Goal: Task Accomplishment & Management: Manage account settings

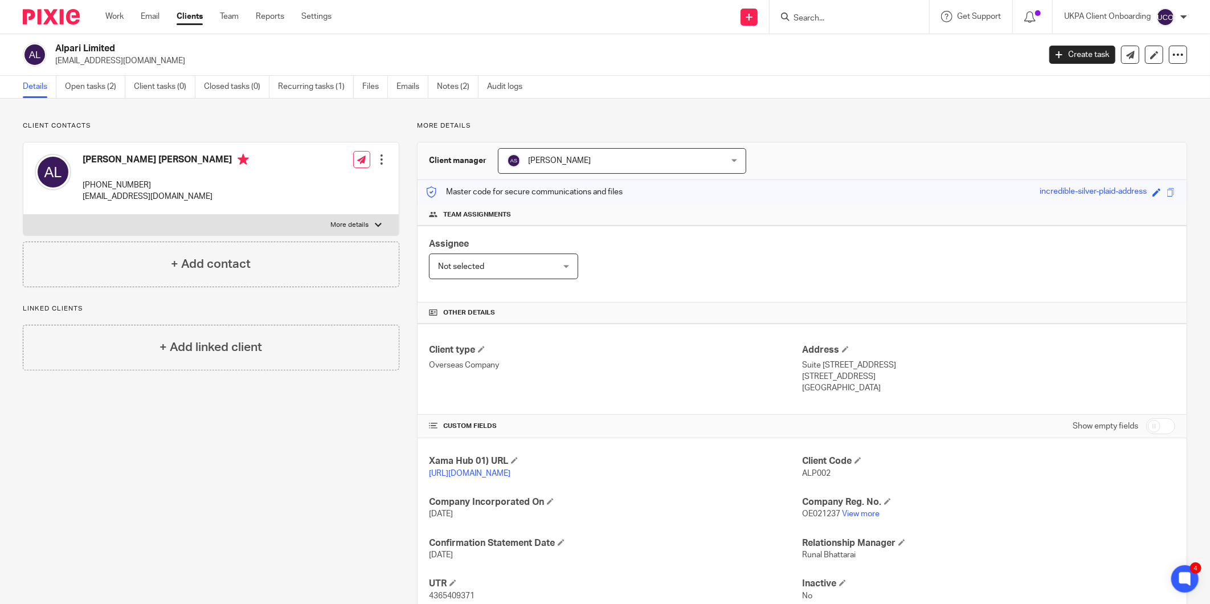
click at [826, 20] on input "Search" at bounding box center [844, 19] width 103 height 10
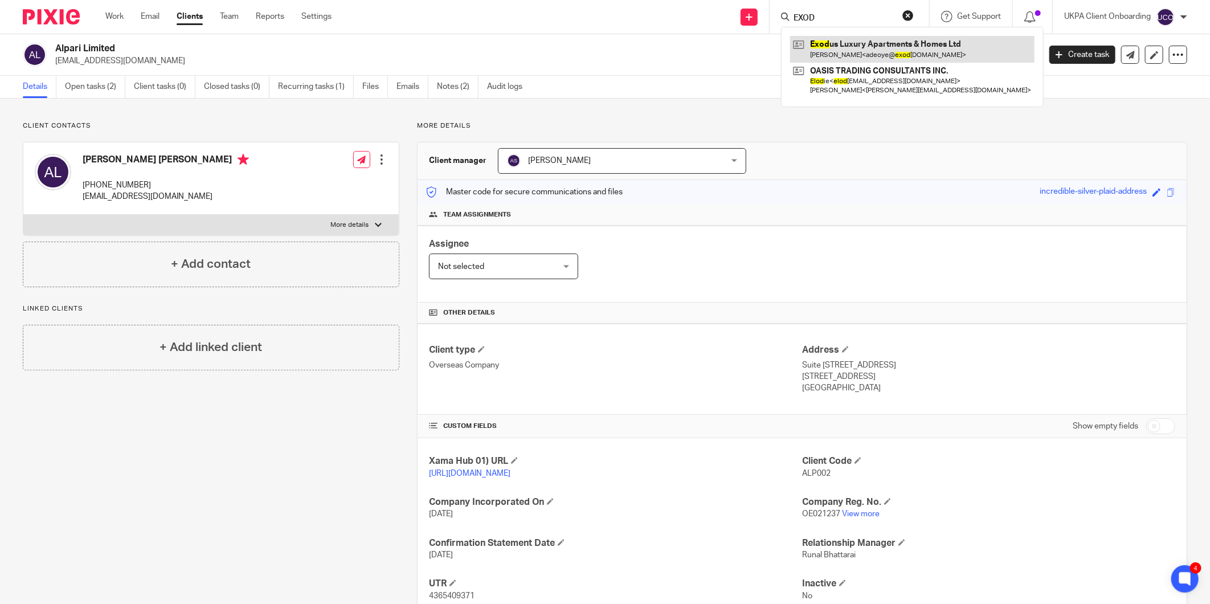
type input "EXOD"
click at [829, 56] on link at bounding box center [912, 49] width 244 height 26
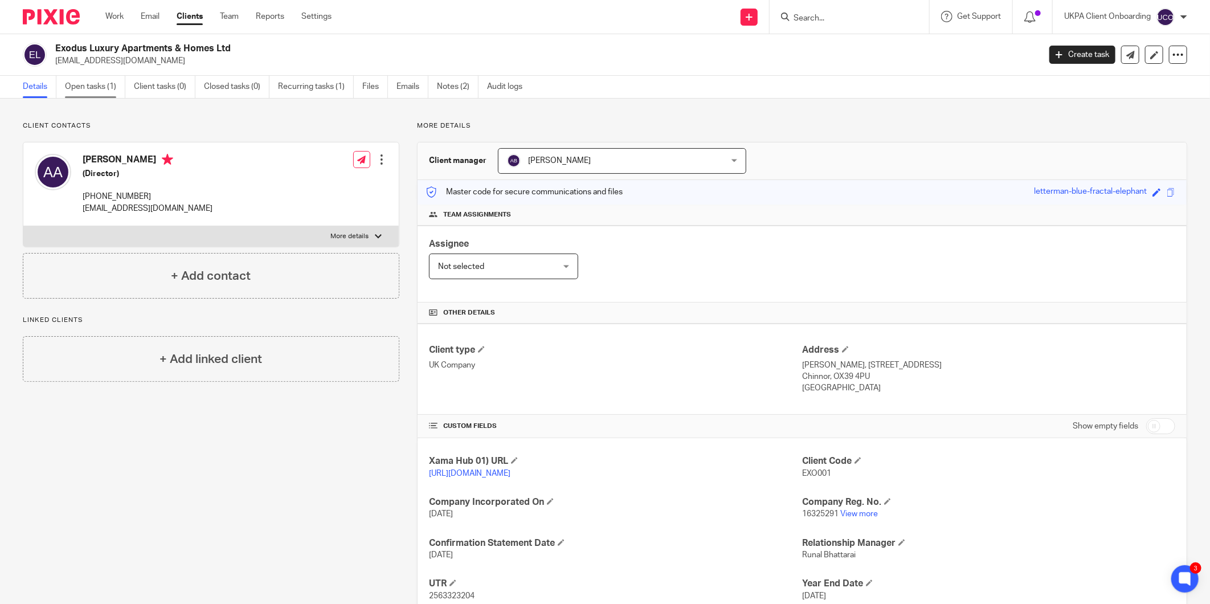
click at [112, 90] on link "Open tasks (1)" at bounding box center [95, 87] width 60 height 22
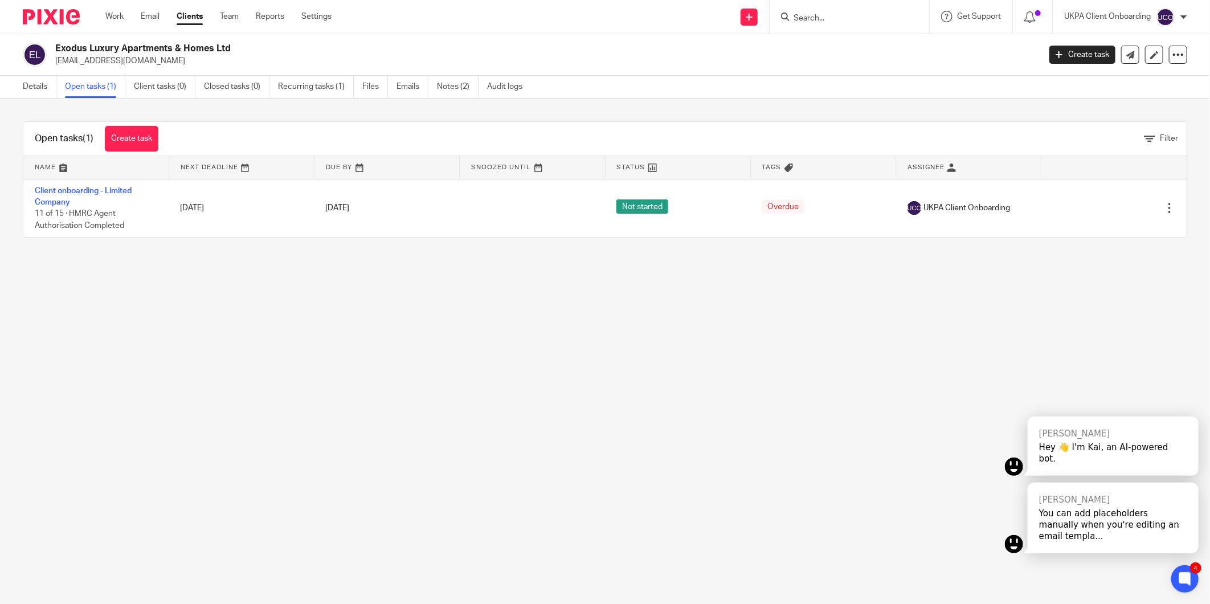
click at [119, 51] on h2 "Exodus Luxury Apartments & Homes Ltd" at bounding box center [446, 49] width 782 height 12
copy div "Exodus Luxury Apartments & Homes Ltd"
click at [44, 93] on link "Details" at bounding box center [40, 87] width 34 height 22
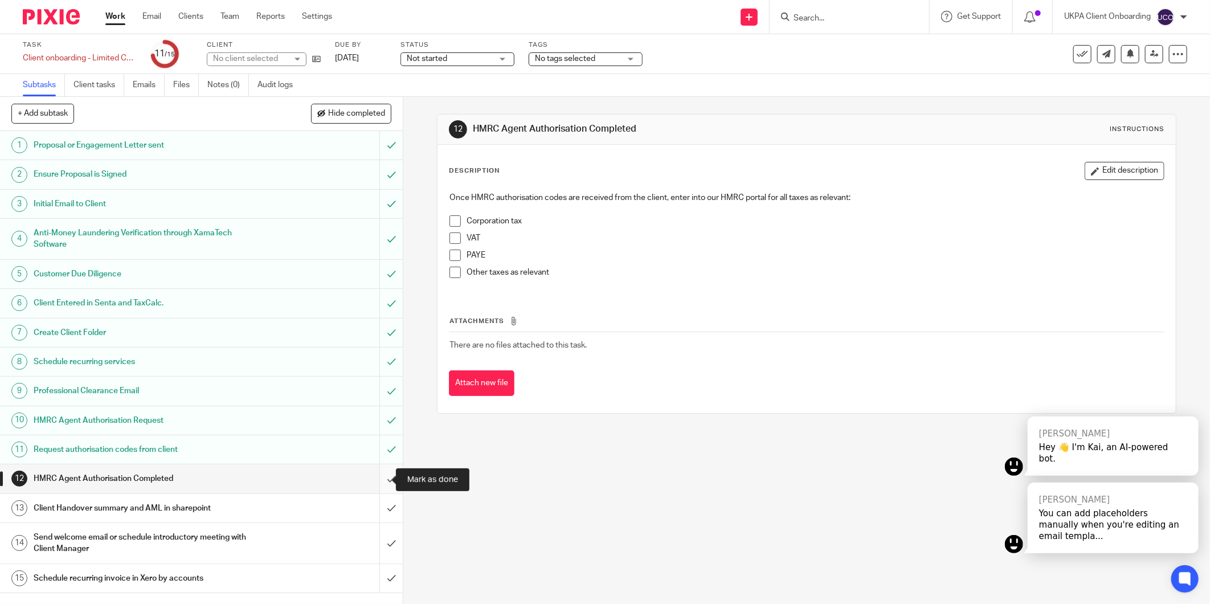
click at [377, 475] on input "submit" at bounding box center [201, 478] width 403 height 28
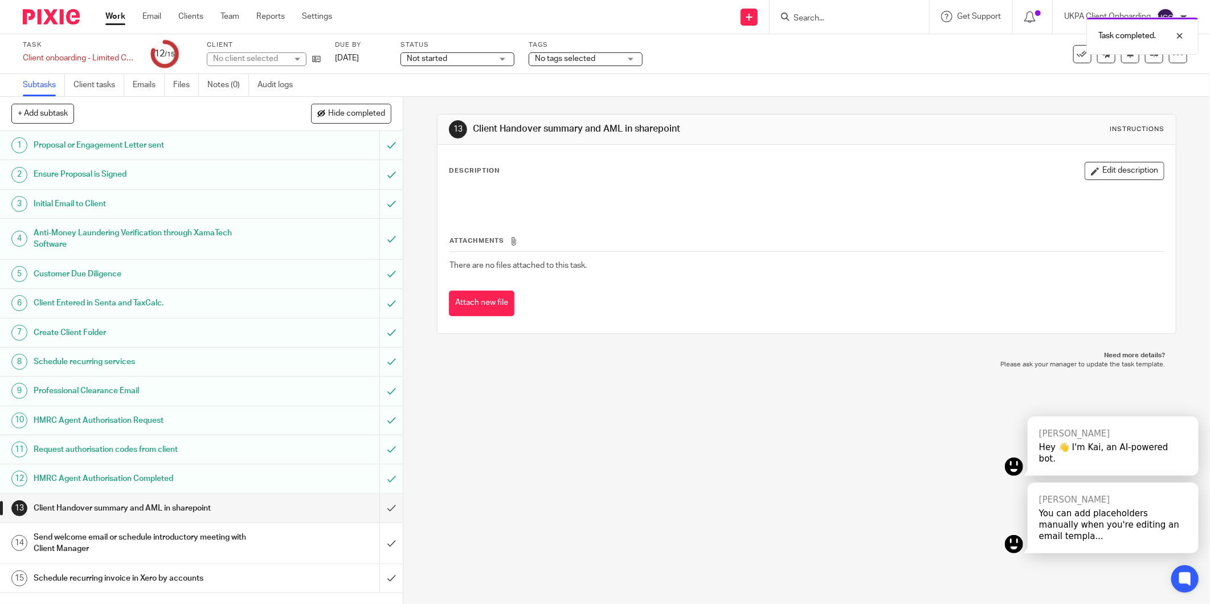
click at [121, 545] on h1 "Send welcome email or schedule introductory meeting with Client Manager" at bounding box center [145, 543] width 223 height 29
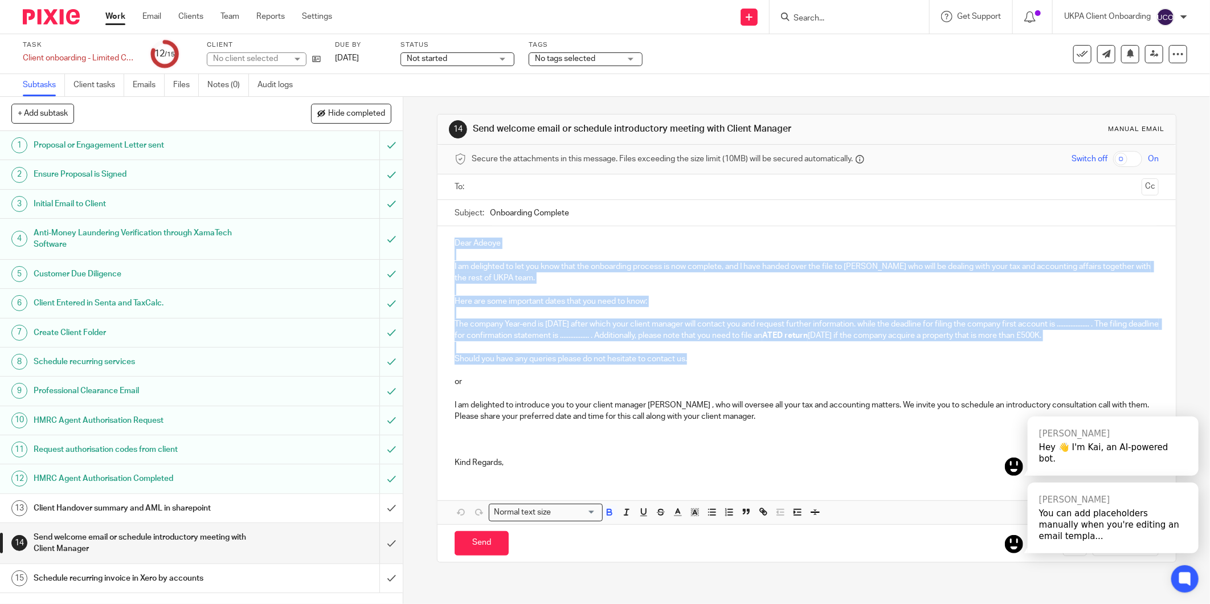
drag, startPoint x: 708, startPoint y: 357, endPoint x: 430, endPoint y: 218, distance: 310.7
click at [430, 218] on div "14 Send welcome email or schedule introductory meeting with Client Manager Manu…" at bounding box center [806, 350] width 807 height 507
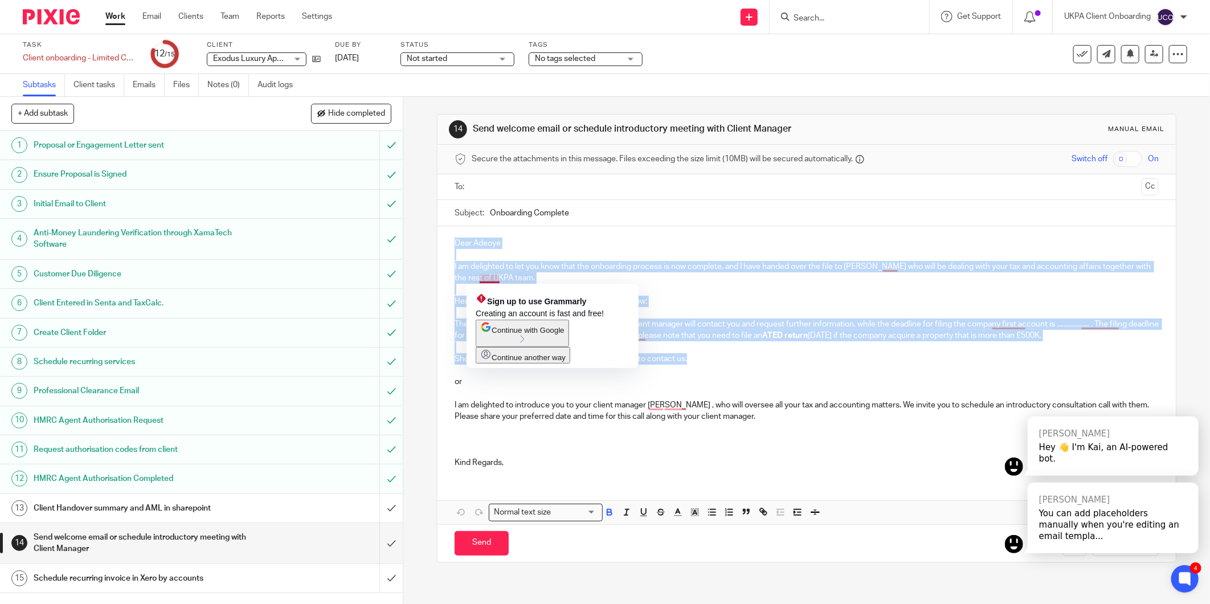
copy div "Dear Adeoye I am delighted to let you know that the onboarding process is now c…"
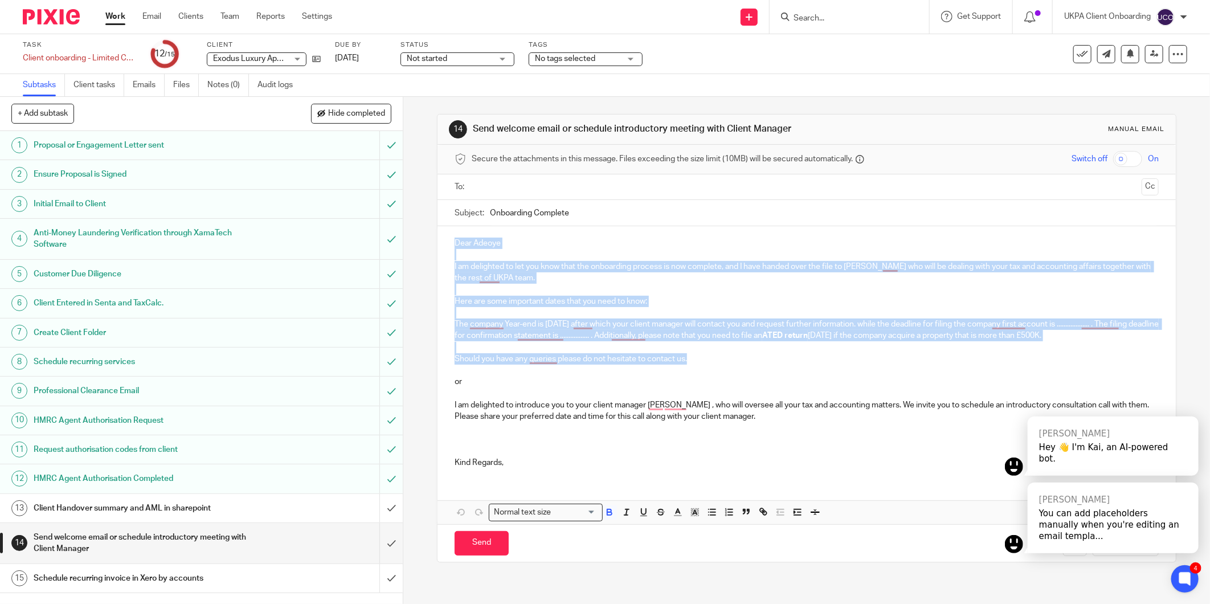
click at [541, 214] on input "Onboarding Complete" at bounding box center [824, 213] width 669 height 26
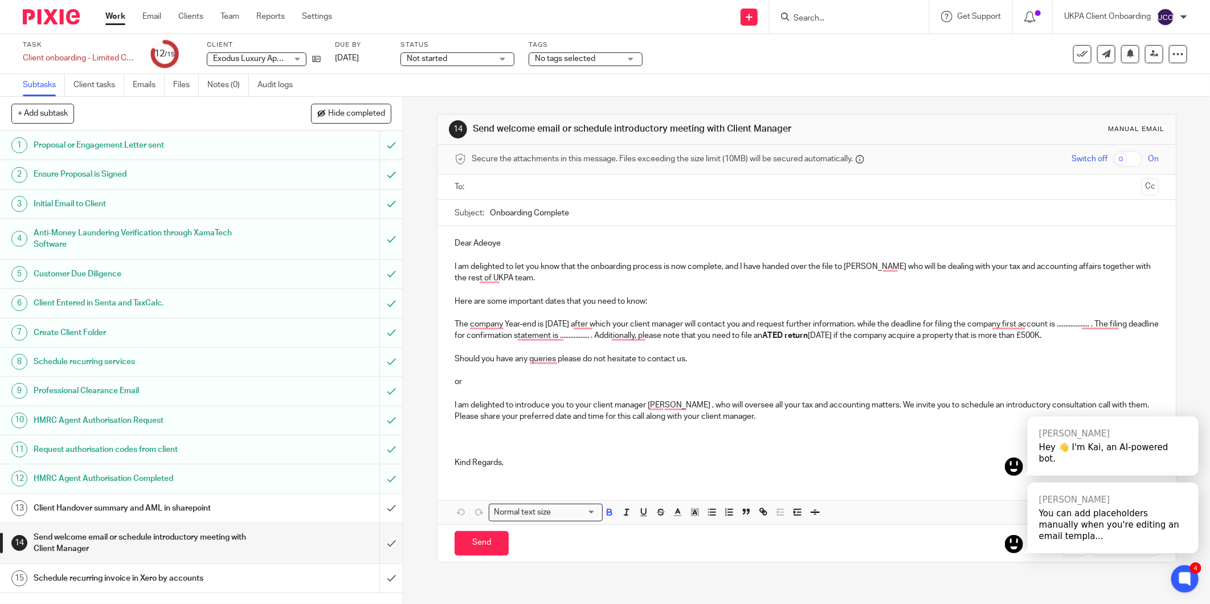
click at [541, 214] on input "Onboarding Complete" at bounding box center [824, 213] width 669 height 26
click at [380, 539] on input "submit" at bounding box center [201, 543] width 403 height 40
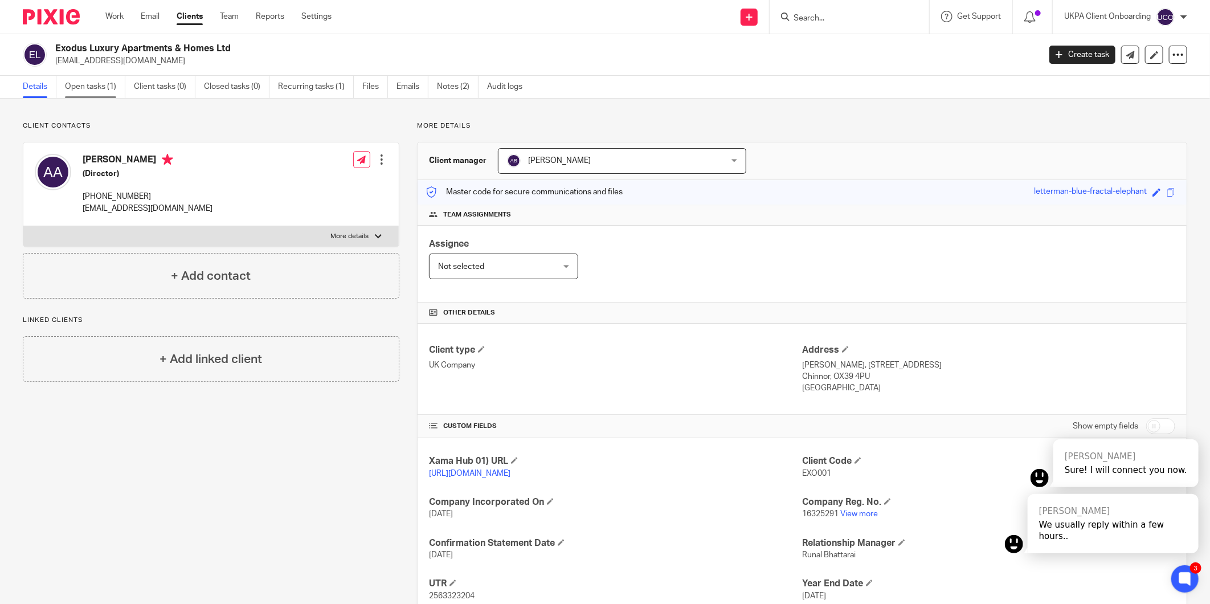
click at [117, 94] on link "Open tasks (1)" at bounding box center [95, 87] width 60 height 22
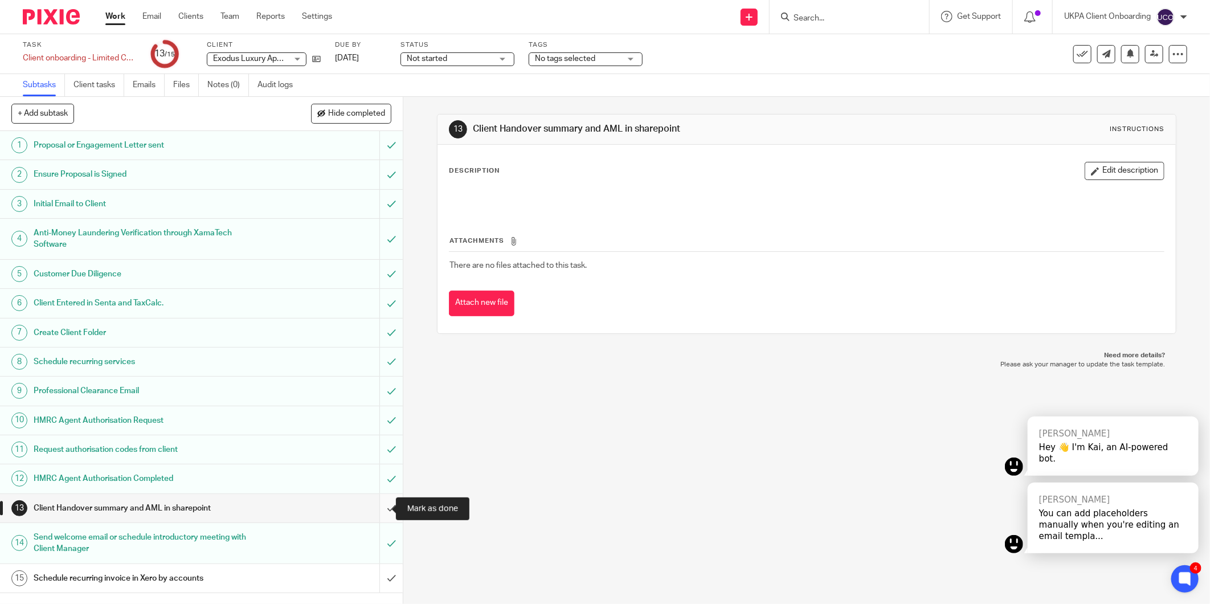
click at [379, 508] on input "submit" at bounding box center [201, 508] width 403 height 28
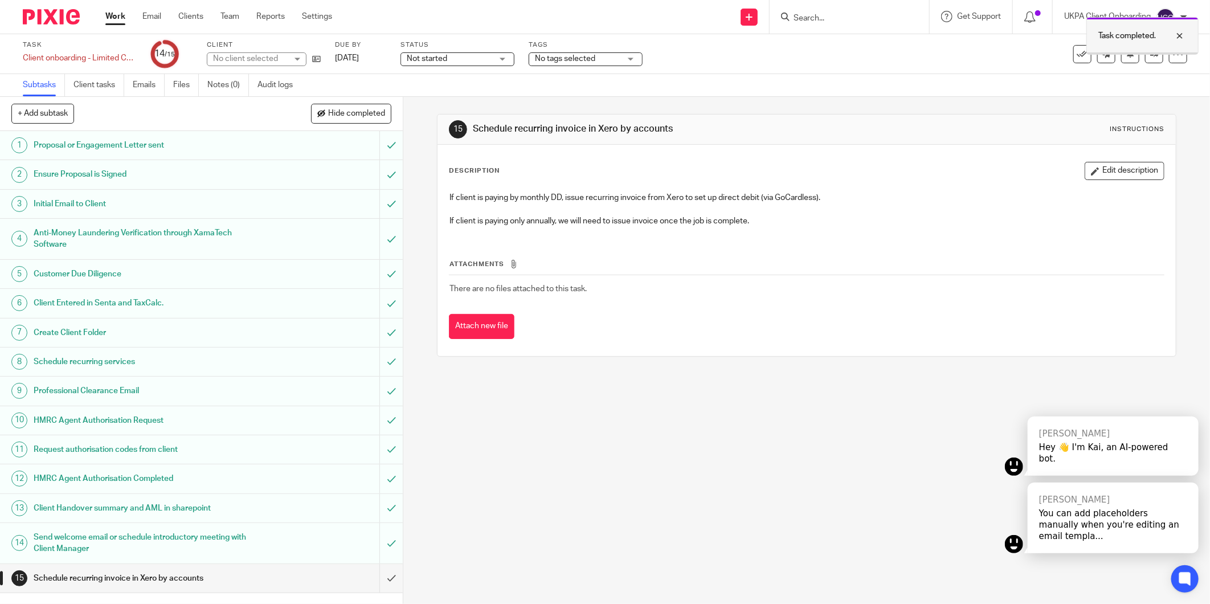
click at [1183, 36] on div at bounding box center [1171, 36] width 31 height 14
click at [1151, 53] on icon at bounding box center [1155, 54] width 9 height 9
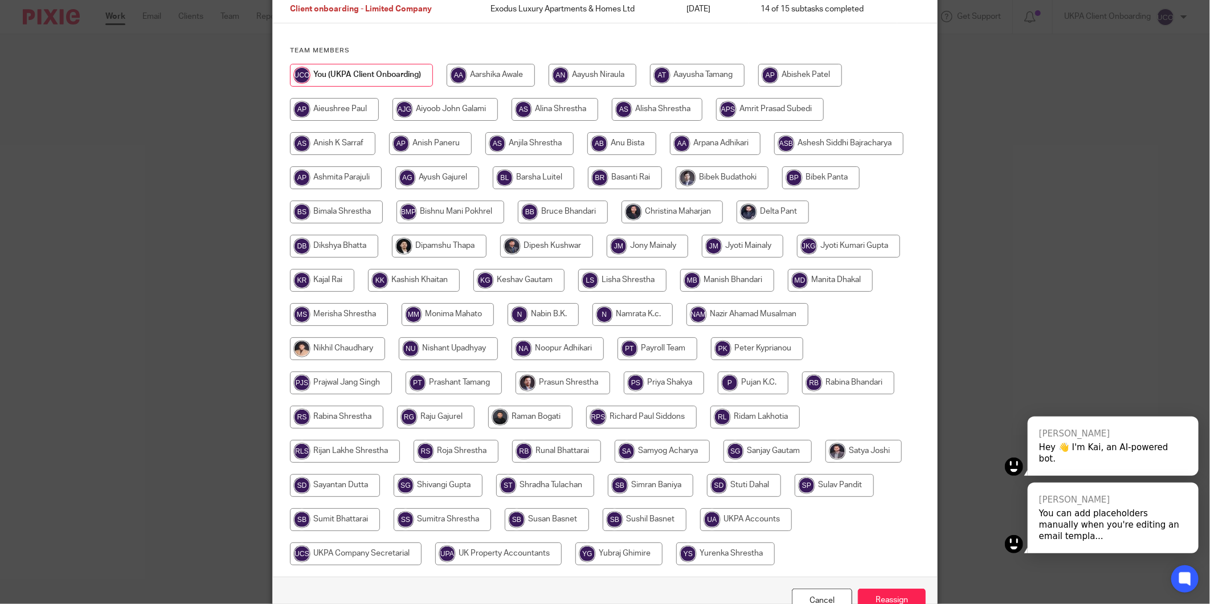
scroll to position [176, 0]
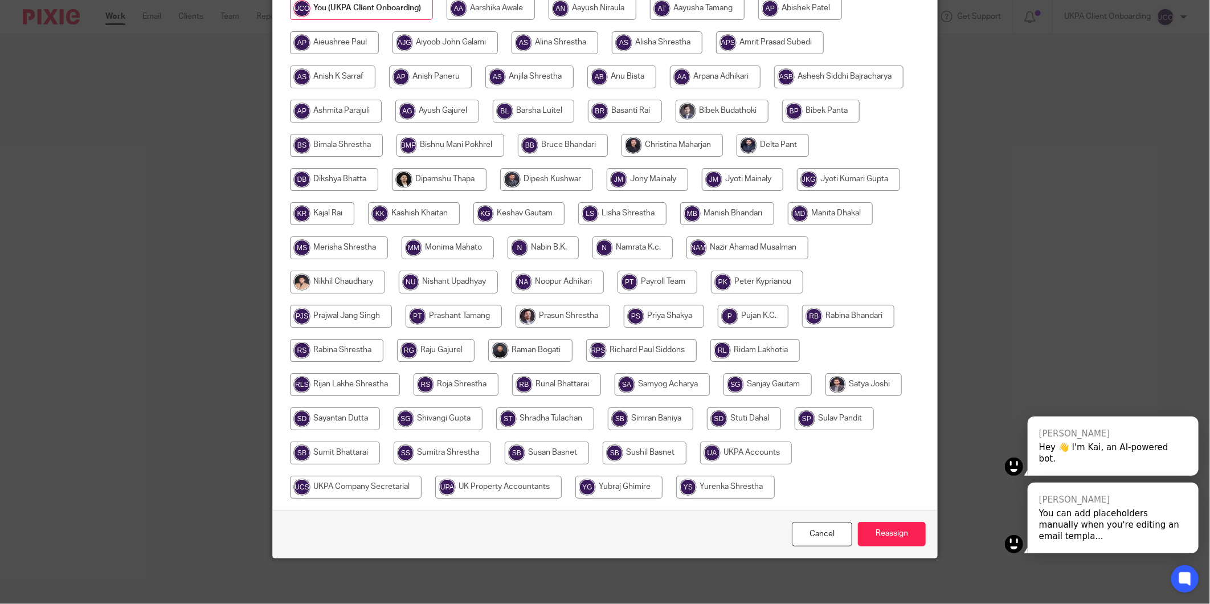
click at [728, 450] on input "radio" at bounding box center [746, 453] width 92 height 23
radio input "true"
click at [881, 547] on div "Cancel Reassign" at bounding box center [605, 534] width 665 height 48
click at [886, 541] on input "Reassign" at bounding box center [892, 534] width 68 height 25
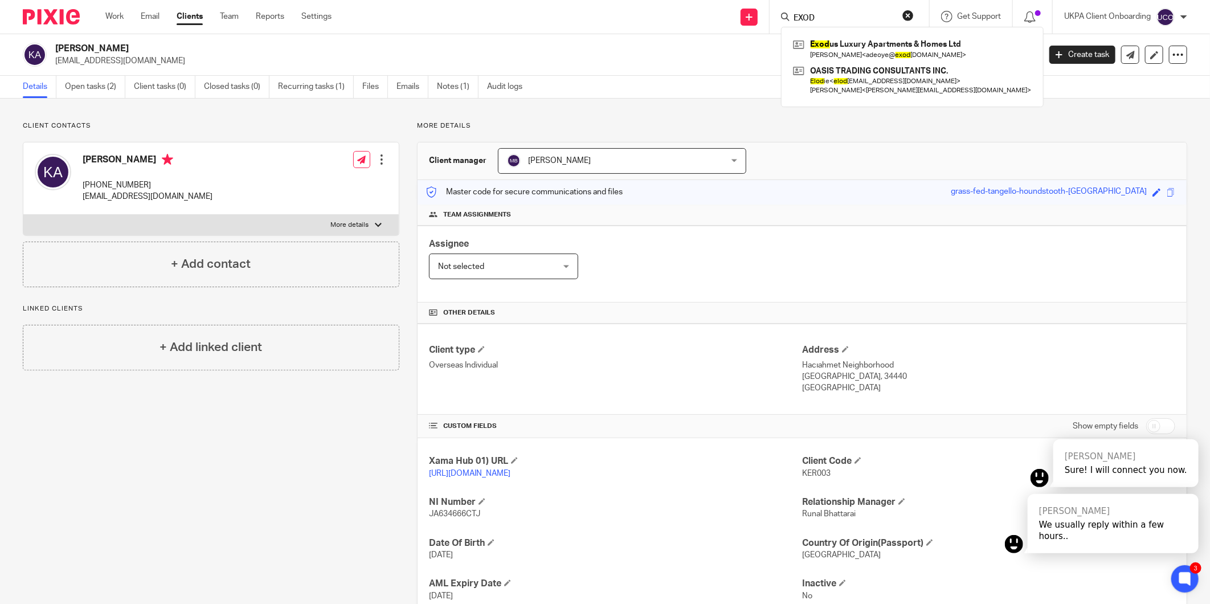
click at [920, 150] on div "Client manager Manish Bhandari Manish Bhandari Aarshika Awale Aayush Niraula Aa…" at bounding box center [802, 161] width 769 height 38
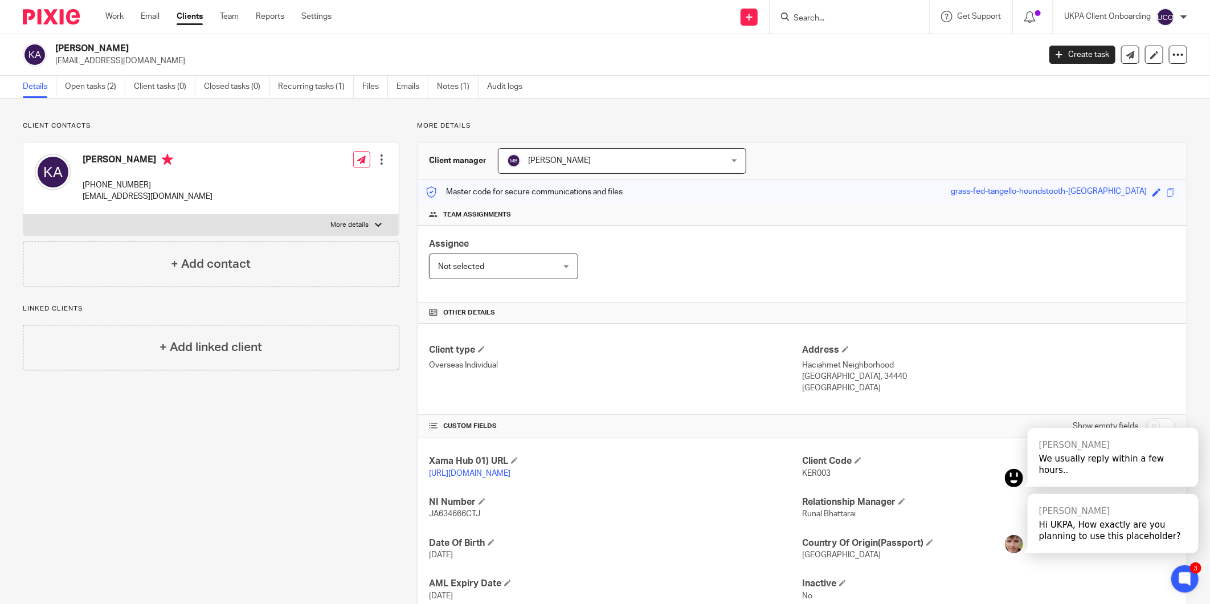
click at [793, 16] on input "Search" at bounding box center [844, 19] width 103 height 10
click at [855, 18] on input "Search" at bounding box center [844, 19] width 103 height 10
type input "d"
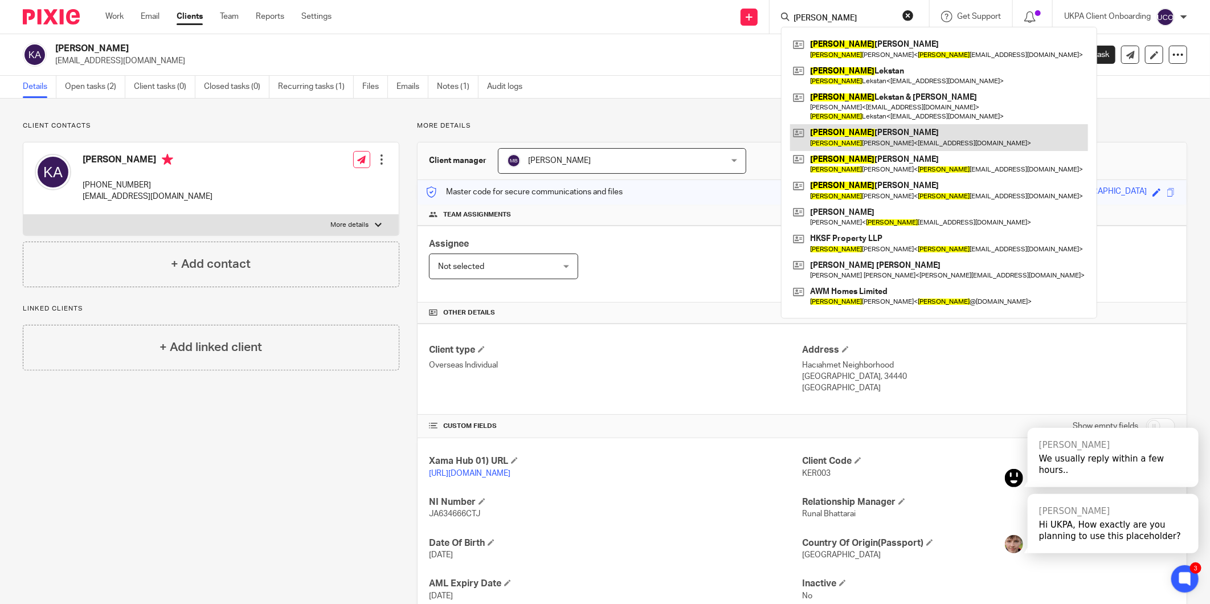
type input "adam"
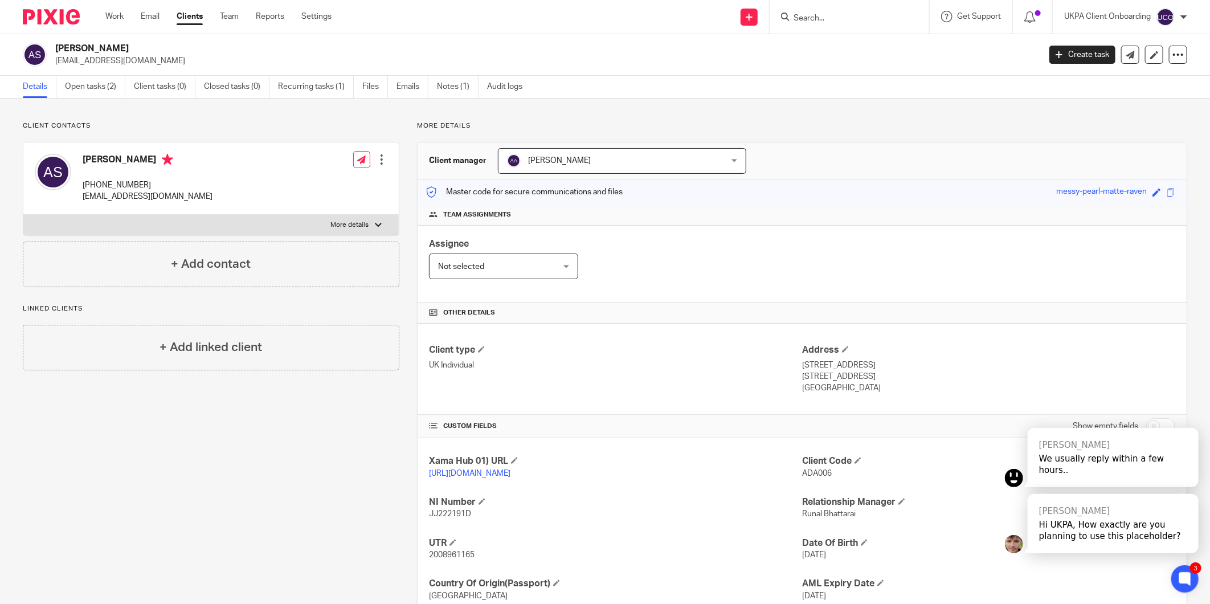
click at [97, 199] on p "[EMAIL_ADDRESS][DOMAIN_NAME]" at bounding box center [148, 196] width 130 height 11
copy div "[EMAIL_ADDRESS][DOMAIN_NAME]"
click at [813, 14] on input "Search" at bounding box center [844, 19] width 103 height 10
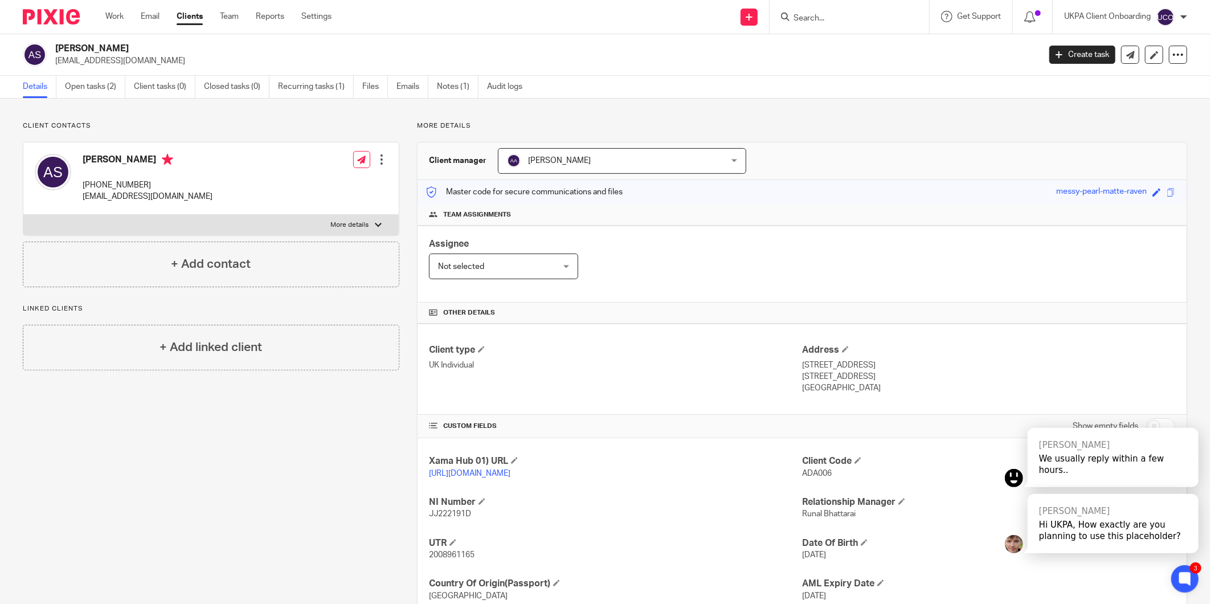
paste input "[EMAIL_ADDRESS][DOMAIN_NAME]"
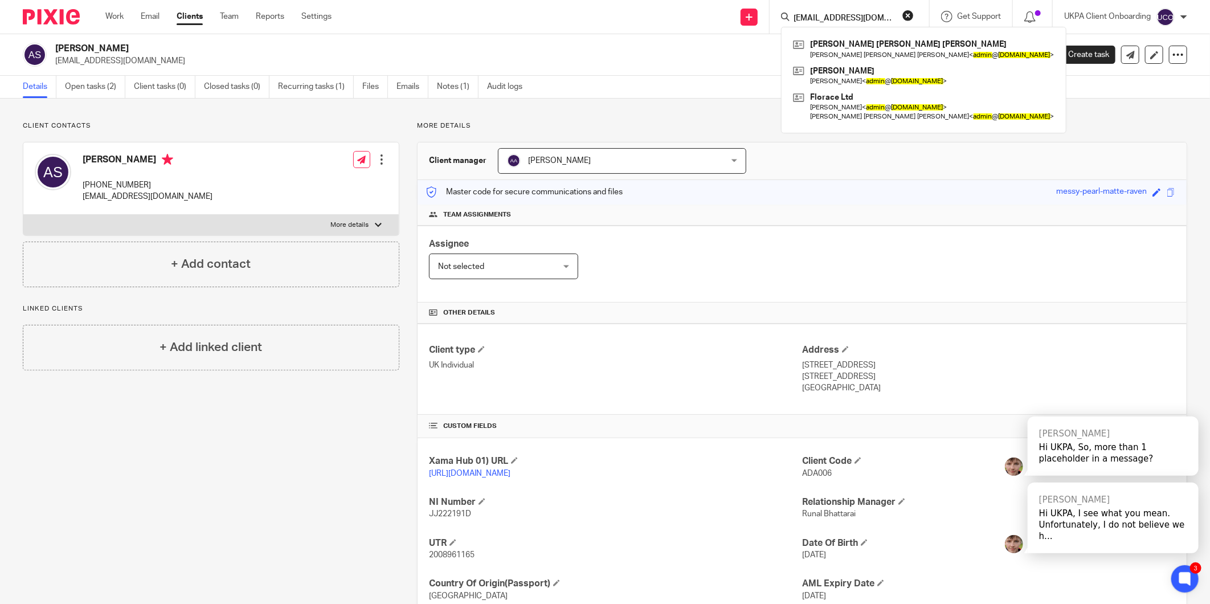
click at [833, 15] on input "[EMAIL_ADDRESS][DOMAIN_NAME]" at bounding box center [844, 19] width 103 height 10
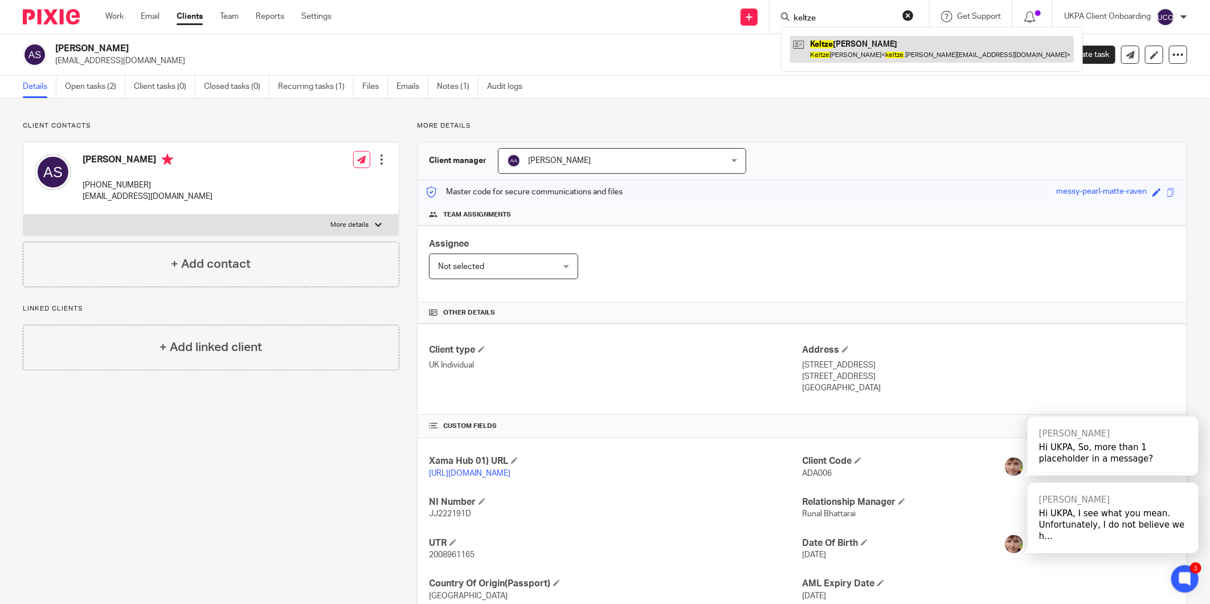
type input "keltze"
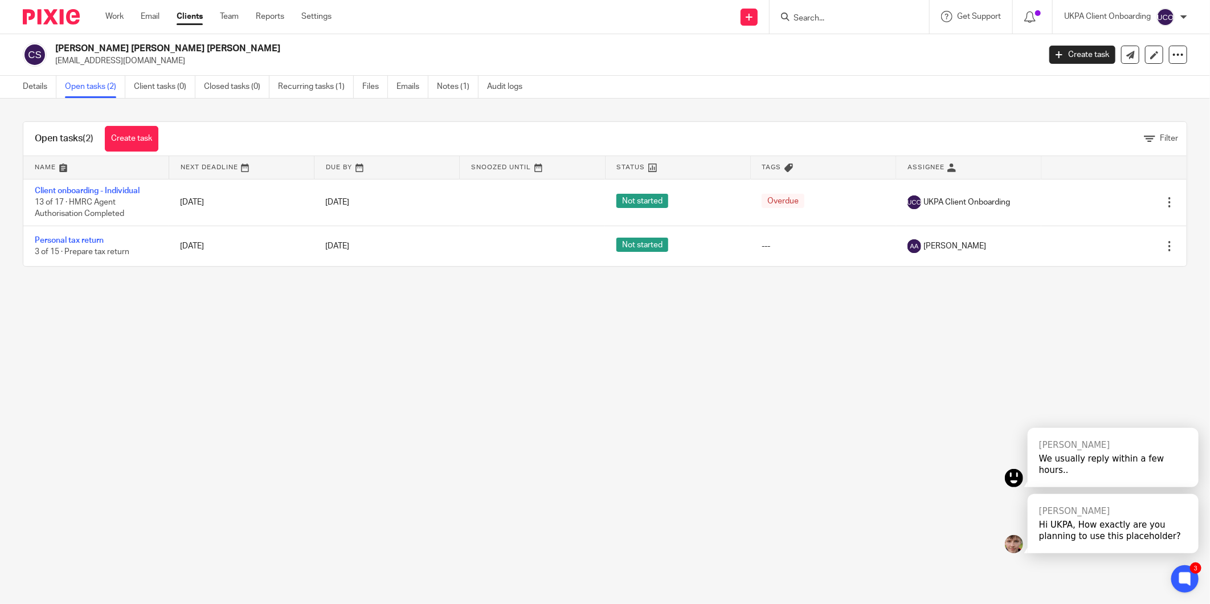
click at [16, 82] on div "Details Open tasks (2) Client tasks (0) Closed tasks (0) Recurring tasks (1) Fi…" at bounding box center [275, 87] width 551 height 22
click at [33, 84] on link "Details" at bounding box center [40, 87] width 34 height 22
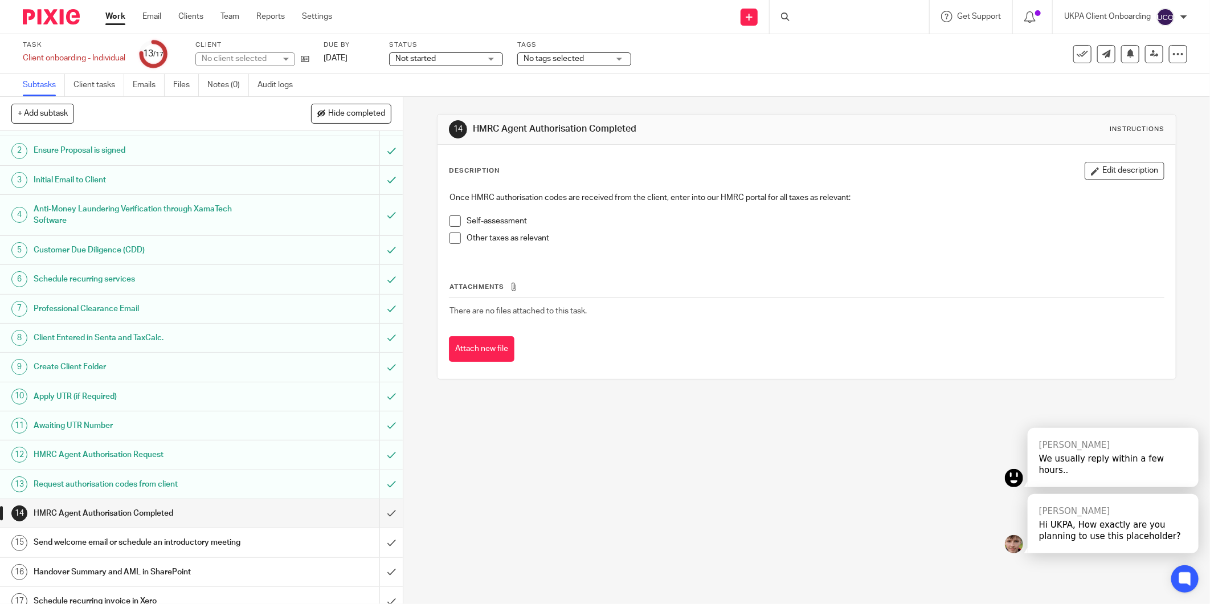
scroll to position [37, 0]
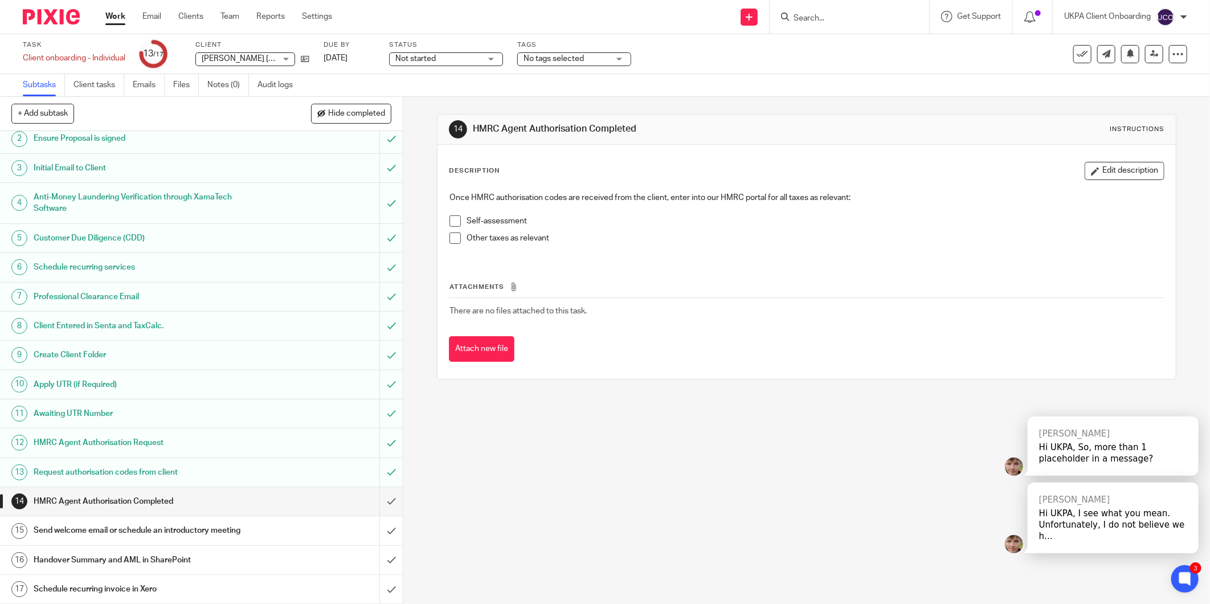
click at [798, 16] on input "Search" at bounding box center [844, 19] width 103 height 10
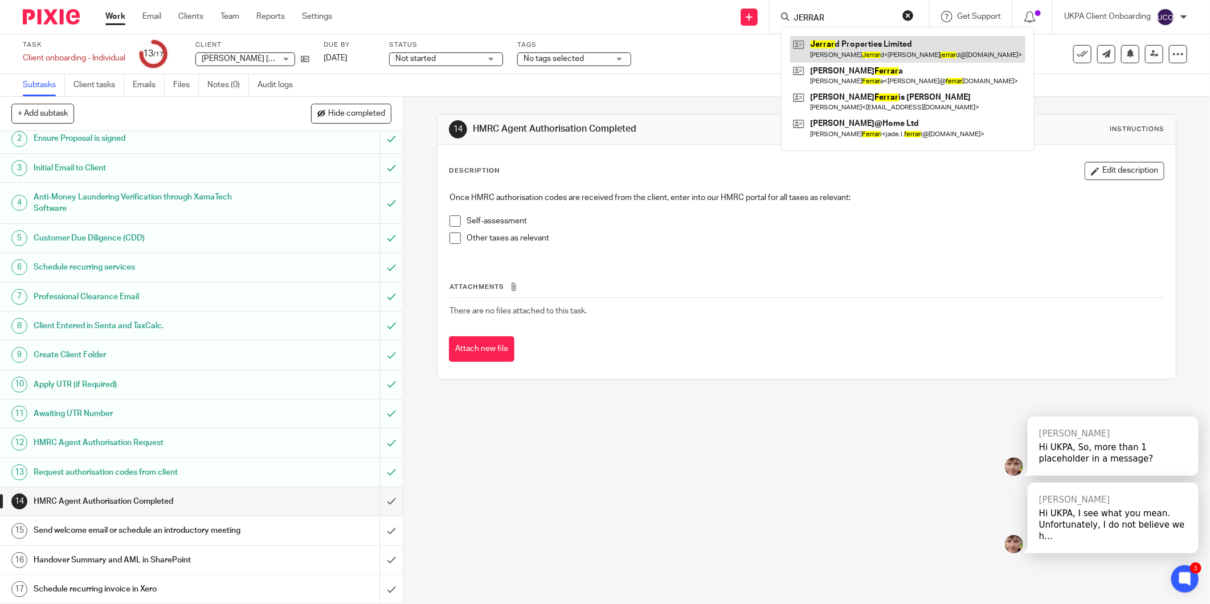
type input "JERRAR"
drag, startPoint x: 862, startPoint y: 44, endPoint x: 928, endPoint y: 43, distance: 66.1
click at [928, 43] on link at bounding box center [907, 49] width 235 height 26
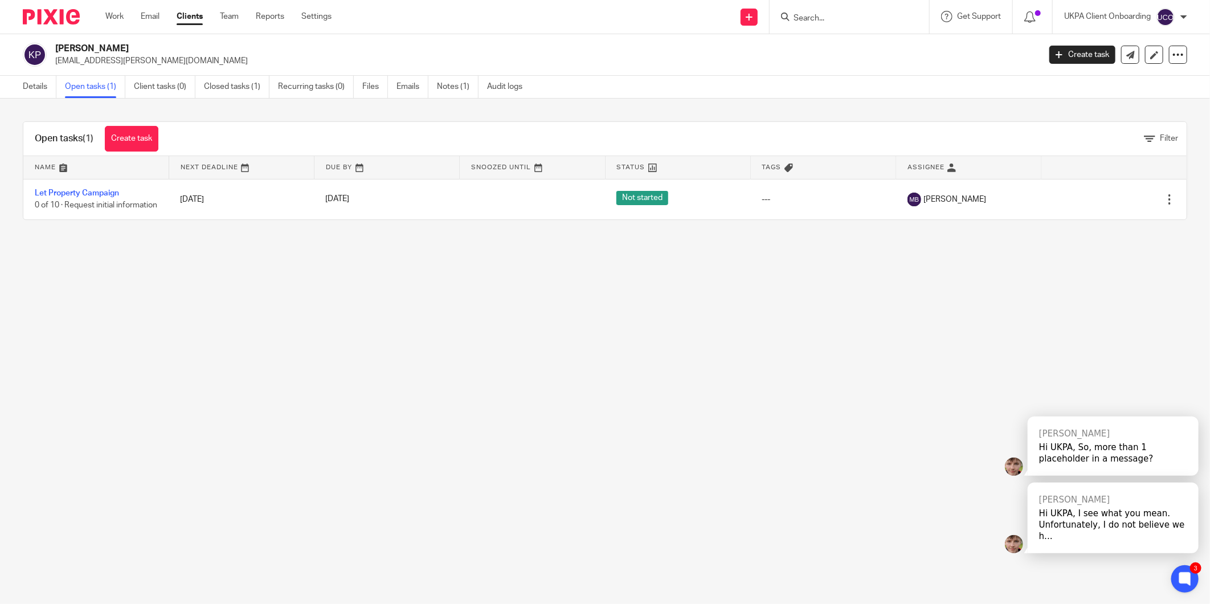
click at [114, 48] on h2 "[PERSON_NAME]" at bounding box center [446, 49] width 782 height 12
click at [114, 48] on h2 "Keltze Elias Patino" at bounding box center [446, 49] width 782 height 12
drag, startPoint x: 114, startPoint y: 48, endPoint x: 92, endPoint y: 63, distance: 26.4
click at [92, 63] on p "keltze.elias@yahoo.co.uk" at bounding box center [543, 60] width 977 height 11
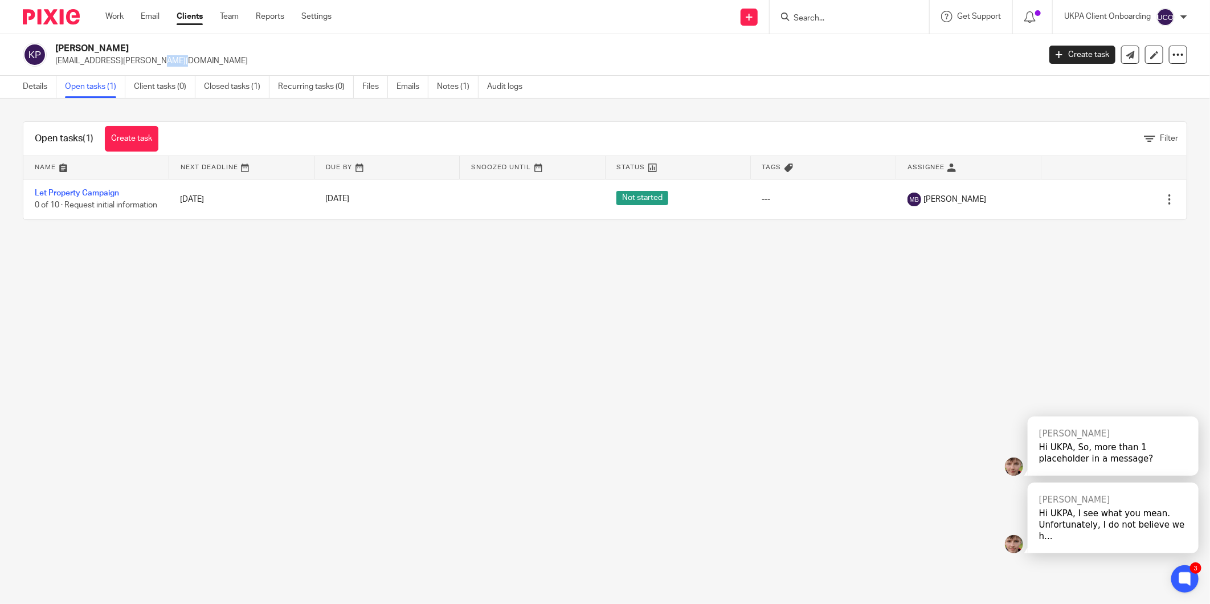
click at [92, 63] on p "keltze.elias@yahoo.co.uk" at bounding box center [543, 60] width 977 height 11
copy main "keltze.elias@yahoo.co.uk Create task Update from Companies House Export data Me…"
click at [617, 348] on main "Keltze Elias Patino keltze.elias@yahoo.co.uk Create task Update from Companies …" at bounding box center [605, 302] width 1210 height 604
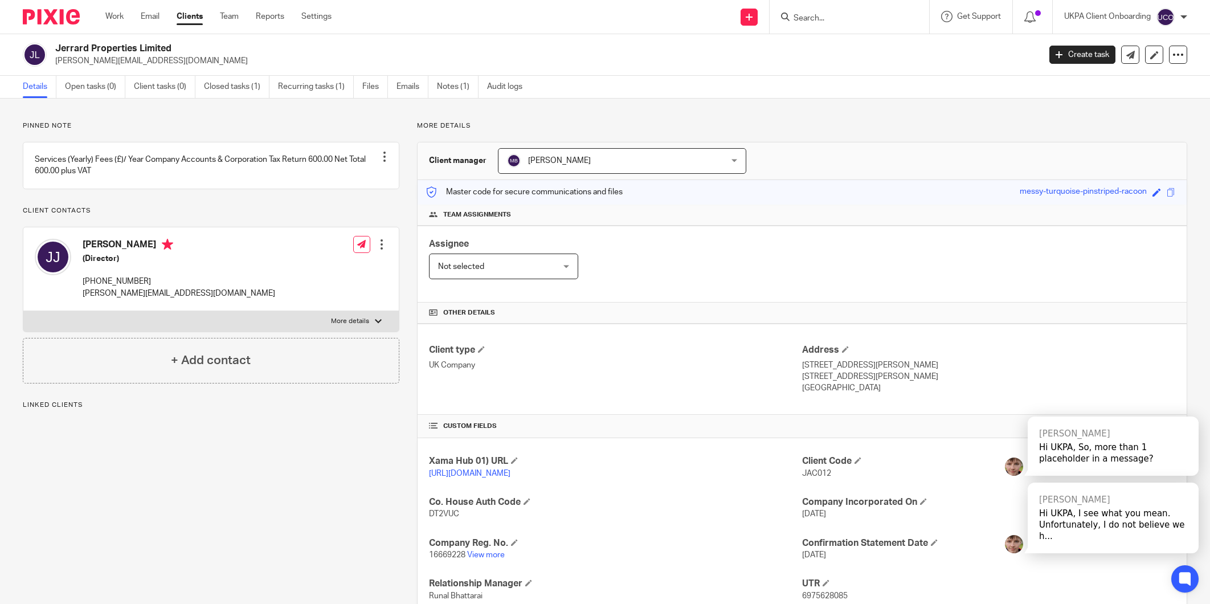
drag, startPoint x: 0, startPoint y: 0, endPoint x: 97, endPoint y: 64, distance: 116.3
click at [97, 64] on p "[PERSON_NAME][EMAIL_ADDRESS][DOMAIN_NAME]" at bounding box center [543, 60] width 977 height 11
copy main "[PERSON_NAME][EMAIL_ADDRESS][DOMAIN_NAME] Create task Update from Companies Hou…"
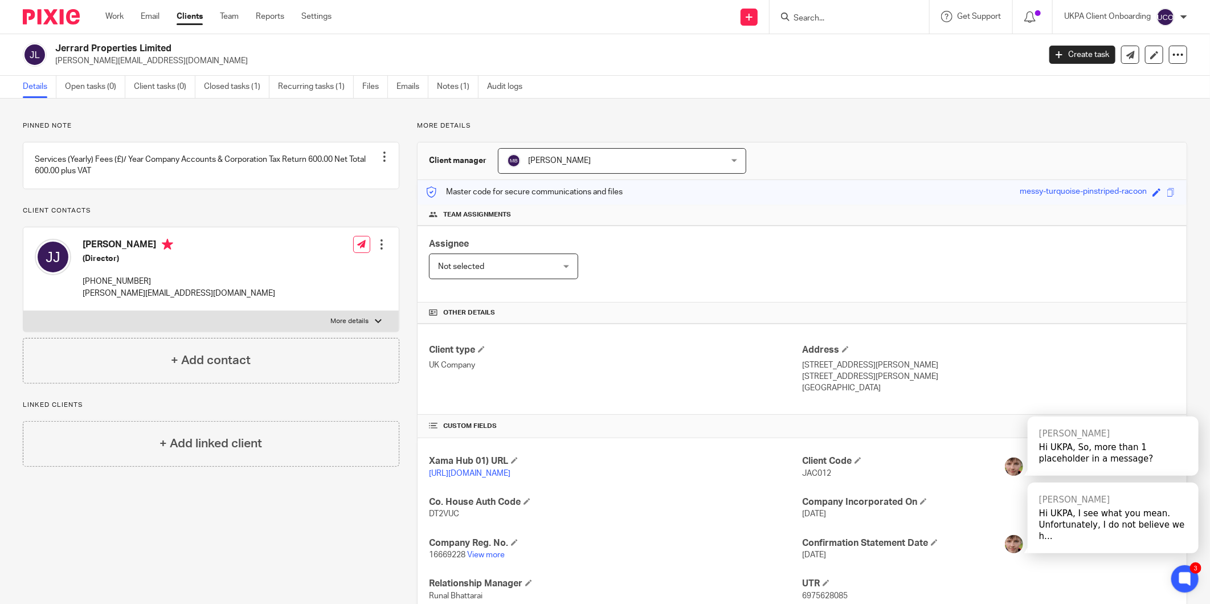
click at [798, 23] on form at bounding box center [853, 17] width 121 height 14
click at [800, 20] on input "Search" at bounding box center [844, 19] width 103 height 10
paste input "[PERSON_NAME] H [PERSON_NAME]"
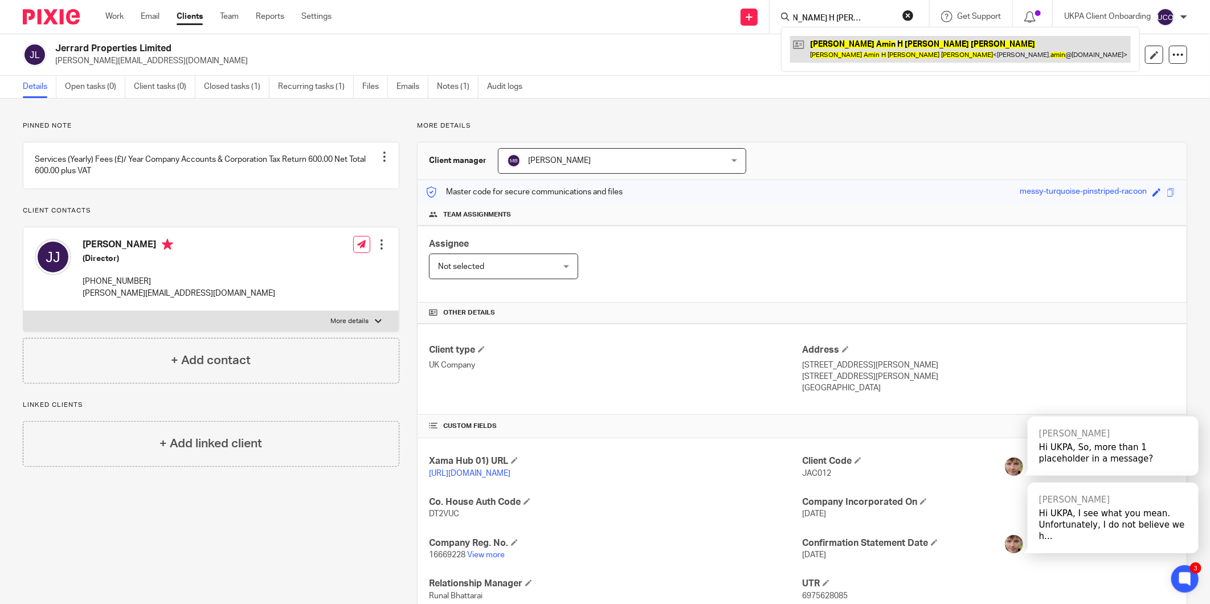
type input "[PERSON_NAME] H [PERSON_NAME]"
click at [873, 48] on link at bounding box center [960, 49] width 341 height 26
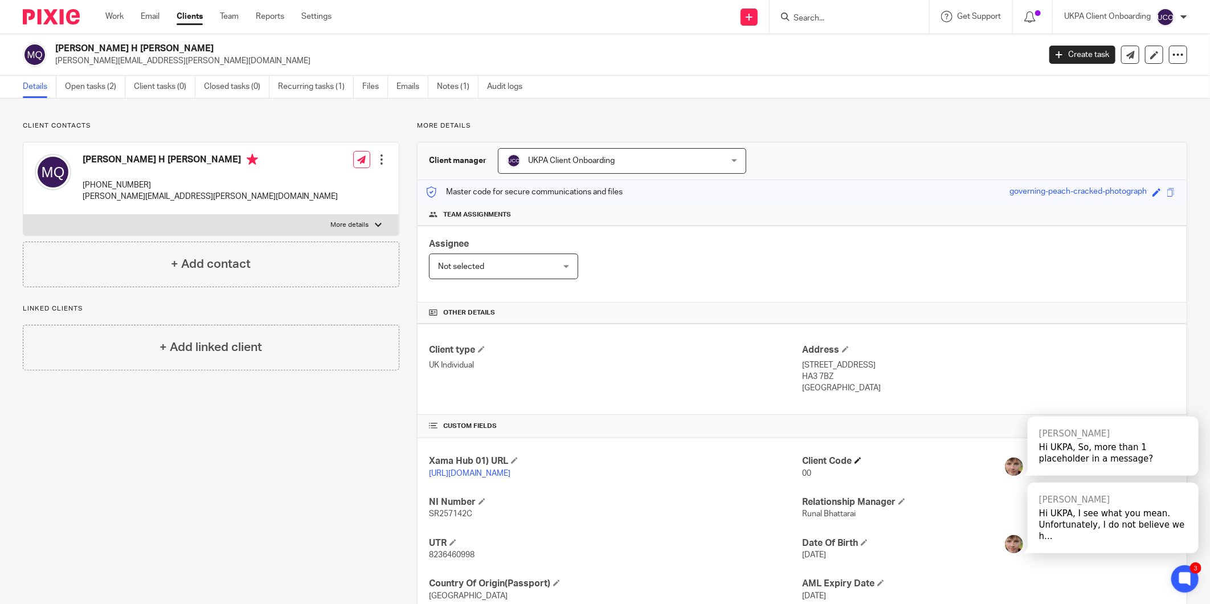
click at [849, 459] on h4 "Client Code" at bounding box center [988, 461] width 373 height 12
click at [855, 459] on span at bounding box center [858, 460] width 7 height 7
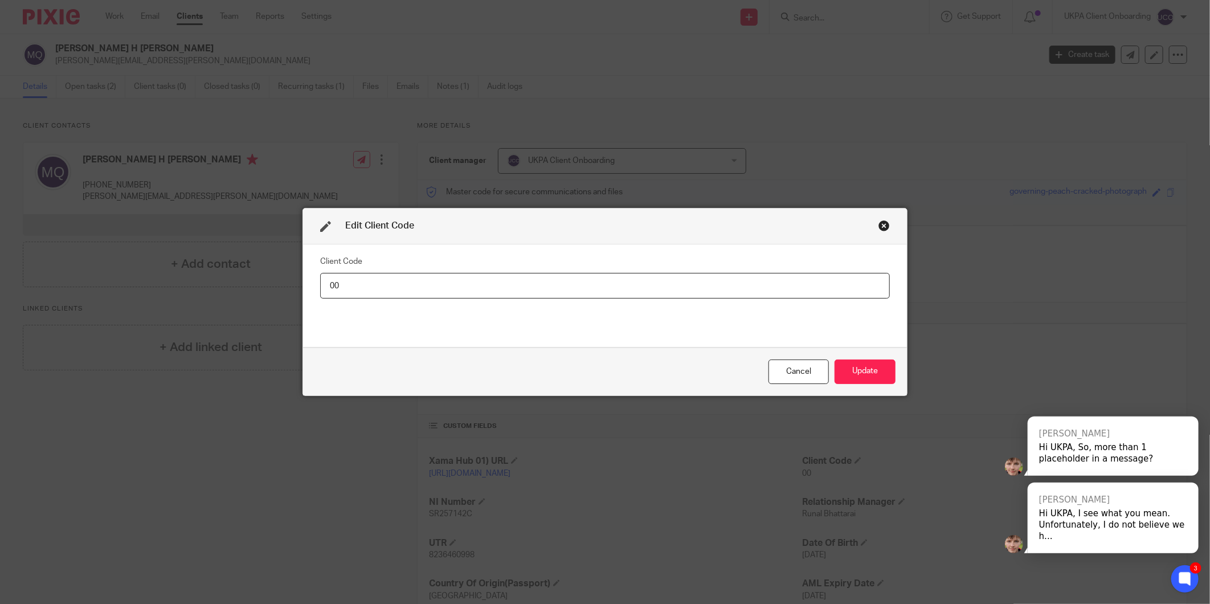
click at [794, 286] on input "00" at bounding box center [605, 286] width 570 height 26
type input "MOH015"
click at [853, 376] on button "Update" at bounding box center [865, 372] width 61 height 25
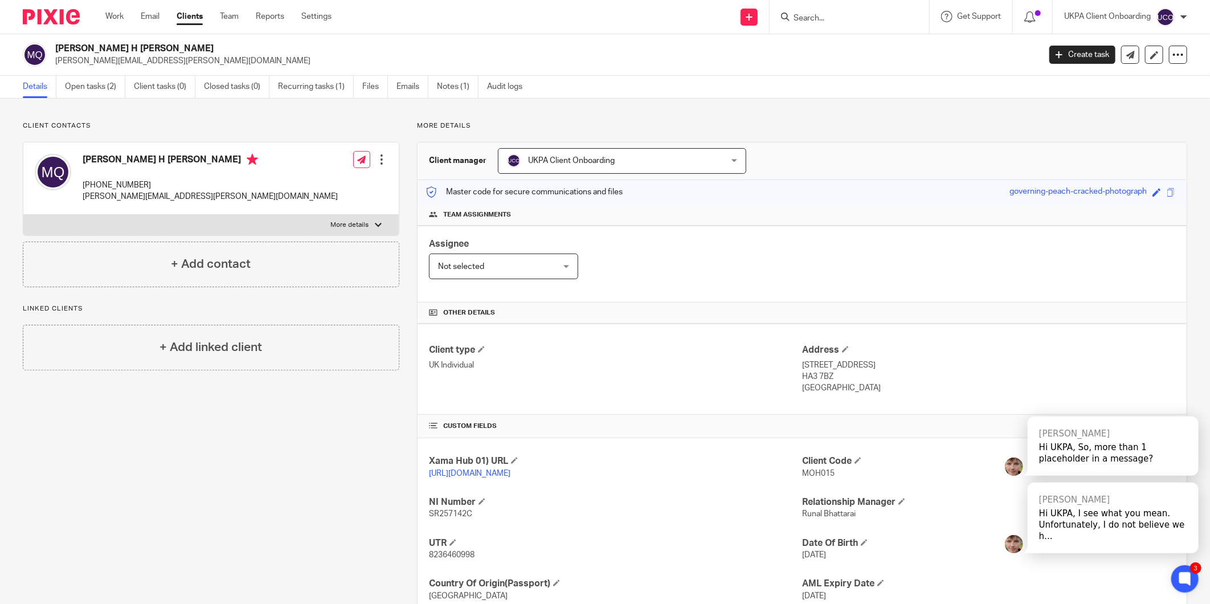
click at [1152, 266] on div "Assignee Not selected Not selected Not selected Aarshika Awale Aayush Niraula A…" at bounding box center [802, 264] width 769 height 77
click at [157, 50] on h2 "Catherine Mary Campbell Strowger" at bounding box center [446, 49] width 782 height 12
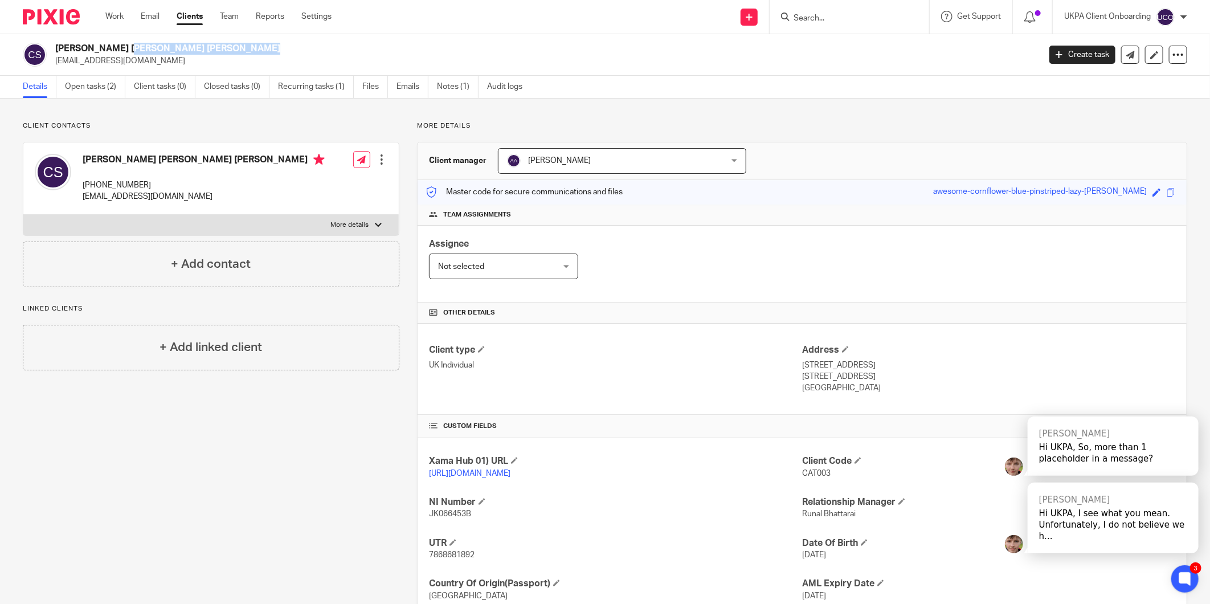
drag, startPoint x: 0, startPoint y: 0, endPoint x: 157, endPoint y: 50, distance: 165.1
click at [157, 50] on h2 "Catherine Mary Campbell Strowger" at bounding box center [446, 49] width 782 height 12
click at [116, 181] on p "+44 779 056 7302" at bounding box center [204, 185] width 242 height 11
click at [115, 194] on p "admin@florace.co.uk" at bounding box center [204, 196] width 242 height 11
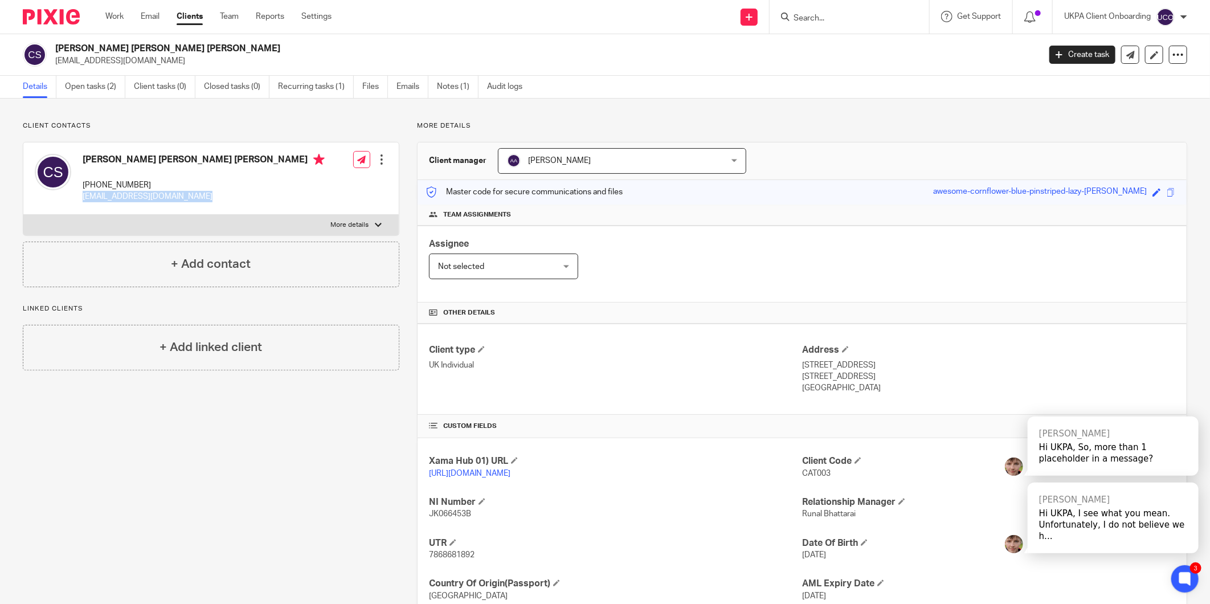
click at [115, 194] on p "admin@florace.co.uk" at bounding box center [204, 196] width 242 height 11
copy div "admin@florace.co.uk"
click at [821, 15] on input "Search" at bounding box center [844, 19] width 103 height 10
paste input "admin@florace.co.uk"
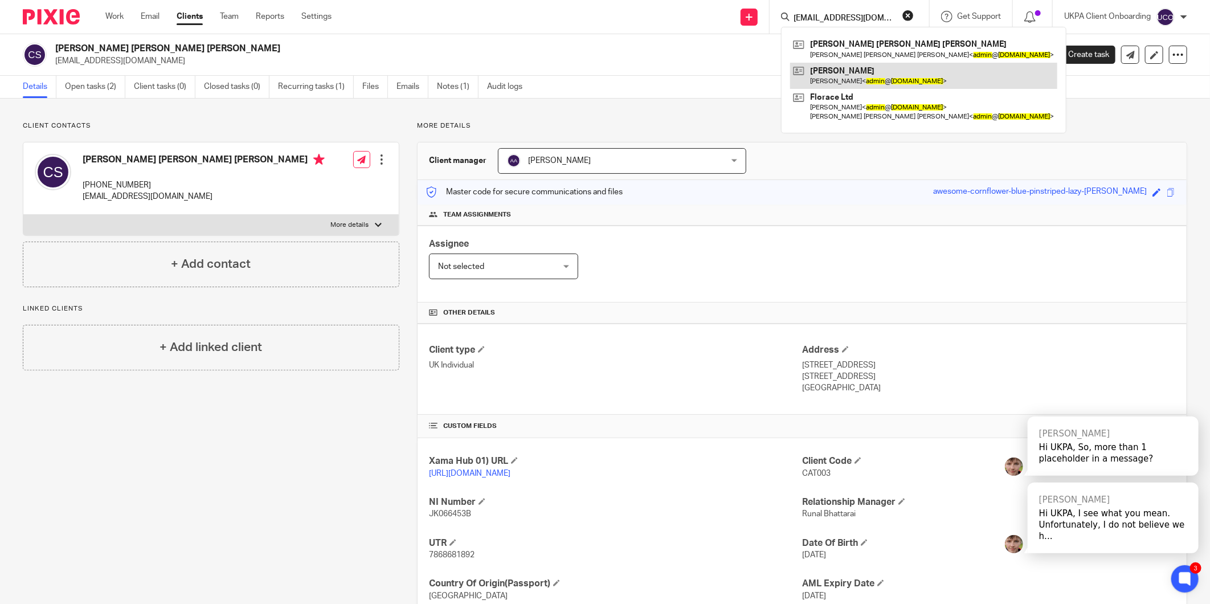
type input "admin@florace.co.uk"
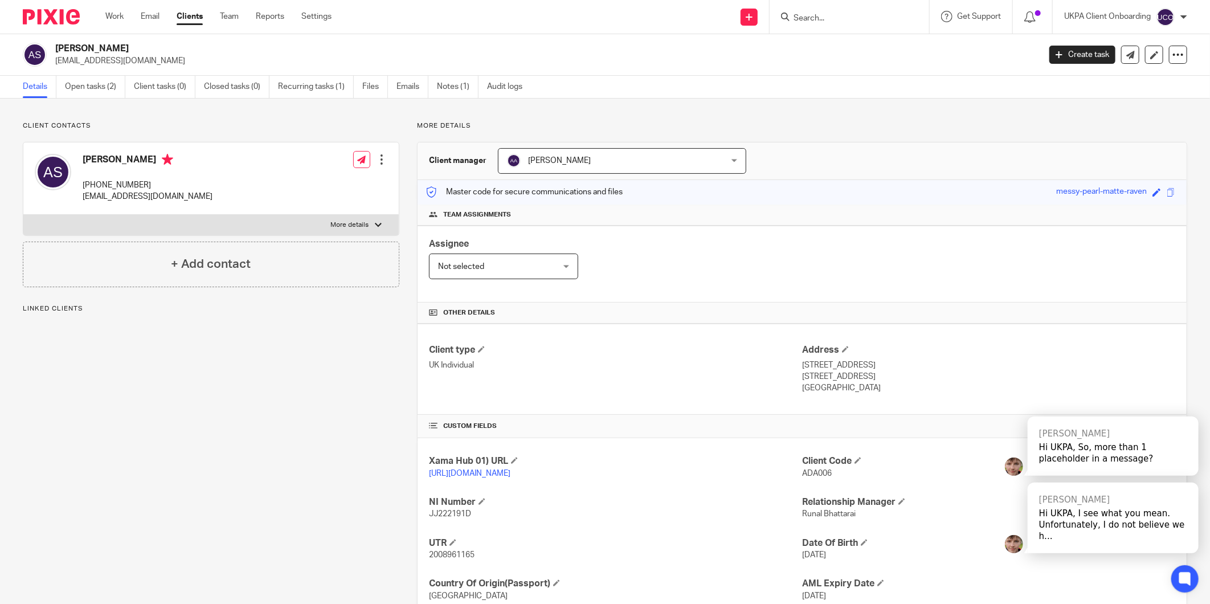
drag, startPoint x: 0, startPoint y: 0, endPoint x: 134, endPoint y: 50, distance: 143.0
click at [134, 50] on h2 "[PERSON_NAME]" at bounding box center [446, 49] width 782 height 12
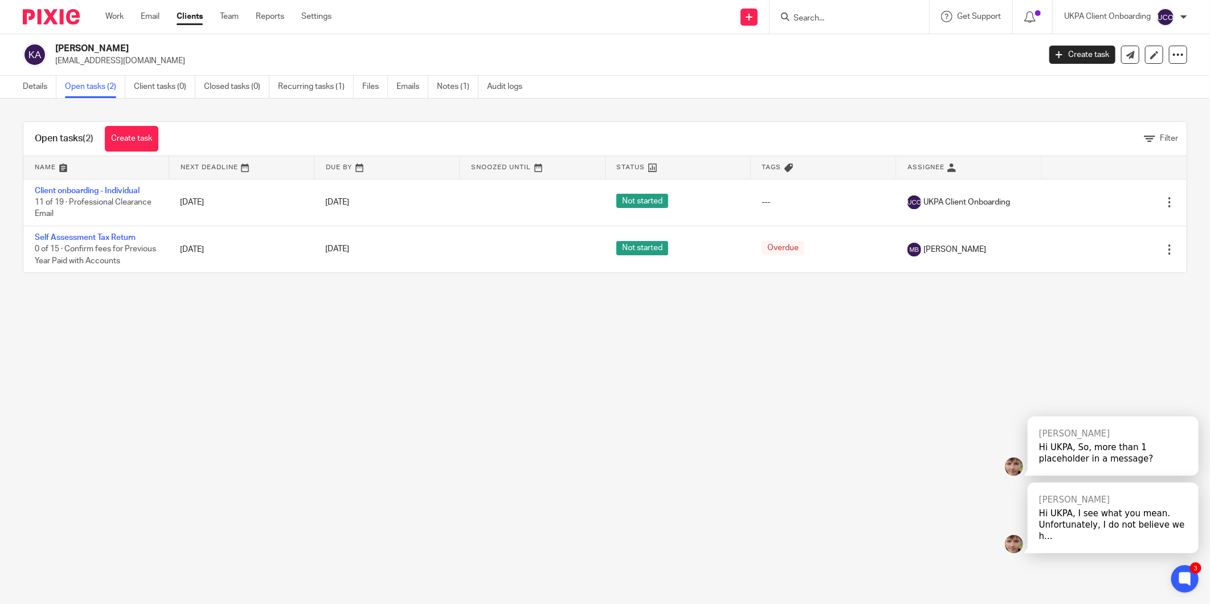
click at [834, 30] on div at bounding box center [850, 17] width 160 height 34
click at [828, 21] on input "Search" at bounding box center [844, 19] width 103 height 10
paste input "[PERSON_NAME][EMAIL_ADDRESS][DOMAIN_NAME]"
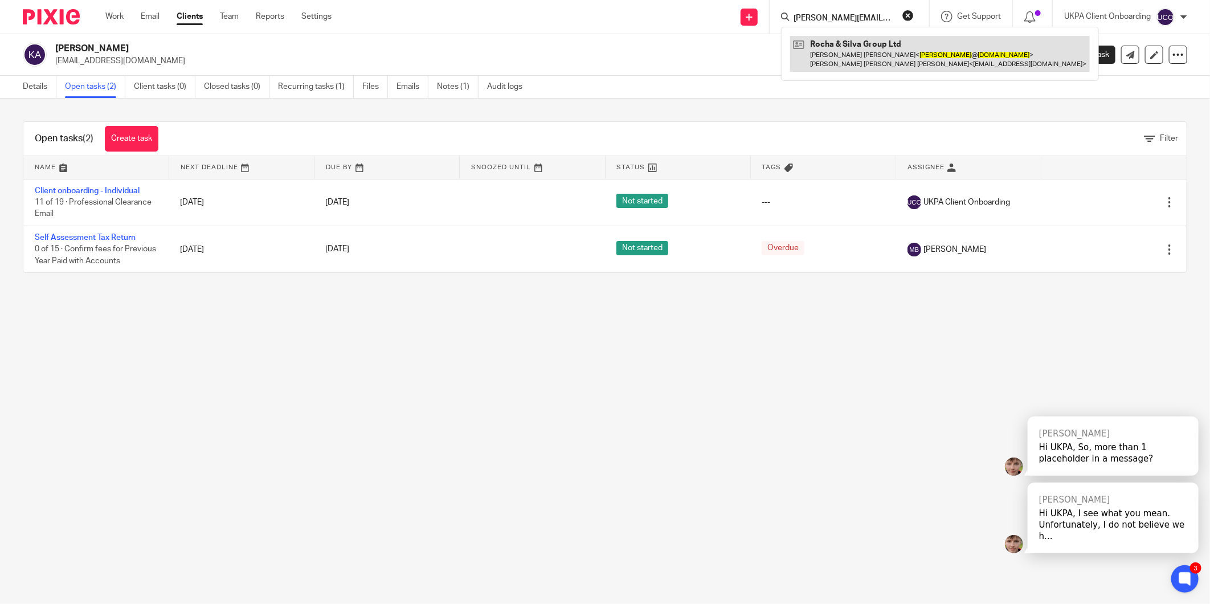
type input "[PERSON_NAME][EMAIL_ADDRESS][DOMAIN_NAME]"
click at [845, 52] on link at bounding box center [940, 53] width 300 height 35
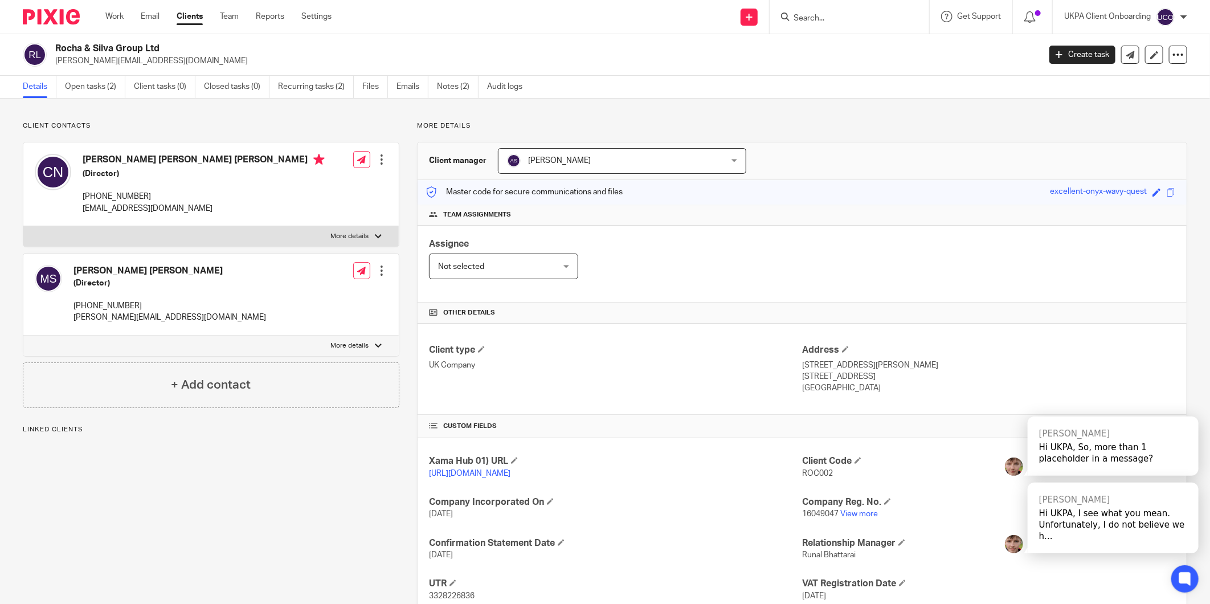
click at [103, 304] on p "[PHONE_NUMBER]" at bounding box center [170, 305] width 193 height 11
copy div "[PHONE_NUMBER]"
click at [105, 85] on link "Open tasks (2)" at bounding box center [95, 87] width 60 height 22
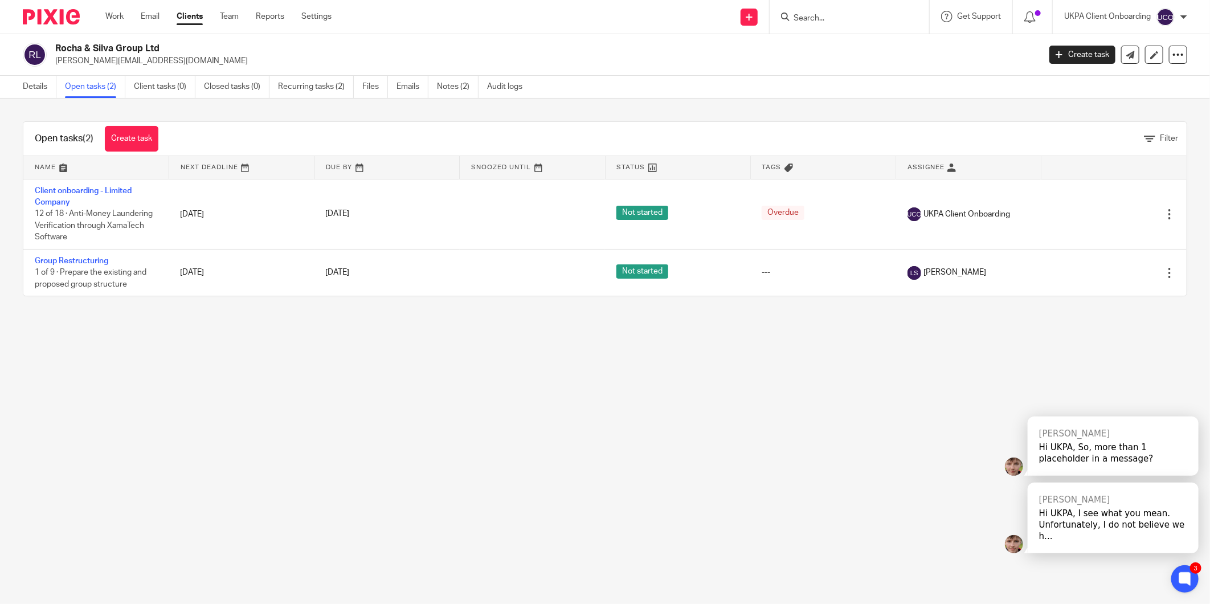
click at [93, 65] on p "lucas@mobrasgroup.co.uk" at bounding box center [543, 60] width 977 height 11
copy main "lucas@mobrasgroup.co.uk Create task Update from Companies House Export data Mer…"
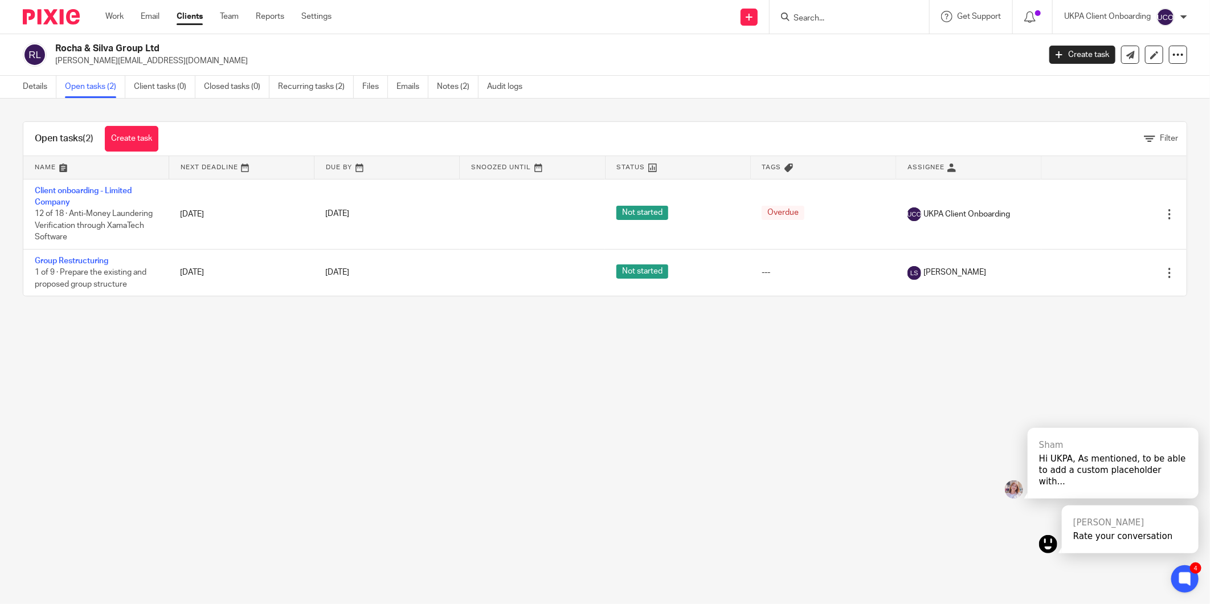
click at [202, 374] on main "Rocha & Silva Group Ltd lucas@mobrasgroup.co.uk Create task Update from Compani…" at bounding box center [605, 302] width 1210 height 604
click at [753, 14] on link at bounding box center [749, 17] width 17 height 17
click at [755, 87] on link "Add client" at bounding box center [748, 87] width 70 height 17
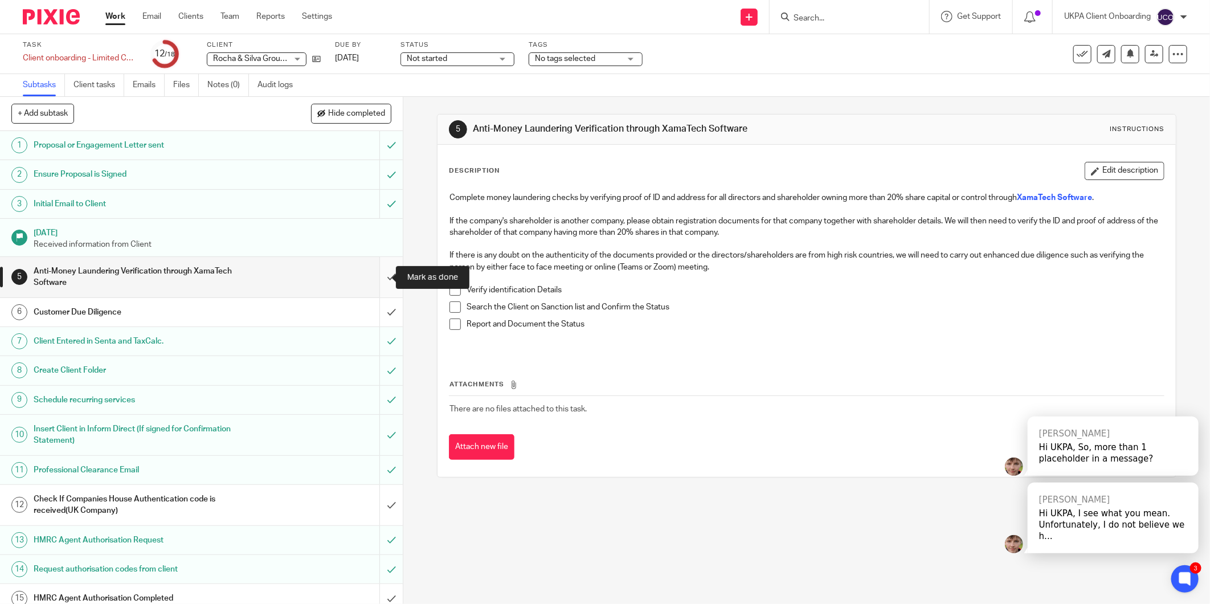
click at [375, 270] on input "submit" at bounding box center [201, 277] width 403 height 40
click at [382, 310] on input "submit" at bounding box center [201, 312] width 403 height 28
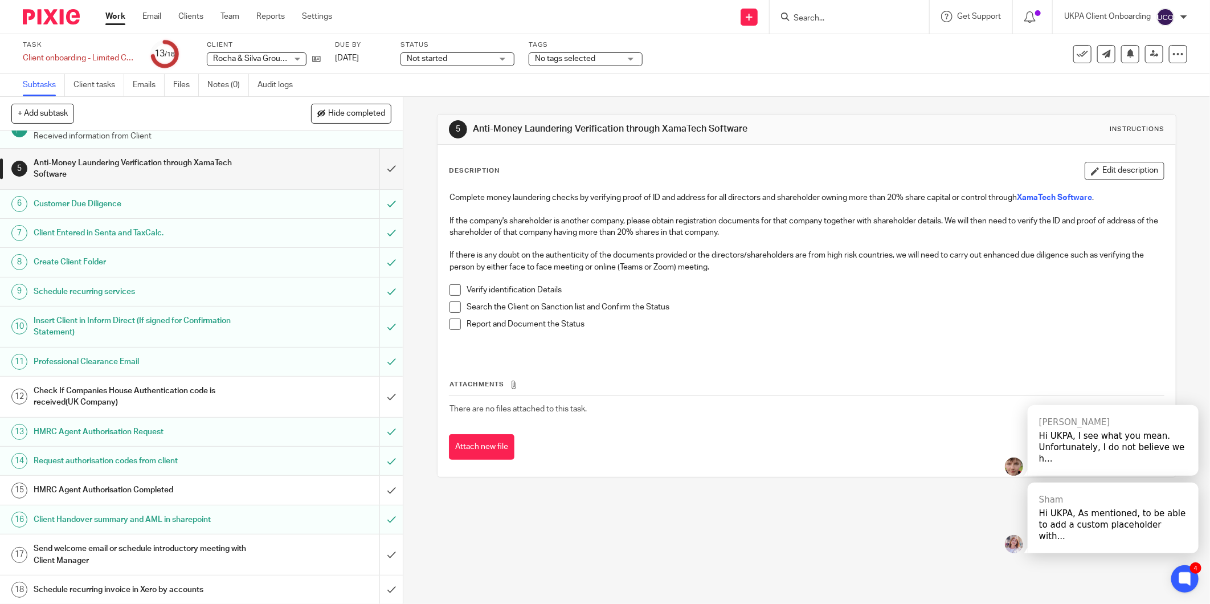
scroll to position [110, 0]
click at [380, 176] on input "submit" at bounding box center [201, 168] width 403 height 40
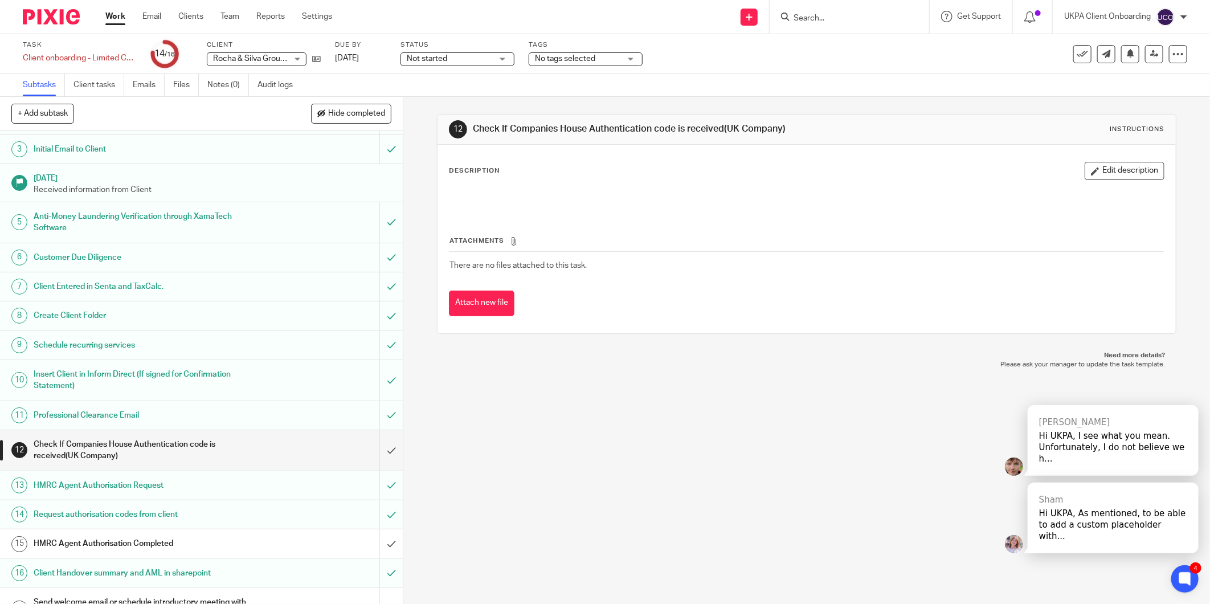
scroll to position [110, 0]
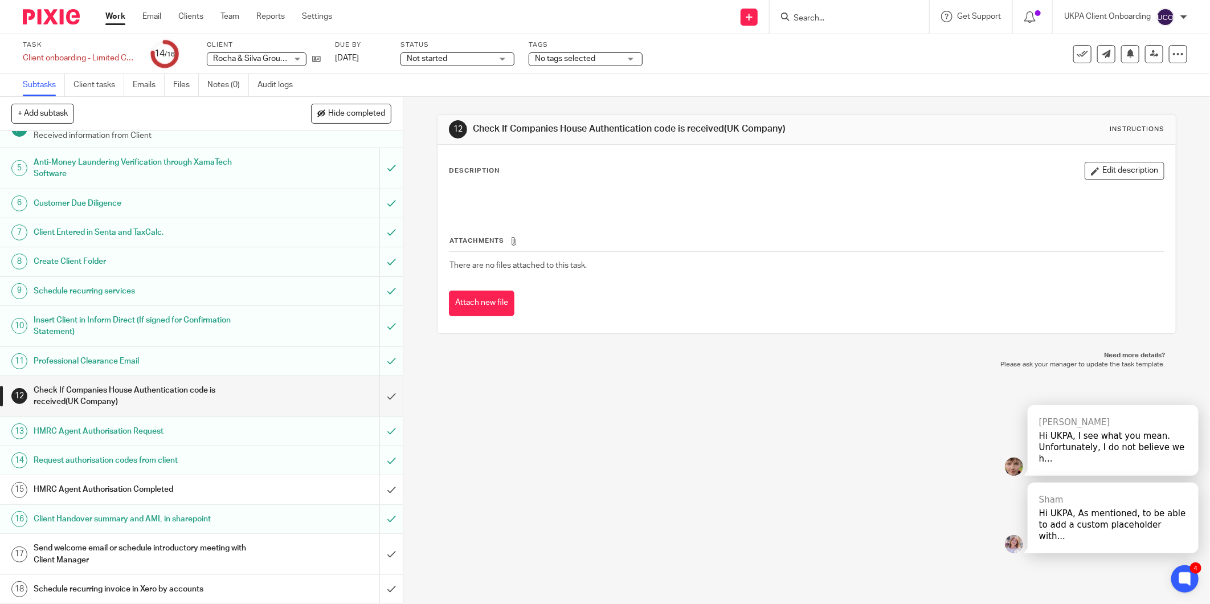
click at [810, 24] on div at bounding box center [850, 17] width 160 height 34
click at [810, 15] on input "Search" at bounding box center [844, 19] width 103 height 10
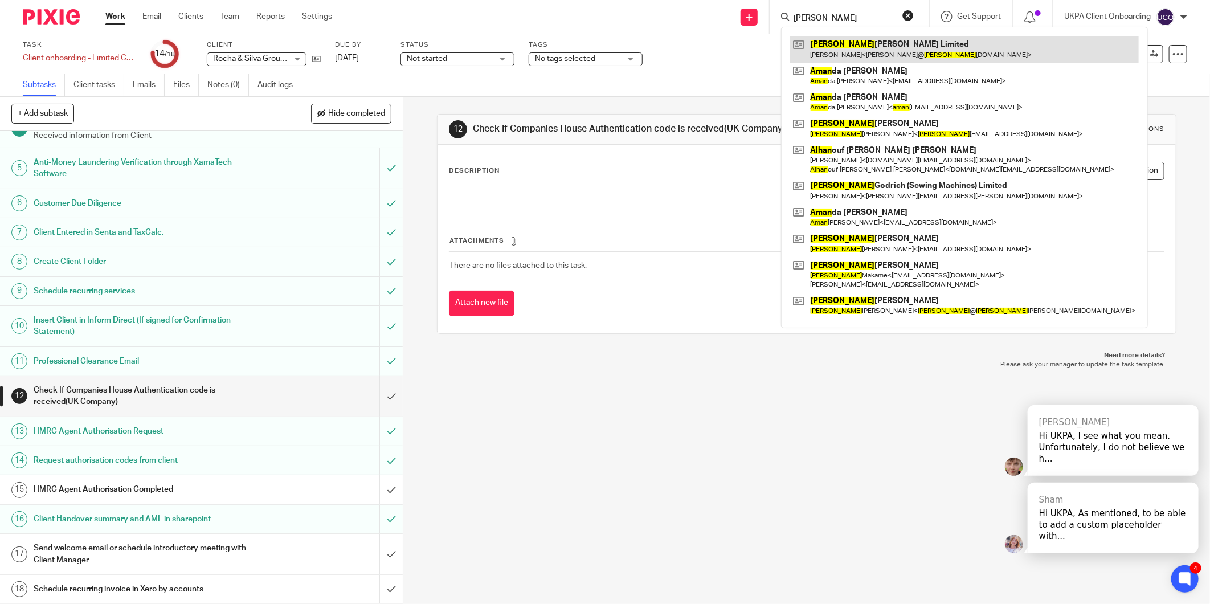
type input "[PERSON_NAME]"
click at [842, 49] on link at bounding box center [964, 49] width 349 height 26
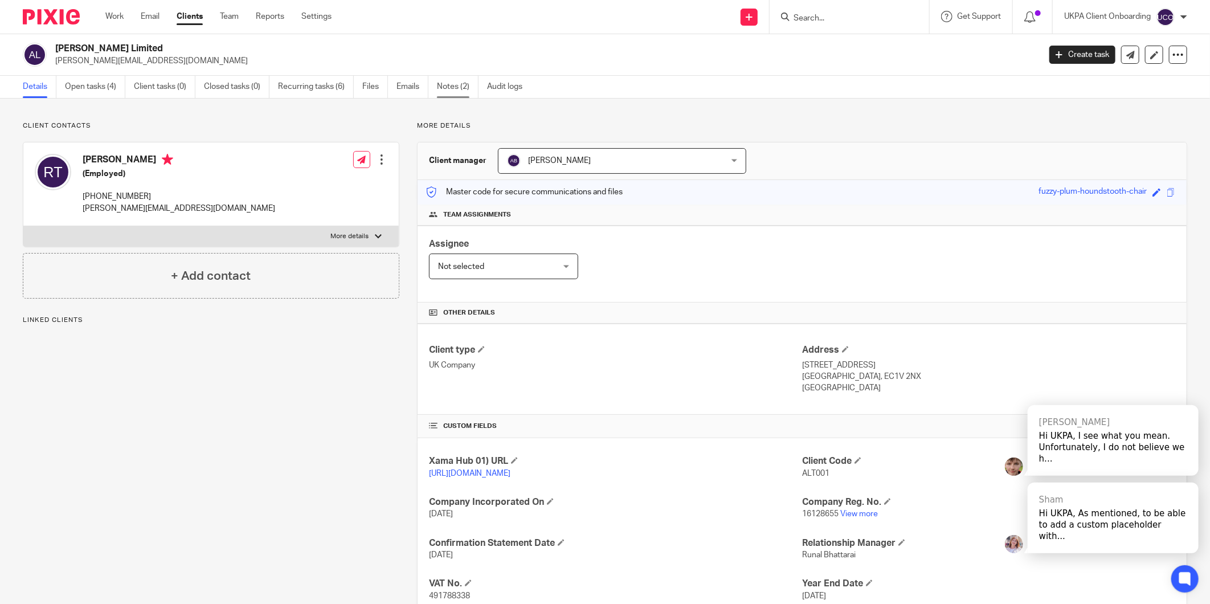
click at [470, 87] on link "Notes (2)" at bounding box center [458, 87] width 42 height 22
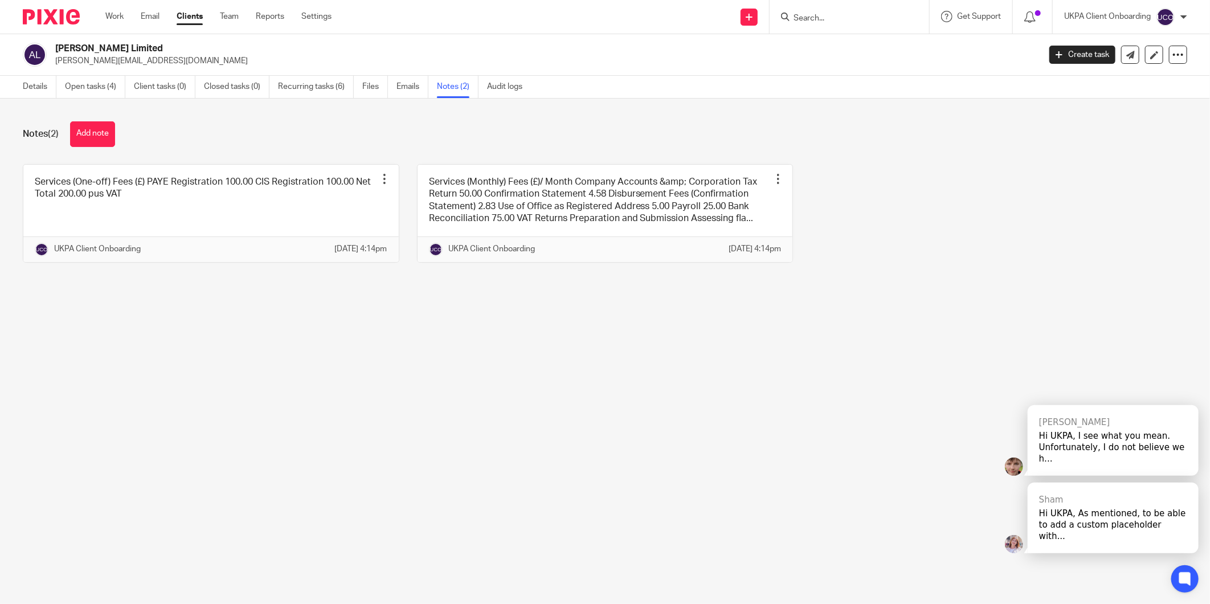
click at [87, 141] on button "Add note" at bounding box center [92, 134] width 45 height 26
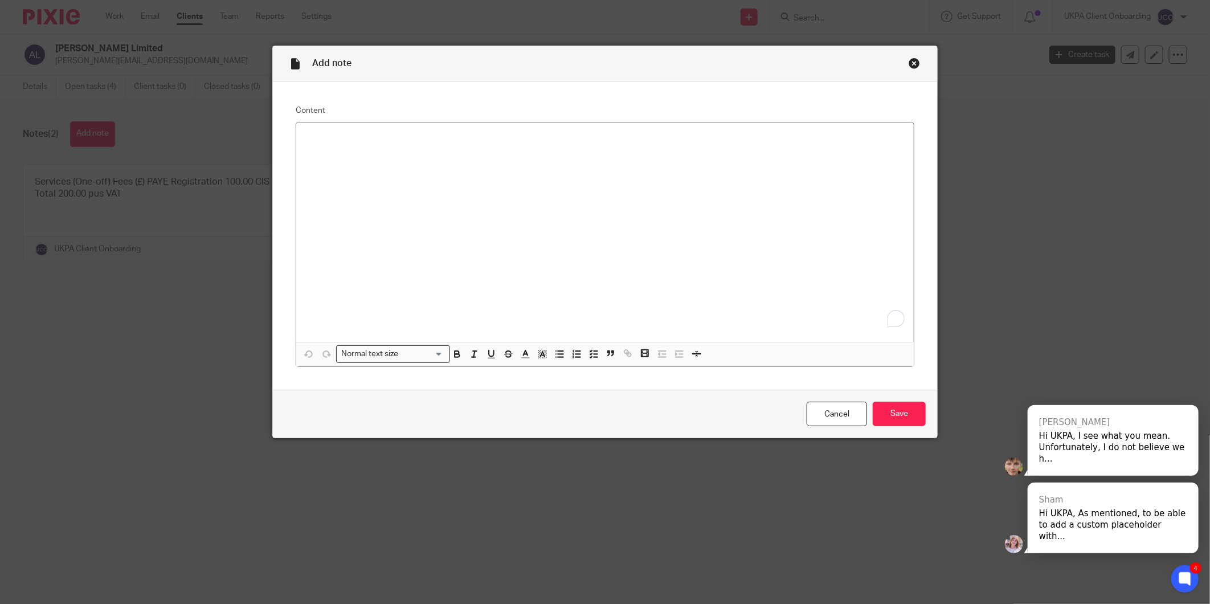
click at [625, 209] on div "To enrich screen reader interactions, please activate Accessibility in Grammarl…" at bounding box center [605, 232] width 618 height 219
paste div "To enrich screen reader interactions, please activate Accessibility in Grammarl…"
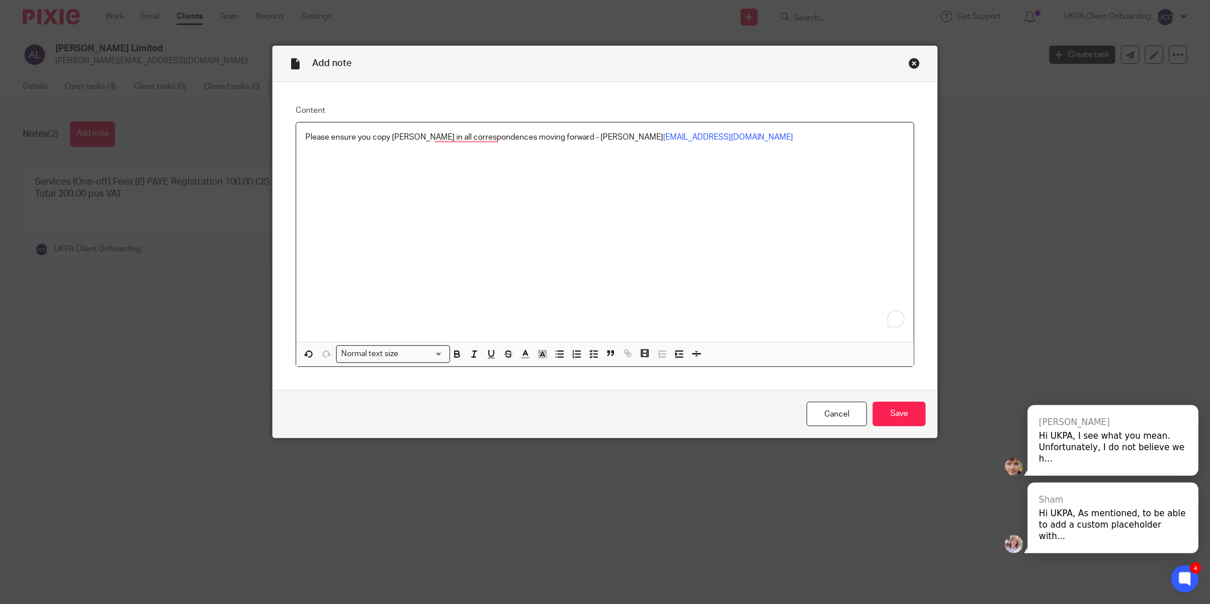
click at [362, 139] on p "Please ensure you copy Angus in all correspondences moving forward - Angus Thac…" at bounding box center [605, 137] width 600 height 11
click at [482, 137] on p "Please ensure we copy Angus in all correspondences moving forward - Angus Thack…" at bounding box center [605, 137] width 600 height 11
click at [480, 138] on p "Please ensure we copy Angus in all correspondences moving forward - Angus Thack…" at bounding box center [605, 137] width 600 height 11
click at [469, 139] on p "Please ensure we copy Angus in all correspondences moving forward - Angus Thack…" at bounding box center [605, 137] width 600 height 11
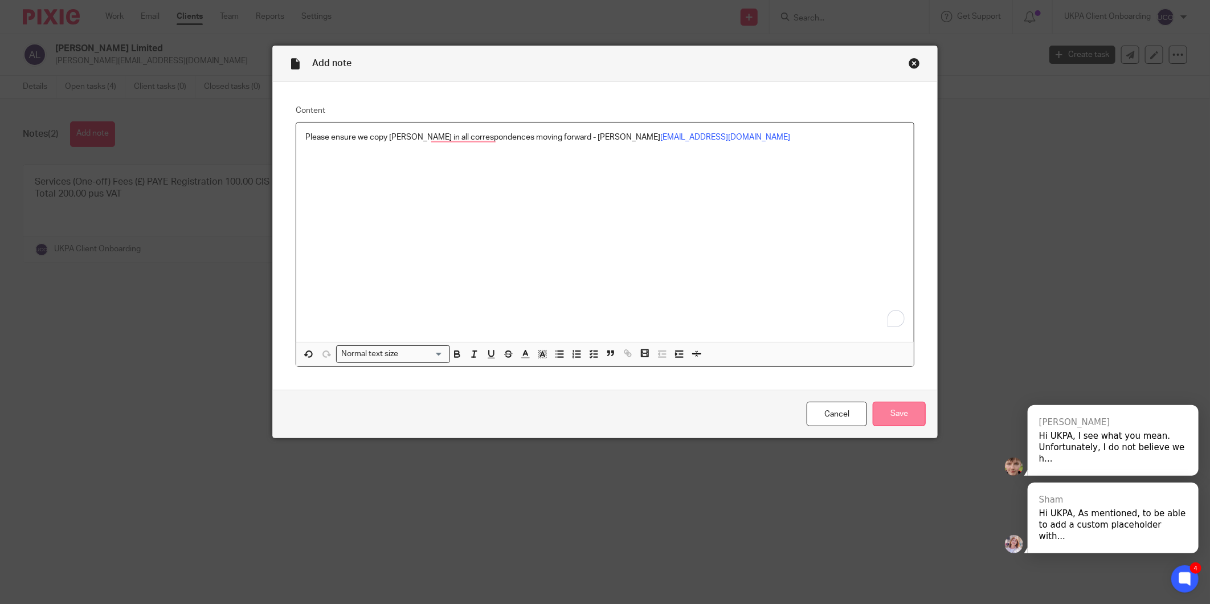
click at [892, 411] on input "Save" at bounding box center [899, 414] width 53 height 25
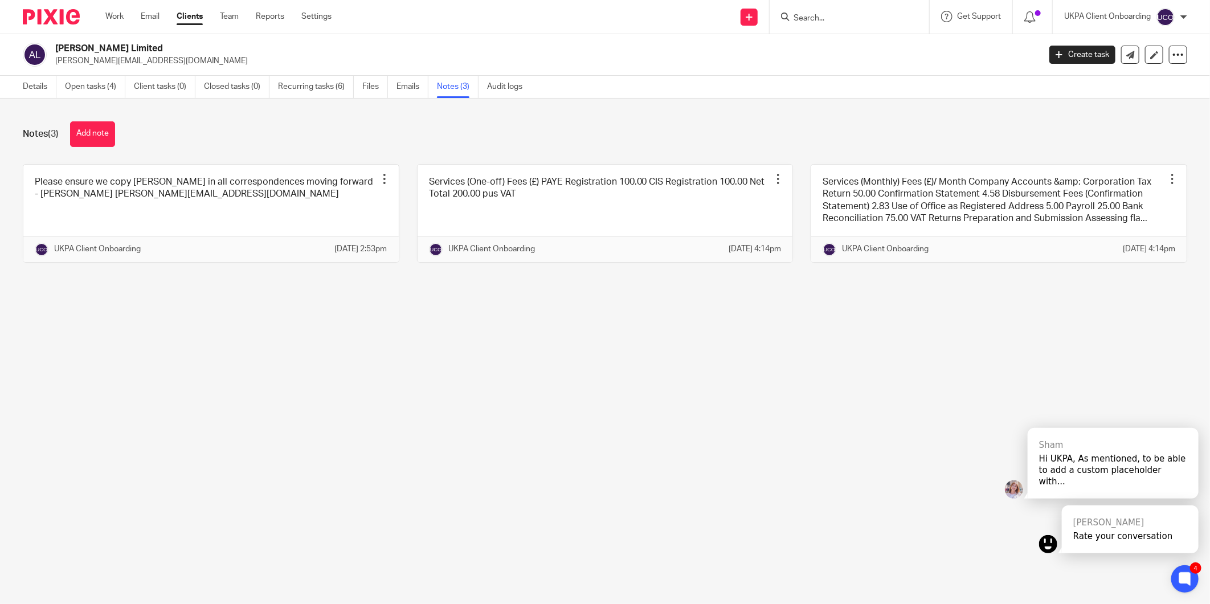
click at [808, 23] on form at bounding box center [853, 17] width 121 height 14
click at [842, 19] on input "Search" at bounding box center [844, 19] width 103 height 10
paste input "erbal Tax Consultatio"
type input "erbal Tax Consultatio"
click at [861, 32] on div "Verbal Tax Consultatio n(Paid)" at bounding box center [861, 44] width 160 height 35
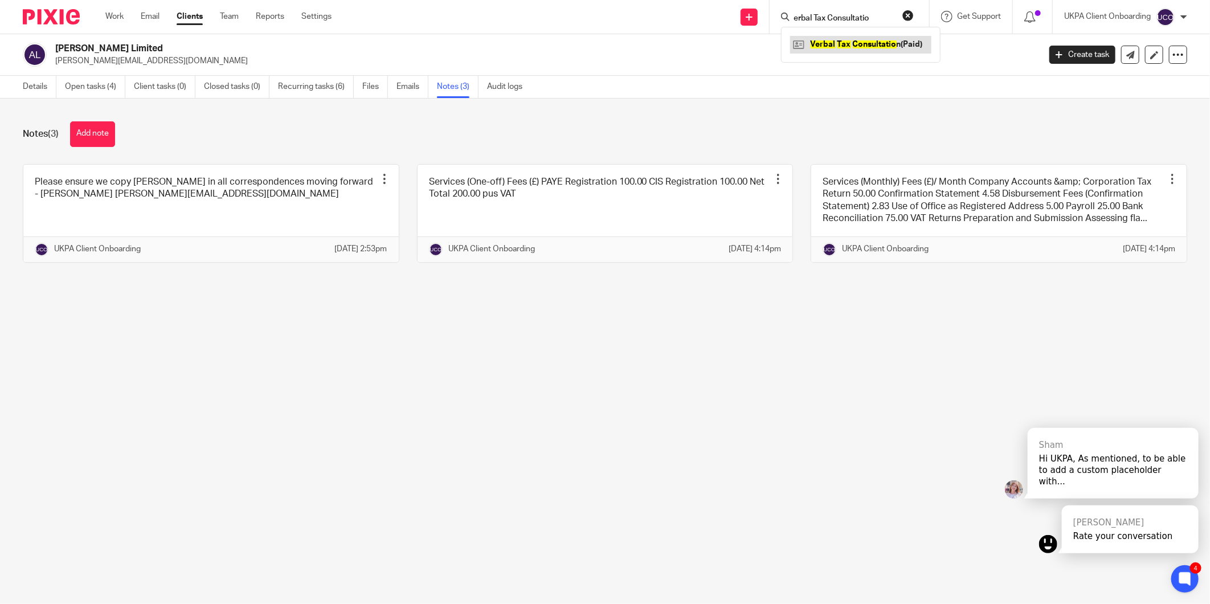
click at [851, 38] on link at bounding box center [860, 44] width 141 height 17
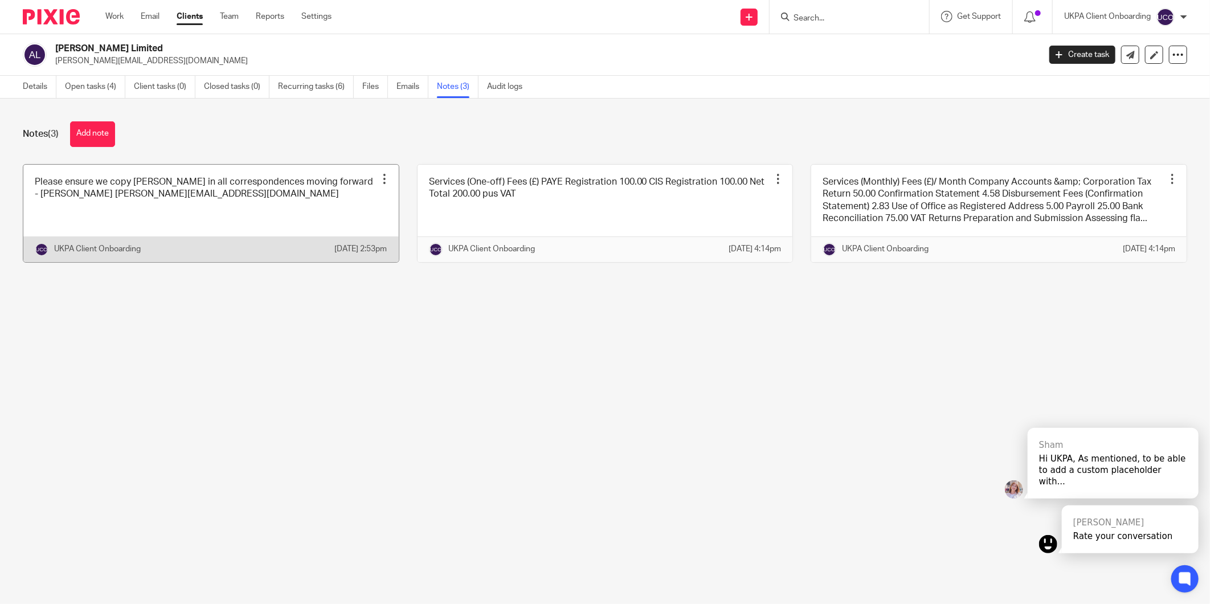
click at [379, 177] on div at bounding box center [384, 178] width 11 height 11
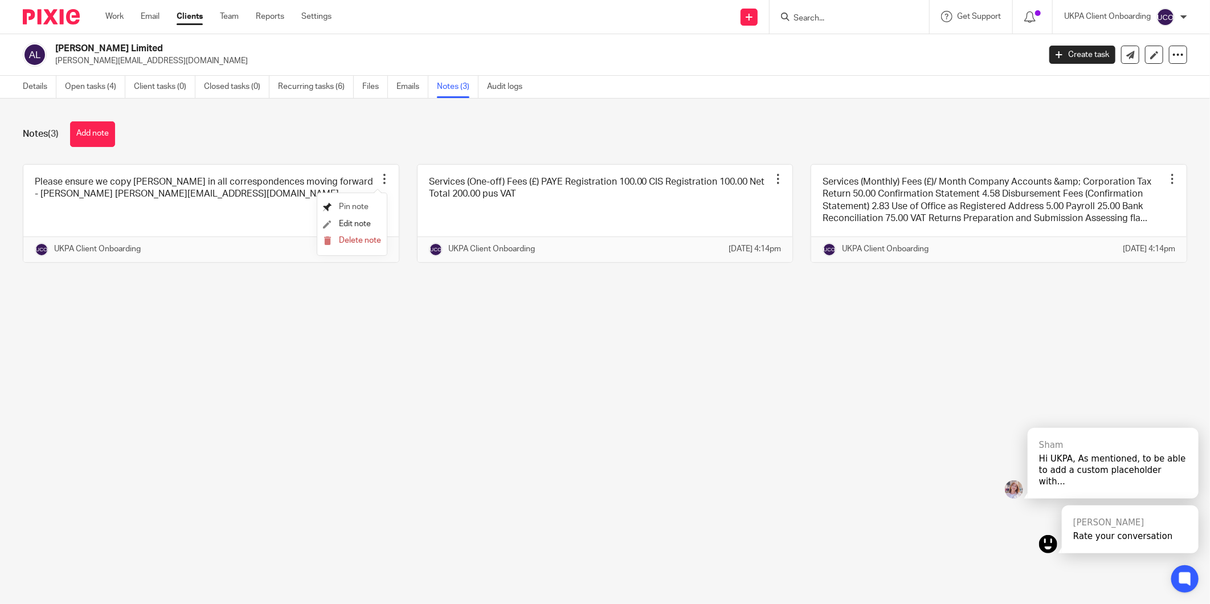
click at [352, 203] on span "Pin note" at bounding box center [354, 207] width 30 height 8
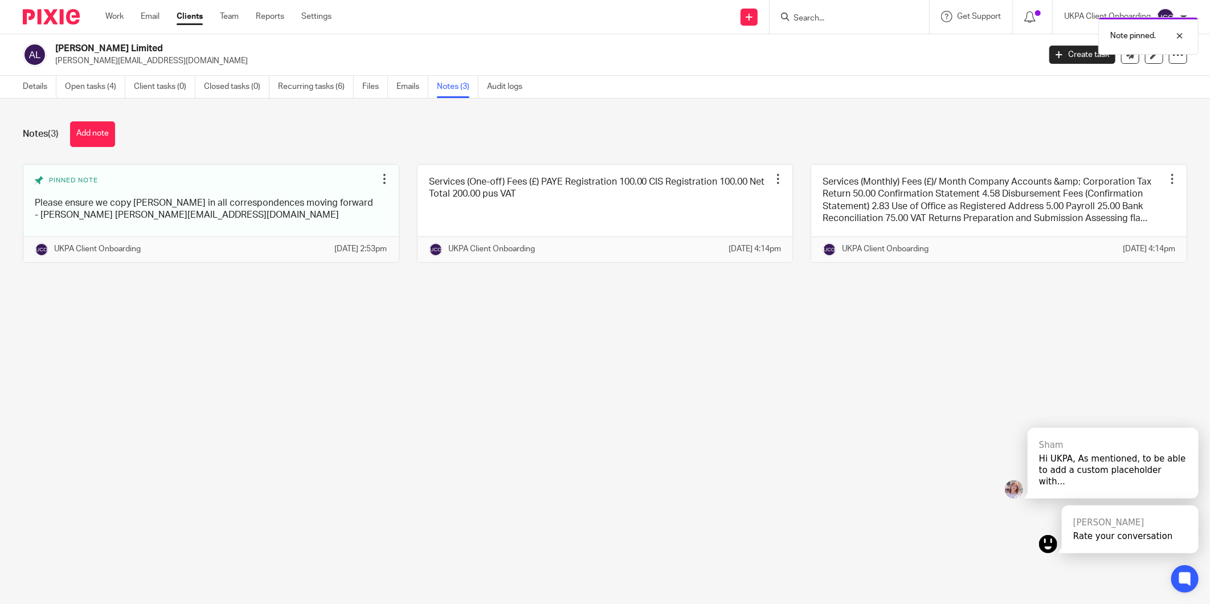
click at [810, 19] on div "Note pinned." at bounding box center [902, 32] width 594 height 43
click at [812, 14] on div "Note pinned." at bounding box center [902, 32] width 594 height 43
click at [1079, 104] on div "Notes (3) Add note Pinned note Please ensure we copy Angus in all correspondenc…" at bounding box center [605, 201] width 1210 height 204
click at [801, 24] on div "Note pinned." at bounding box center [902, 32] width 594 height 43
click at [833, 14] on div "Note pinned." at bounding box center [902, 32] width 594 height 43
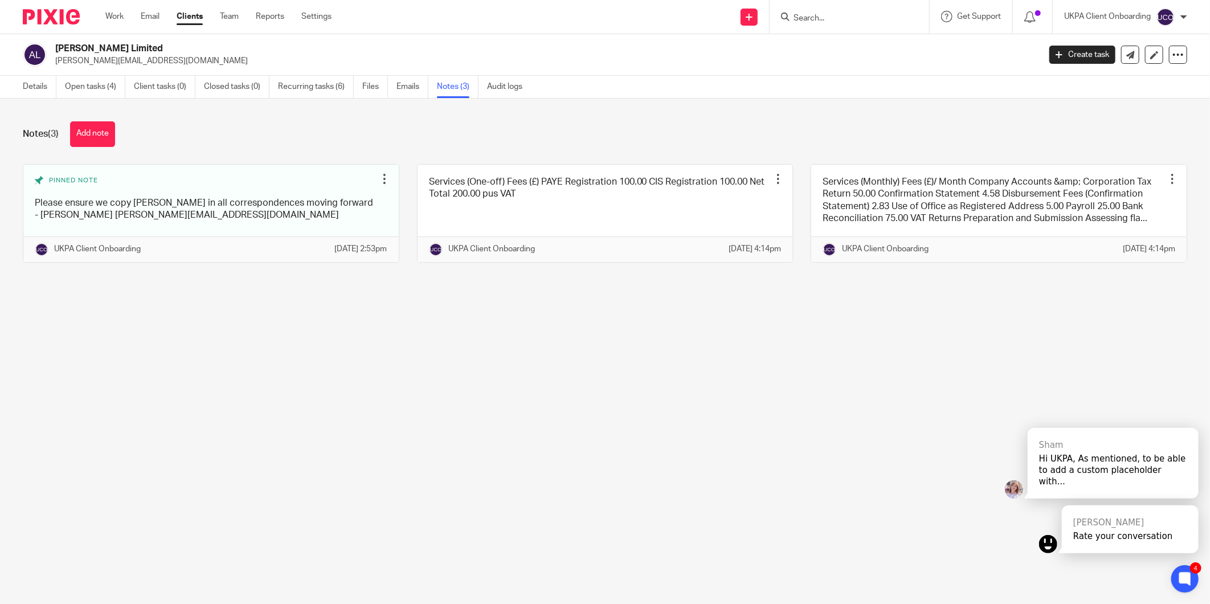
click at [816, 17] on input "Search" at bounding box center [844, 19] width 103 height 10
paste input "erbal Tax Consultatio"
type input "erbal Tax Consultatio"
click at [891, 31] on div "Verbal Tax Consultatio n(Paid)" at bounding box center [861, 44] width 160 height 35
click at [882, 38] on link at bounding box center [860, 44] width 141 height 17
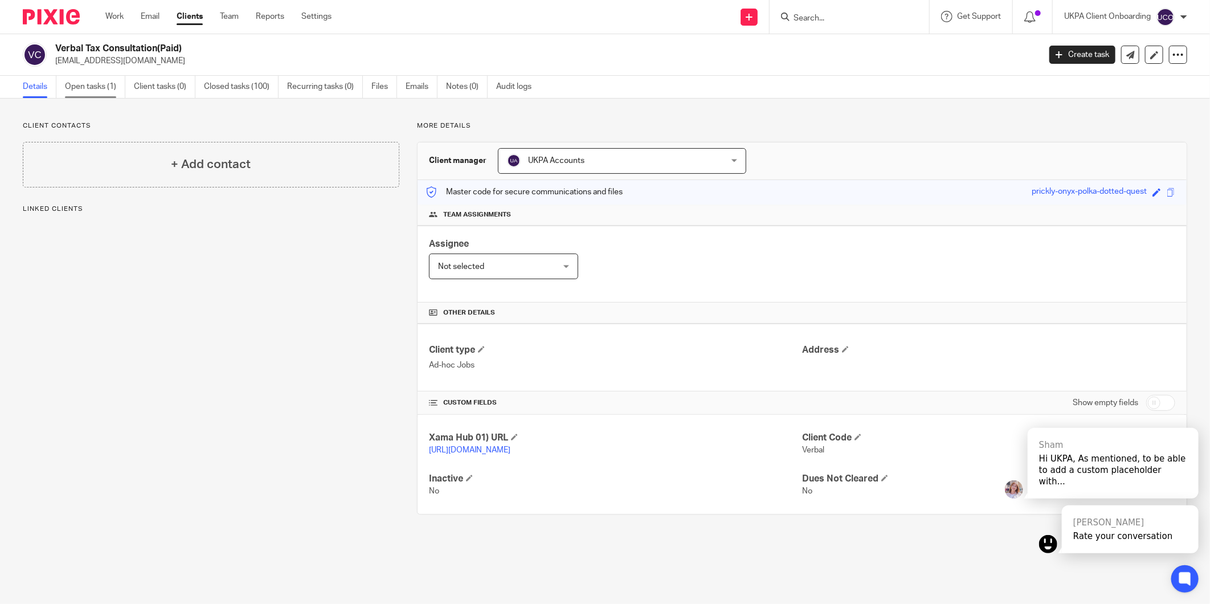
click at [97, 88] on link "Open tasks (1)" at bounding box center [95, 87] width 60 height 22
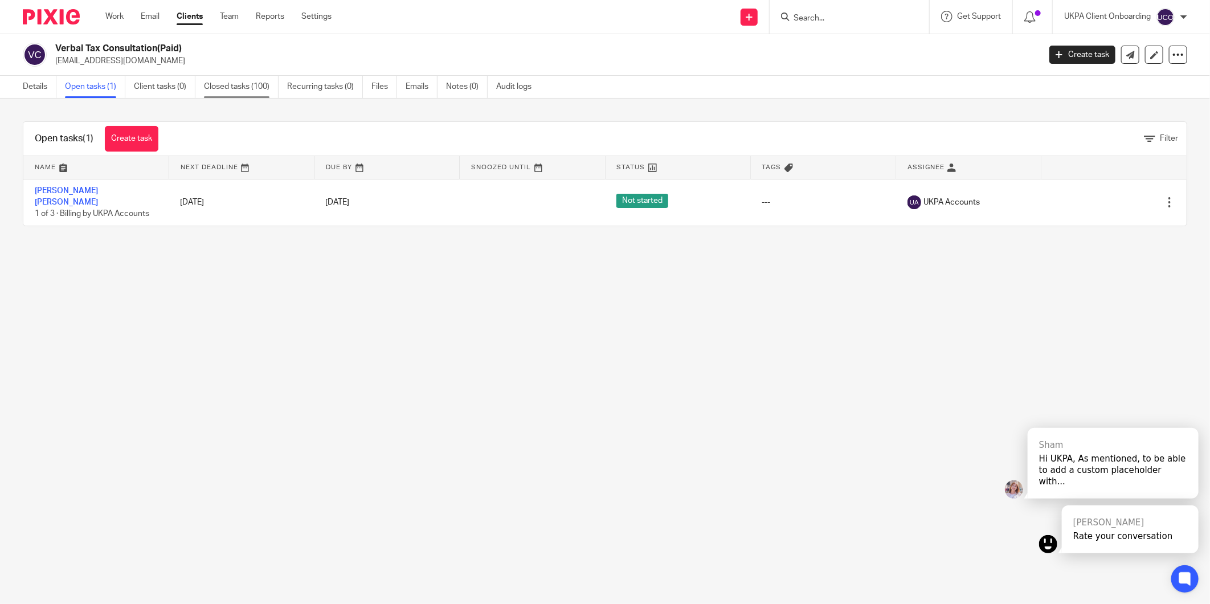
click at [240, 85] on link "Closed tasks (100)" at bounding box center [241, 87] width 75 height 22
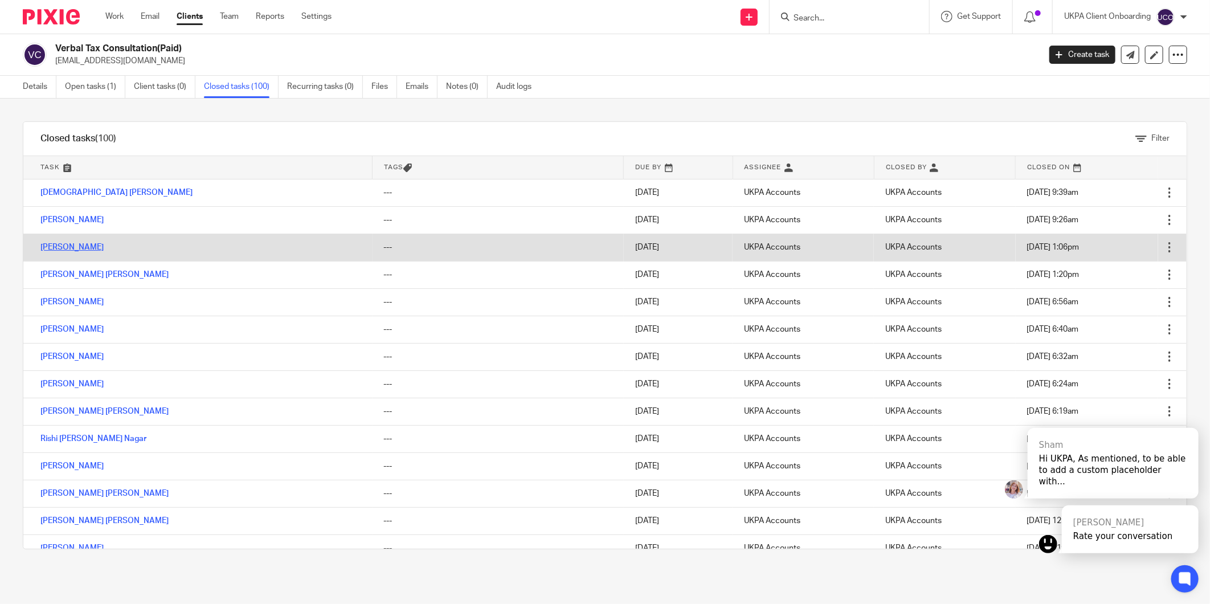
click at [60, 246] on link "[PERSON_NAME]" at bounding box center [71, 247] width 63 height 8
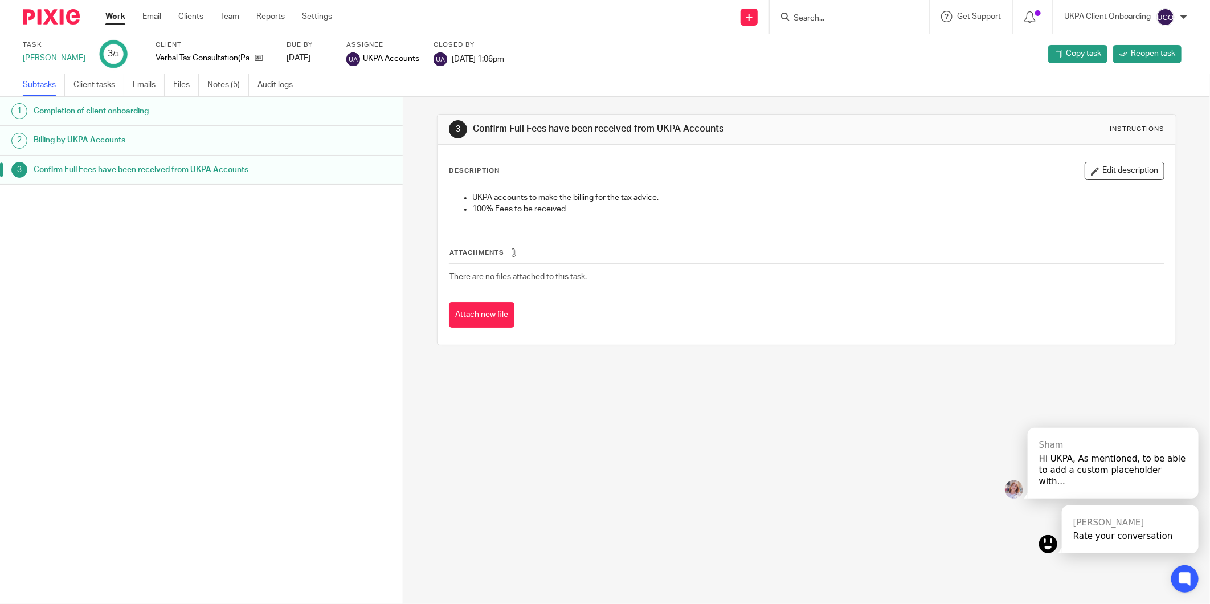
click at [207, 89] on ul "Subtasks Client tasks Emails Files Notes (5) Audit logs" at bounding box center [166, 85] width 287 height 22
click at [218, 85] on link "Notes (5)" at bounding box center [228, 85] width 42 height 22
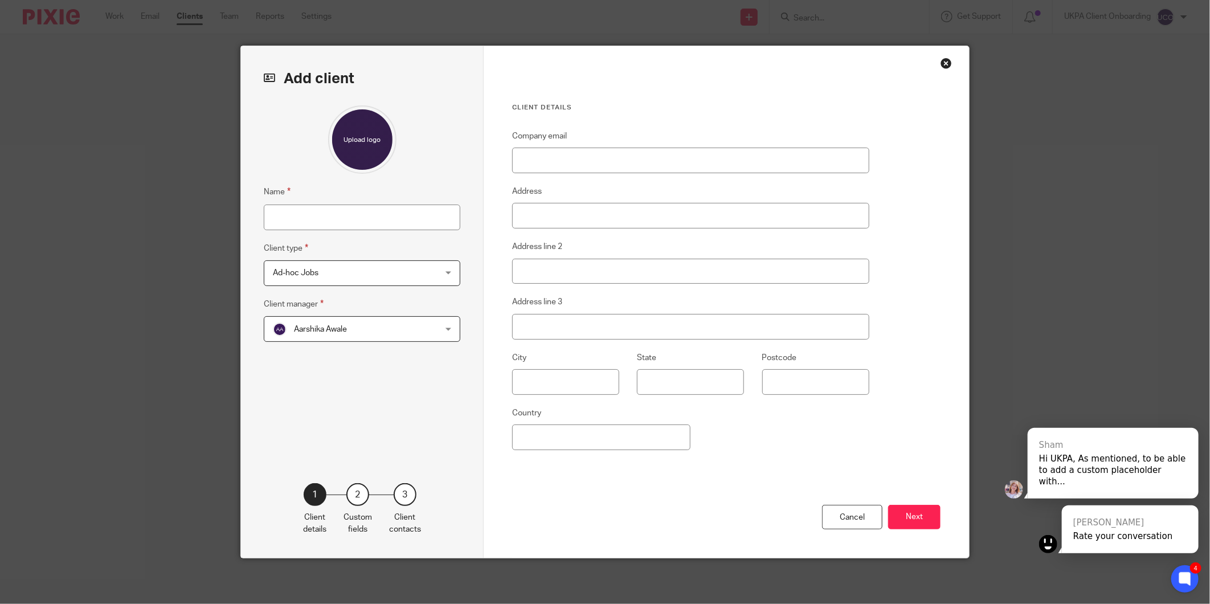
click at [282, 271] on span "Ad-hoc Jobs" at bounding box center [296, 273] width 46 height 8
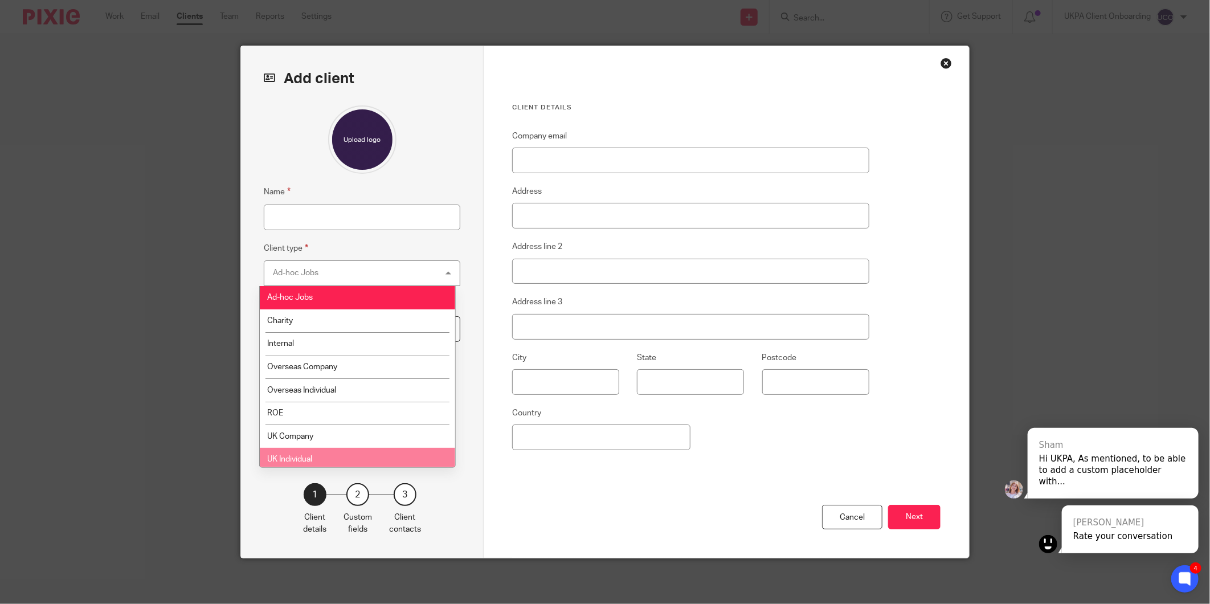
scroll to position [63, 0]
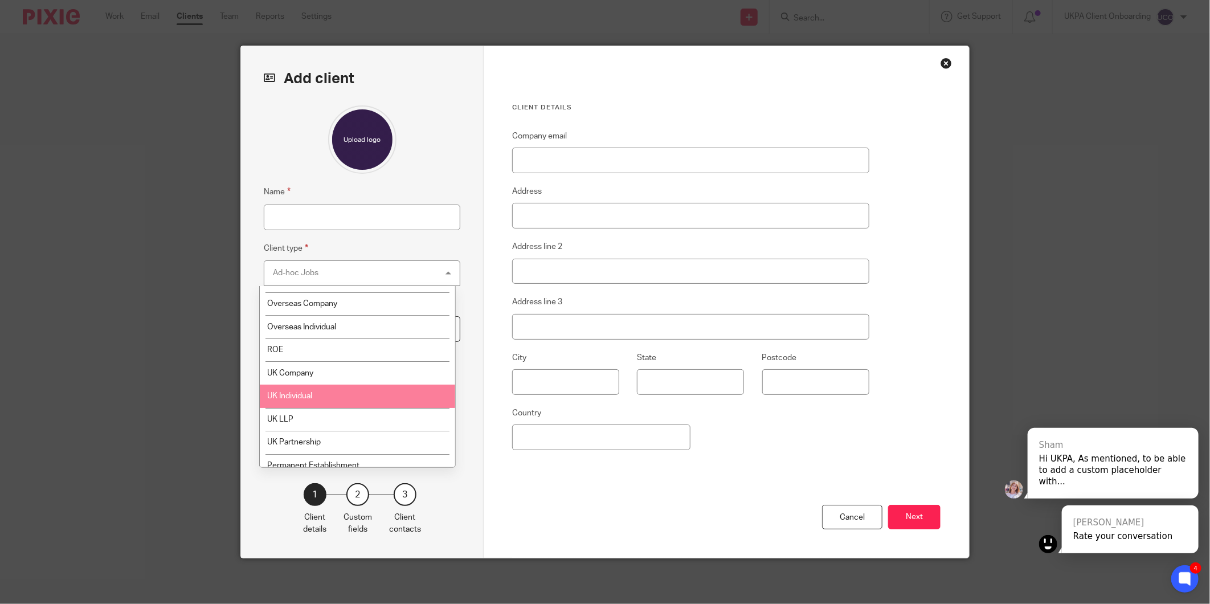
click at [317, 388] on li "UK Individual" at bounding box center [357, 396] width 195 height 23
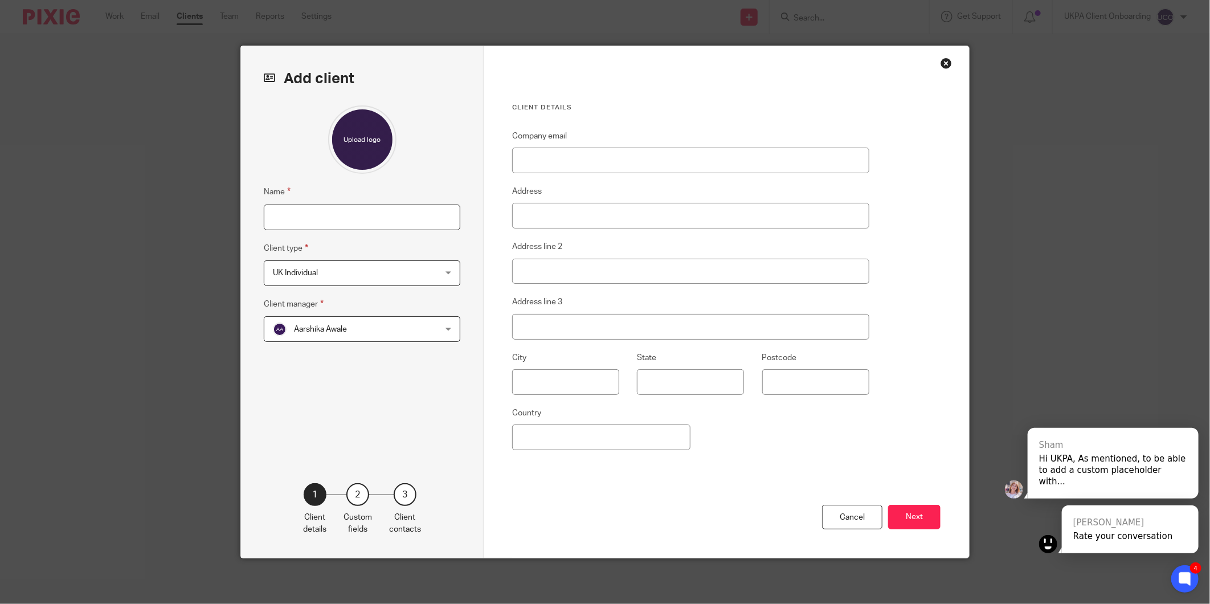
click at [346, 218] on input "Name" at bounding box center [362, 218] width 197 height 26
click at [521, 155] on input "Company email" at bounding box center [690, 161] width 357 height 26
paste input "[EMAIL_ADDRESS][DOMAIN_NAME]"
type input "[EMAIL_ADDRESS][DOMAIN_NAME]"
click at [364, 206] on input "Name" at bounding box center [362, 218] width 197 height 26
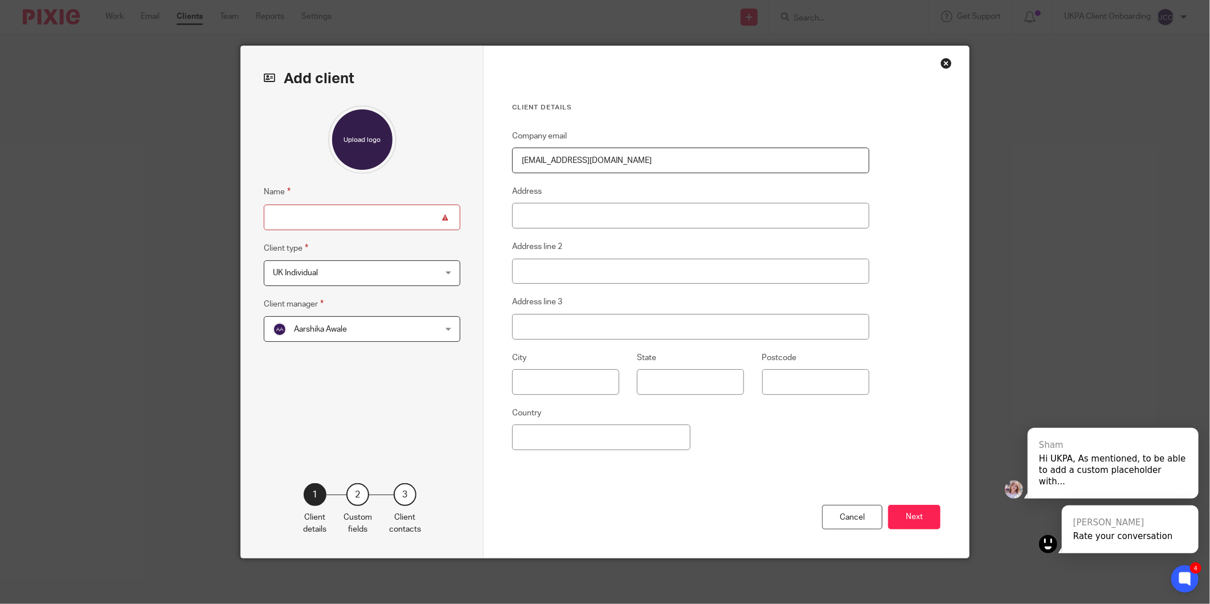
click at [310, 332] on span "Aarshika Awale" at bounding box center [320, 329] width 53 height 8
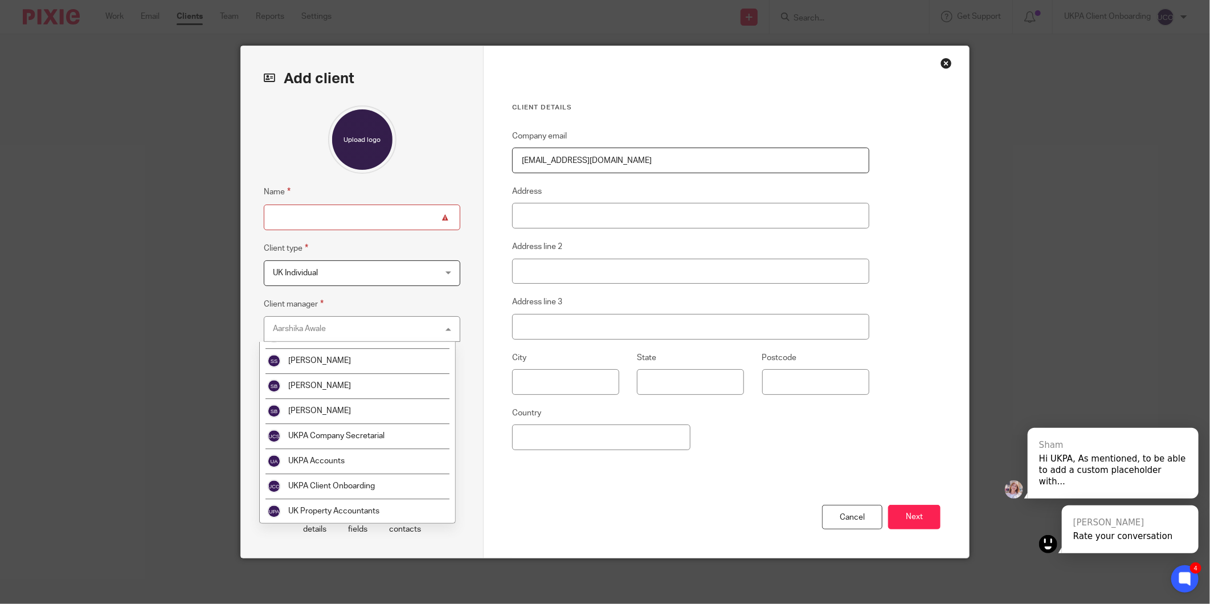
scroll to position [2000, 0]
click at [327, 436] on span "UKPA Client Onboarding" at bounding box center [331, 435] width 87 height 8
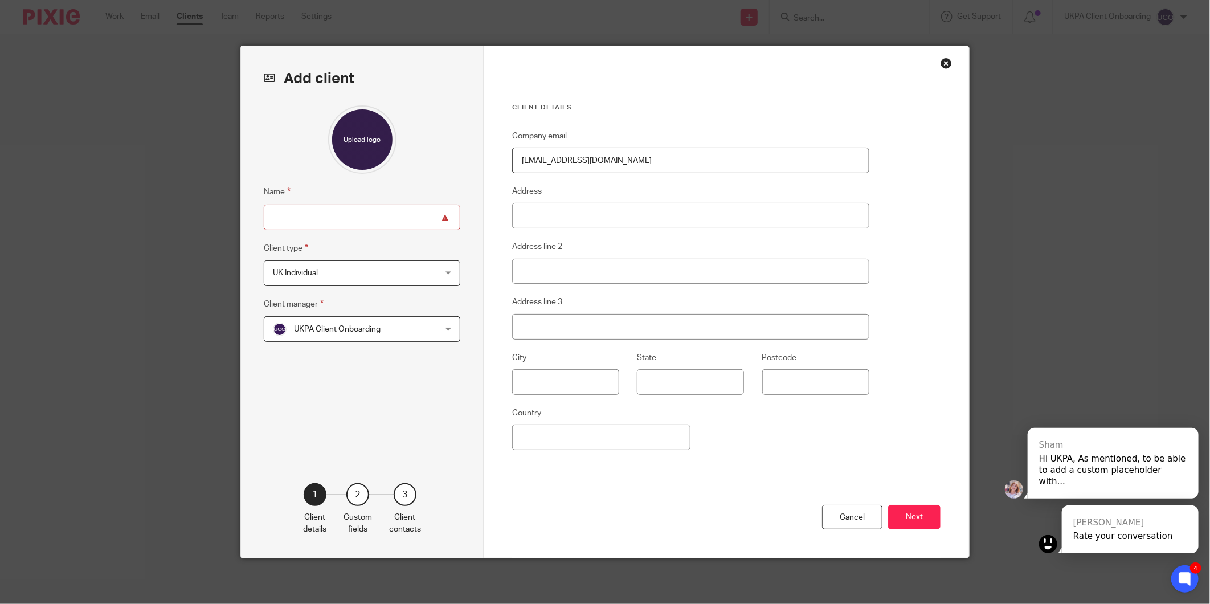
click at [349, 217] on input "Name" at bounding box center [362, 218] width 197 height 26
type input "[PERSON_NAME]"
click at [626, 220] on input "Address" at bounding box center [690, 216] width 357 height 26
paste input "28 Malyons Lane"
click at [620, 218] on input "28 Malyons Lane" at bounding box center [690, 216] width 357 height 26
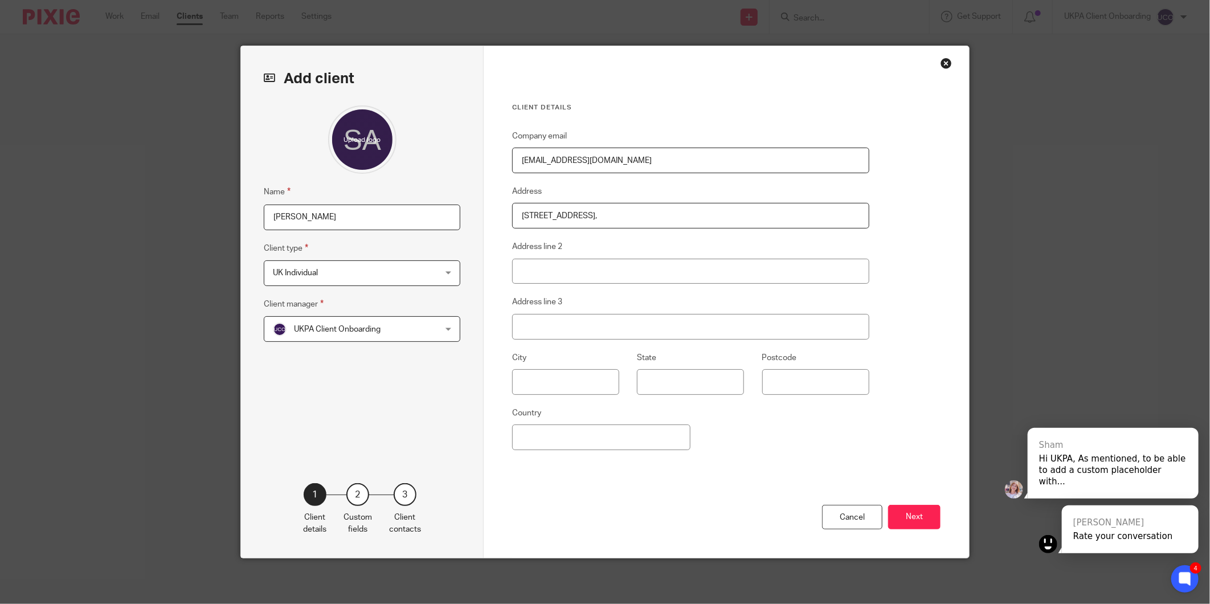
paste input "Hullbridge"
type input "28 Malyons Lane, Hullbridge"
click at [541, 267] on input "Address line 2" at bounding box center [690, 272] width 357 height 26
paste input "Hockley"
type input "Hockley"
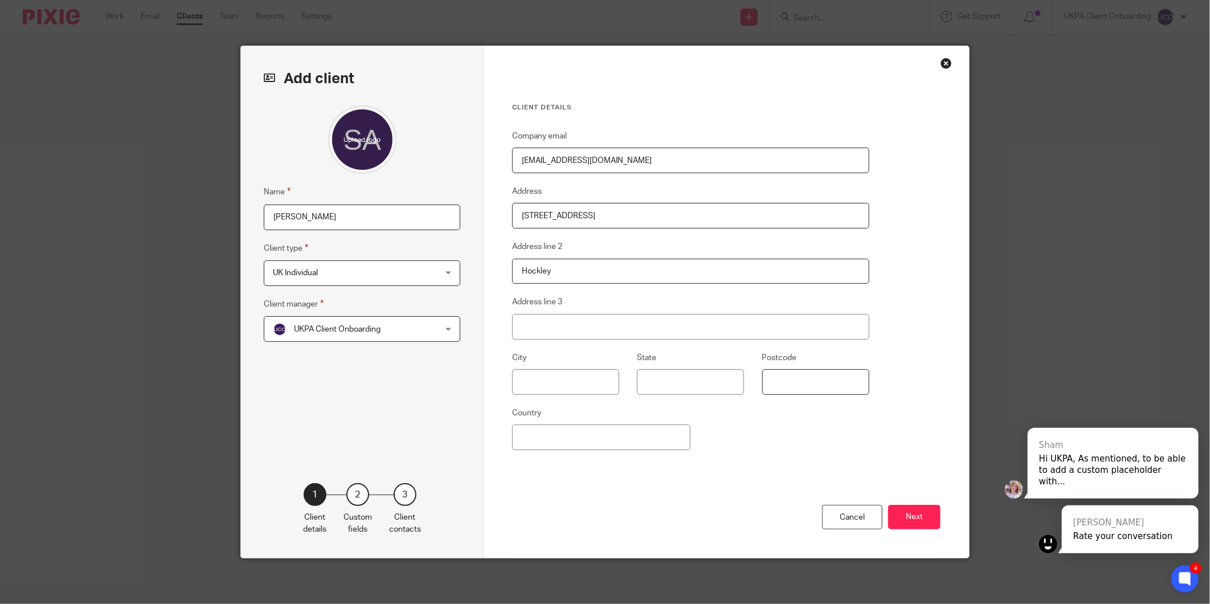
click at [767, 386] on input "Postcode" at bounding box center [816, 382] width 107 height 26
paste input "SS5 6EN"
type input "SS5 6EN"
click at [596, 430] on input "Country" at bounding box center [601, 438] width 178 height 26
type input "United Kingdom"
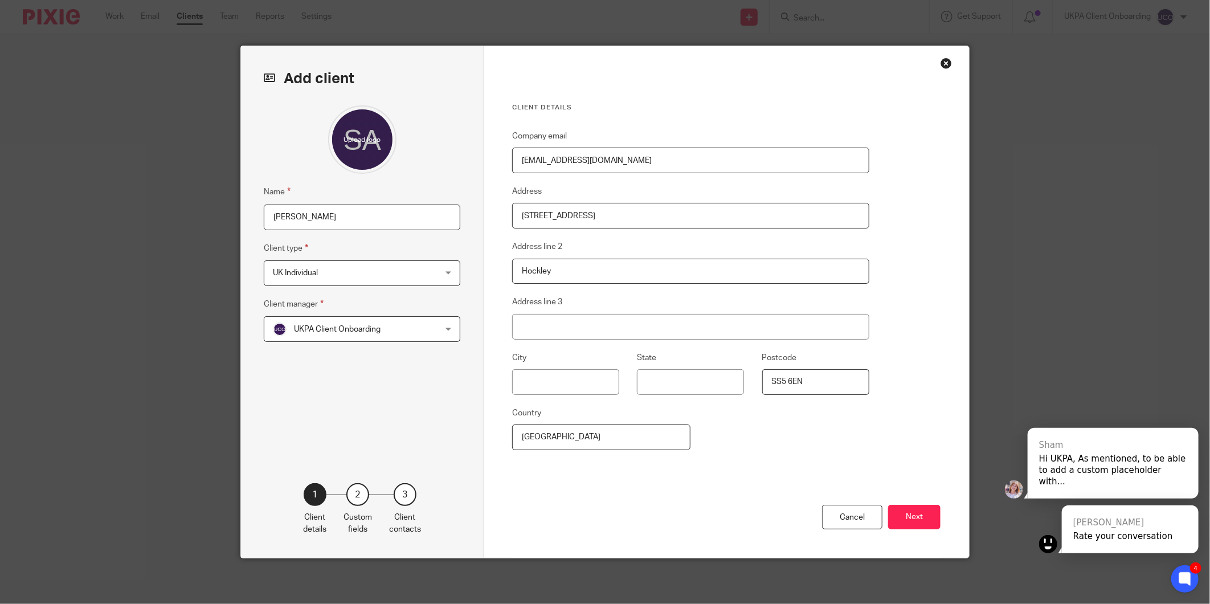
click at [577, 498] on div "Cancel Next" at bounding box center [726, 528] width 429 height 60
click at [521, 276] on input "Hockley" at bounding box center [690, 272] width 357 height 26
click at [549, 380] on input "text" at bounding box center [565, 382] width 107 height 26
paste input "Hockley"
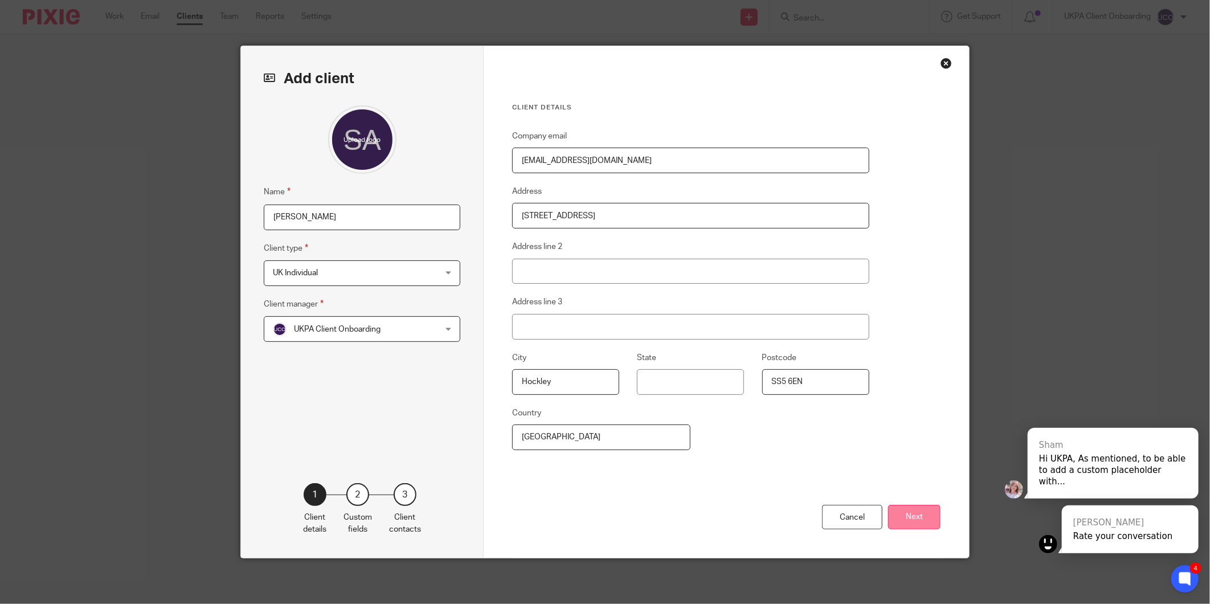
type input "Hockley"
click at [914, 514] on button "Next" at bounding box center [914, 517] width 52 height 25
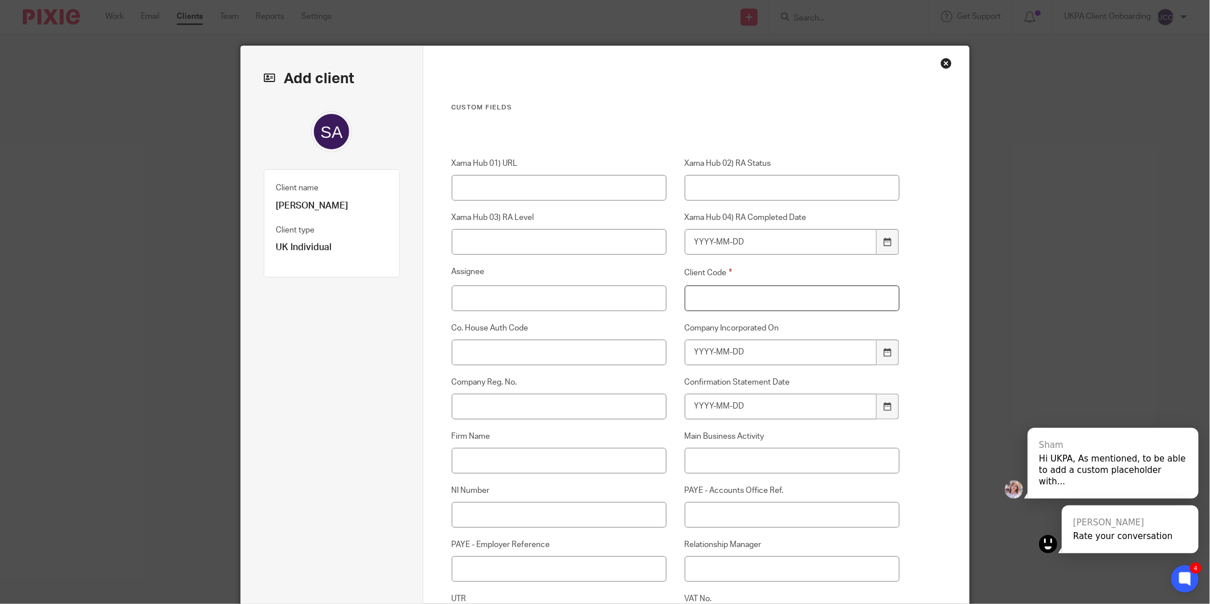
click at [752, 299] on input "Client Code" at bounding box center [792, 299] width 215 height 26
type input "00"
click at [511, 508] on input "NI Number" at bounding box center [559, 515] width 215 height 26
paste input "SP987042C"
type input "SP987042C"
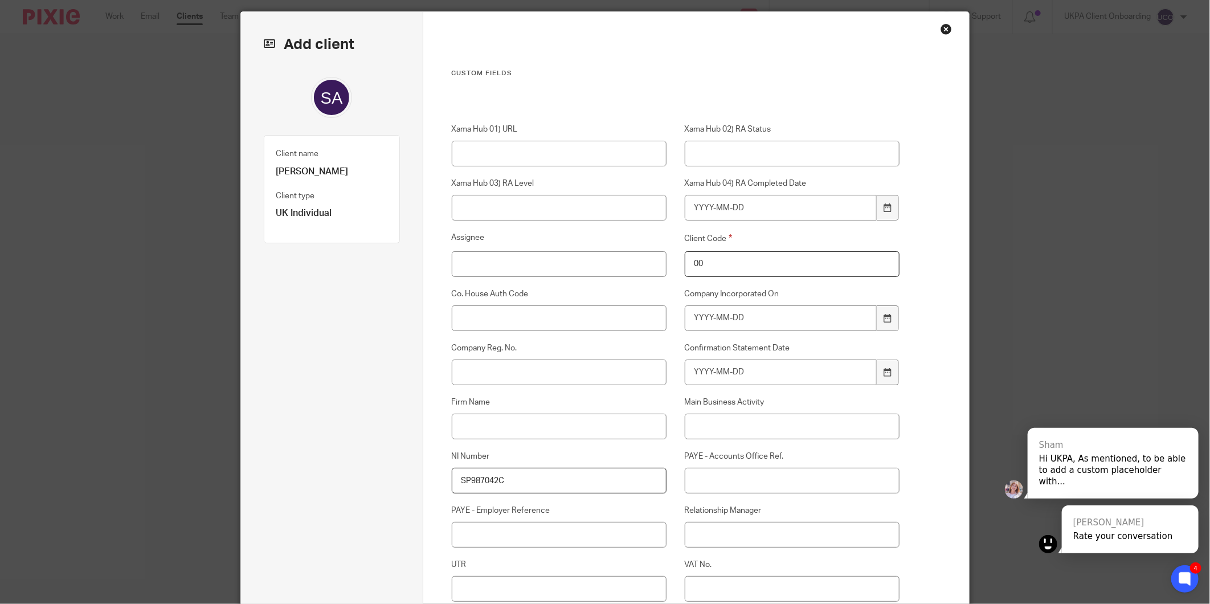
scroll to position [63, 0]
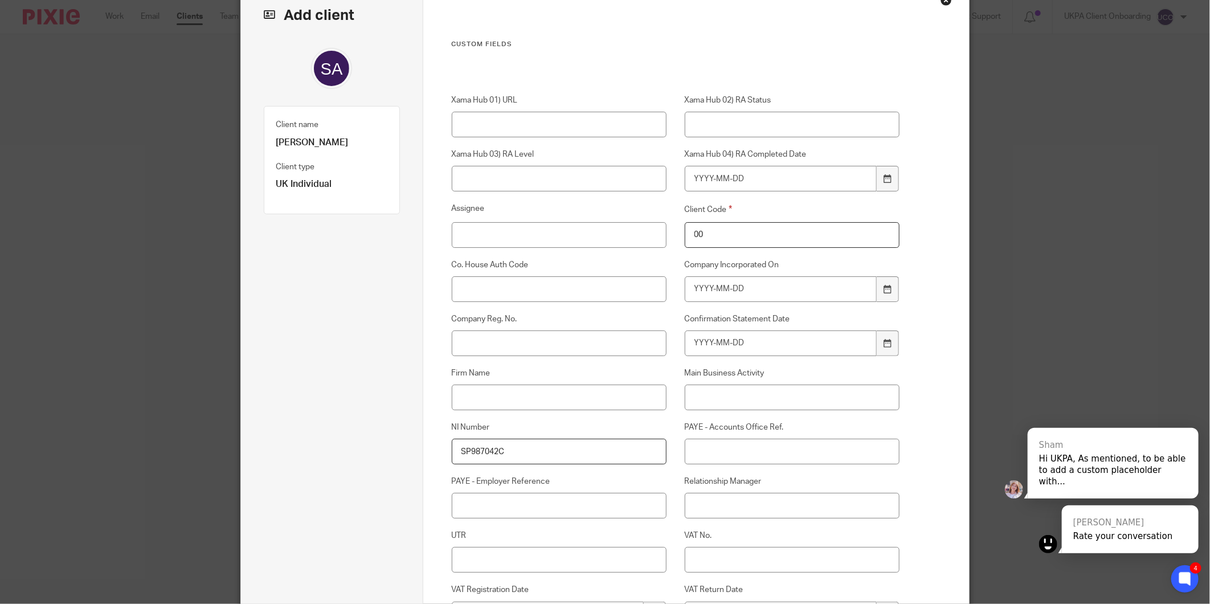
click at [711, 486] on label "Relationship Manager" at bounding box center [792, 481] width 215 height 11
click at [711, 493] on input "Relationship Manager" at bounding box center [792, 506] width 215 height 26
click at [704, 496] on input "Relationship Manager" at bounding box center [792, 506] width 215 height 26
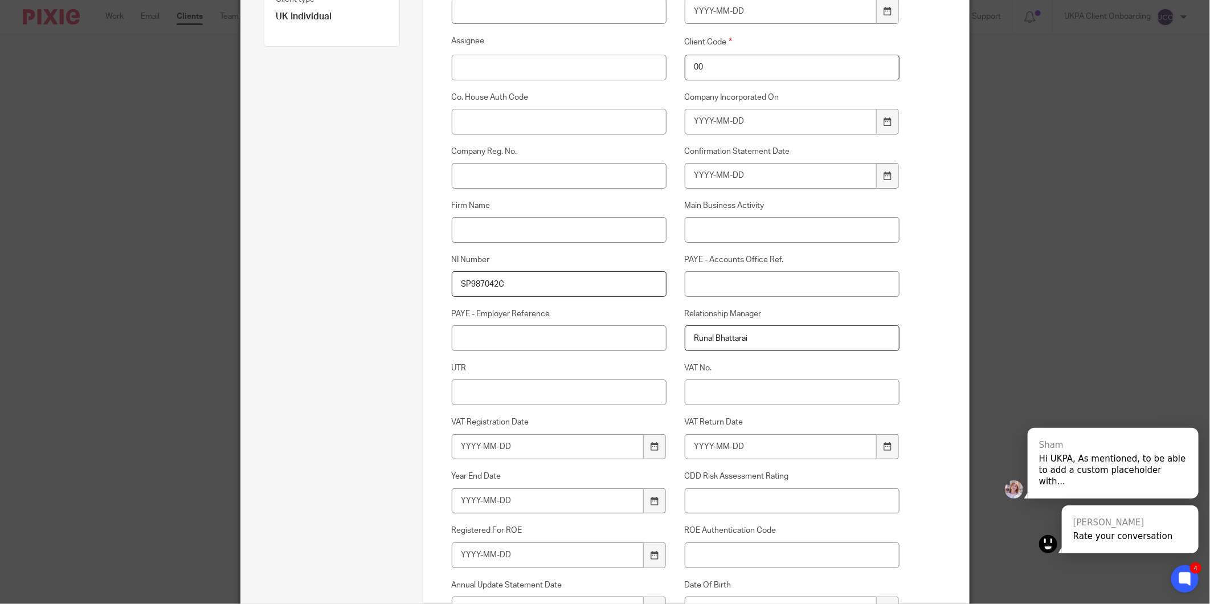
scroll to position [253, 0]
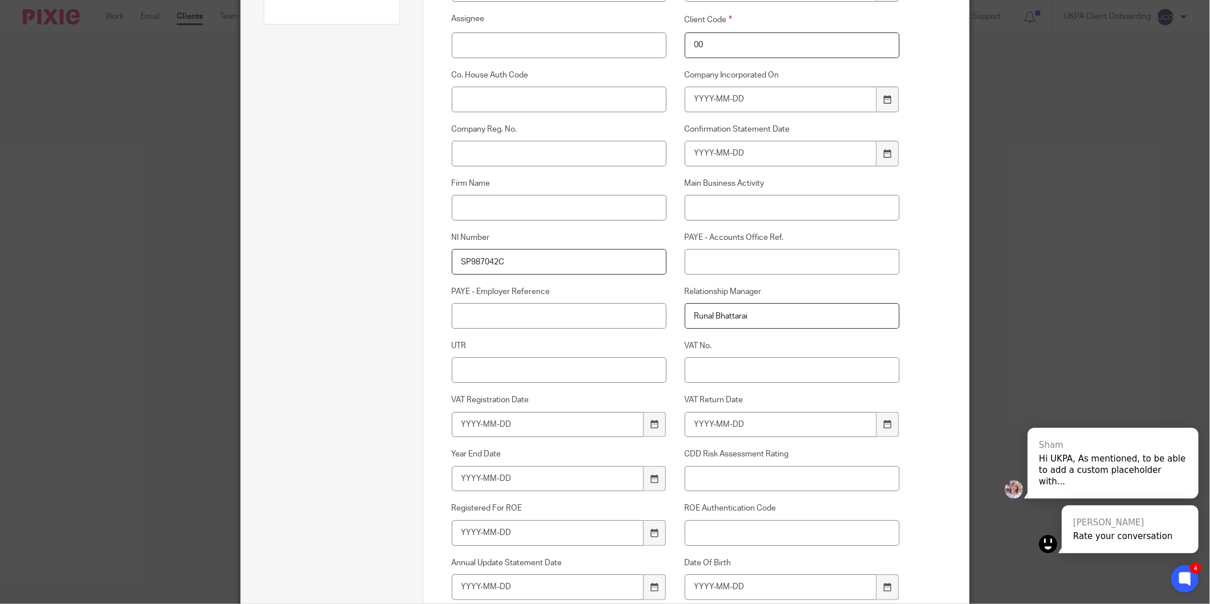
type input "Runal Bhattarai"
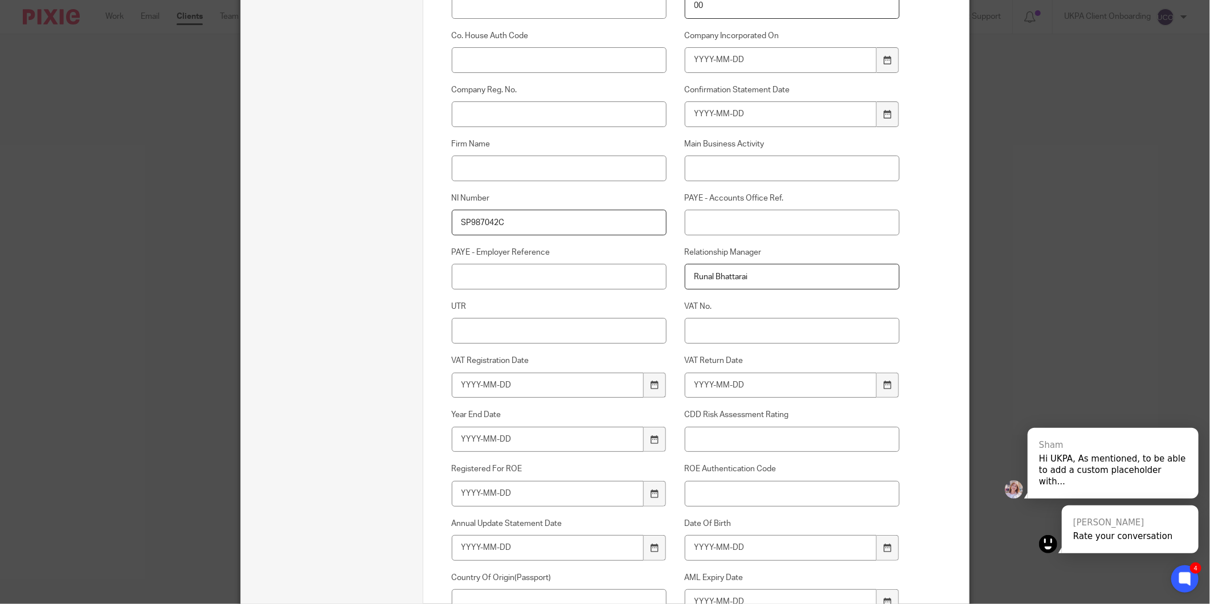
scroll to position [380, 0]
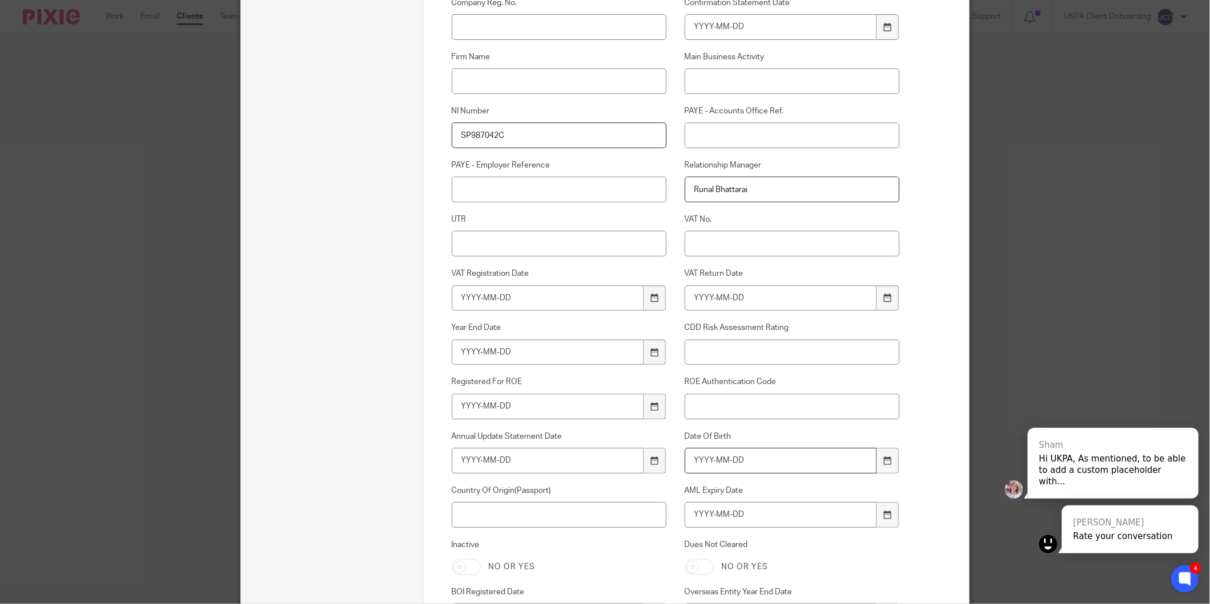
click at [720, 449] on input "Date Of Birth" at bounding box center [781, 461] width 193 height 26
type input "1983-06-13"
click at [727, 526] on input "AML Expiry Date" at bounding box center [781, 515] width 193 height 26
type input "2030-01-27"
click at [532, 524] on input "Country Of Origin(Passport)" at bounding box center [559, 515] width 215 height 26
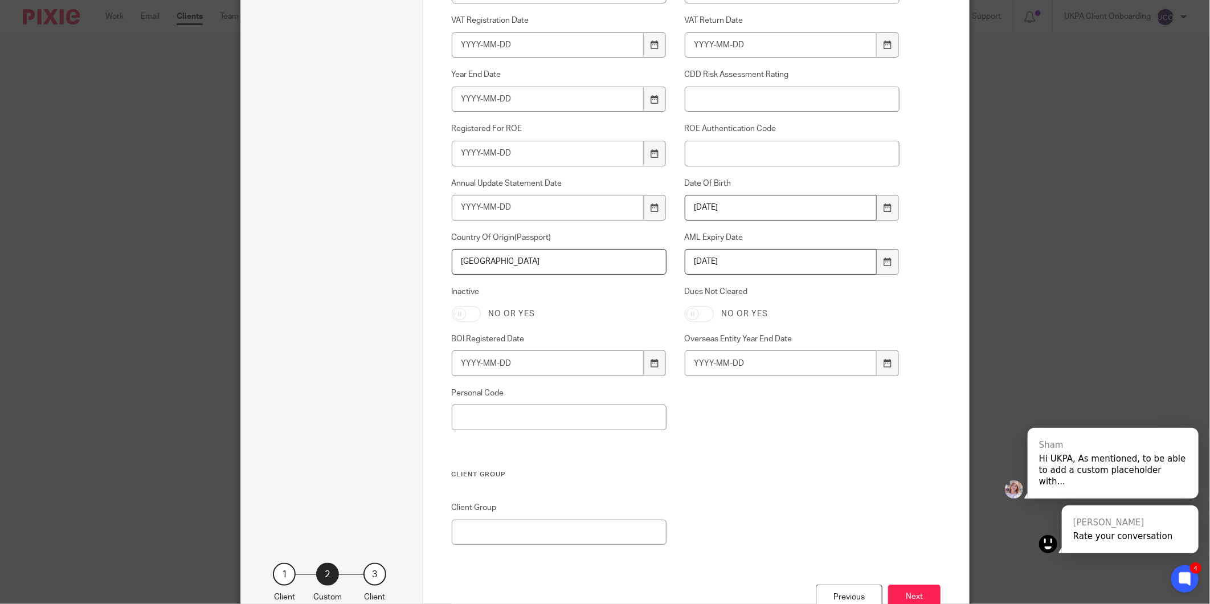
scroll to position [713, 0]
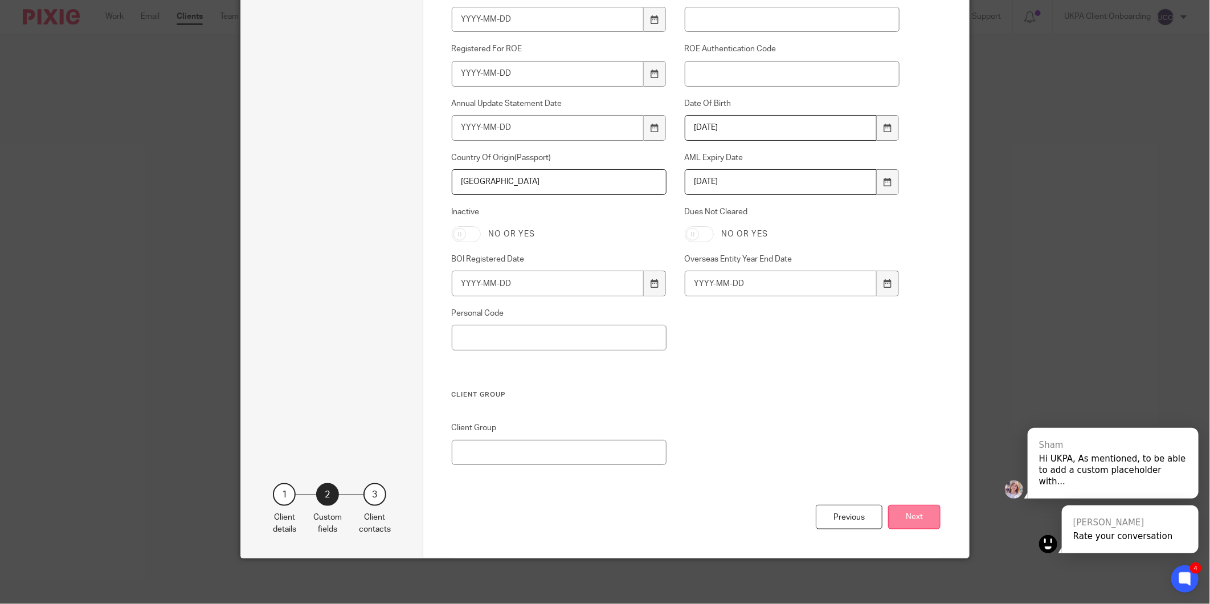
type input "United Kingdom"
click at [920, 517] on button "Next" at bounding box center [914, 517] width 52 height 25
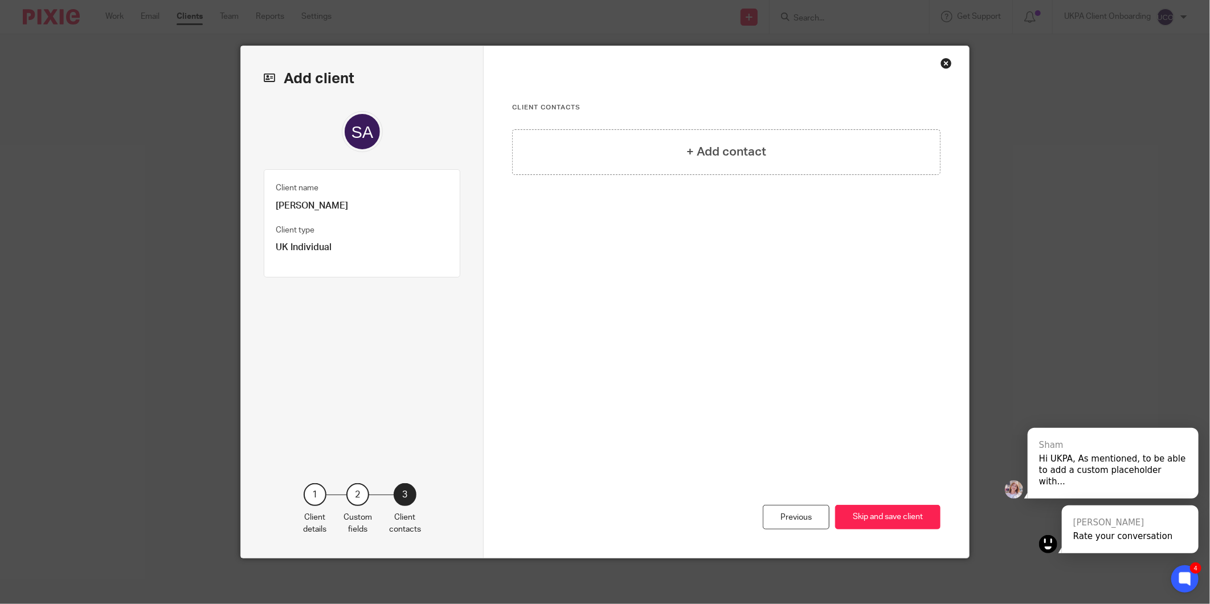
scroll to position [0, 0]
click at [725, 164] on div "+ Add contact" at bounding box center [726, 152] width 429 height 46
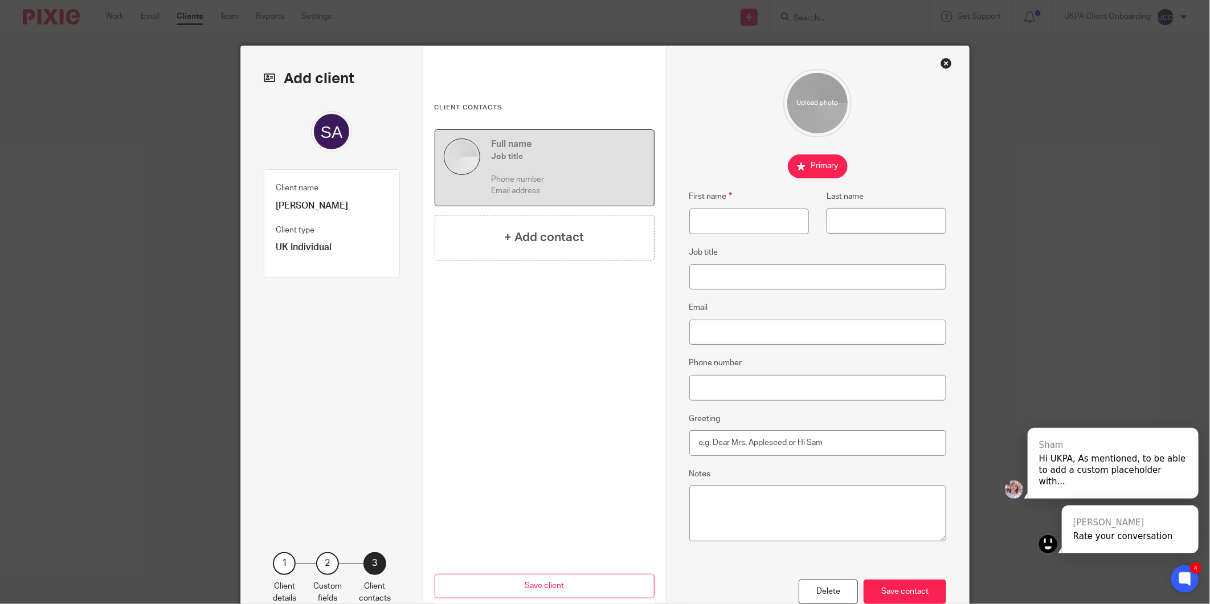
click at [287, 201] on p "[PERSON_NAME]" at bounding box center [332, 206] width 112 height 12
copy div "[PERSON_NAME]"
click at [707, 221] on input "First name" at bounding box center [750, 222] width 120 height 26
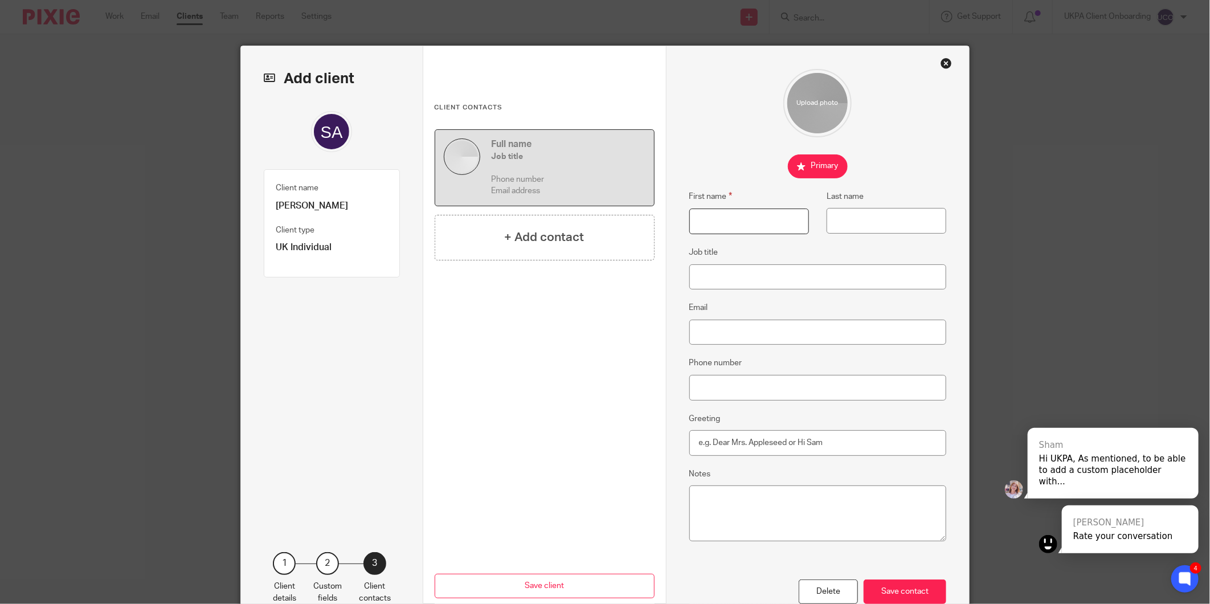
paste input "[PERSON_NAME]"
click at [763, 224] on input "[PERSON_NAME]" at bounding box center [750, 222] width 120 height 26
type input "Santhoshkumar"
click at [844, 223] on input "Last name" at bounding box center [887, 221] width 120 height 26
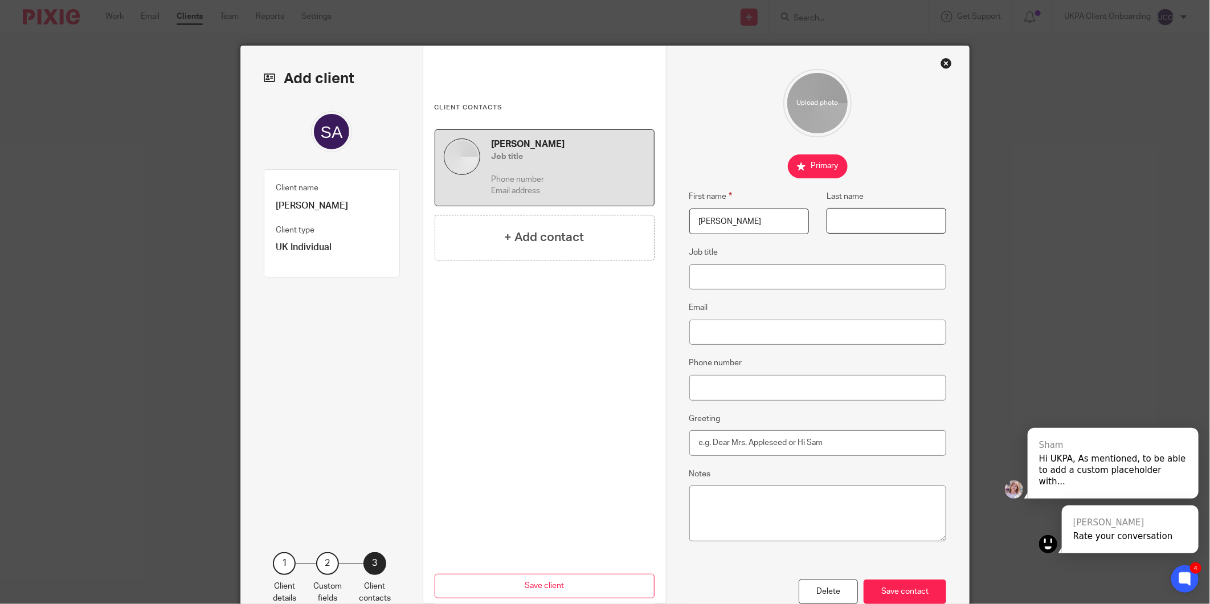
paste input "Arumugam"
type input "Arumugam"
click at [752, 333] on input "Email" at bounding box center [819, 333] width 258 height 26
drag, startPoint x: 758, startPoint y: 346, endPoint x: 745, endPoint y: 336, distance: 16.6
click at [758, 346] on div "First name Santhoshkumar Last name Arumugam Job title Email Phone number Greeti…" at bounding box center [819, 324] width 258 height 511
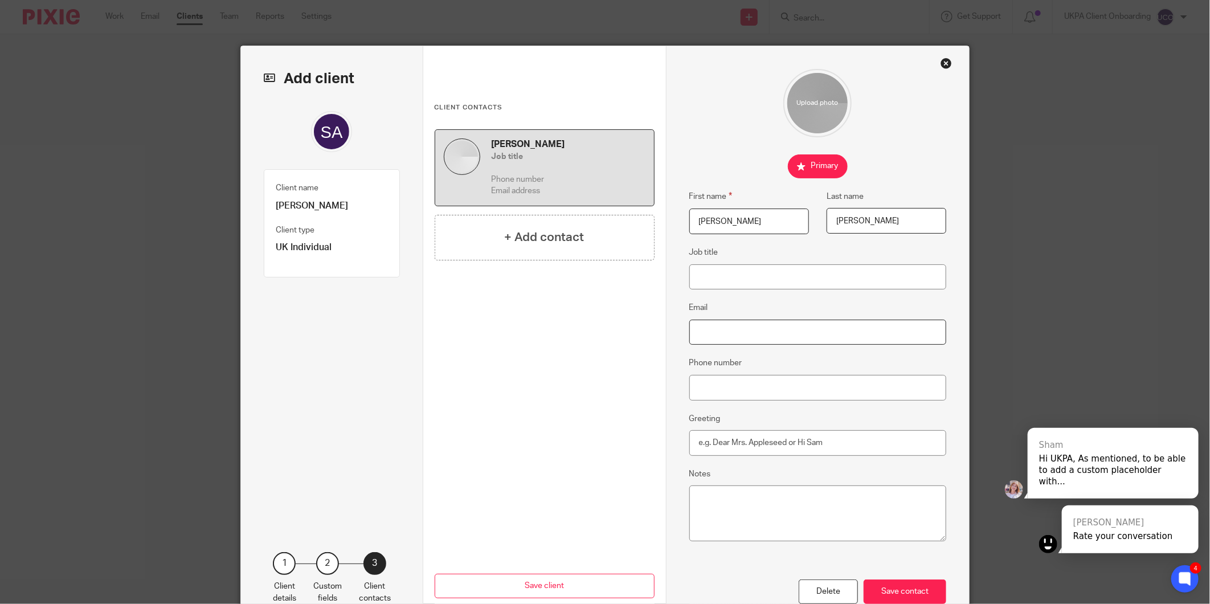
click at [745, 336] on input "Email" at bounding box center [819, 333] width 258 height 26
paste input "santho12345@yahoo.com"
type input "santho12345@yahoo.com"
click at [725, 397] on input "Phone number" at bounding box center [819, 388] width 258 height 26
paste input "+447918299310"
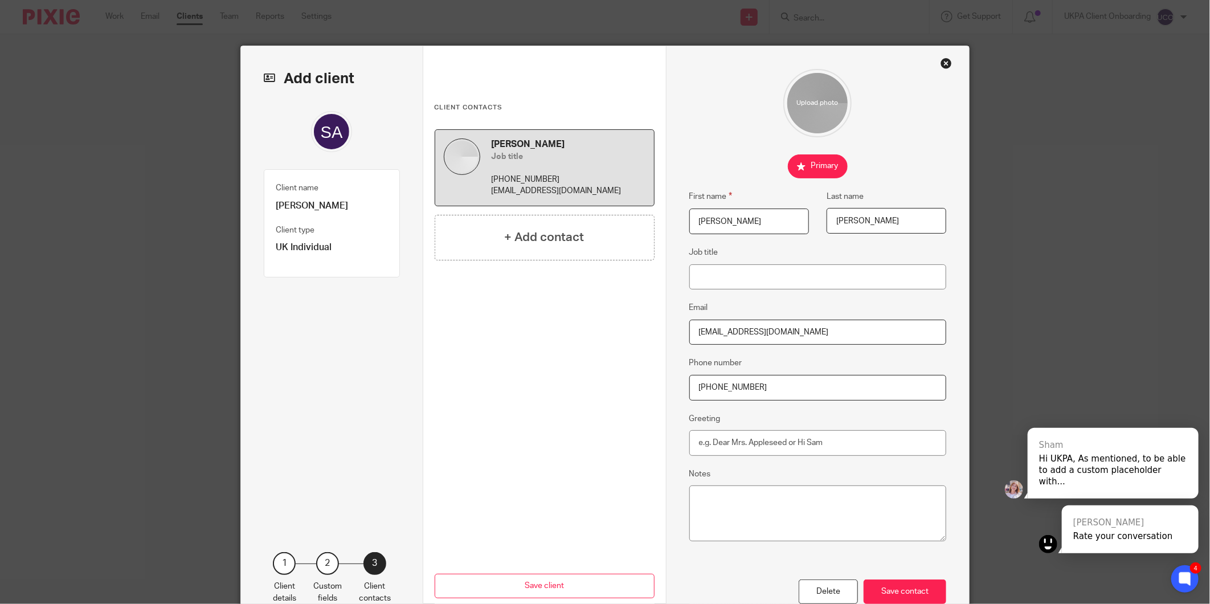
click at [707, 388] on input "+447918299310" at bounding box center [819, 388] width 258 height 26
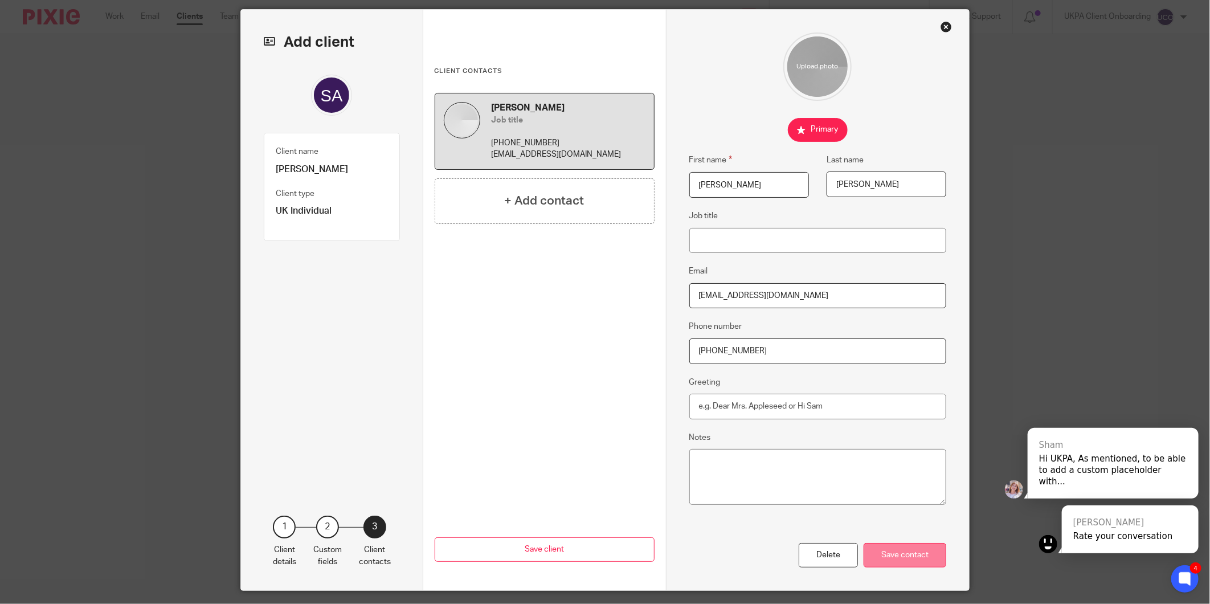
scroll to position [70, 0]
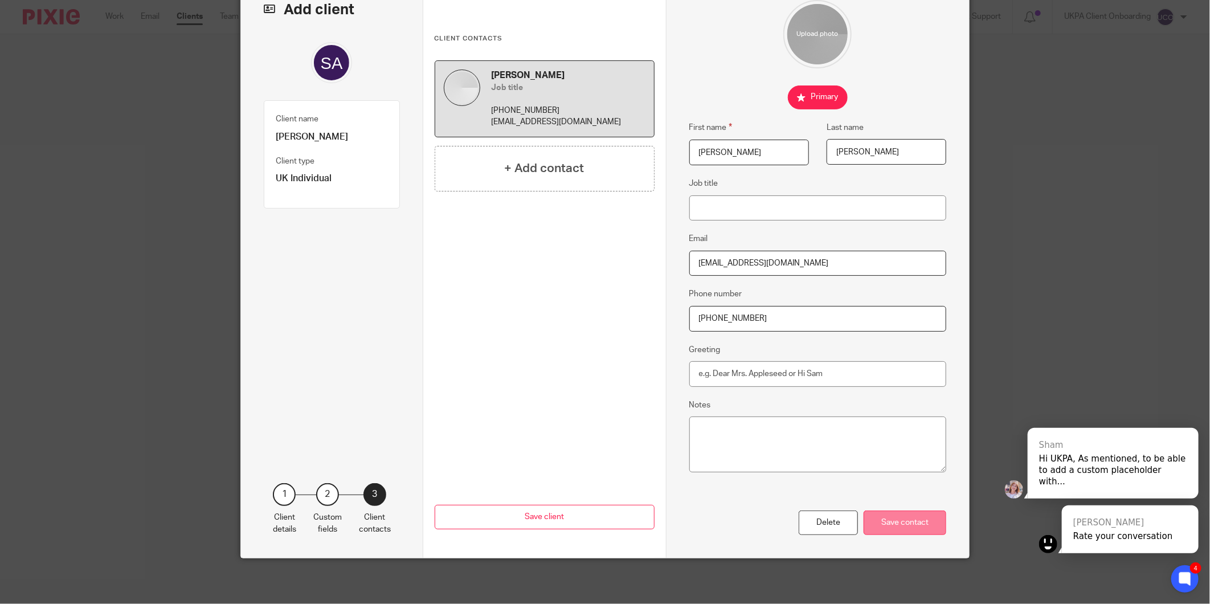
type input "+44 7918299310"
click at [896, 525] on div "Save contact" at bounding box center [905, 523] width 83 height 25
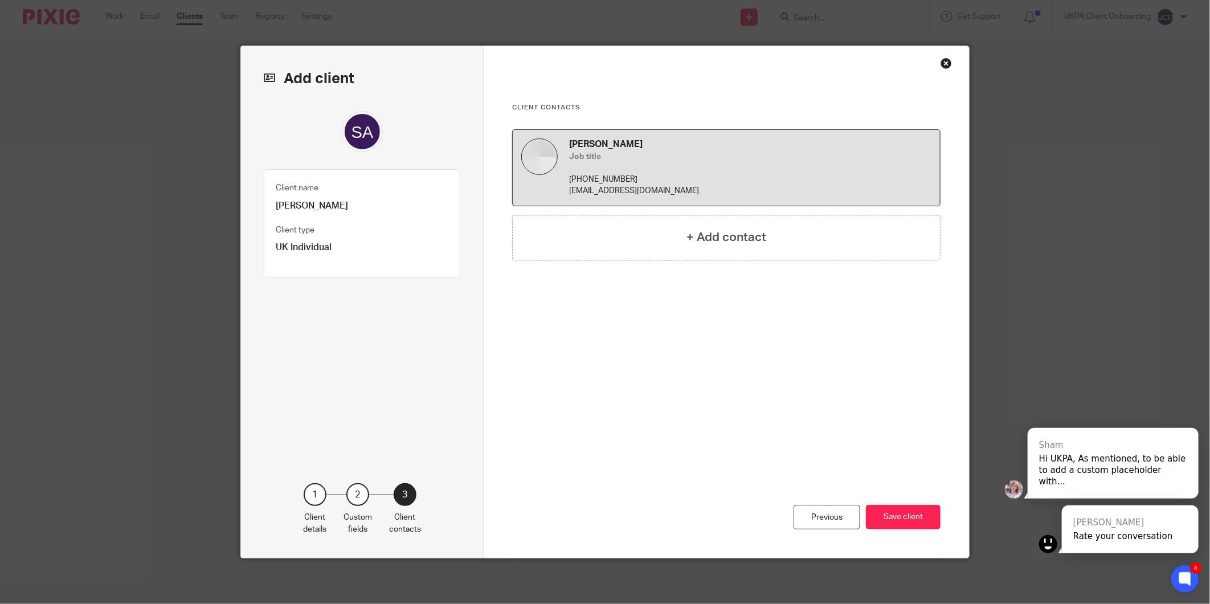
scroll to position [0, 0]
click at [908, 516] on button "Save client" at bounding box center [903, 517] width 75 height 25
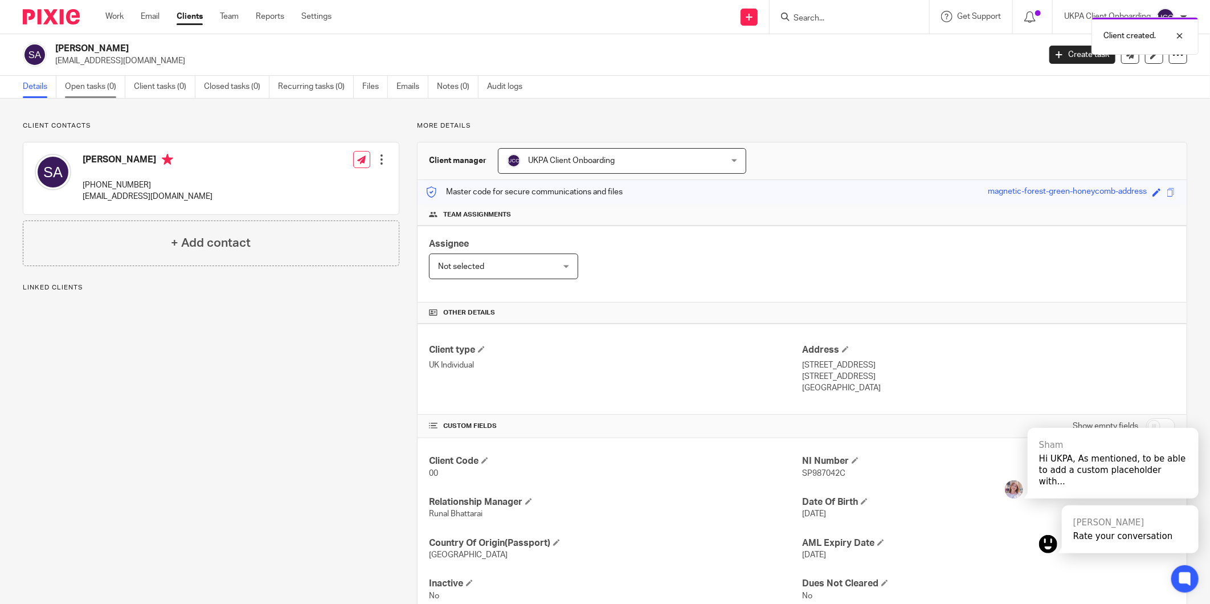
click at [104, 93] on link "Open tasks (0)" at bounding box center [95, 87] width 60 height 22
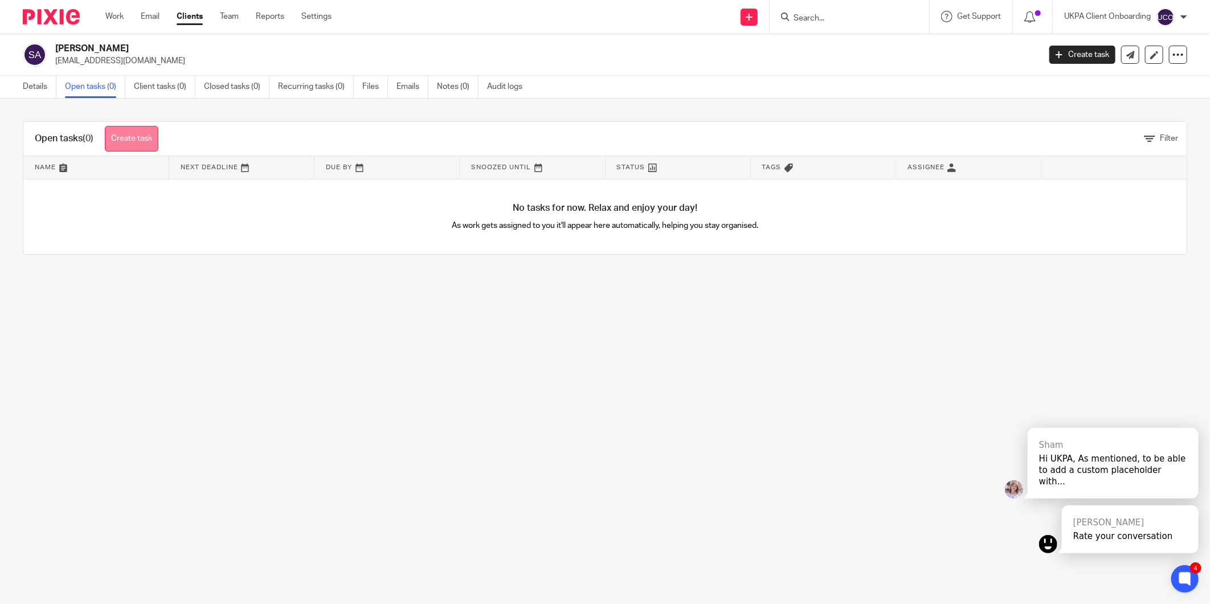
click at [154, 148] on link "Create task" at bounding box center [132, 139] width 54 height 26
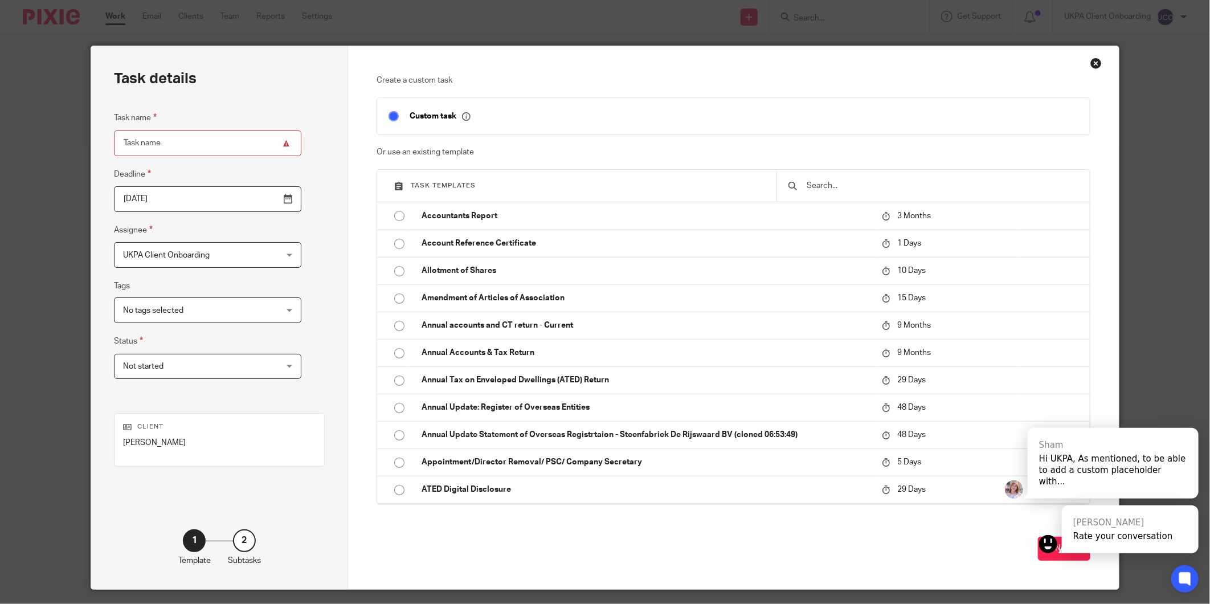
click at [852, 180] on input "text" at bounding box center [942, 186] width 272 height 13
click at [812, 181] on input "text" at bounding box center [942, 186] width 272 height 13
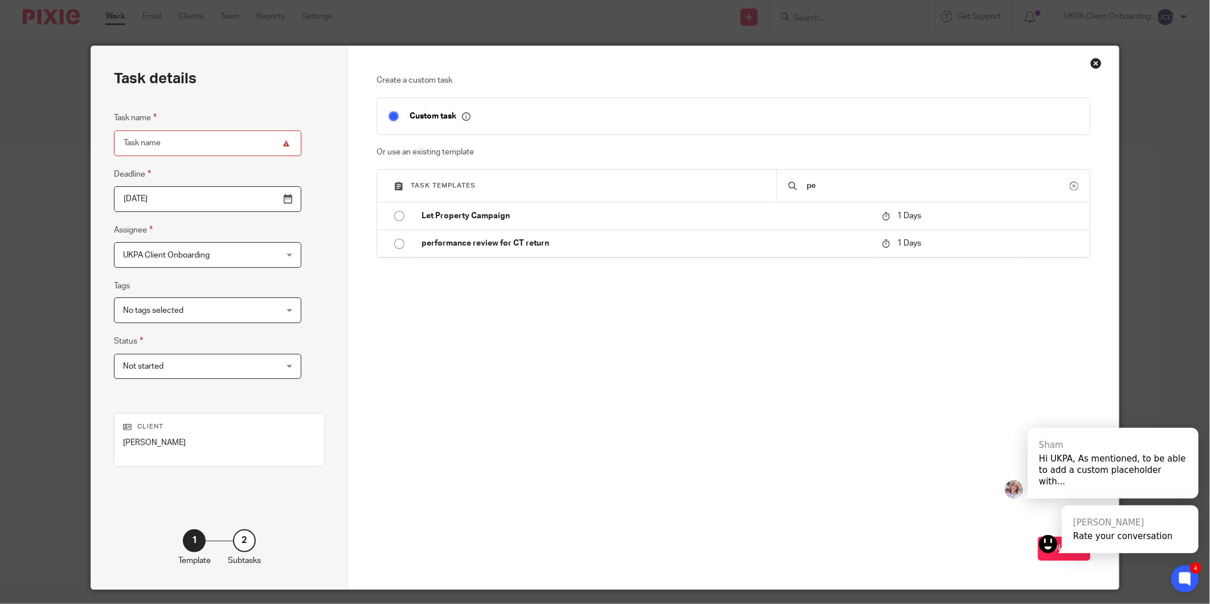
type input "p"
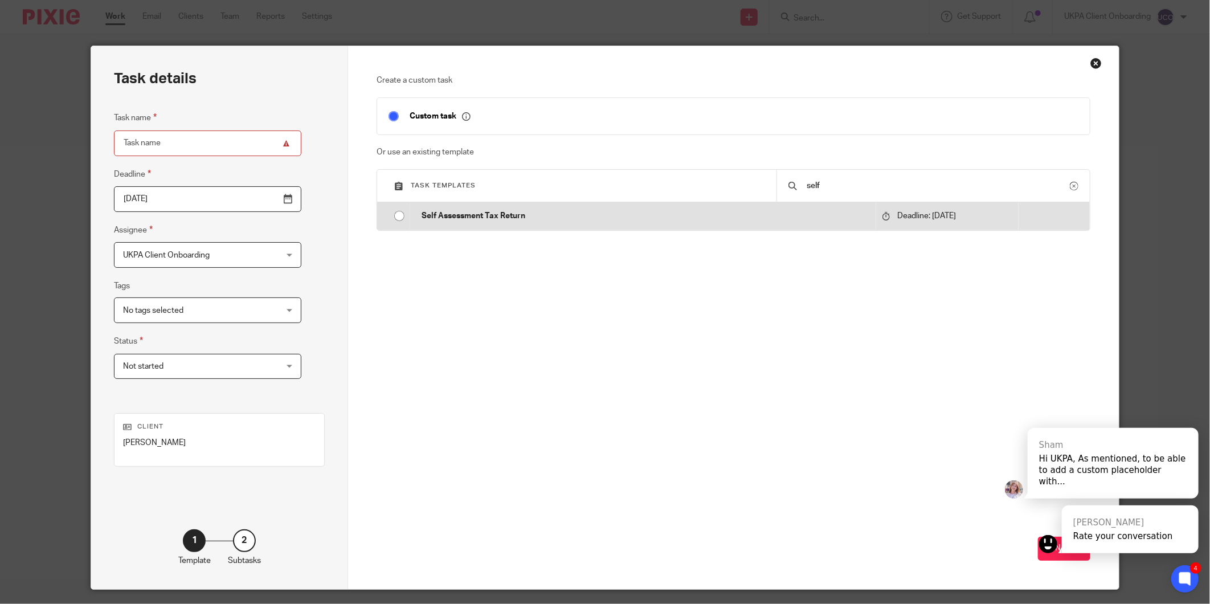
type input "self"
click at [739, 212] on p "Self Assessment Tax Return" at bounding box center [646, 215] width 449 height 11
type input "2026-01-31"
type input "Self Assessment Tax Return"
checkbox input "false"
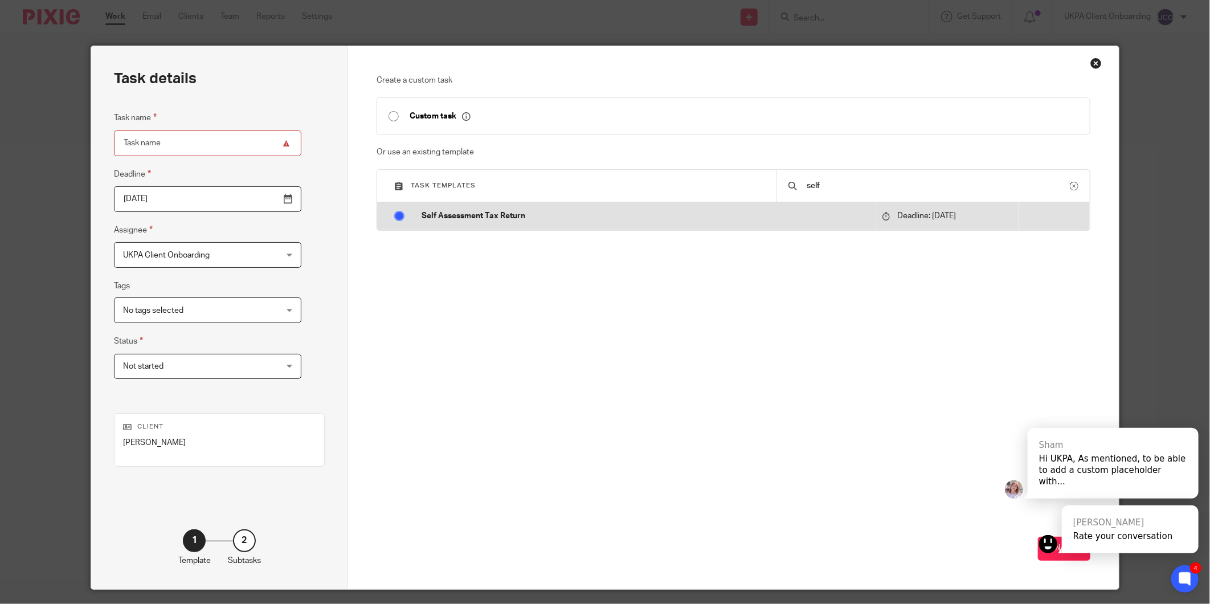
radio input "true"
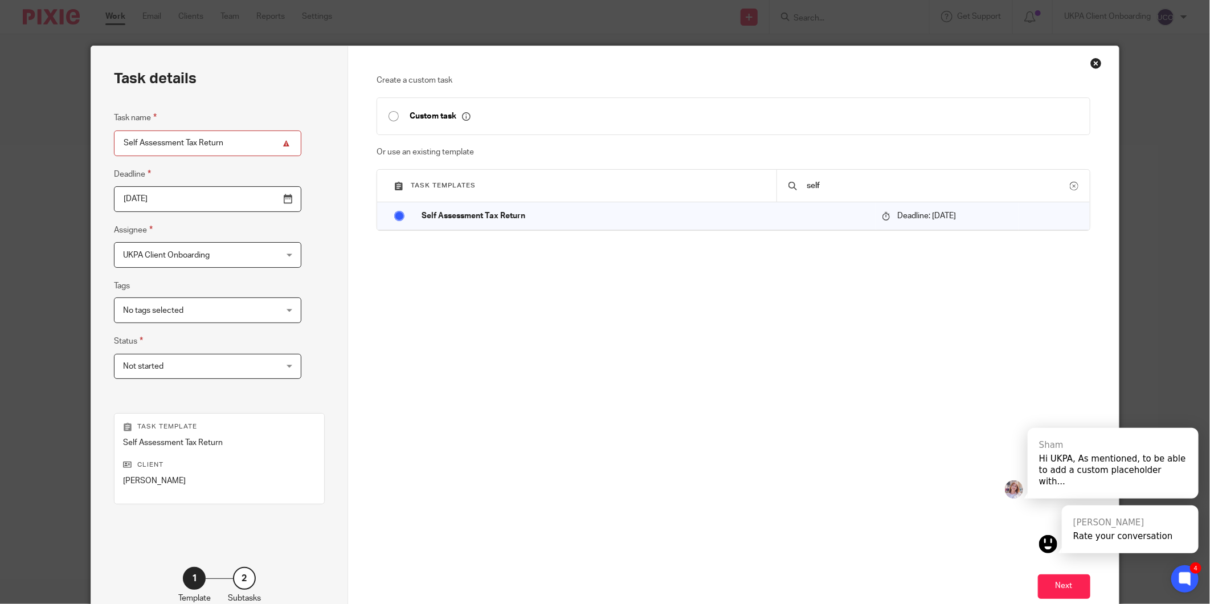
click at [829, 180] on input "self" at bounding box center [938, 186] width 264 height 13
click at [1057, 585] on button "Next" at bounding box center [1064, 586] width 52 height 25
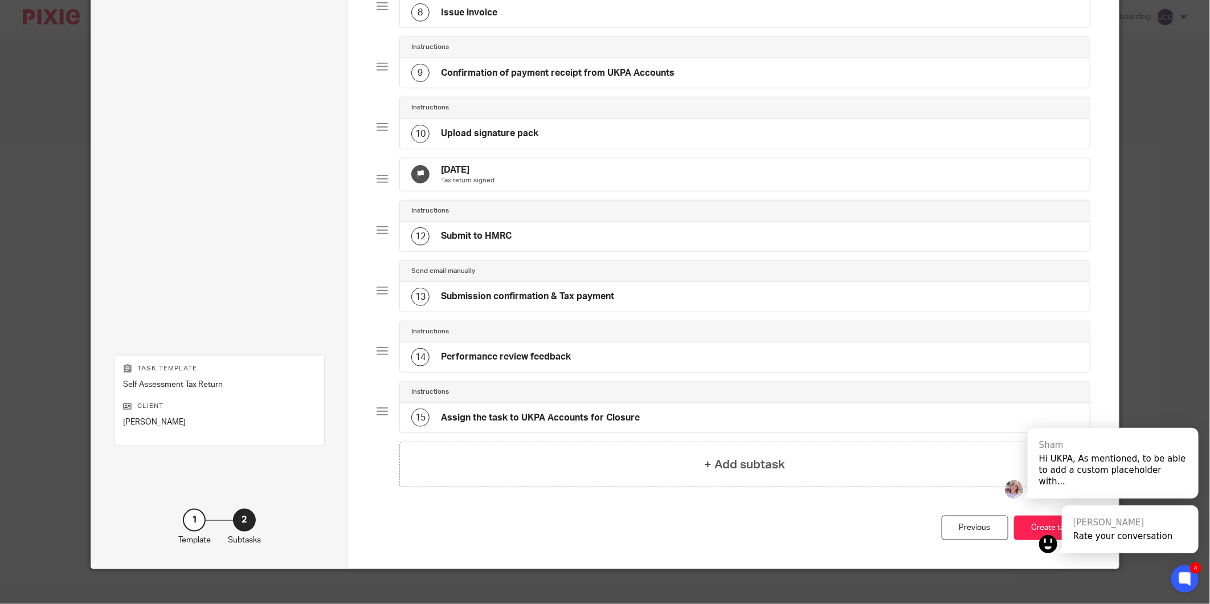
scroll to position [556, 0]
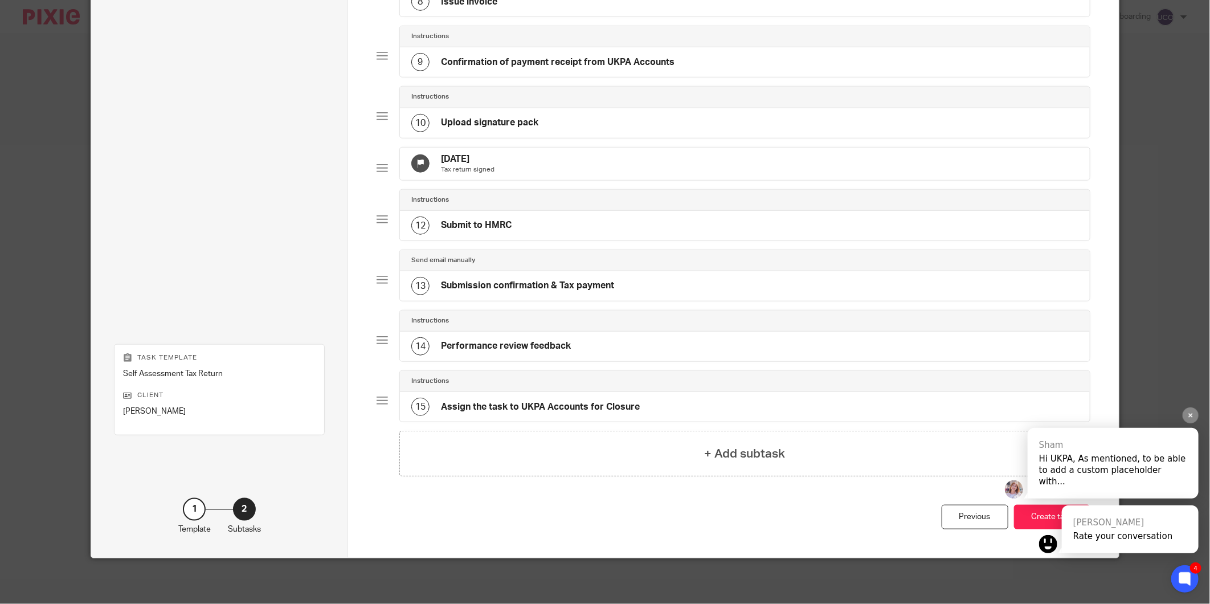
click at [1017, 524] on div "Sham Hi UKPA, As mentioned, to be able to add a custom placeholder with... Kai …" at bounding box center [1102, 483] width 194 height 153
click at [1188, 419] on icon at bounding box center [1191, 415] width 7 height 7
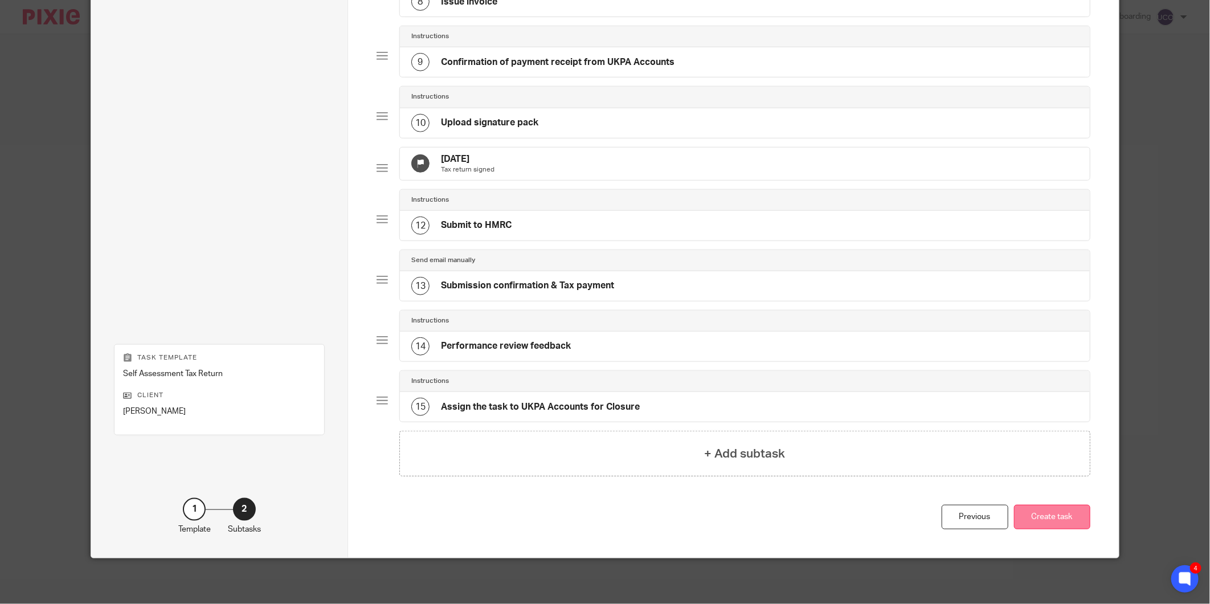
click at [1052, 516] on button "Create task" at bounding box center [1052, 517] width 76 height 25
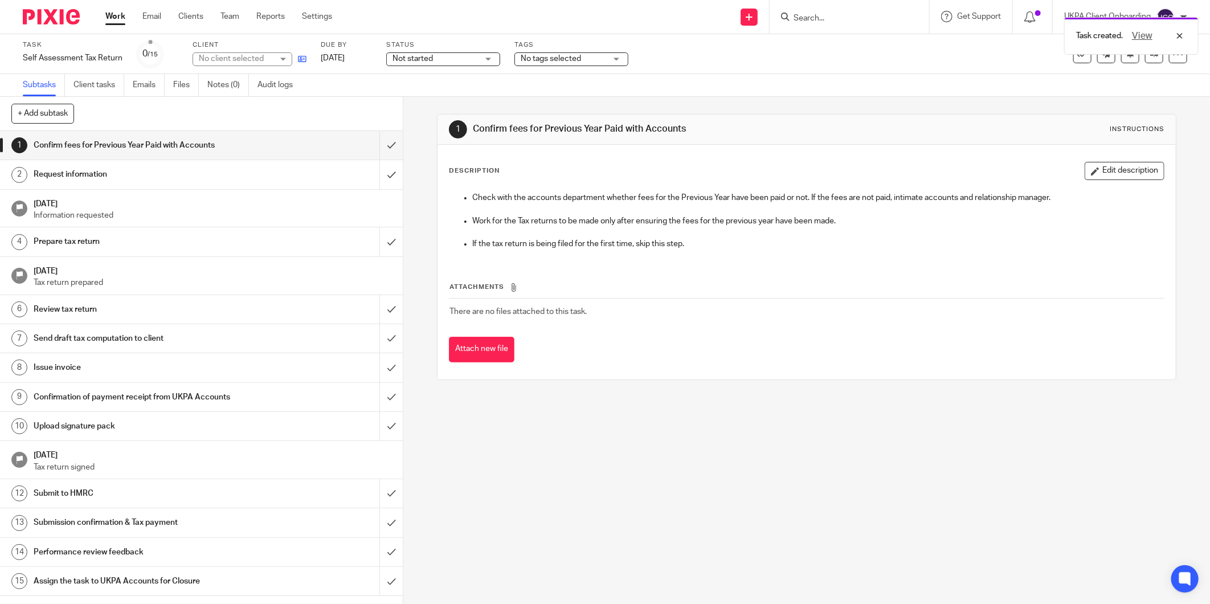
click at [297, 59] on link at bounding box center [299, 58] width 14 height 11
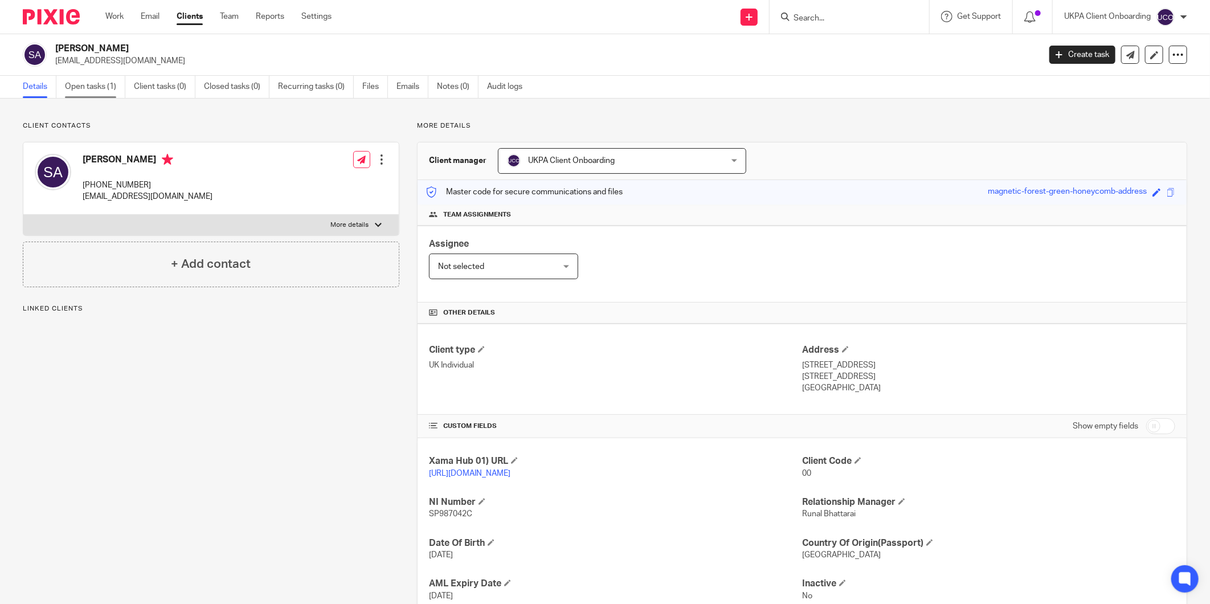
click at [88, 80] on link "Open tasks (1)" at bounding box center [95, 87] width 60 height 22
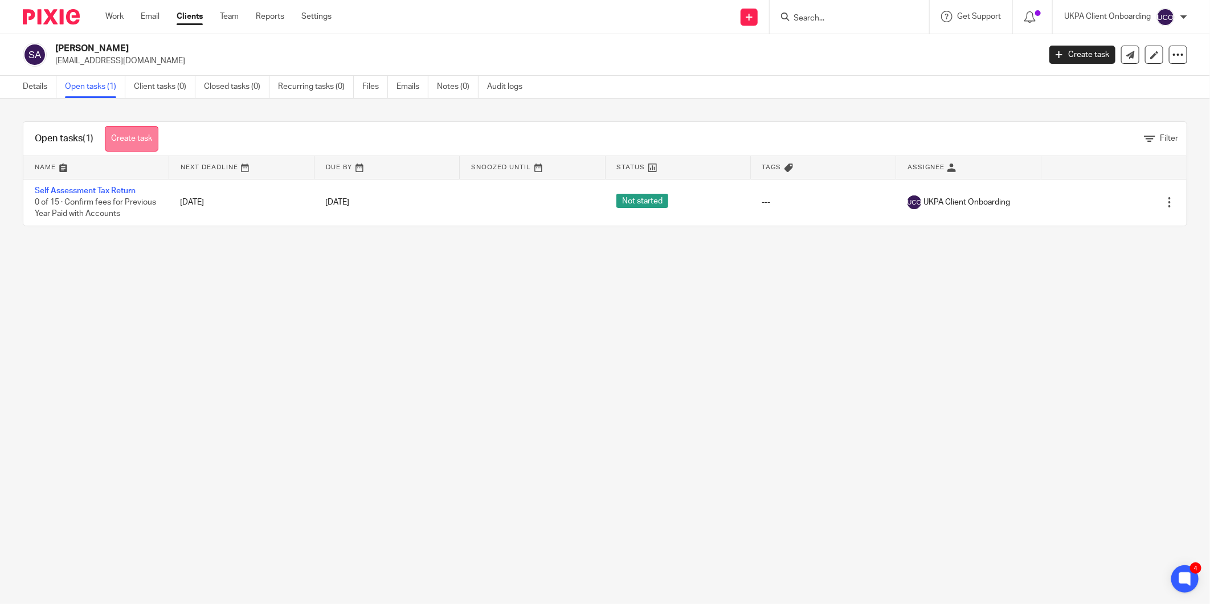
click at [135, 138] on link "Create task" at bounding box center [132, 139] width 54 height 26
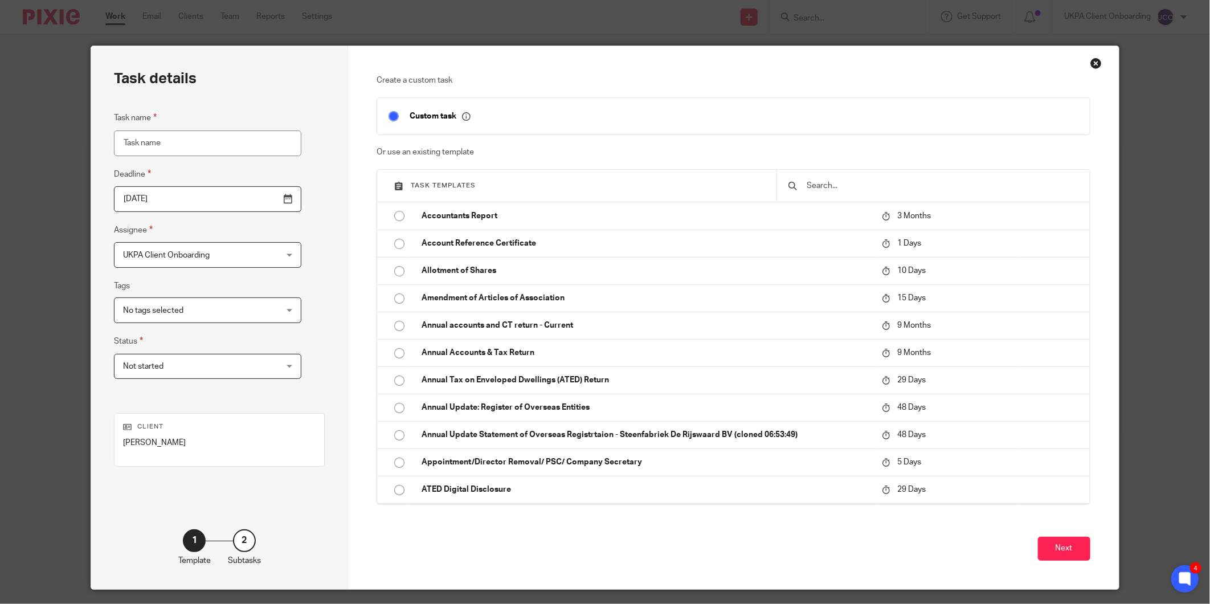
click at [822, 189] on input "text" at bounding box center [942, 186] width 272 height 13
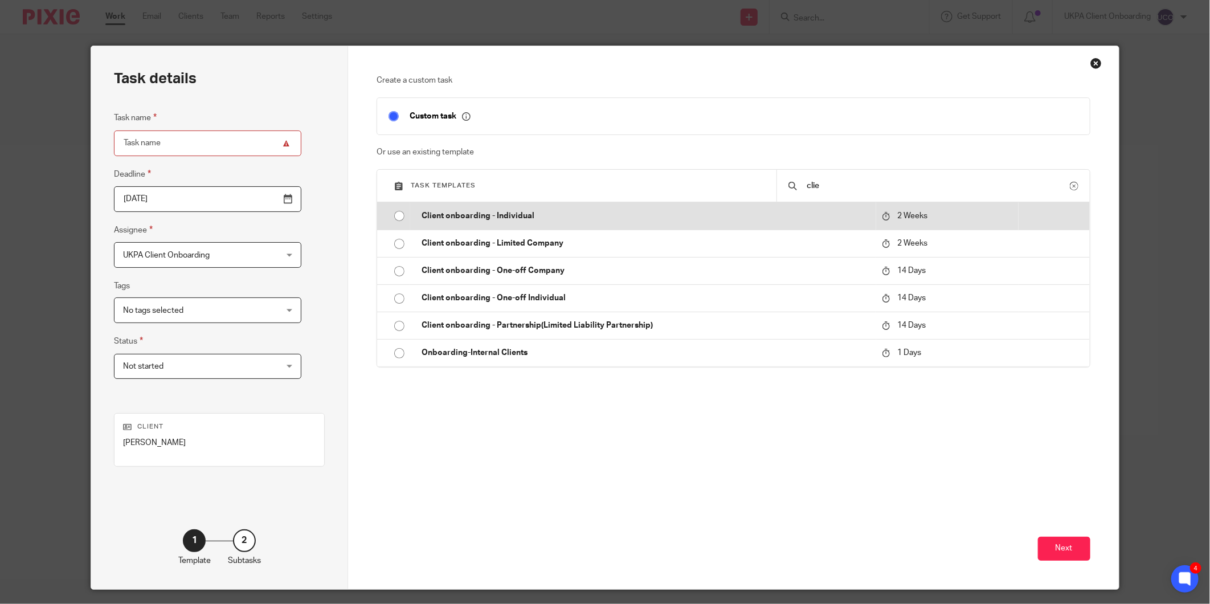
type input "clie"
click at [626, 213] on p "Client onboarding - Individual" at bounding box center [646, 215] width 449 height 11
type input "[DATE]"
type input "Client onboarding - Individual"
checkbox input "false"
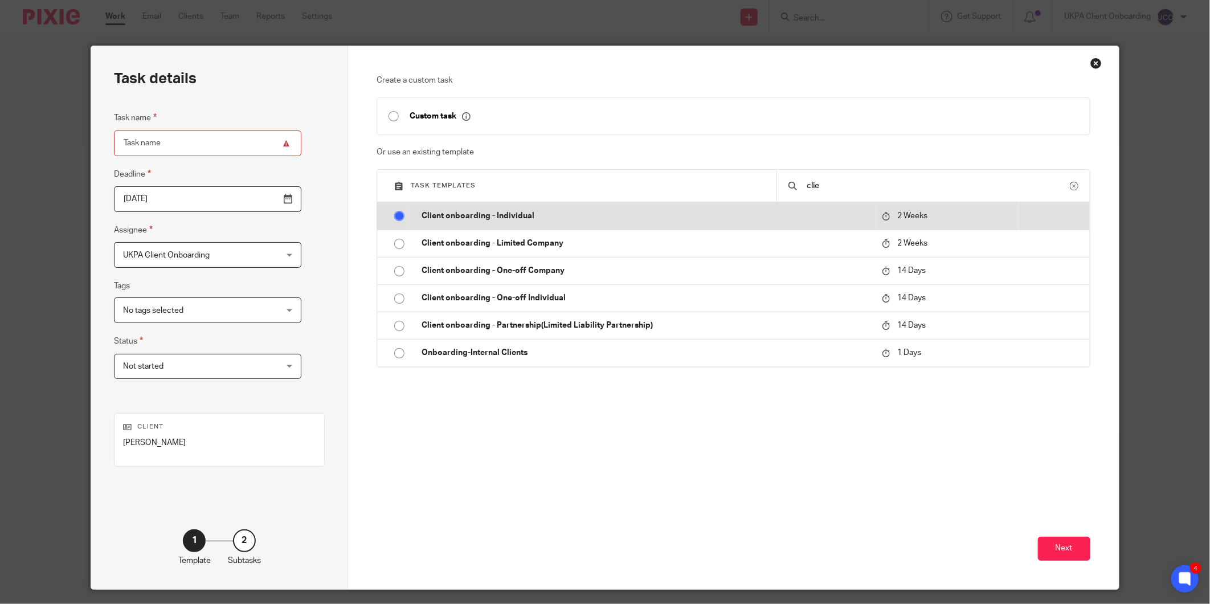
radio input "true"
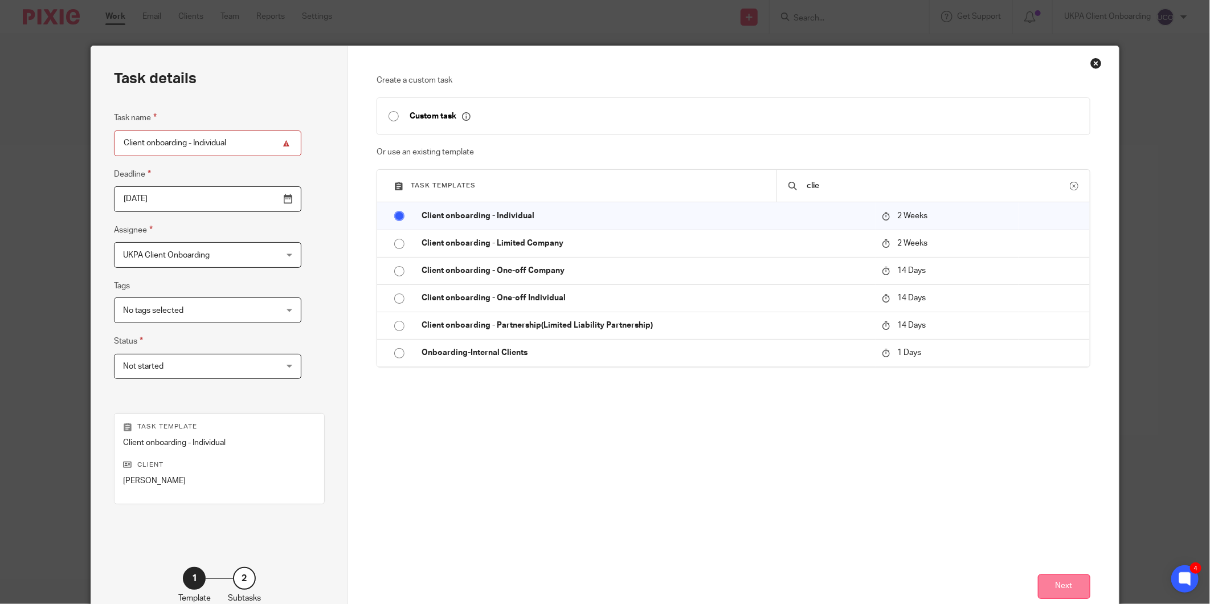
click at [1073, 578] on button "Next" at bounding box center [1064, 586] width 52 height 25
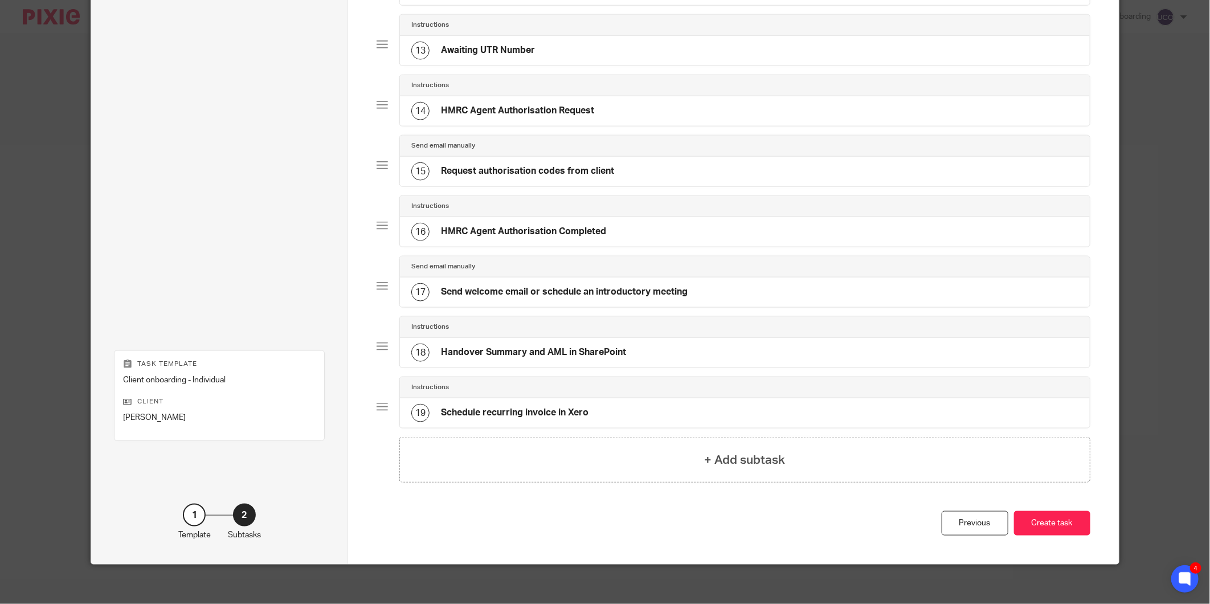
scroll to position [823, 0]
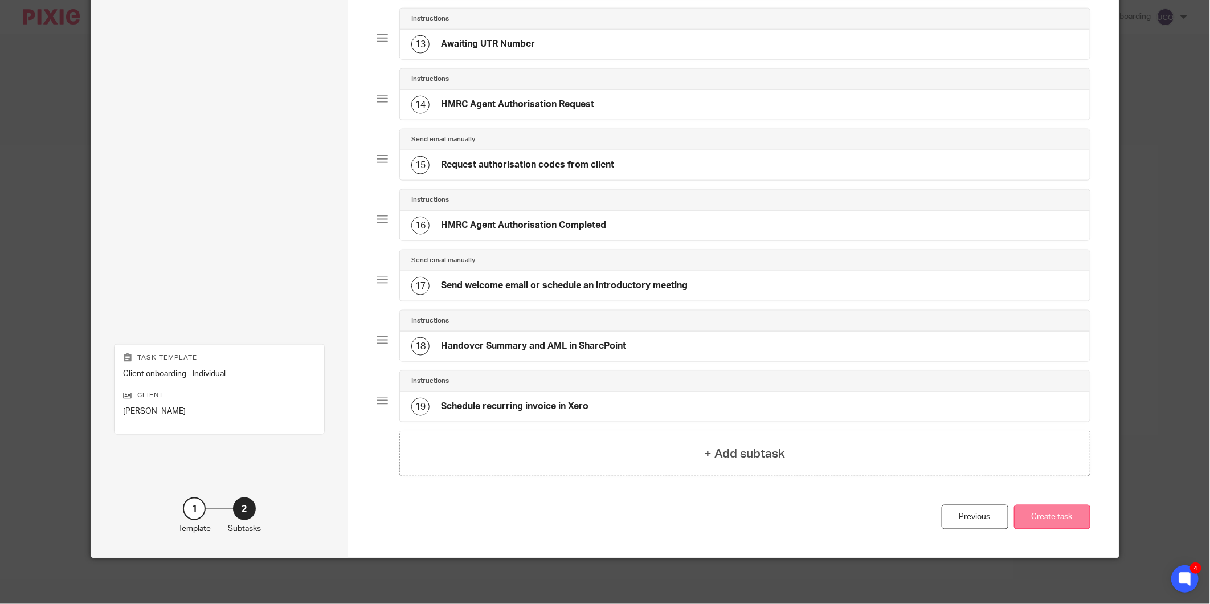
click at [1055, 525] on button "Create task" at bounding box center [1052, 517] width 76 height 25
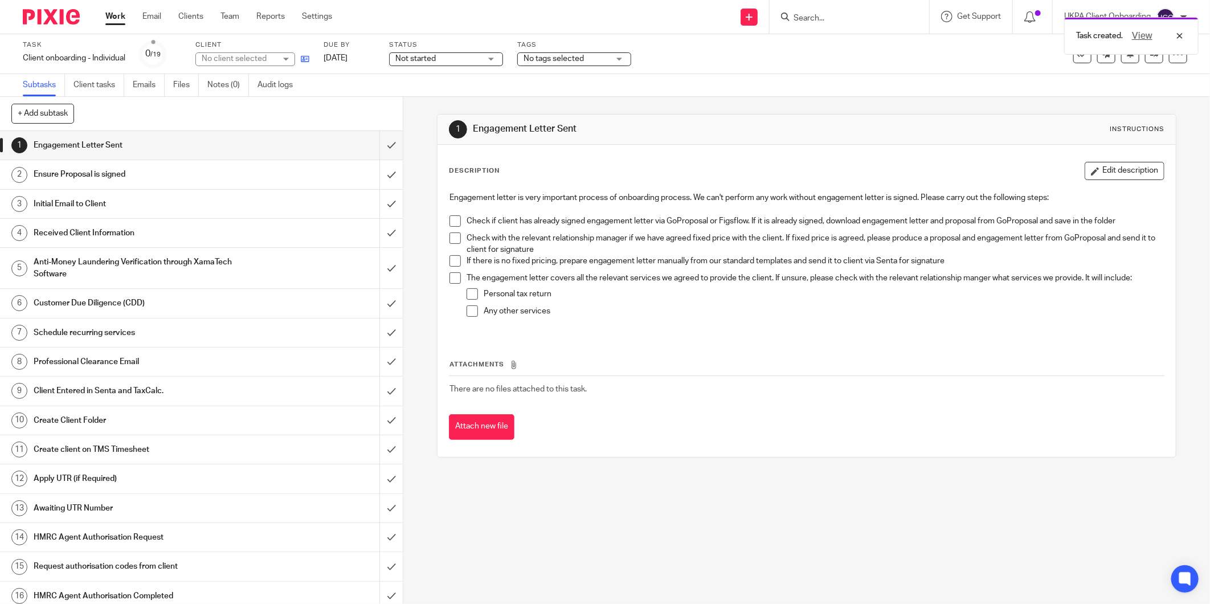
click at [307, 64] on link at bounding box center [302, 58] width 14 height 11
click at [377, 148] on input "submit" at bounding box center [201, 145] width 403 height 28
click at [377, 174] on input "submit" at bounding box center [201, 174] width 403 height 28
click at [382, 204] on input "submit" at bounding box center [201, 204] width 403 height 28
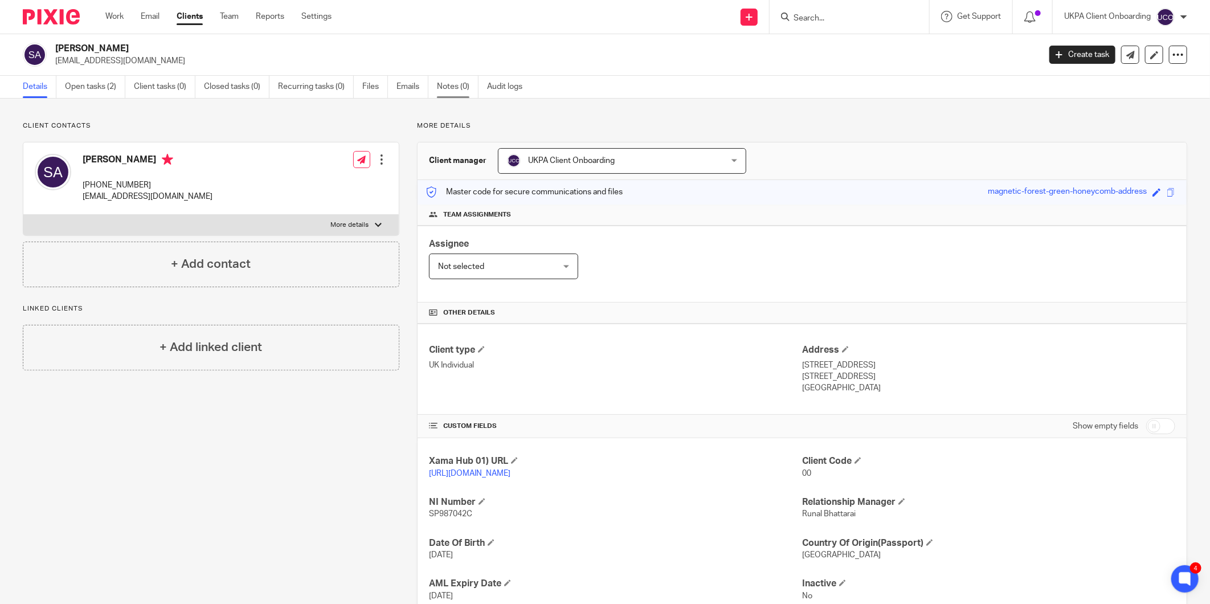
click at [454, 83] on link "Notes (0)" at bounding box center [458, 87] width 42 height 22
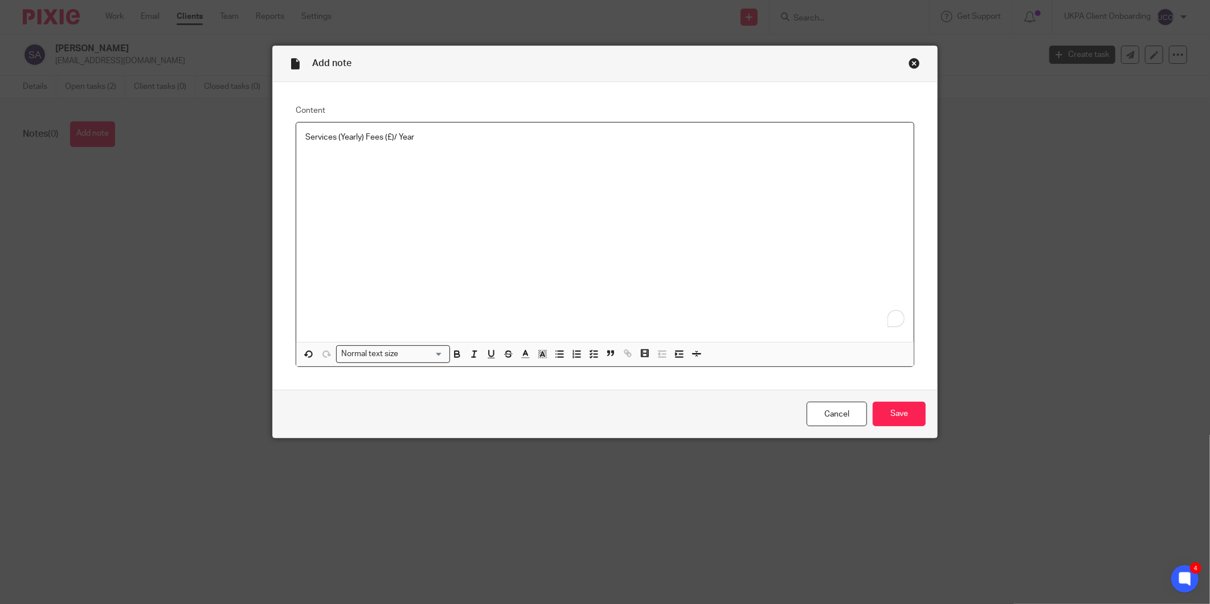
click at [445, 152] on p "To enrich screen reader interactions, please activate Accessibility in Grammarl…" at bounding box center [605, 148] width 600 height 11
click at [443, 135] on p "Services (Yearly) Fees (£)/ Year" at bounding box center [605, 137] width 600 height 11
click at [907, 416] on input "Save" at bounding box center [899, 414] width 53 height 25
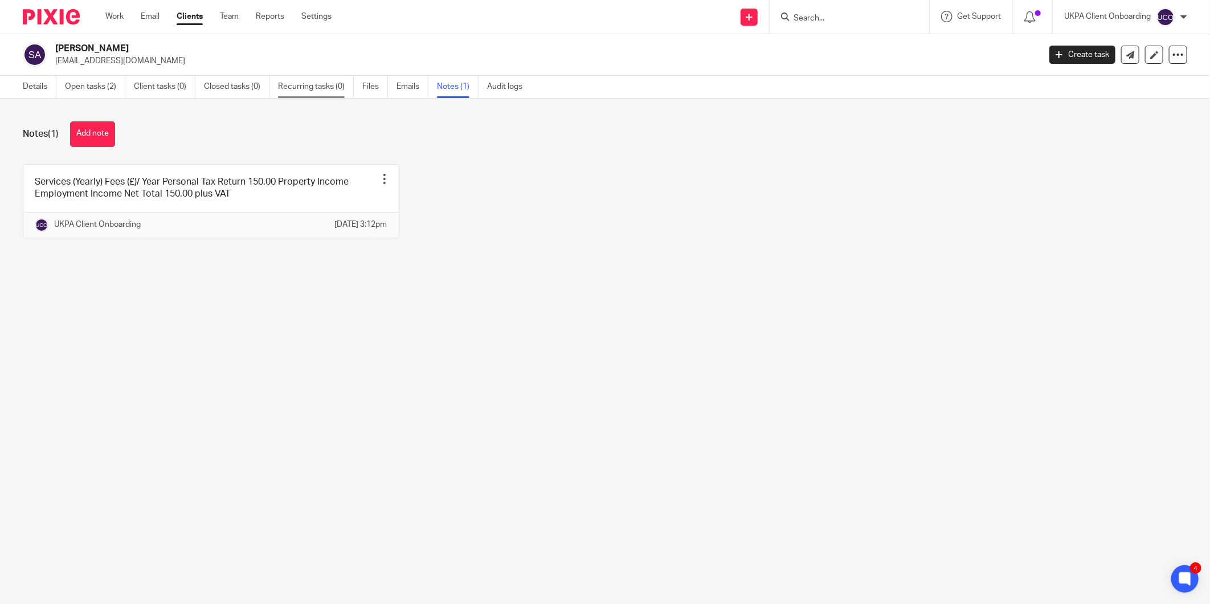
click at [309, 85] on link "Recurring tasks (0)" at bounding box center [316, 87] width 76 height 22
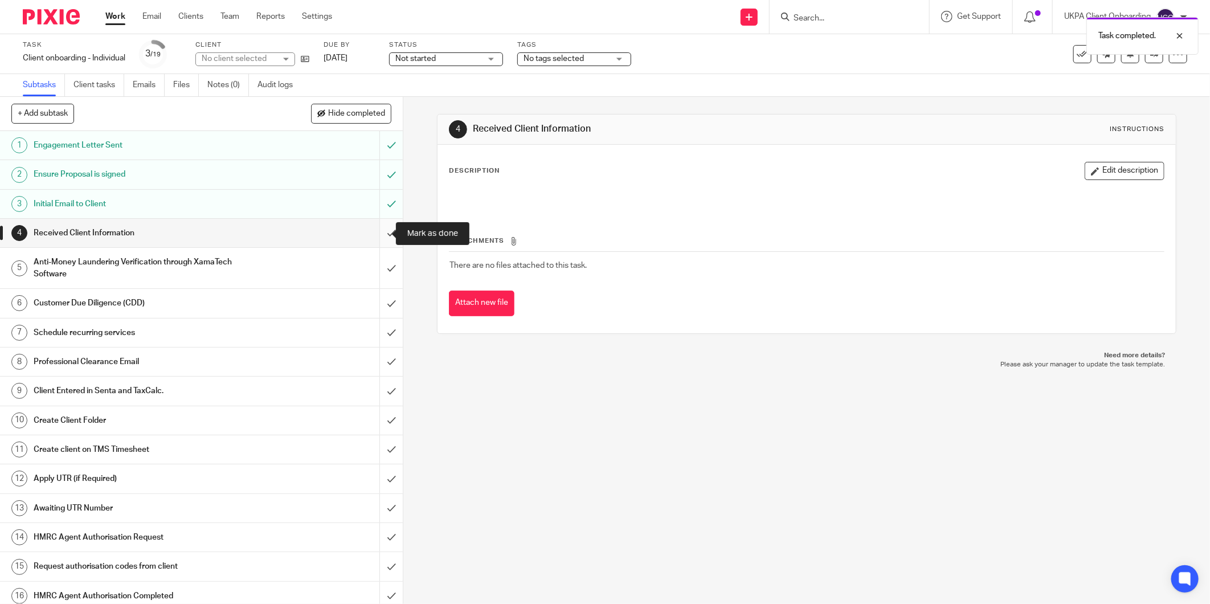
click at [378, 226] on input "submit" at bounding box center [201, 233] width 403 height 28
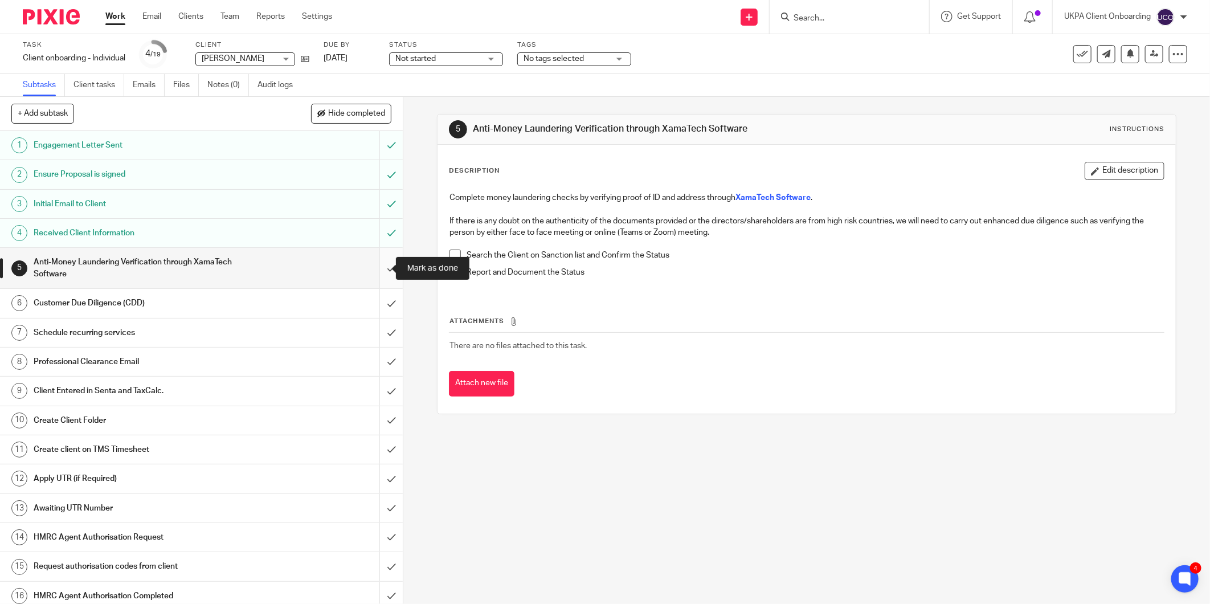
click at [380, 268] on input "submit" at bounding box center [201, 268] width 403 height 40
click at [384, 308] on input "submit" at bounding box center [201, 303] width 403 height 28
click at [380, 331] on input "submit" at bounding box center [201, 333] width 403 height 28
click at [377, 362] on input "submit" at bounding box center [201, 362] width 403 height 28
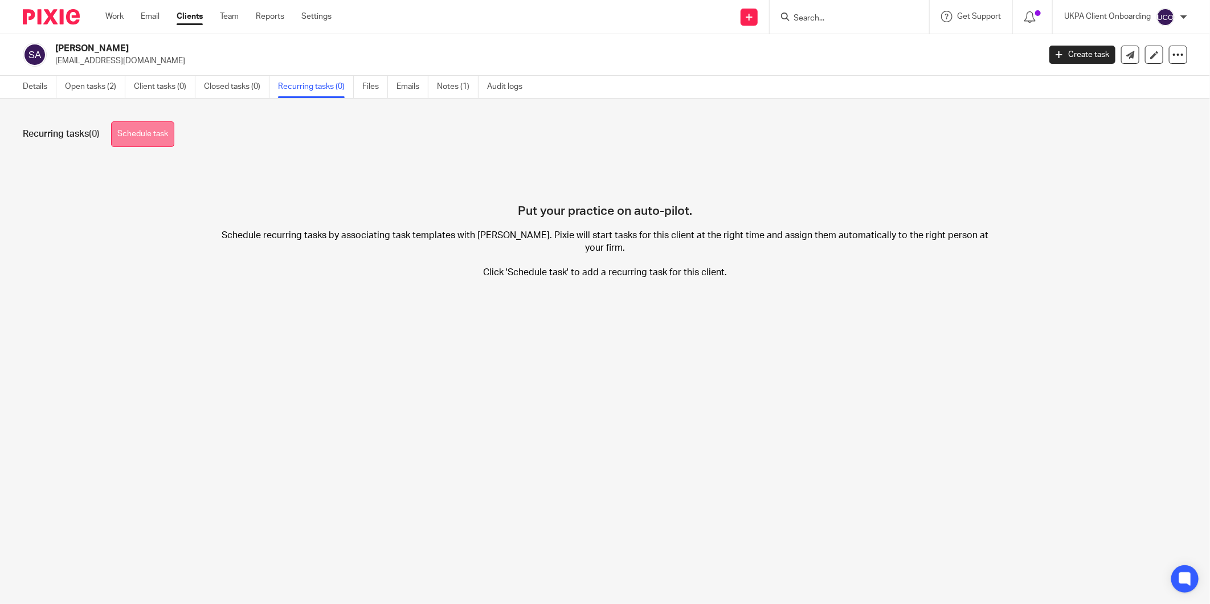
click at [154, 142] on link "Schedule task" at bounding box center [142, 134] width 63 height 26
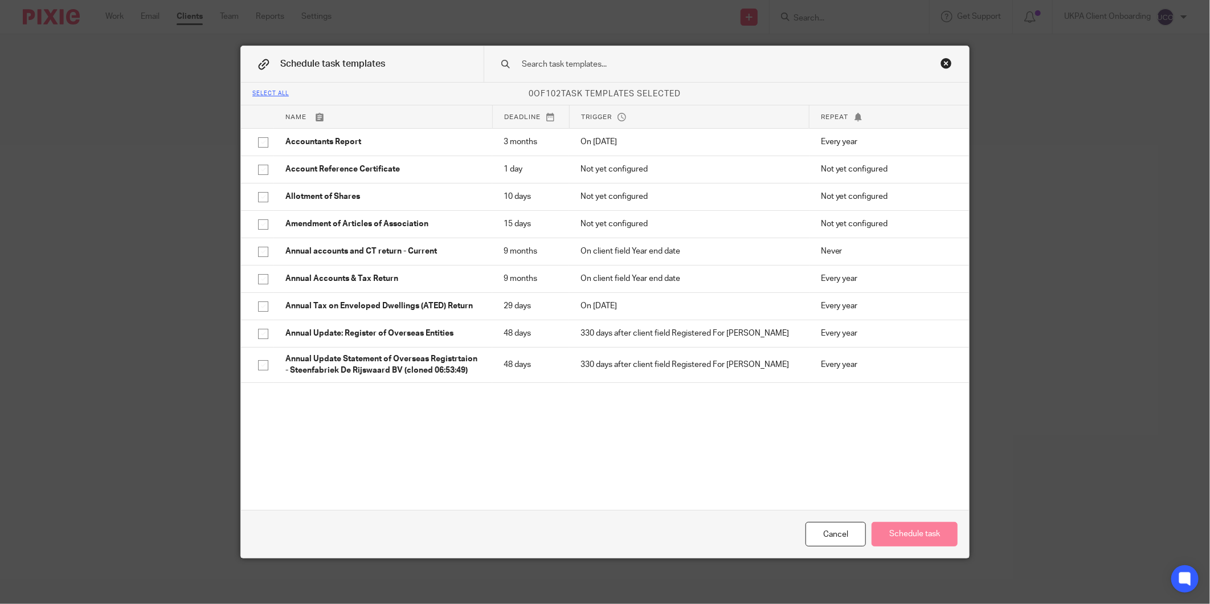
click at [654, 68] on input "text" at bounding box center [709, 64] width 376 height 13
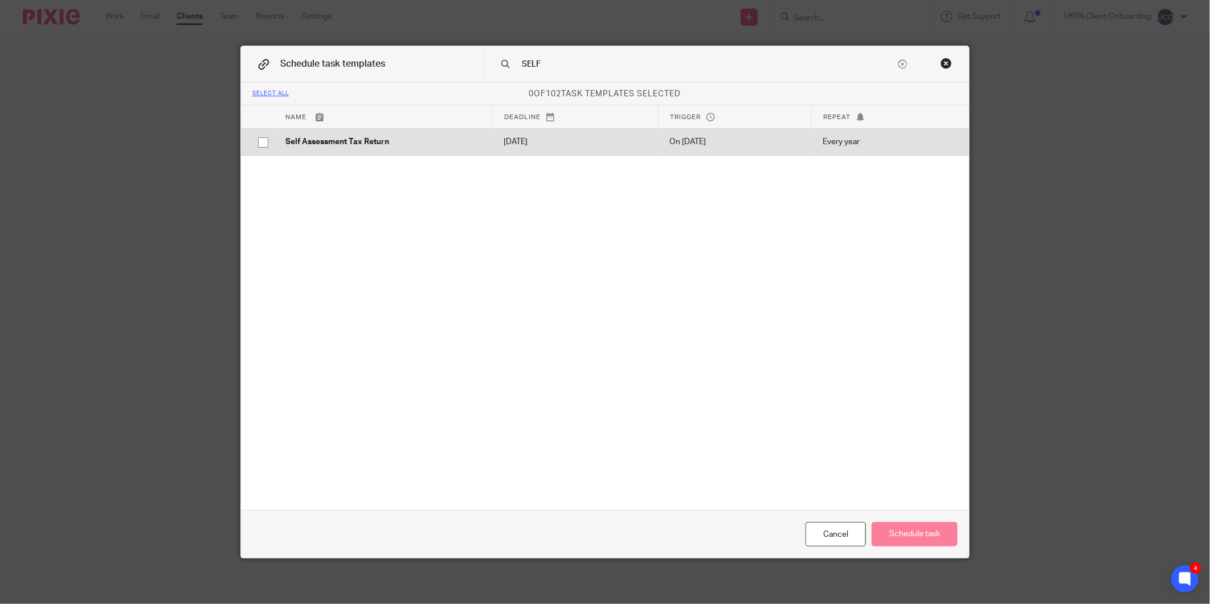
type input "SELF"
click at [456, 144] on p "Self Assessment Tax Return" at bounding box center [383, 141] width 195 height 11
checkbox input "true"
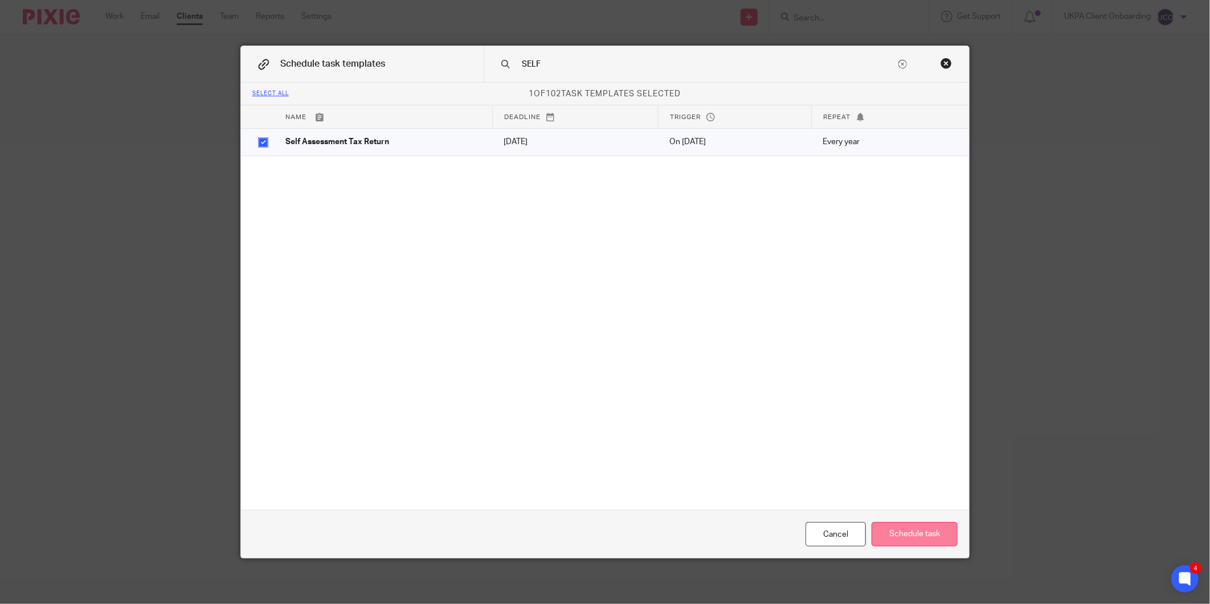
click at [926, 537] on button "Schedule task" at bounding box center [915, 534] width 86 height 25
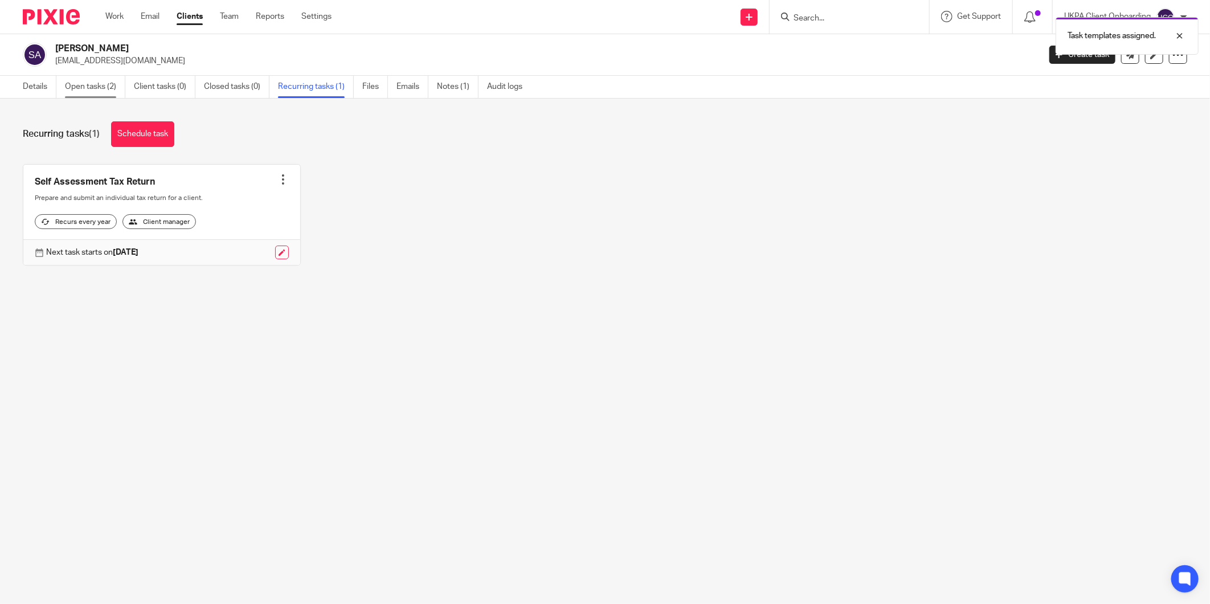
click at [115, 92] on link "Open tasks (2)" at bounding box center [95, 87] width 60 height 22
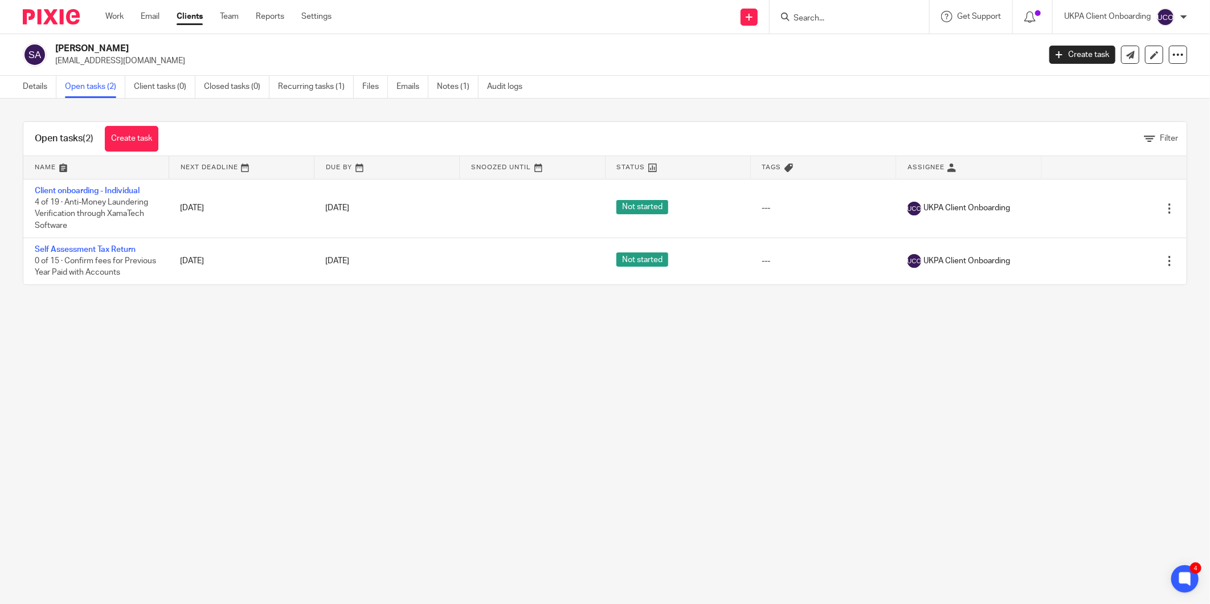
click at [140, 55] on p "[EMAIL_ADDRESS][DOMAIN_NAME]" at bounding box center [543, 60] width 977 height 11
drag, startPoint x: 140, startPoint y: 55, endPoint x: 135, endPoint y: 44, distance: 11.5
click at [135, 44] on h2 "[PERSON_NAME]" at bounding box center [446, 49] width 782 height 12
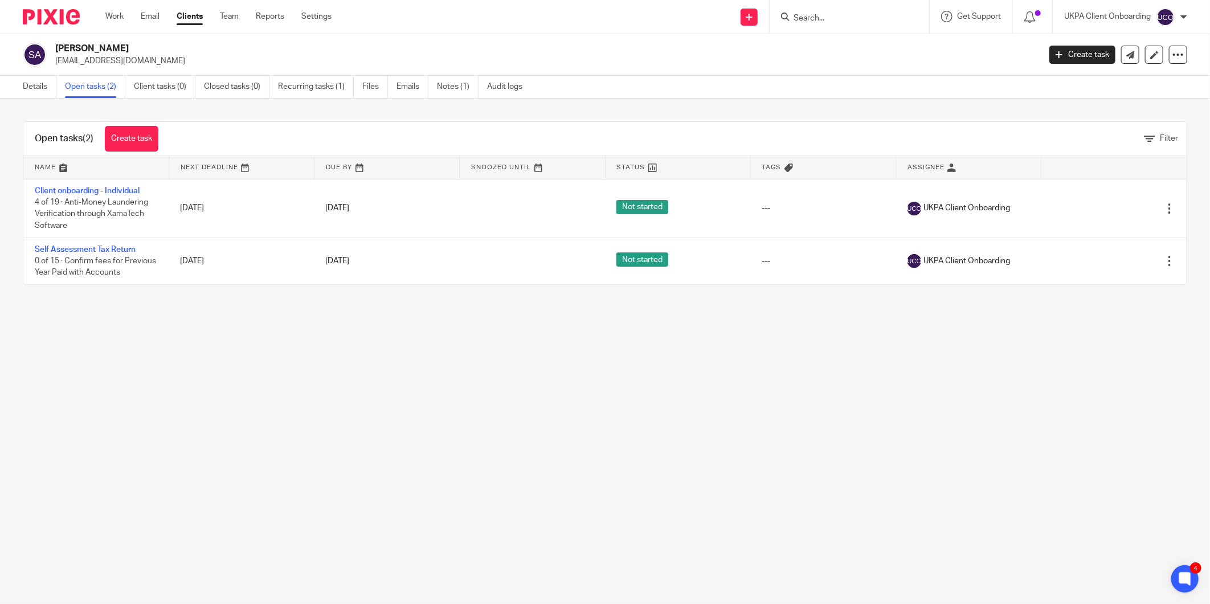
click at [135, 44] on h2 "[PERSON_NAME]" at bounding box center [446, 49] width 782 height 12
copy div "[PERSON_NAME]"
click at [35, 81] on link "Details" at bounding box center [40, 87] width 34 height 22
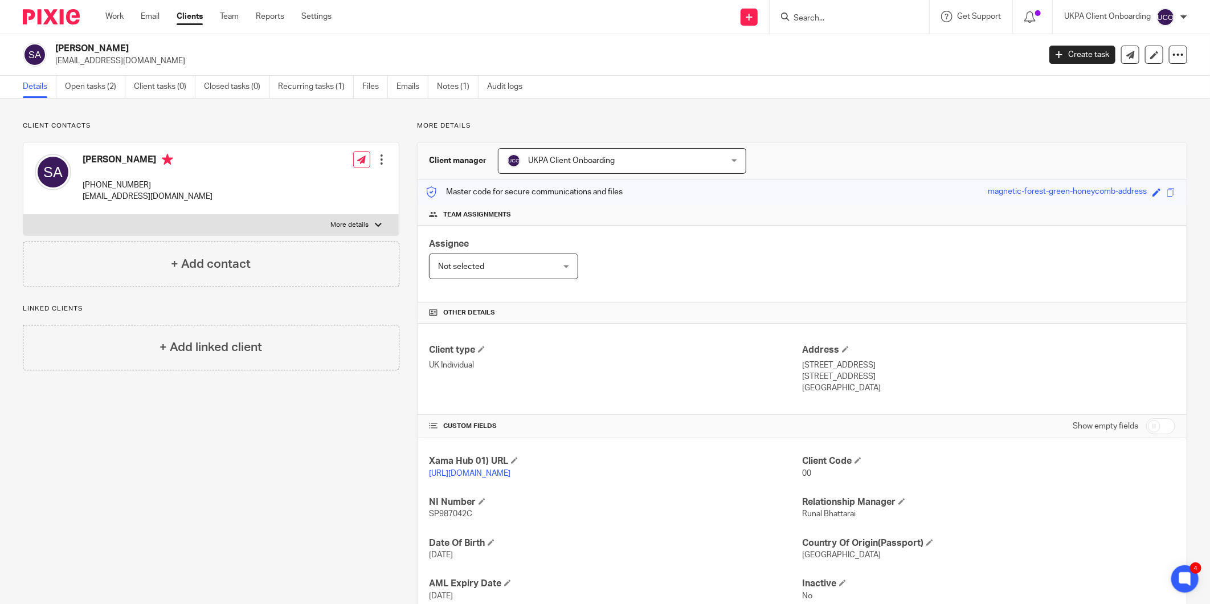
click at [852, 364] on p "[STREET_ADDRESS]" at bounding box center [988, 365] width 373 height 11
click at [852, 364] on p "28 Malyons Lane, Hullbridge" at bounding box center [988, 365] width 373 height 11
click at [852, 364] on p "[STREET_ADDRESS]" at bounding box center [988, 365] width 373 height 11
copy div "[STREET_ADDRESS]"
click at [806, 378] on p "[STREET_ADDRESS]" at bounding box center [988, 376] width 373 height 11
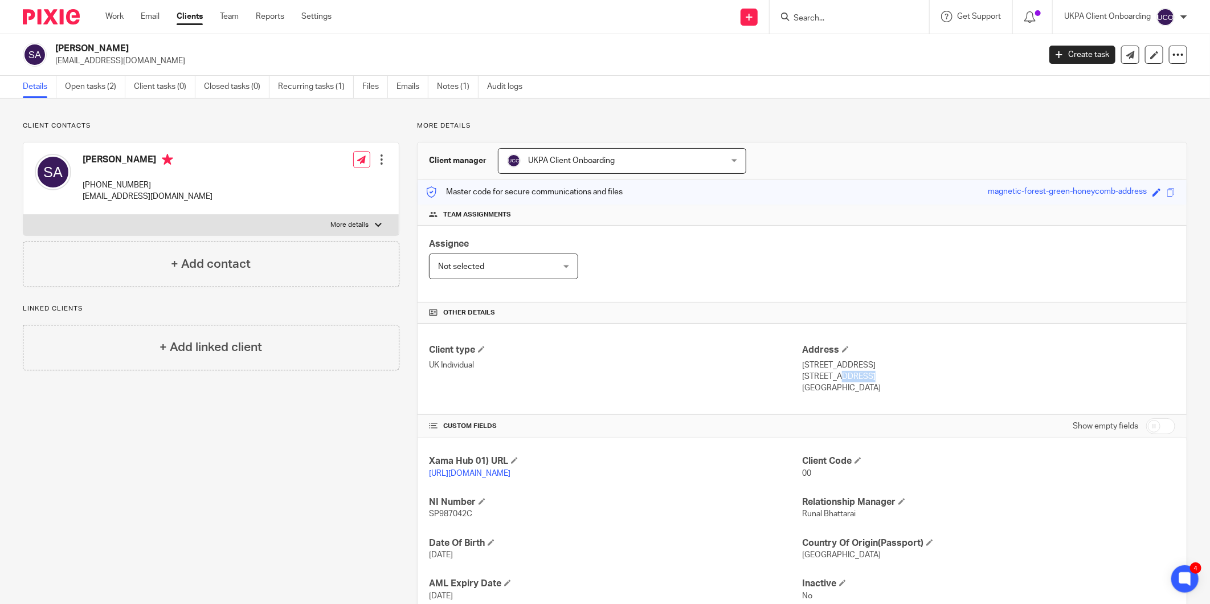
click at [806, 378] on p "Hockley, SS5 6EN" at bounding box center [988, 376] width 373 height 11
copy p "Hockley"
click at [747, 18] on icon at bounding box center [749, 17] width 7 height 7
click at [124, 193] on p "[EMAIL_ADDRESS][DOMAIN_NAME]" at bounding box center [148, 196] width 130 height 11
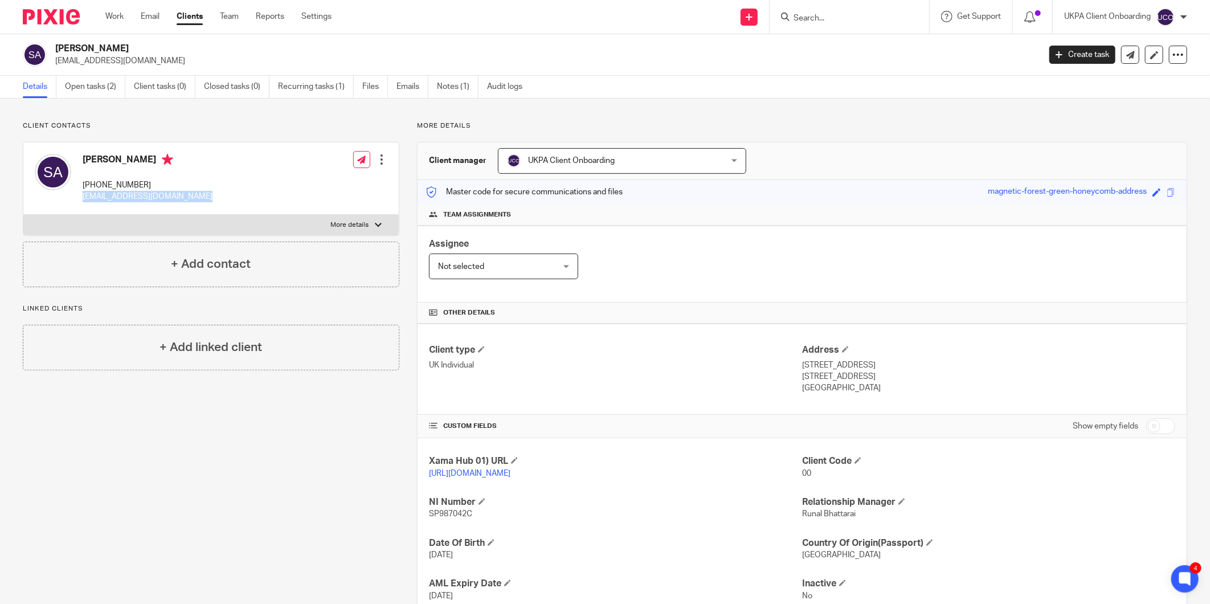
click at [124, 193] on p "[EMAIL_ADDRESS][DOMAIN_NAME]" at bounding box center [148, 196] width 130 height 11
copy div "[EMAIL_ADDRESS][DOMAIN_NAME]"
click at [881, 368] on p "28 Malyons Lane, Hullbridge" at bounding box center [988, 365] width 373 height 11
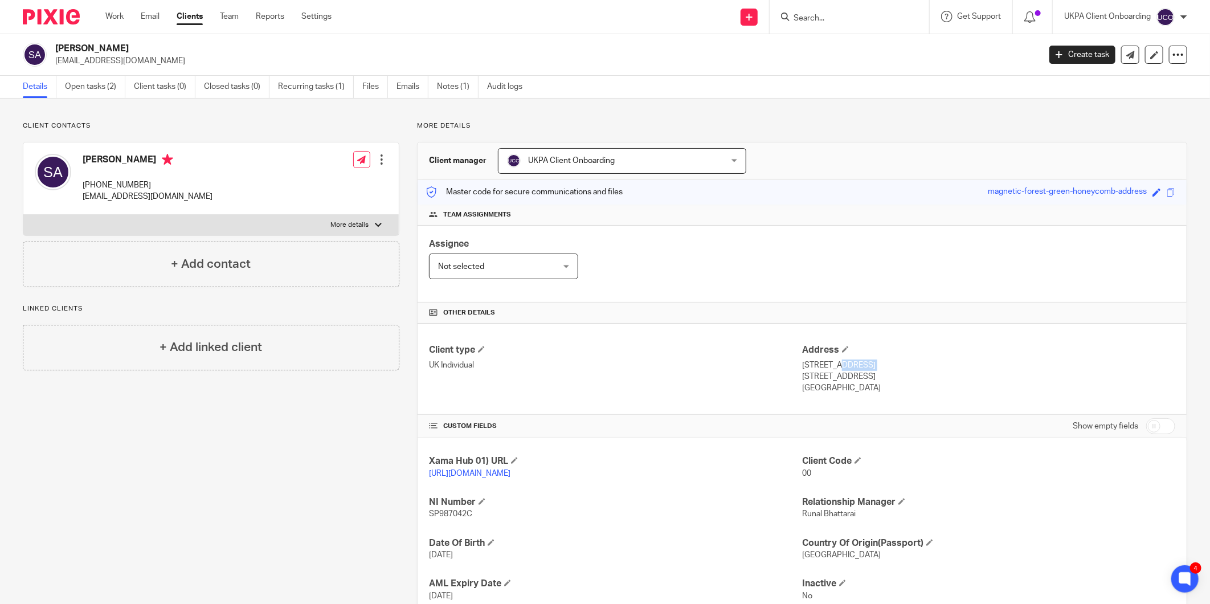
copy div "28 Malyons Lane, Hullbridge"
click at [83, 174] on div "Santhoshkumar Arumugam +44 7918299310 santho12345@yahoo.com" at bounding box center [148, 178] width 130 height 49
click at [88, 183] on p "+44 7918299310" at bounding box center [148, 185] width 130 height 11
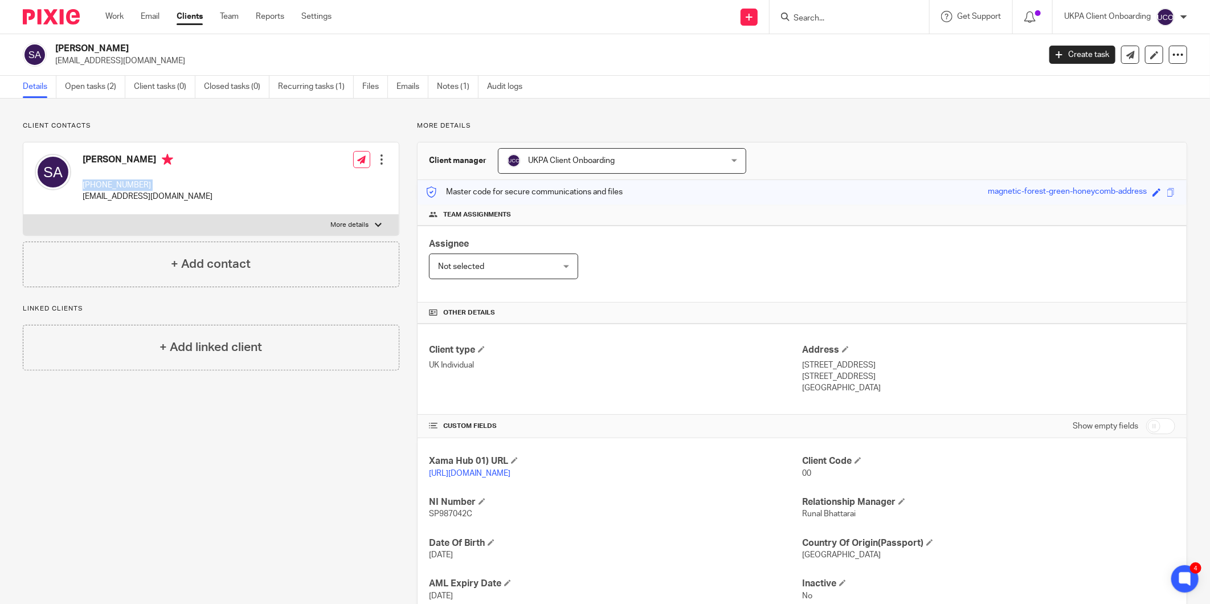
copy div "+44 7918299310"
click at [114, 195] on p "[EMAIL_ADDRESS][DOMAIN_NAME]" at bounding box center [148, 196] width 130 height 11
copy div "[EMAIL_ADDRESS][DOMAIN_NAME]"
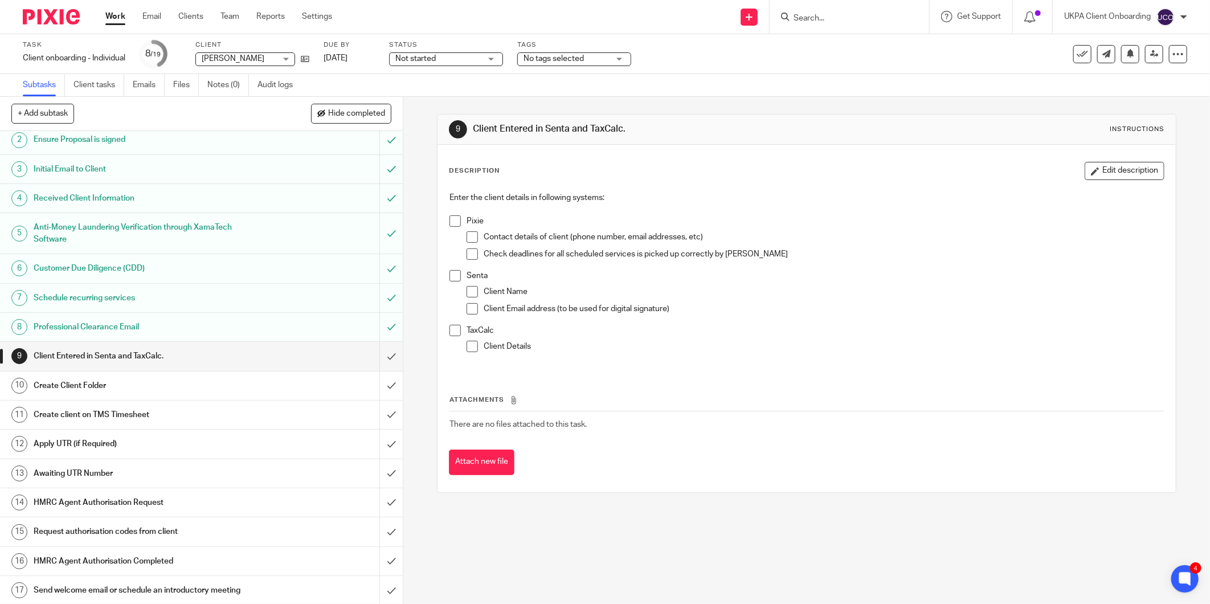
scroll to position [96, 0]
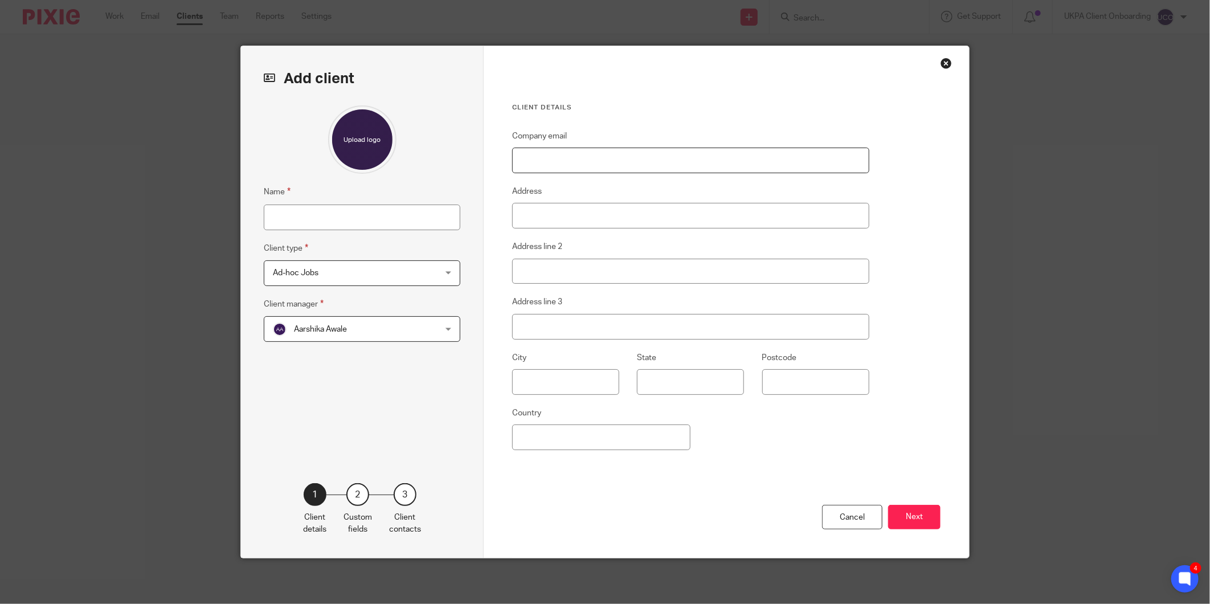
click at [634, 153] on input "Company email" at bounding box center [690, 161] width 357 height 26
paste input "[EMAIL_ADDRESS][DOMAIN_NAME]"
type input "[EMAIL_ADDRESS][DOMAIN_NAME]"
click at [326, 328] on span "Aarshika Awale" at bounding box center [320, 329] width 53 height 8
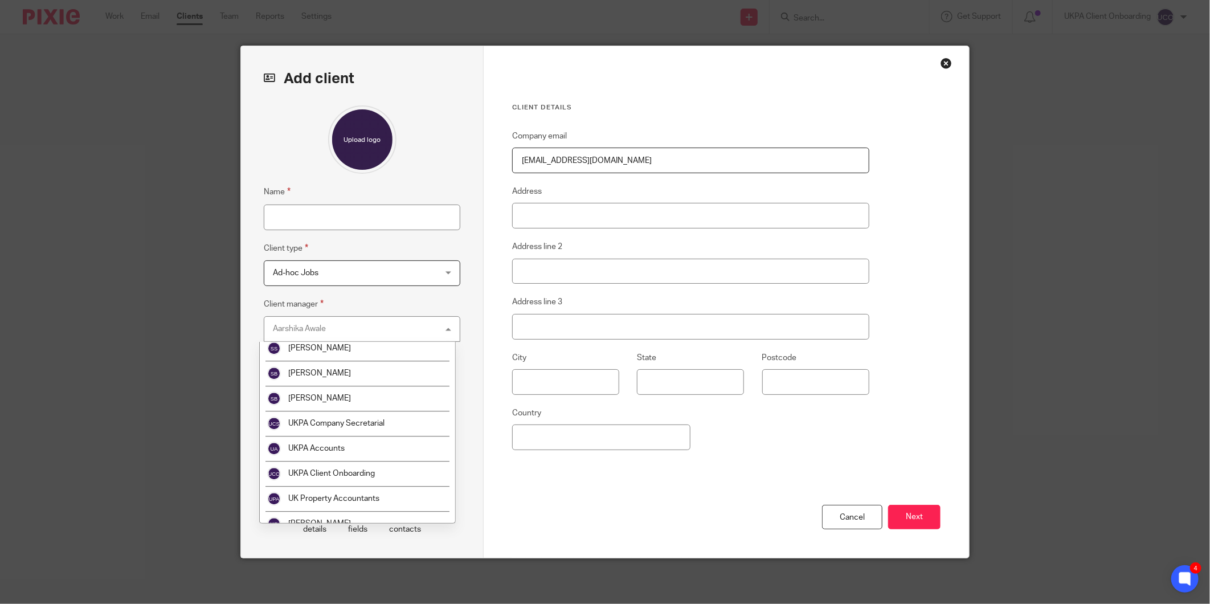
scroll to position [2000, 0]
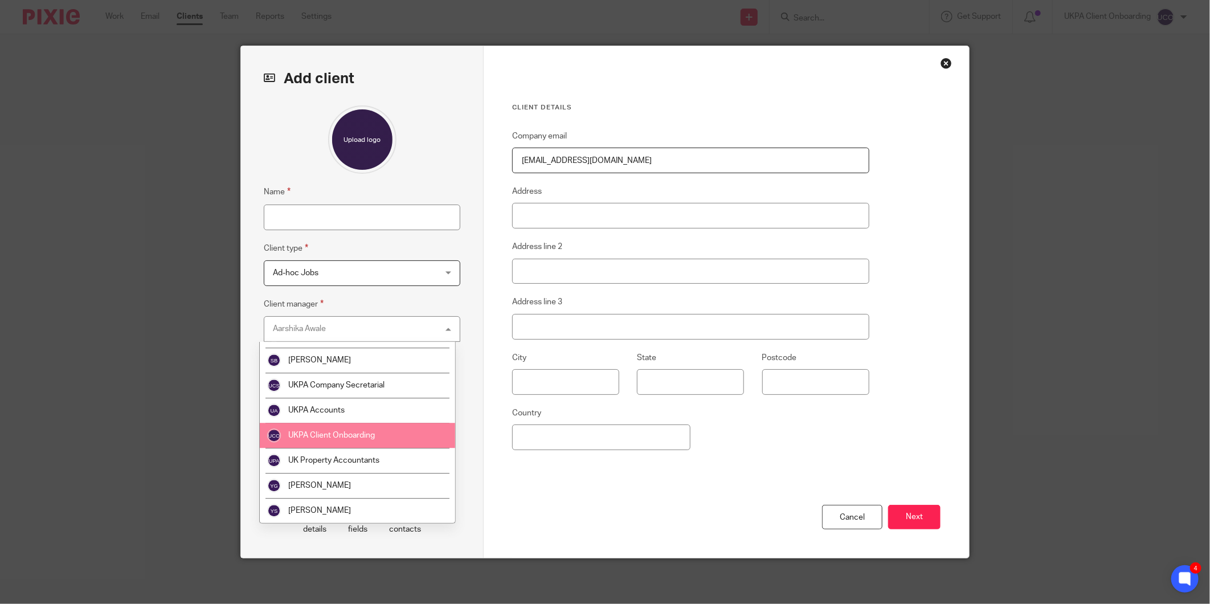
click at [345, 433] on span "UKPA Client Onboarding" at bounding box center [331, 435] width 87 height 8
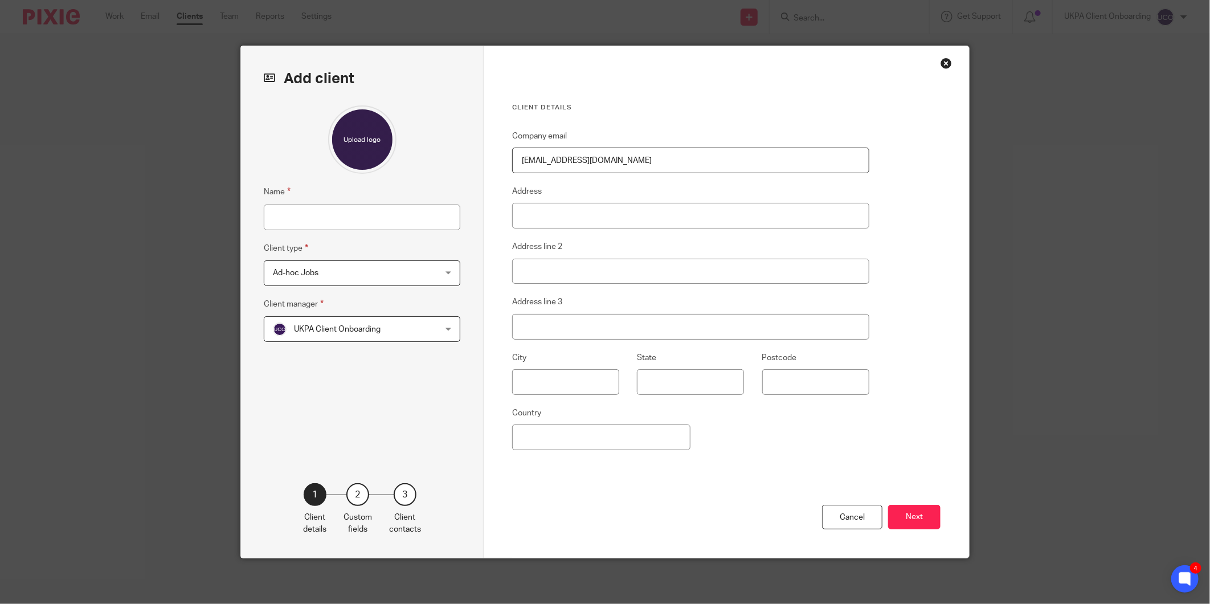
click at [290, 264] on span "Ad-hoc Jobs" at bounding box center [347, 273] width 149 height 24
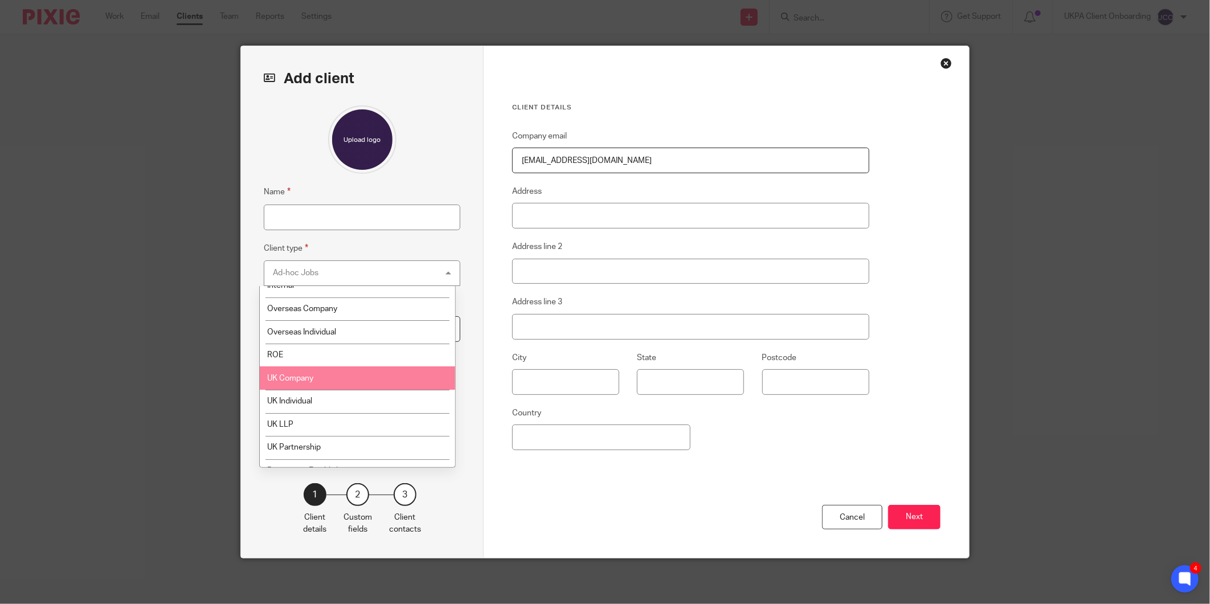
scroll to position [99, 0]
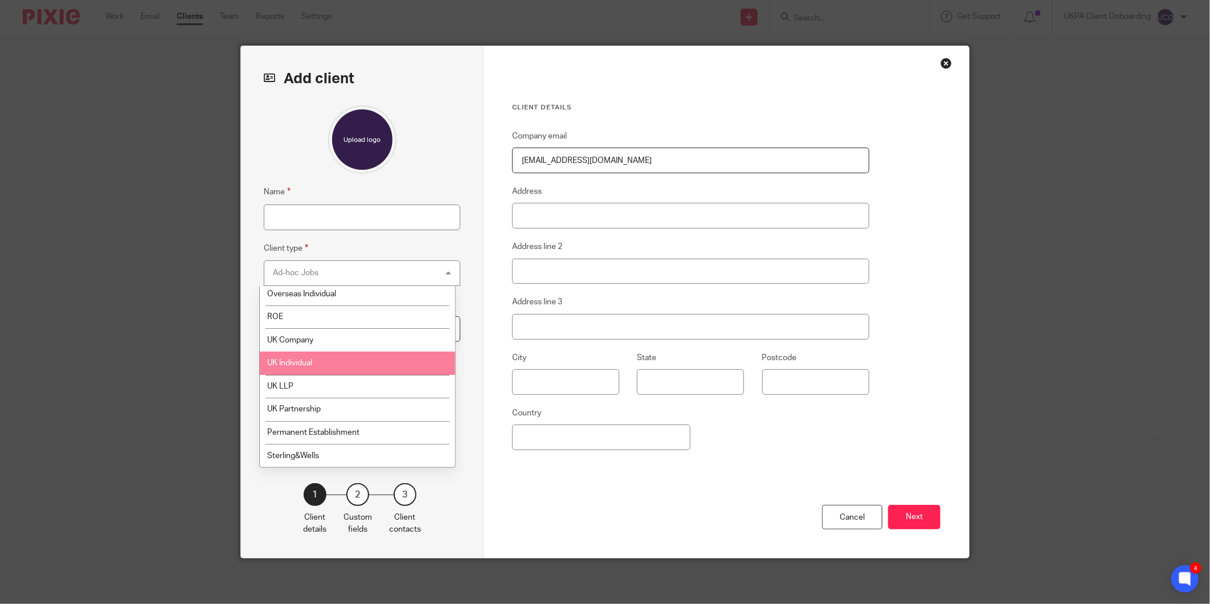
click at [310, 366] on li "UK Individual" at bounding box center [357, 363] width 195 height 23
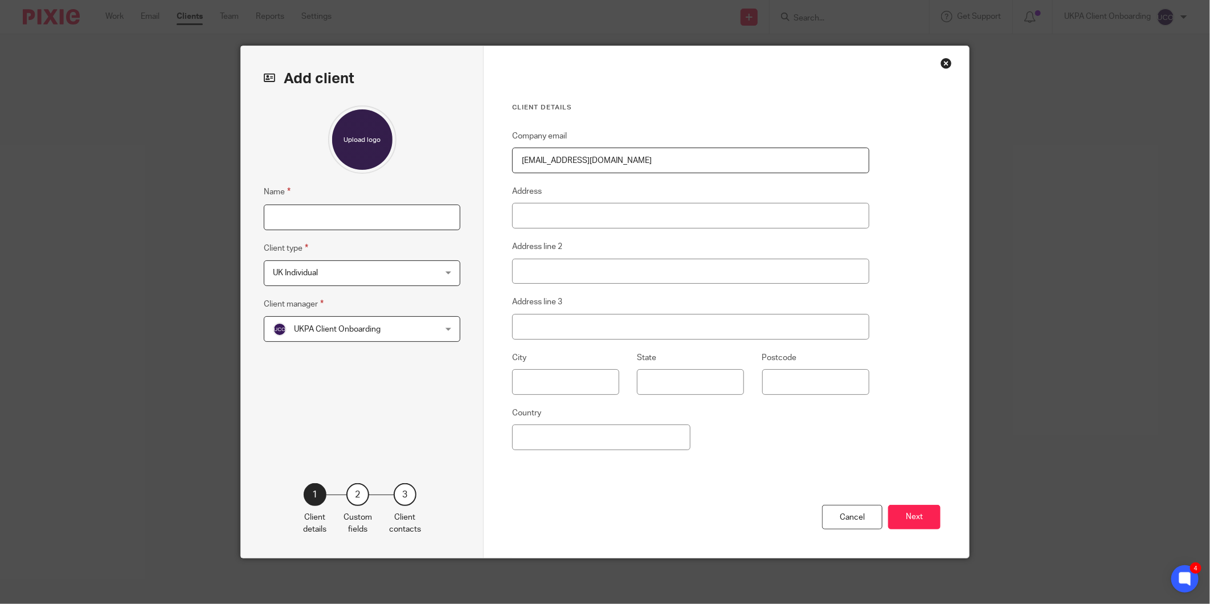
click at [316, 218] on input "Name" at bounding box center [362, 218] width 197 height 26
click at [315, 205] on fieldset "Name" at bounding box center [362, 207] width 197 height 44
click at [310, 219] on input "Name" at bounding box center [362, 218] width 197 height 26
click at [346, 221] on input "Name" at bounding box center [362, 218] width 197 height 26
type input "a"
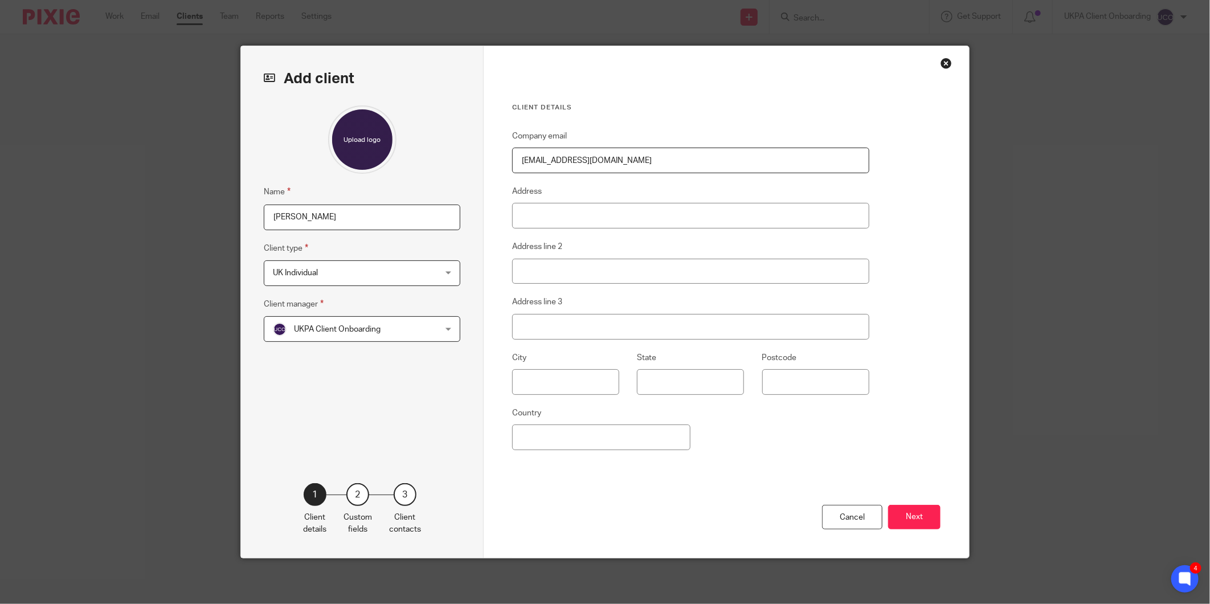
click at [271, 214] on input "Anbalagan" at bounding box center [362, 218] width 197 height 26
type input "Revathi Anbalagan"
click at [542, 213] on input "Address" at bounding box center [690, 216] width 357 height 26
paste input "28 Malyons Lane, Hullbridge"
type input "28 Malyons Lane, Hullbridge"
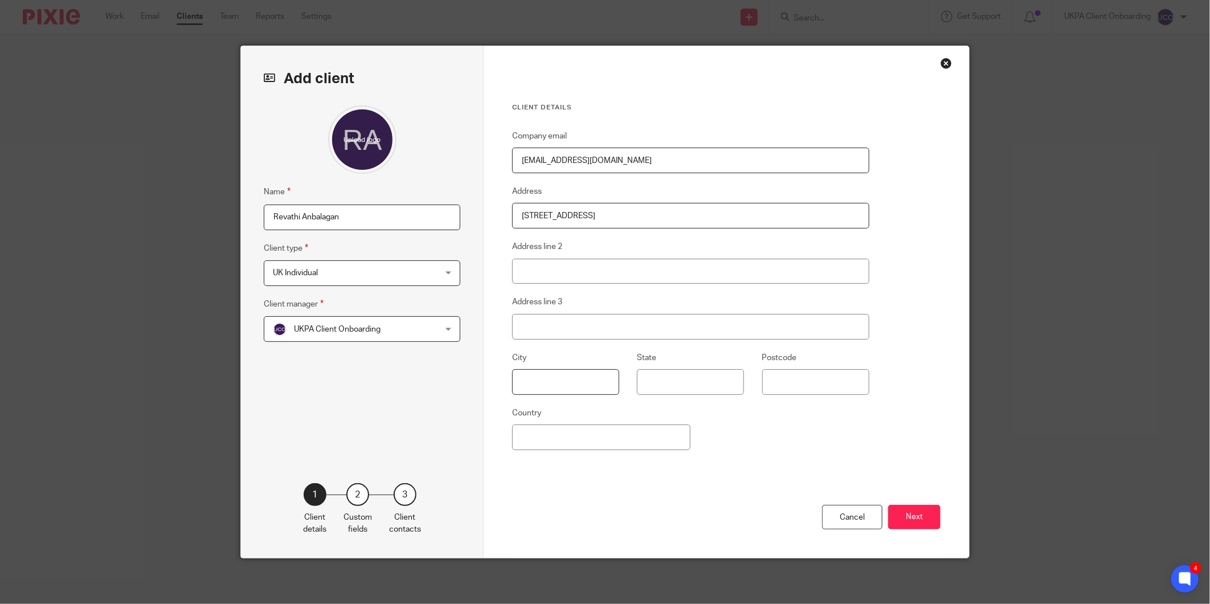
type input "Hockley"
type input "SS5 6EN"
type input "[GEOGRAPHIC_DATA]"
type input "28 Malyons Lane, Hullbridge"
click at [922, 516] on button "Next" at bounding box center [914, 517] width 52 height 25
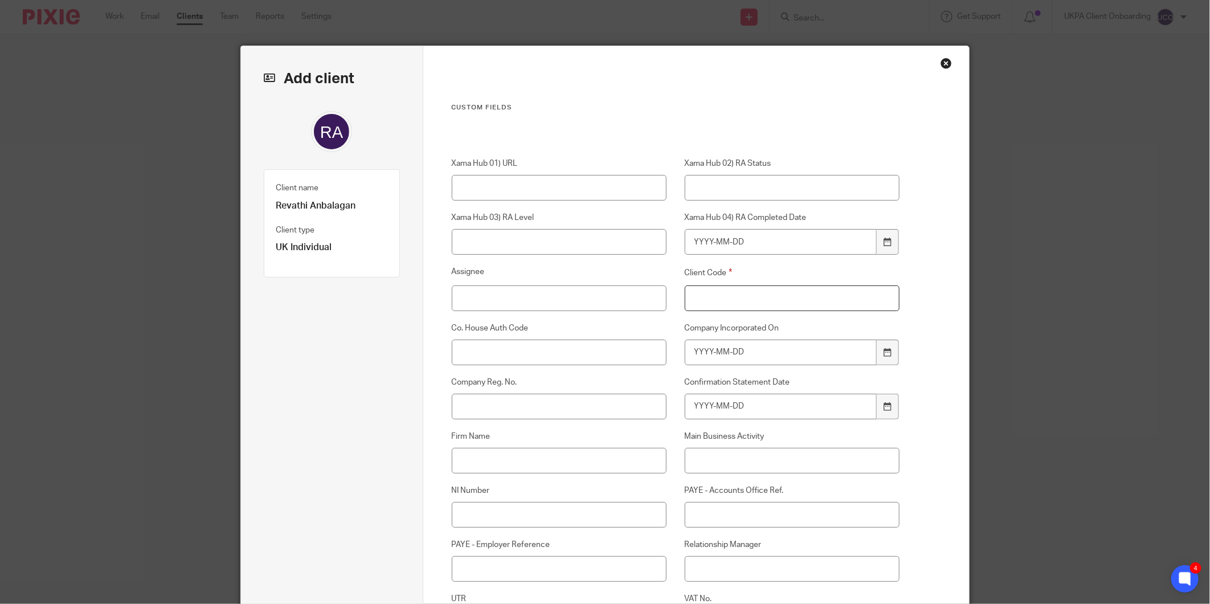
click at [775, 301] on input "Client Code" at bounding box center [792, 299] width 215 height 26
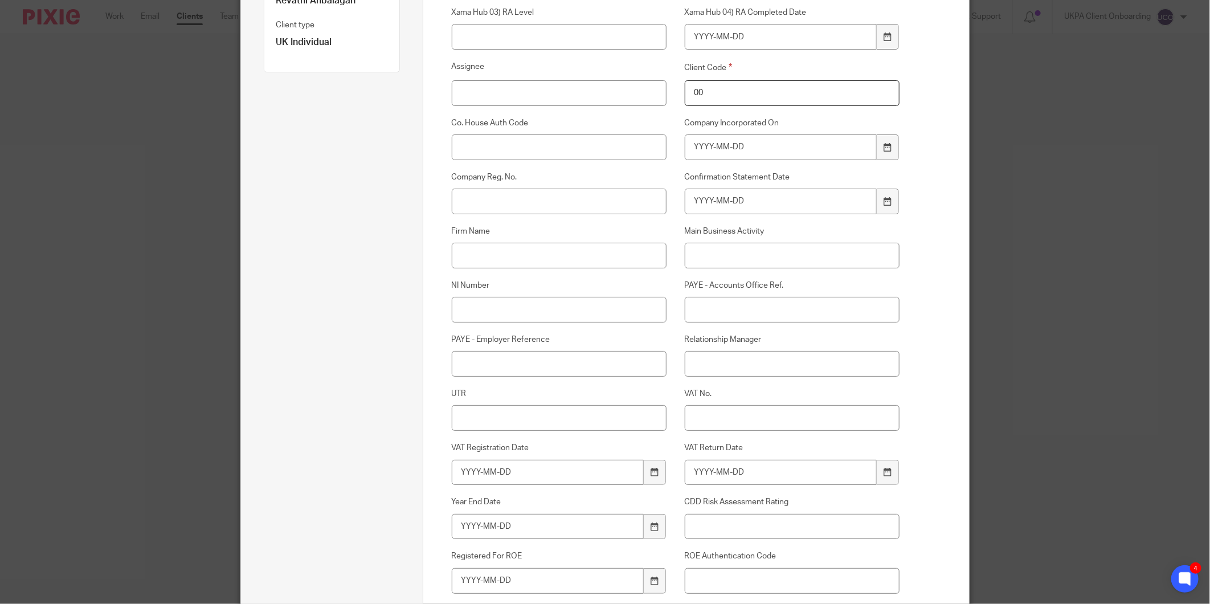
scroll to position [253, 0]
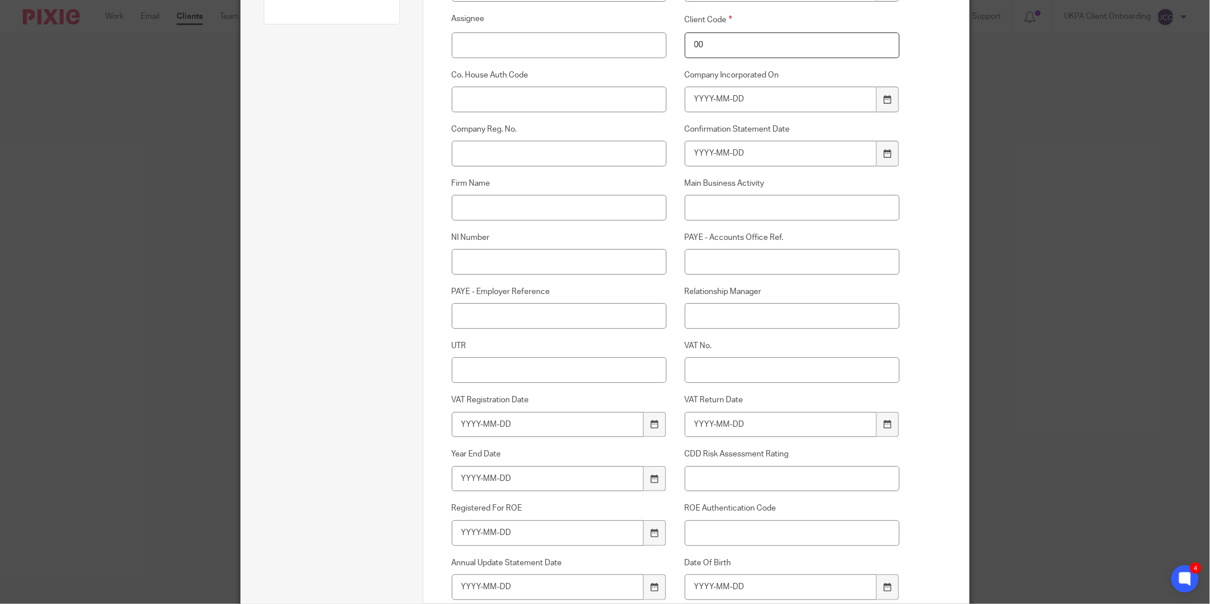
type input "00"
click at [714, 313] on input "Relationship Manager" at bounding box center [792, 316] width 215 height 26
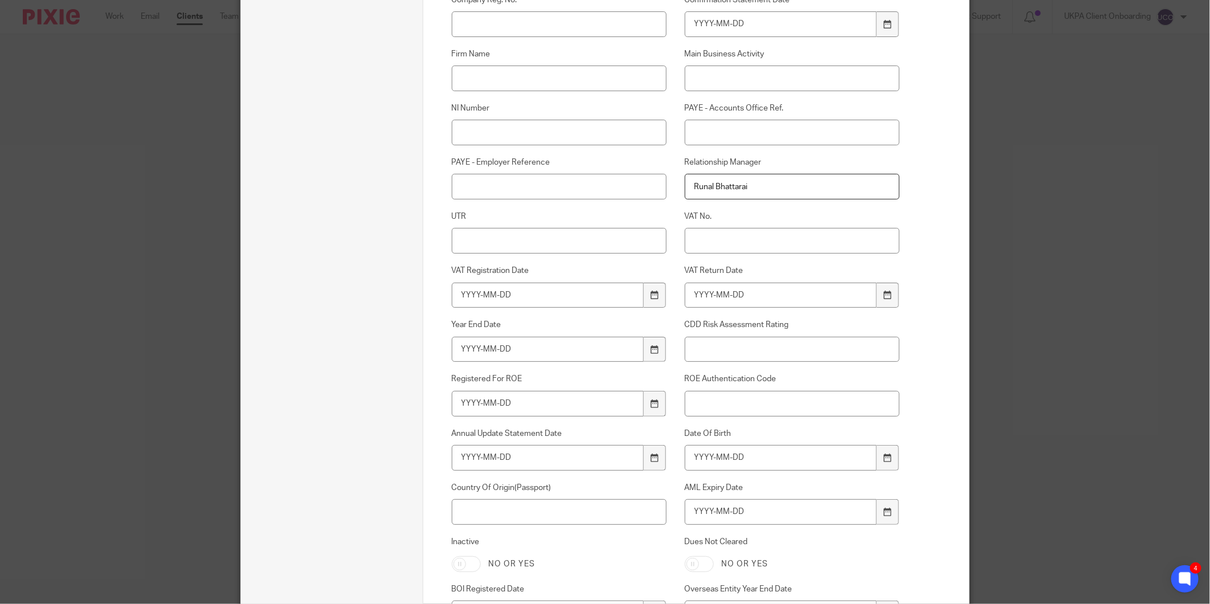
scroll to position [380, 0]
type input "Runal Bhattarai"
click at [487, 133] on input "NI Number" at bounding box center [559, 136] width 215 height 26
click at [483, 125] on input "NI Number" at bounding box center [559, 136] width 215 height 26
paste input "SR910769B"
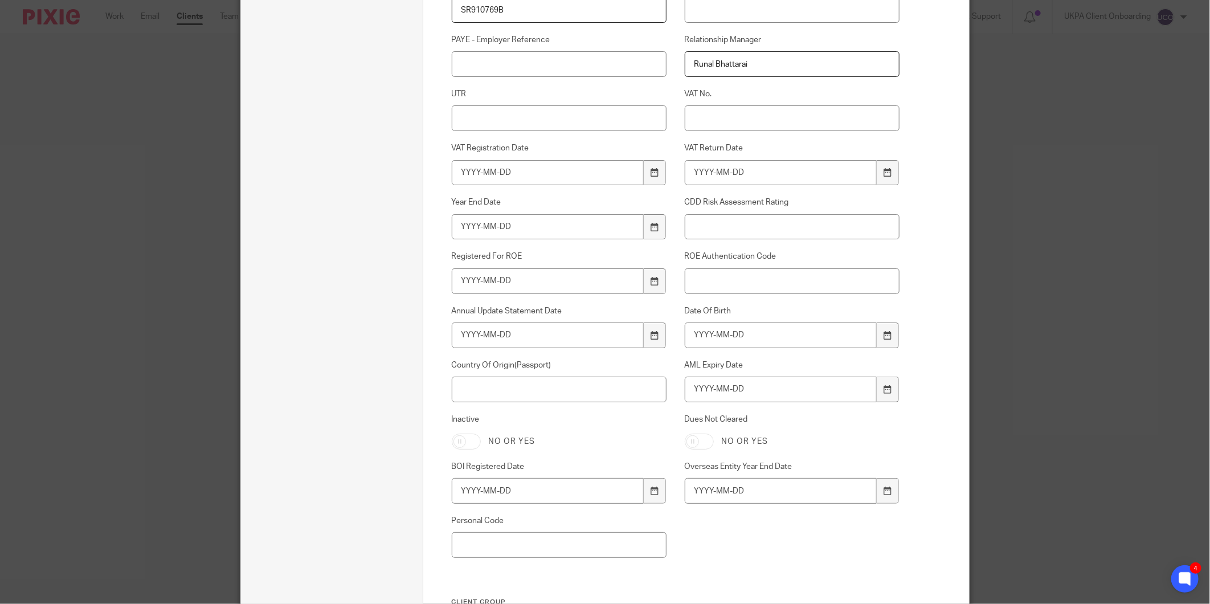
scroll to position [506, 0]
type input "SR910769B"
click at [755, 323] on input "Date Of Birth" at bounding box center [781, 334] width 193 height 26
click at [591, 390] on input "Country Of Origin(Passport)" at bounding box center [559, 389] width 215 height 26
type input "India"
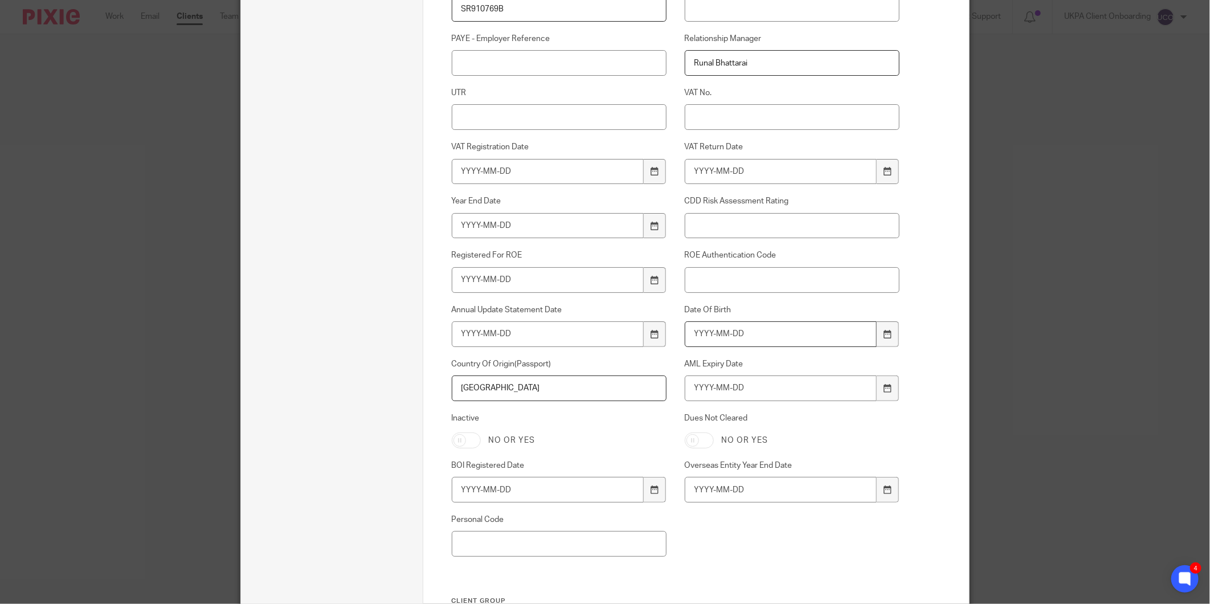
click at [727, 334] on input "Date Of Birth" at bounding box center [781, 334] width 193 height 26
click at [710, 337] on input "Date Of Birth" at bounding box center [781, 334] width 193 height 26
type input "1983-12-29"
click at [733, 389] on input "AML Expiry Date" at bounding box center [781, 389] width 193 height 26
type input "2029-07-24"
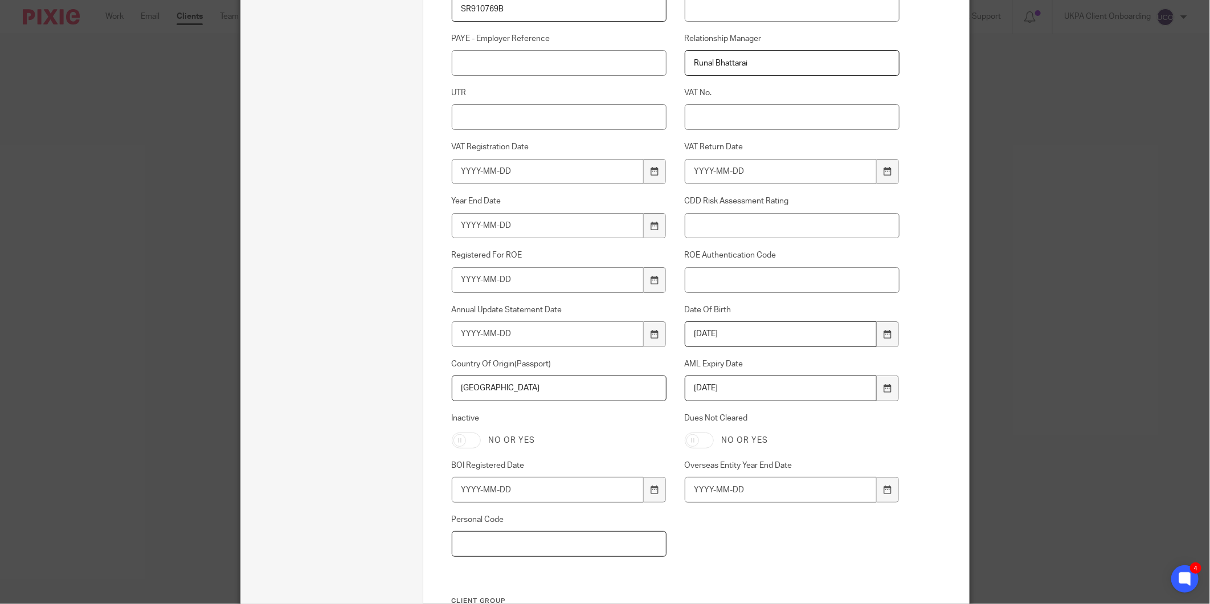
click at [535, 551] on input "Personal Code" at bounding box center [559, 544] width 215 height 26
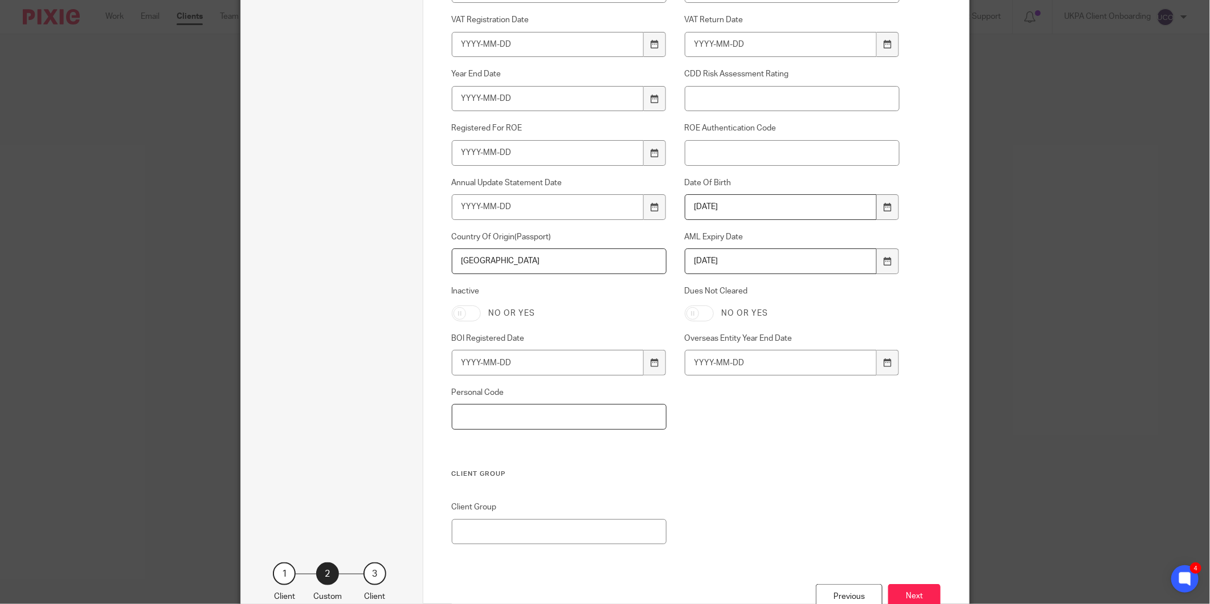
scroll to position [713, 0]
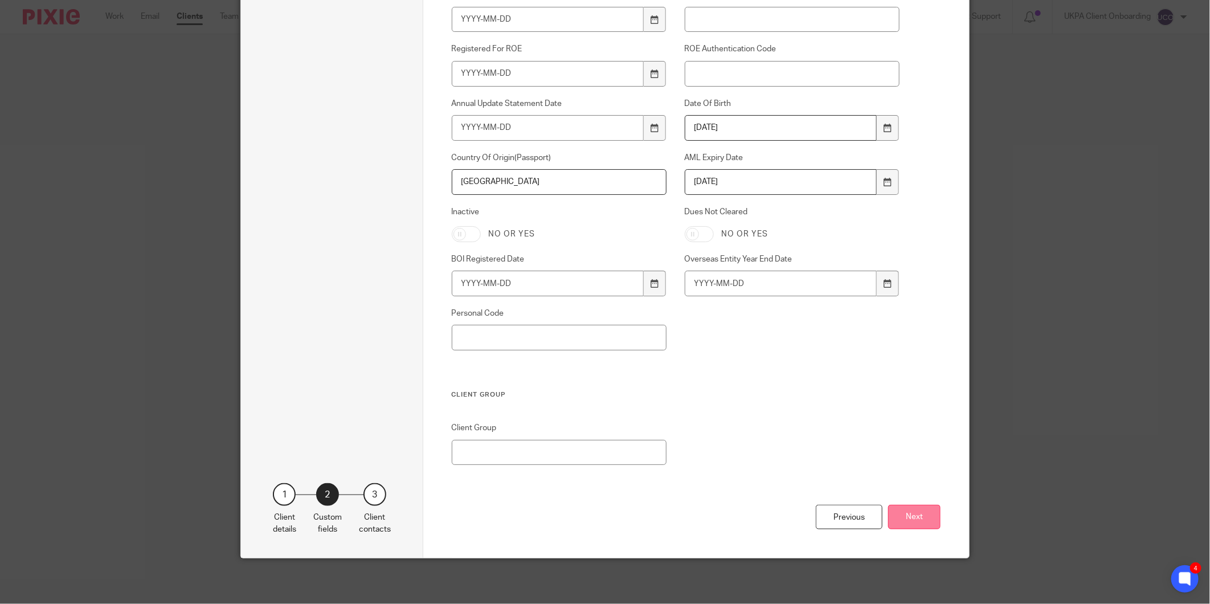
click at [928, 525] on button "Next" at bounding box center [914, 517] width 52 height 25
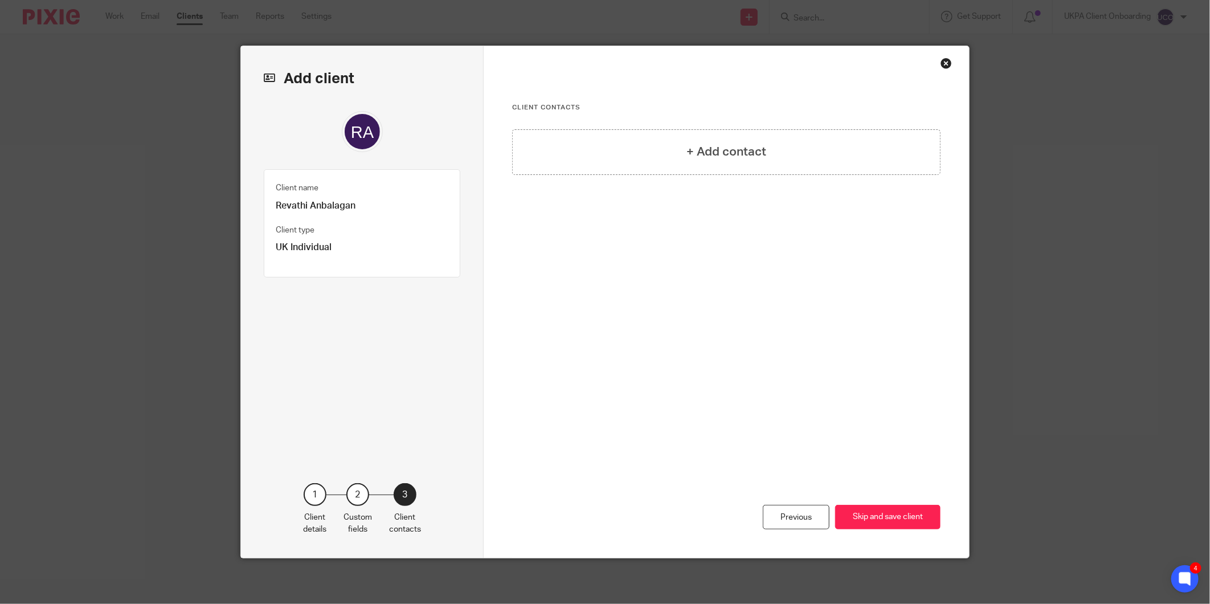
scroll to position [0, 0]
click at [627, 140] on div "+ Add contact" at bounding box center [726, 152] width 429 height 46
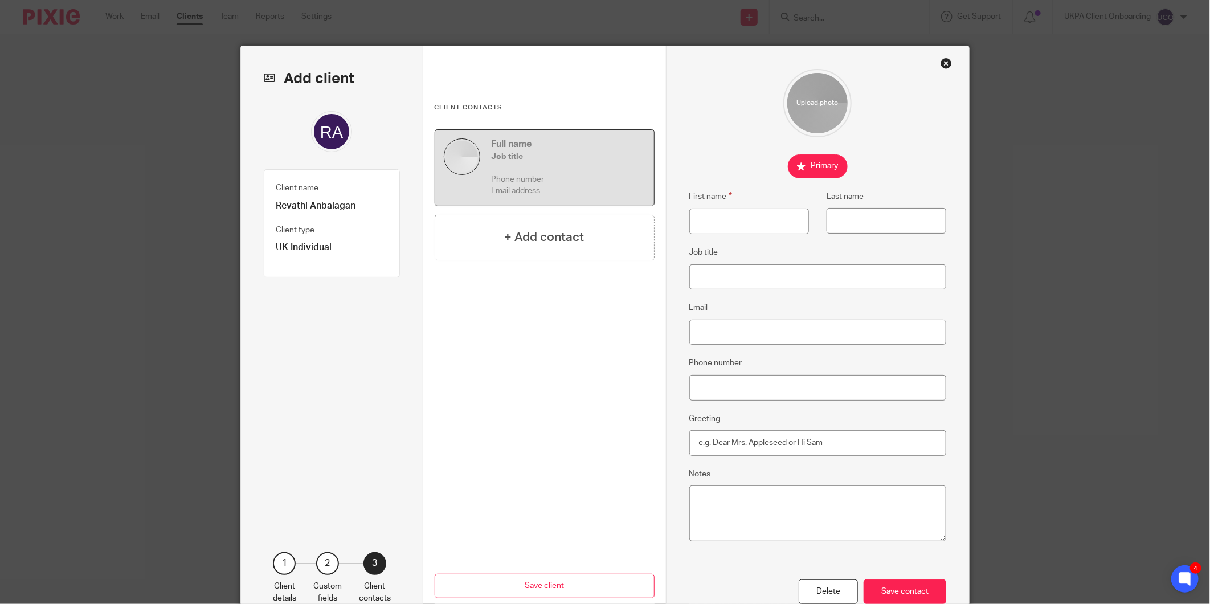
click at [287, 207] on p "Revathi Anbalagan" at bounding box center [332, 206] width 112 height 12
copy div "Revathi Anbalagan"
click at [684, 206] on fieldset "First name" at bounding box center [739, 212] width 137 height 44
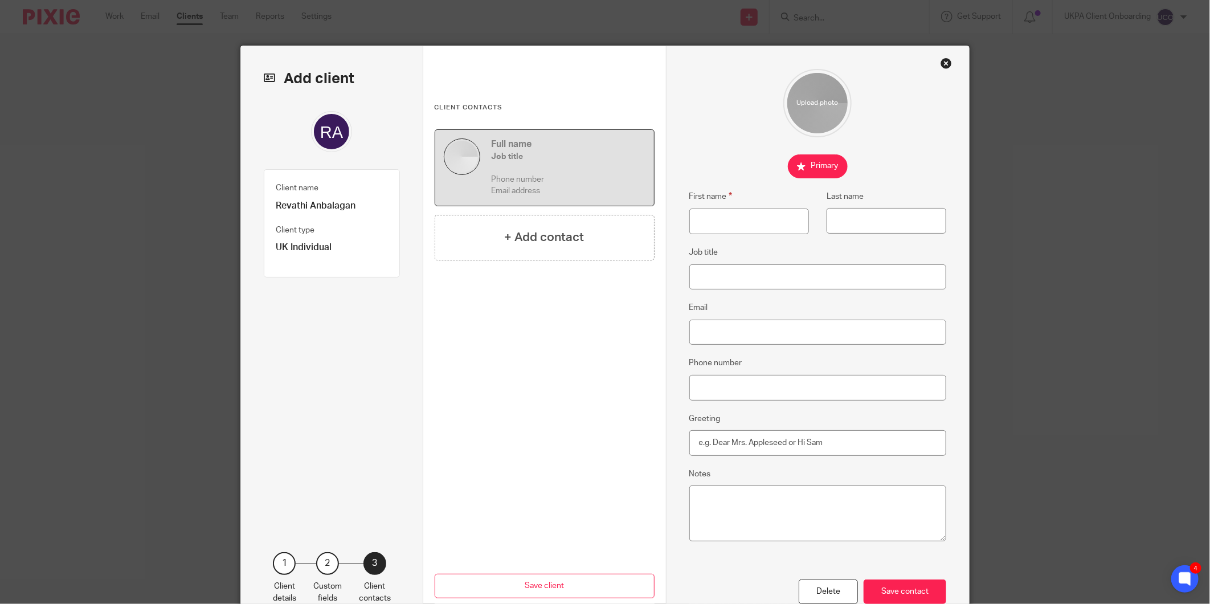
click at [772, 237] on div "First name Last name" at bounding box center [808, 218] width 275 height 56
click at [747, 228] on input "First name" at bounding box center [750, 222] width 120 height 26
paste input "Revathi Anbalagan"
click at [749, 221] on input "Revathi Anbalagan" at bounding box center [750, 222] width 120 height 26
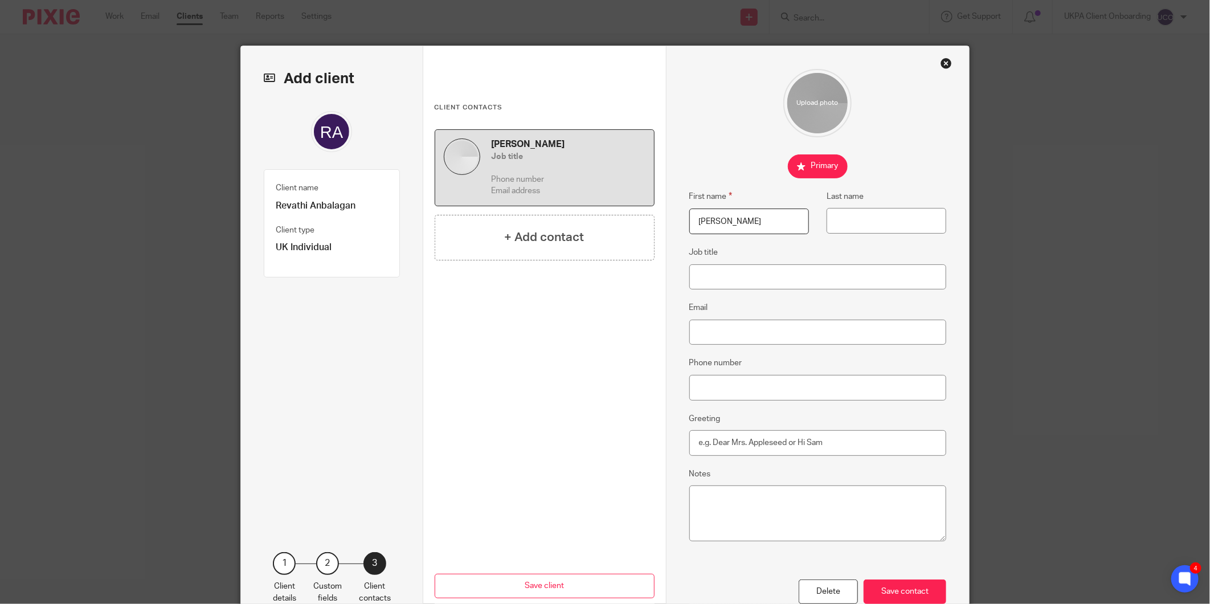
type input "Revathi"
click at [852, 234] on input "Last name" at bounding box center [887, 221] width 120 height 26
paste input "Anbalagan"
type input "Anbalagan"
click at [720, 378] on input "Phone number" at bounding box center [819, 388] width 258 height 26
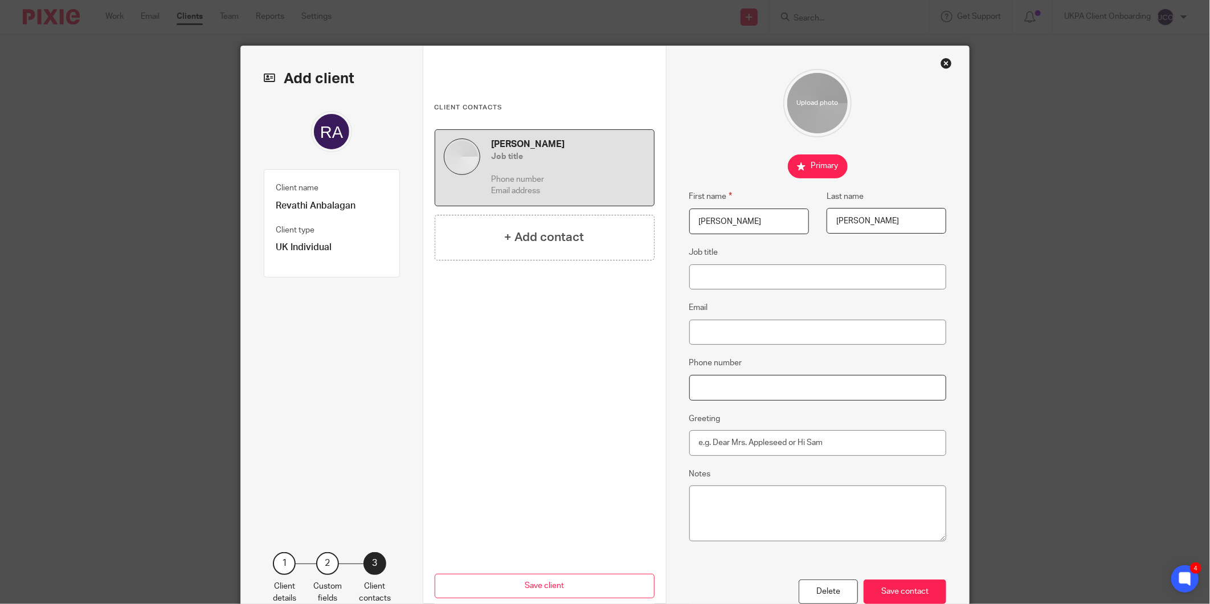
paste input "+44 7918299310"
type input "+44 7918299310"
click at [739, 283] on input "Job title" at bounding box center [819, 277] width 258 height 26
click at [719, 337] on input "Email" at bounding box center [819, 333] width 258 height 26
paste input "santho12345@yahoo.com"
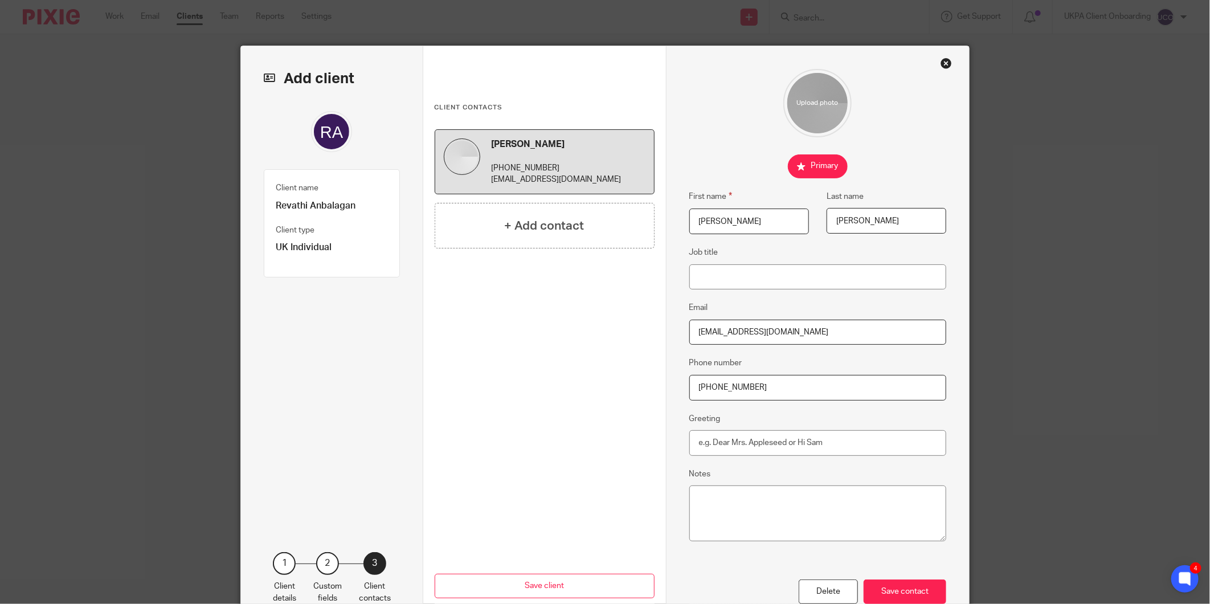
type input "santho12345@yahoo.com"
click at [896, 580] on div "Delete Save contact" at bounding box center [819, 592] width 258 height 25
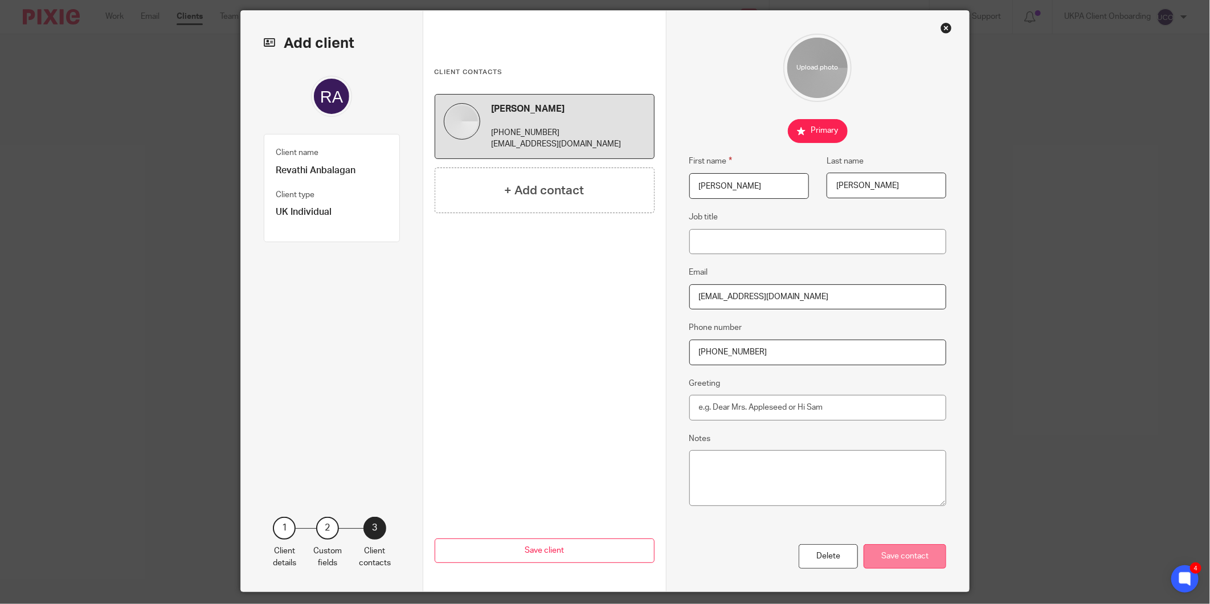
scroll to position [70, 0]
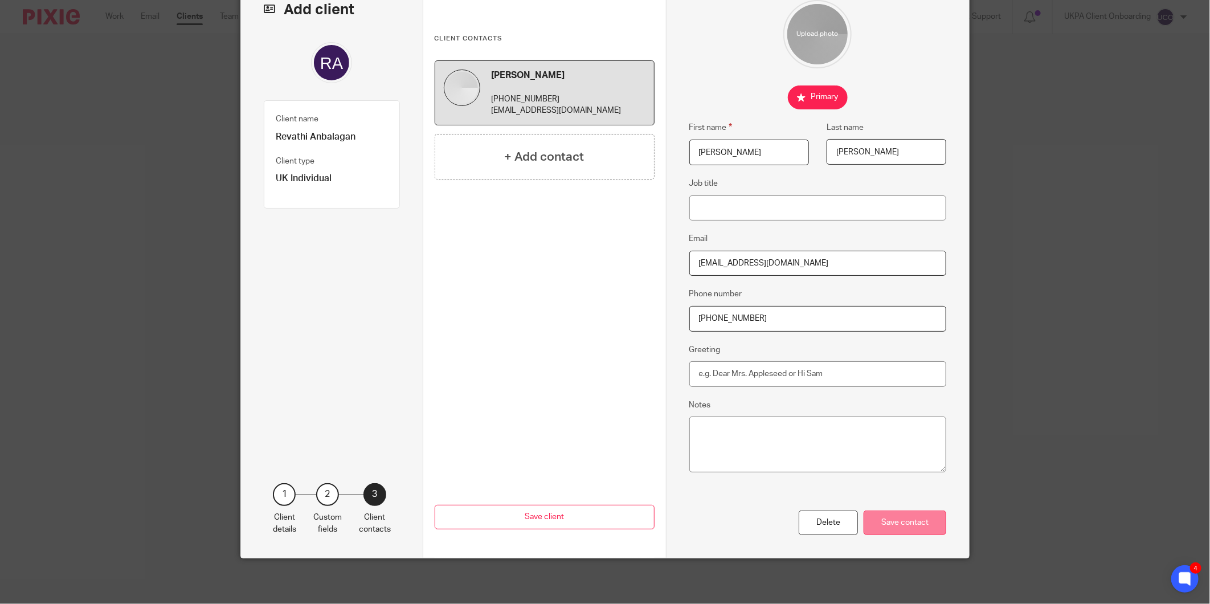
click at [911, 520] on div "Save contact" at bounding box center [905, 523] width 83 height 25
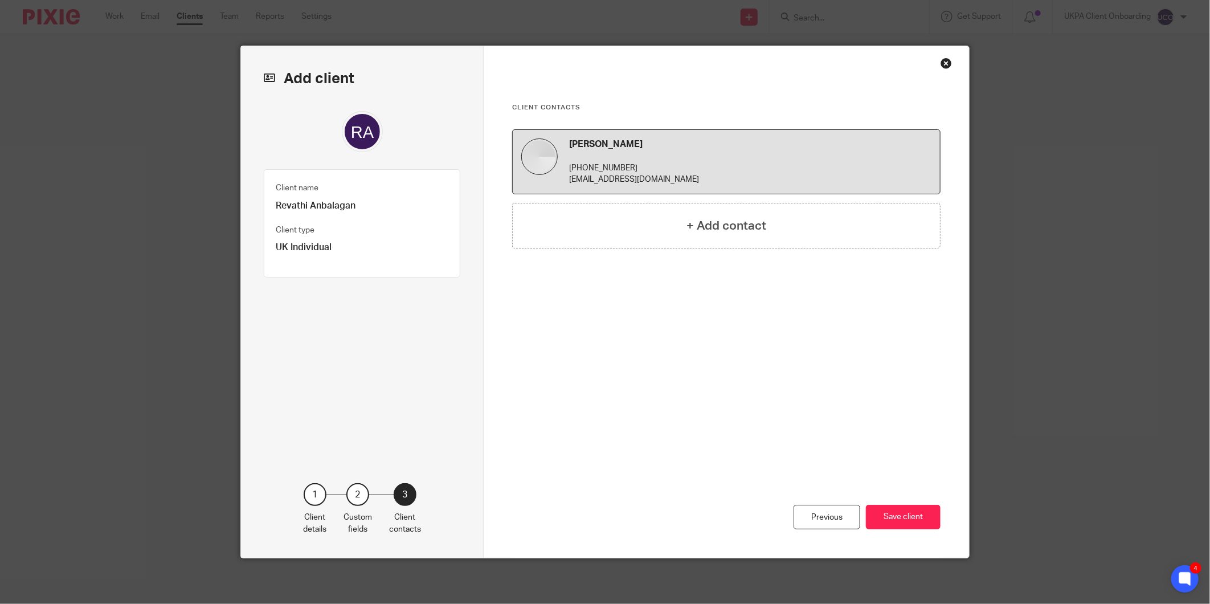
scroll to position [0, 0]
click at [911, 520] on button "Save client" at bounding box center [903, 517] width 75 height 25
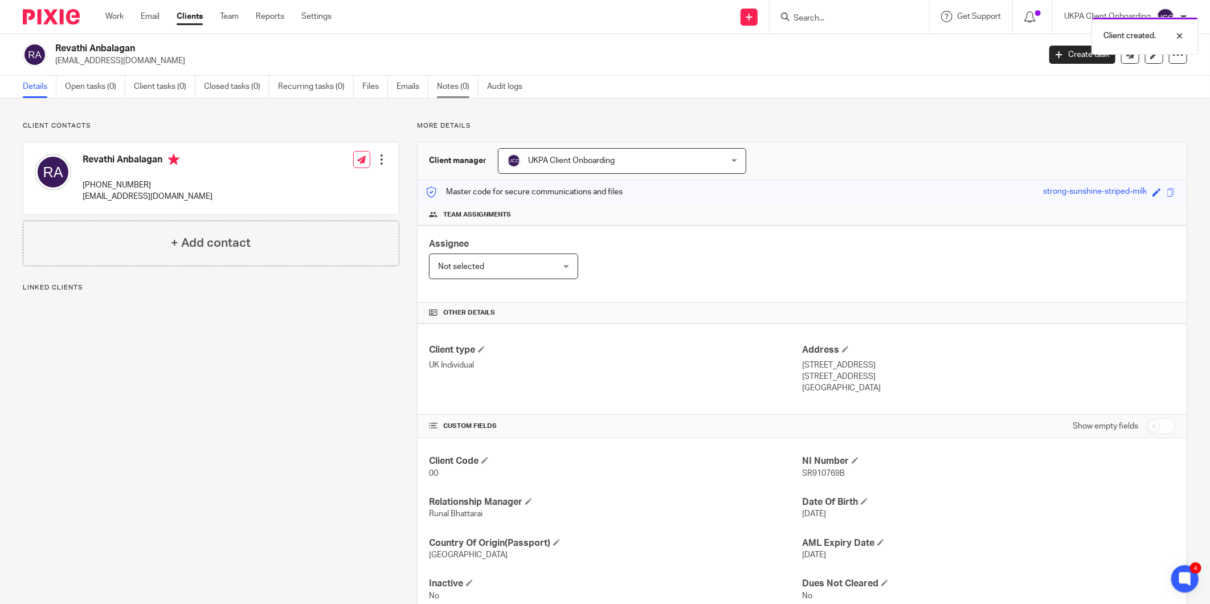
click at [458, 85] on link "Notes (0)" at bounding box center [458, 87] width 42 height 22
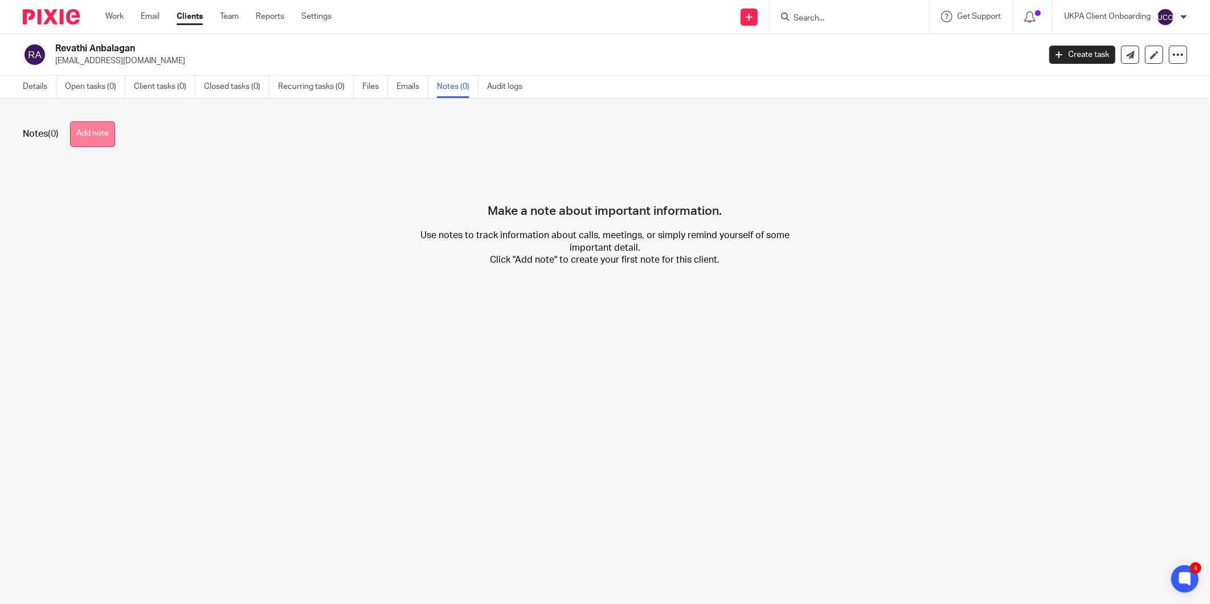
click at [95, 135] on button "Add note" at bounding box center [92, 134] width 45 height 26
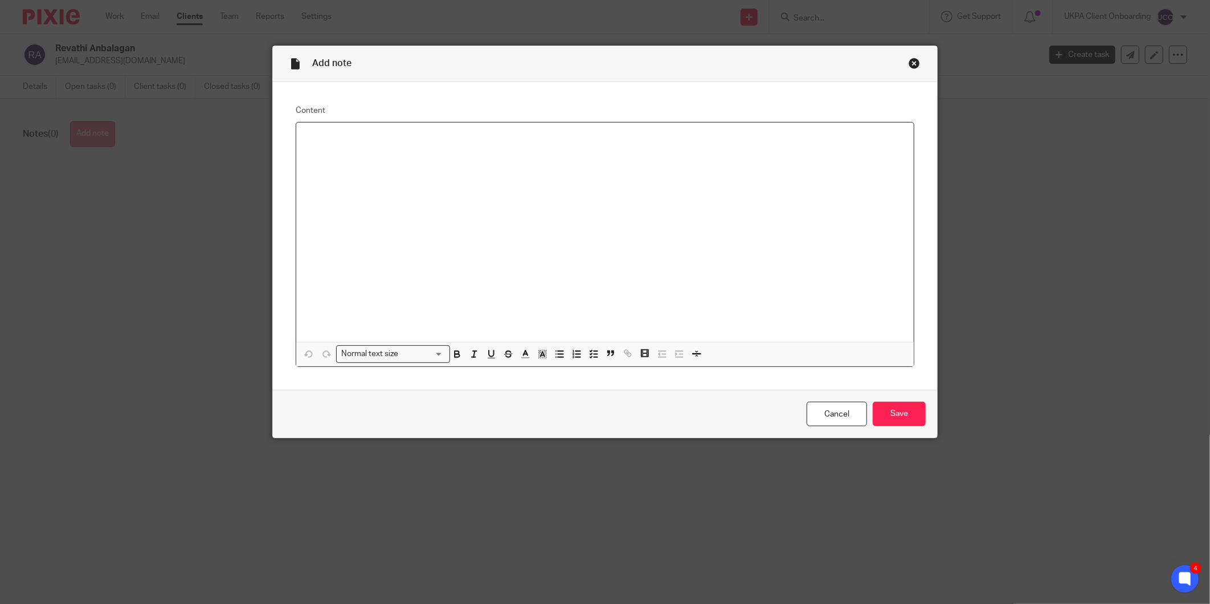
paste div "To enrich screen reader interactions, please activate Accessibility in Grammarl…"
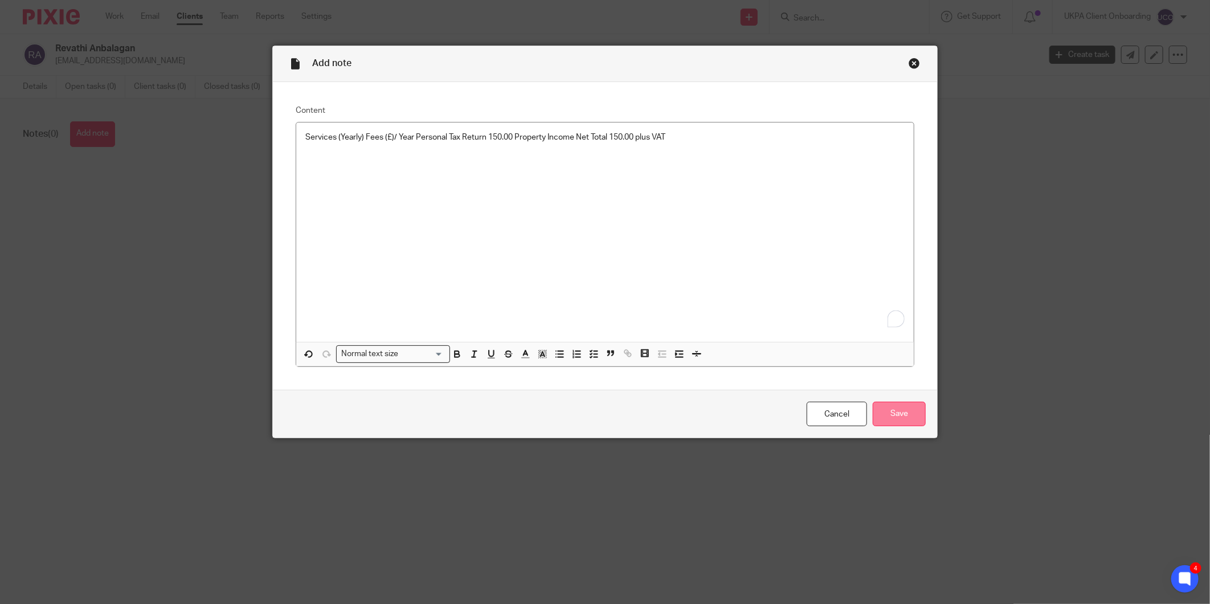
click at [901, 411] on input "Save" at bounding box center [899, 414] width 53 height 25
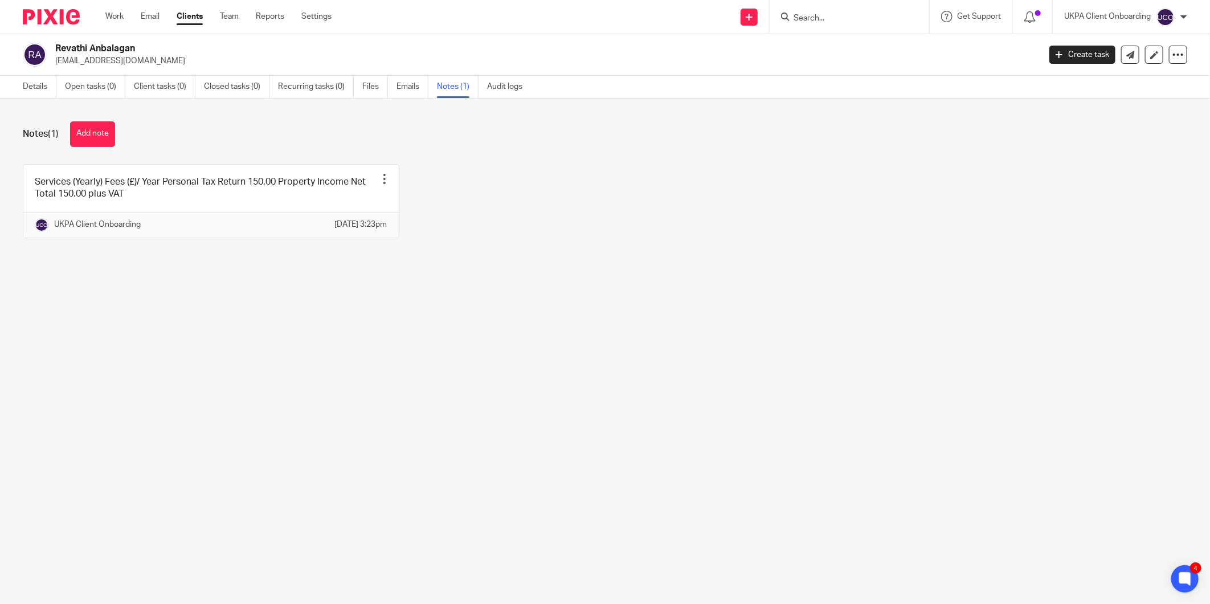
click at [97, 150] on div "Notes (1) Add note Services (Yearly) Fees (£)/ Year Personal Tax Return 150.00 …" at bounding box center [605, 189] width 1210 height 180
click at [99, 135] on button "Add note" at bounding box center [92, 134] width 45 height 26
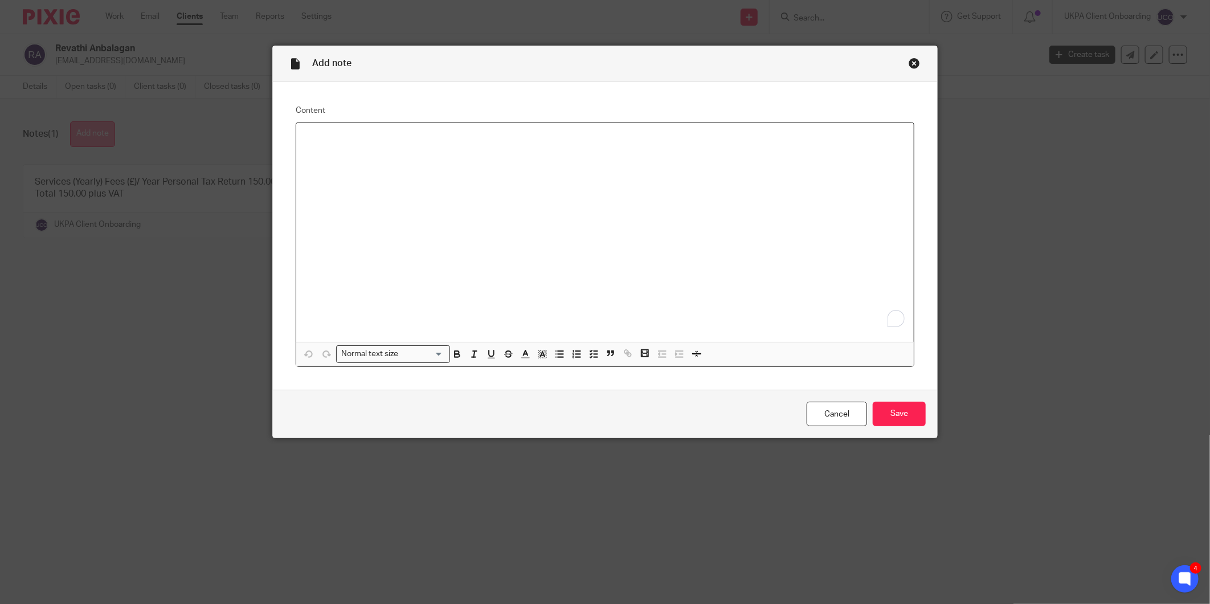
paste div "To enrich screen reader interactions, please activate Accessibility in Grammarl…"
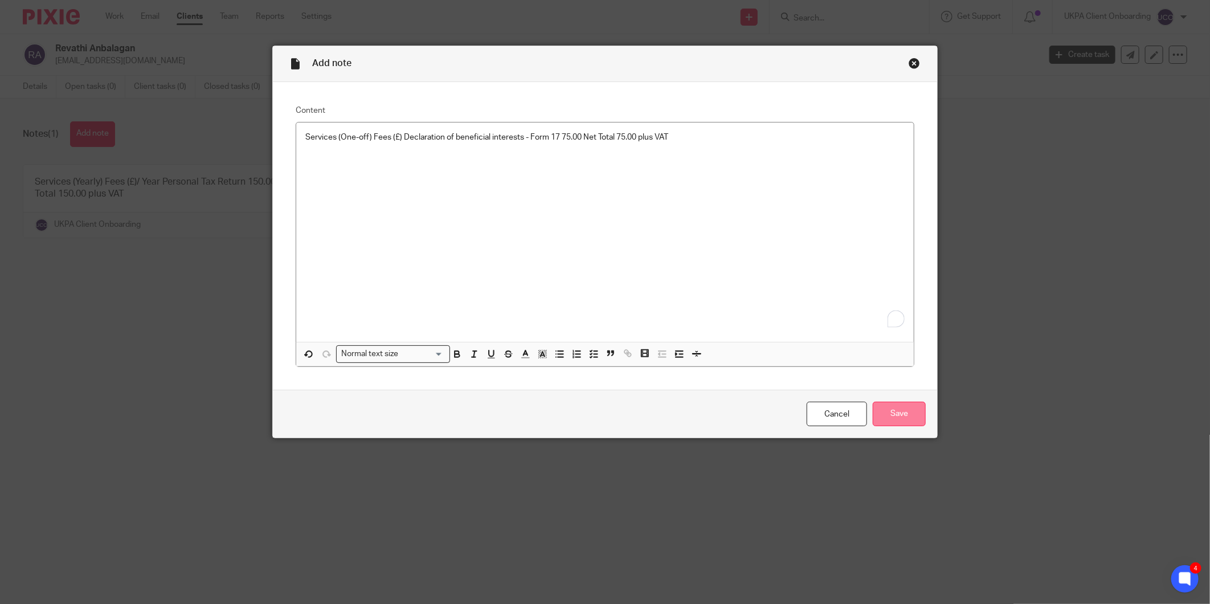
click at [908, 417] on input "Save" at bounding box center [899, 414] width 53 height 25
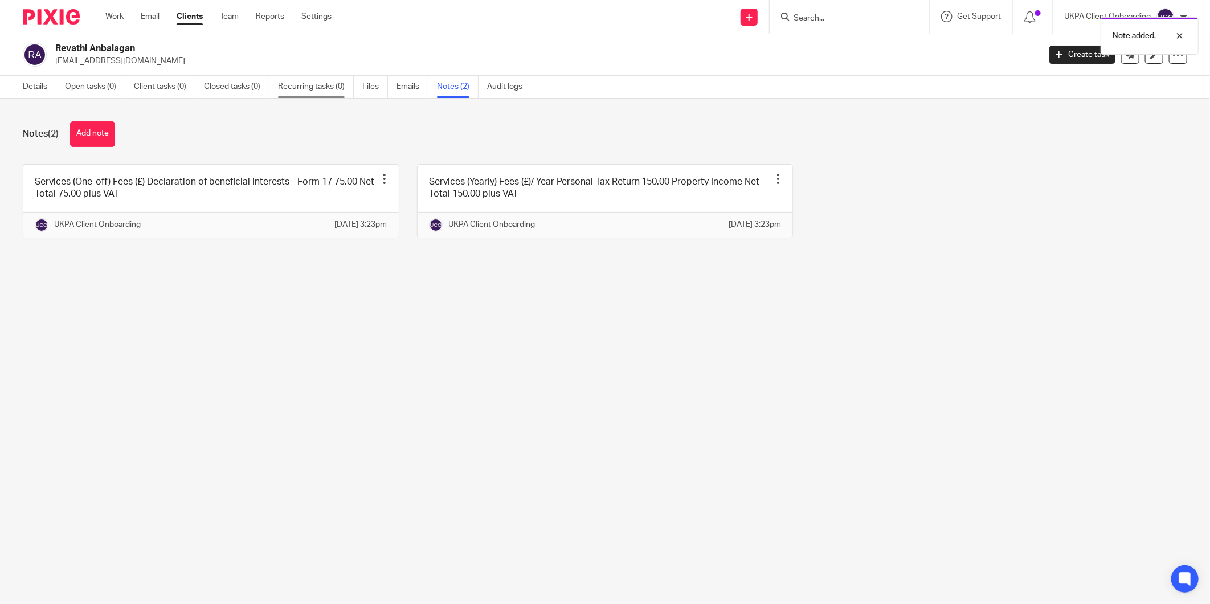
click at [323, 95] on link "Recurring tasks (0)" at bounding box center [316, 87] width 76 height 22
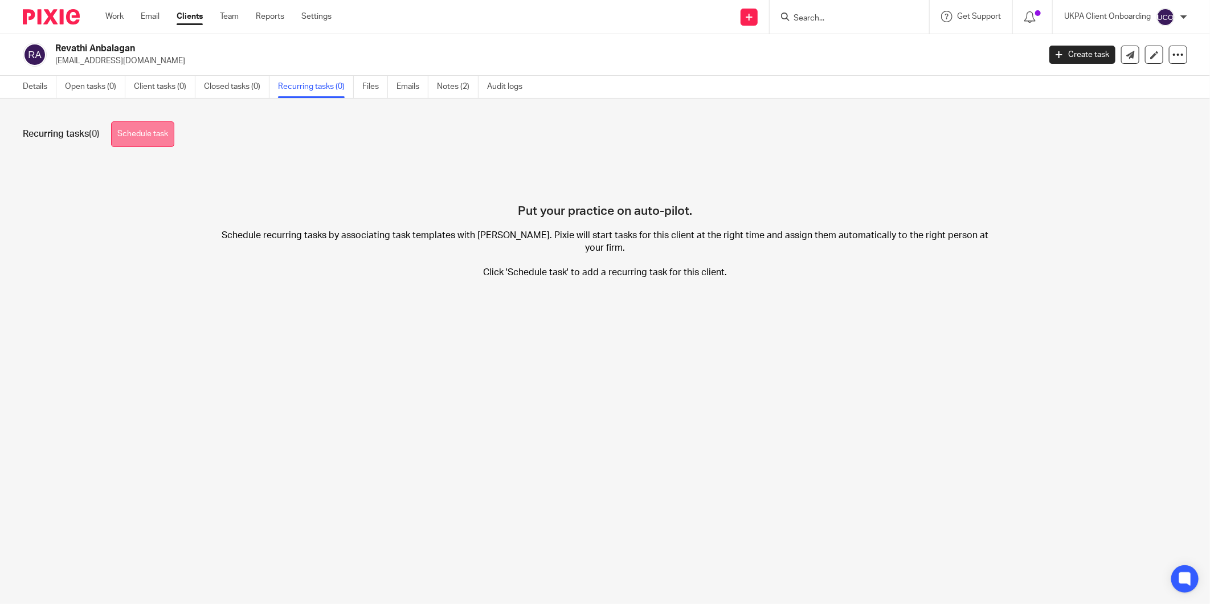
click at [155, 137] on link "Schedule task" at bounding box center [142, 134] width 63 height 26
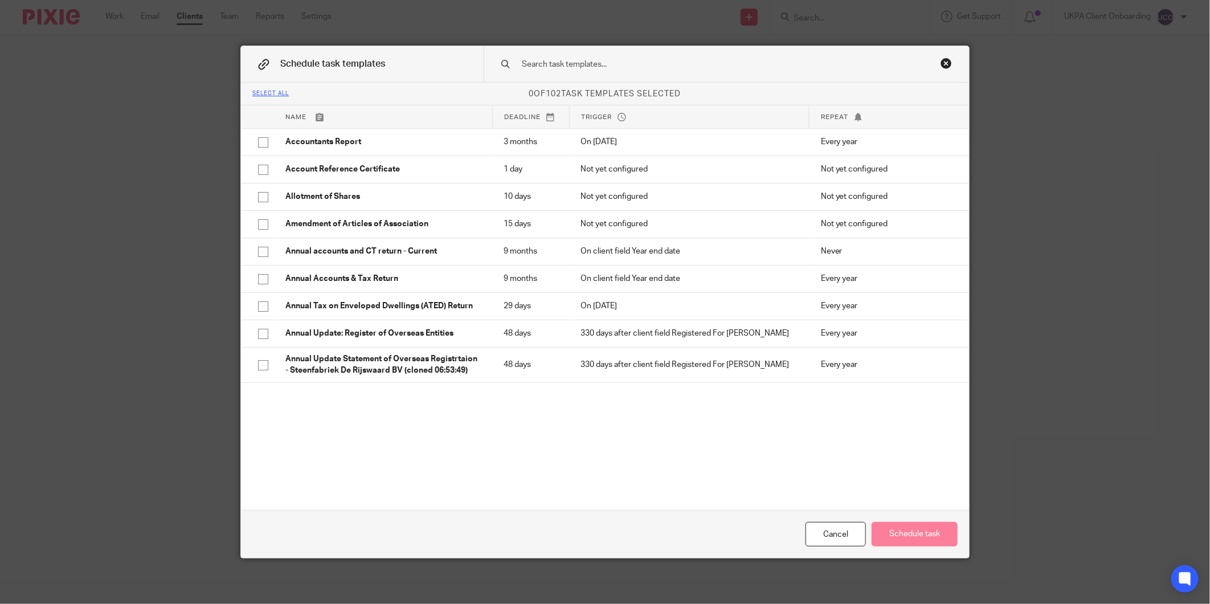
click at [572, 63] on input "text" at bounding box center [709, 64] width 376 height 13
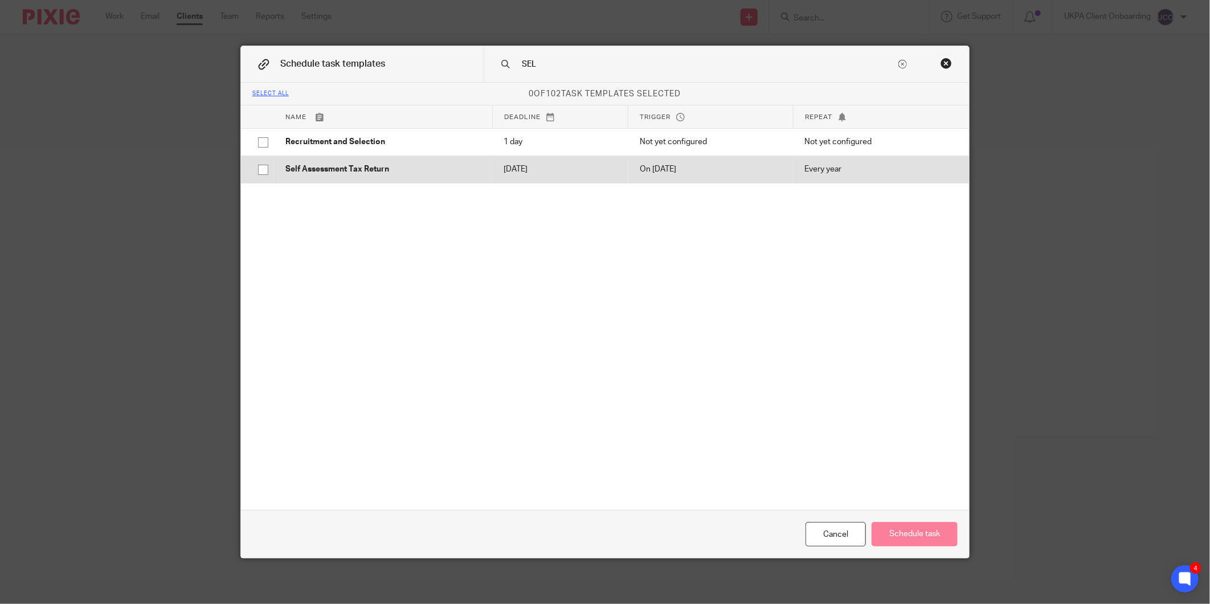
type input "SEL"
click at [435, 177] on td "Self Assessment Tax Return" at bounding box center [383, 169] width 218 height 27
checkbox input "true"
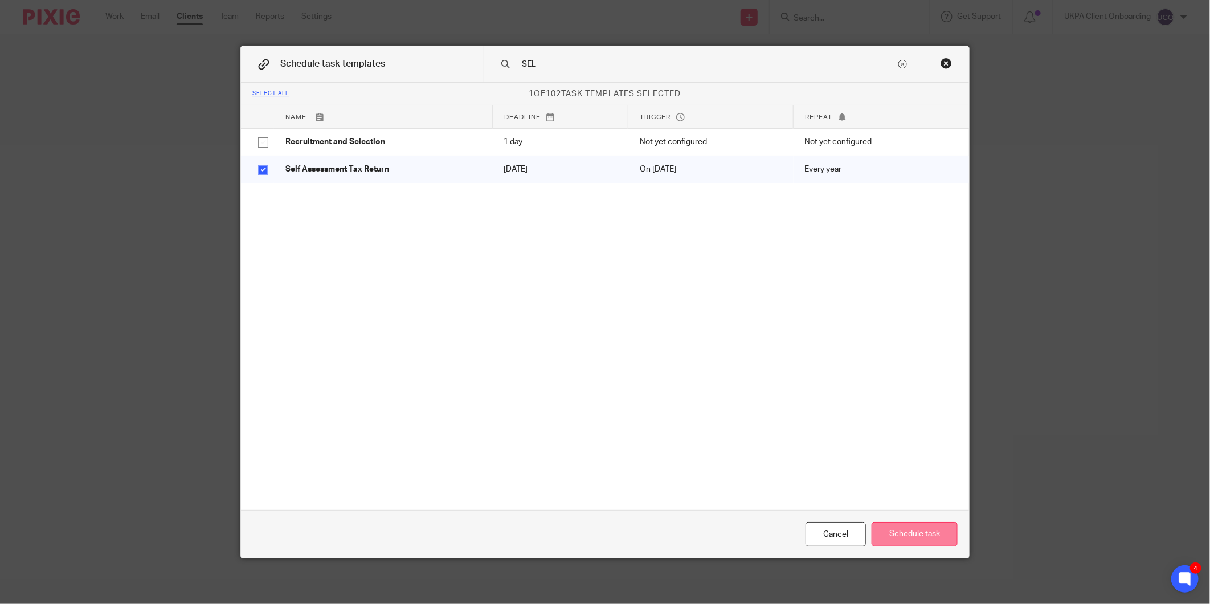
click at [916, 531] on button "Schedule task" at bounding box center [915, 534] width 86 height 25
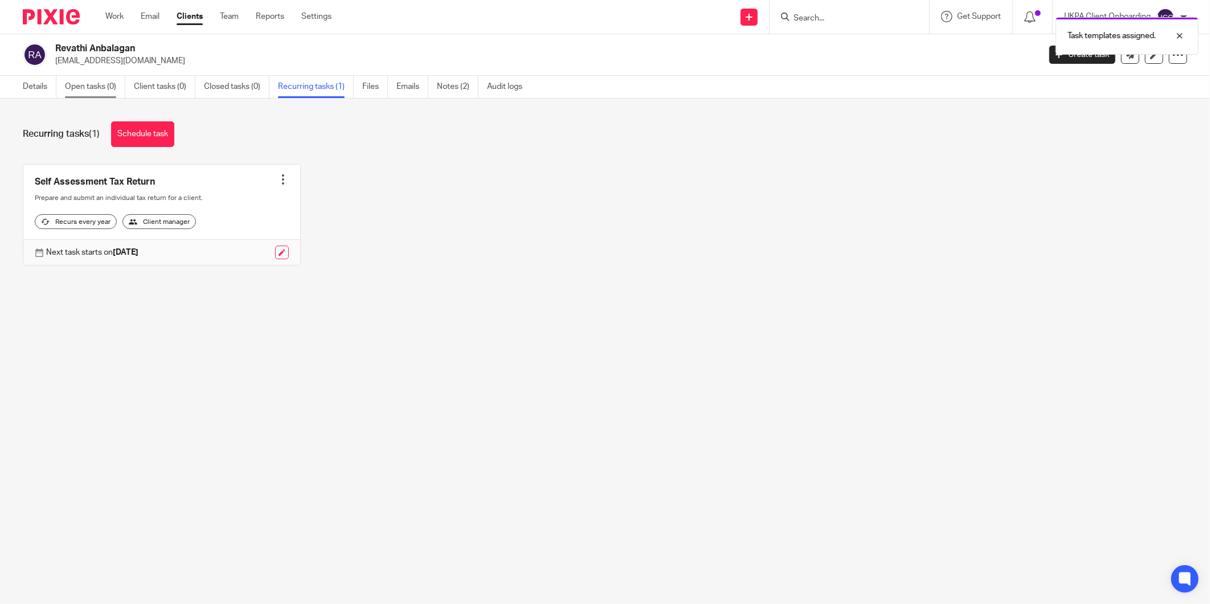
click at [74, 95] on link "Open tasks (0)" at bounding box center [95, 87] width 60 height 22
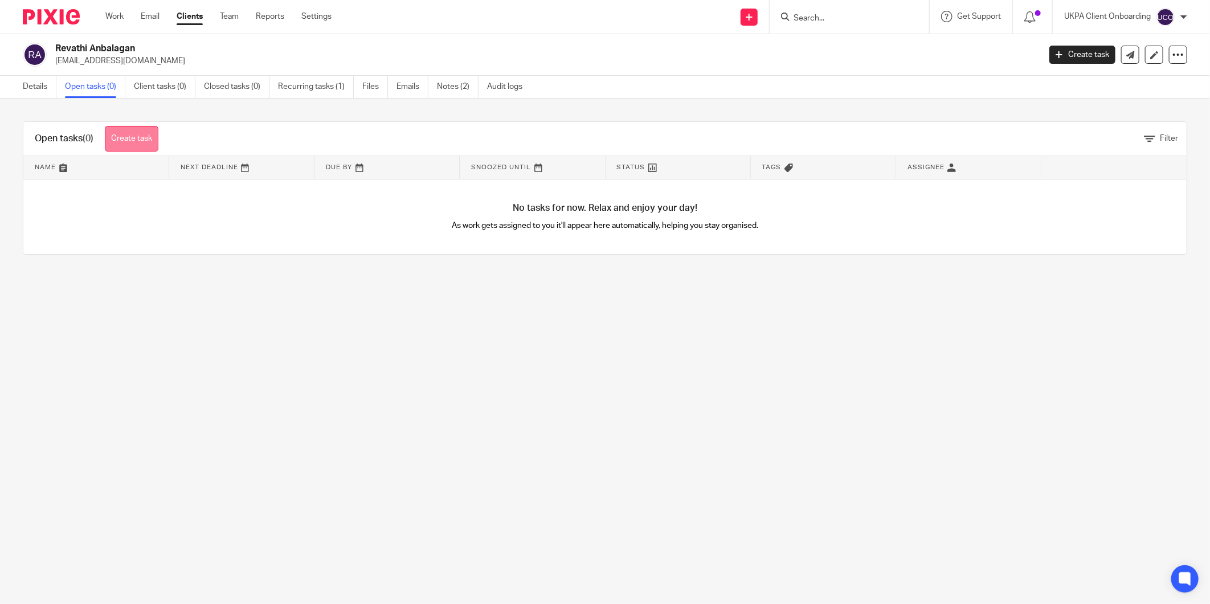
click at [143, 136] on link "Create task" at bounding box center [132, 139] width 54 height 26
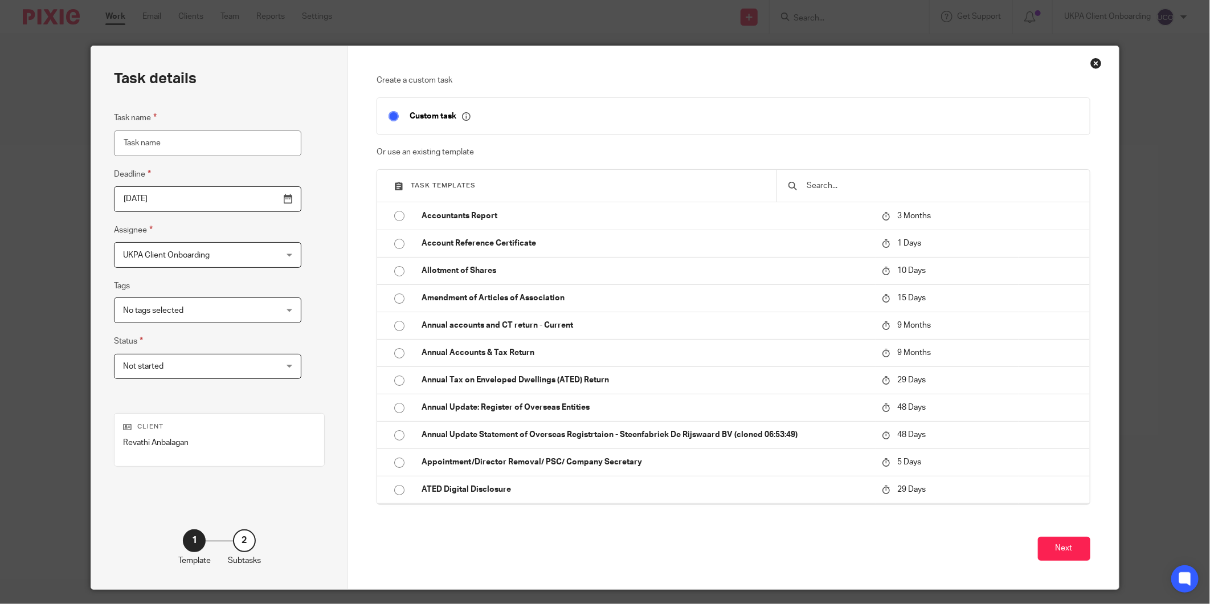
click at [812, 195] on div at bounding box center [933, 186] width 313 height 32
click at [818, 185] on input "text" at bounding box center [942, 186] width 272 height 13
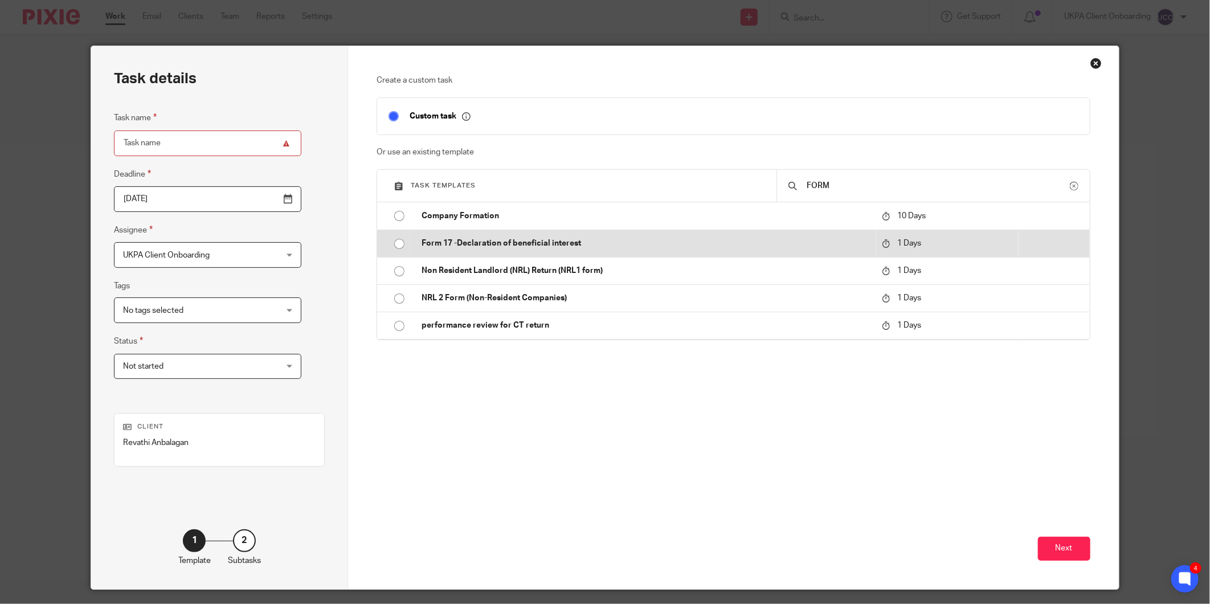
type input "FORM"
click at [561, 241] on p "Form 17 -Declaration of beneficial interest" at bounding box center [646, 243] width 449 height 11
type input "2025-09-24"
type input "Form 17 -Declaration of beneficial interest"
checkbox input "false"
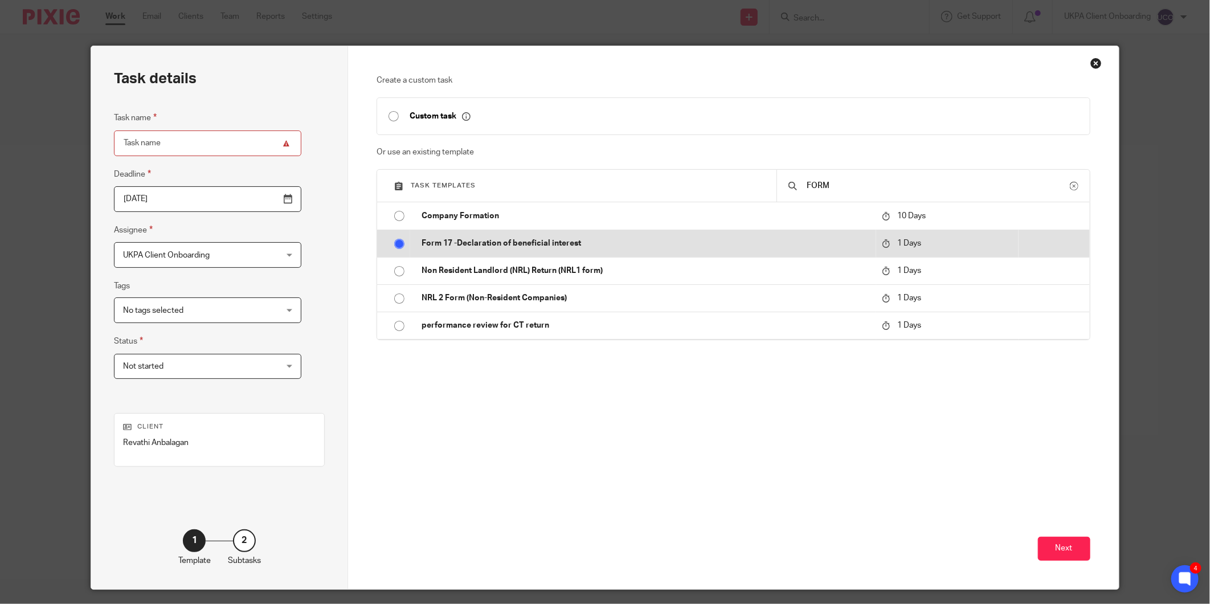
radio input "true"
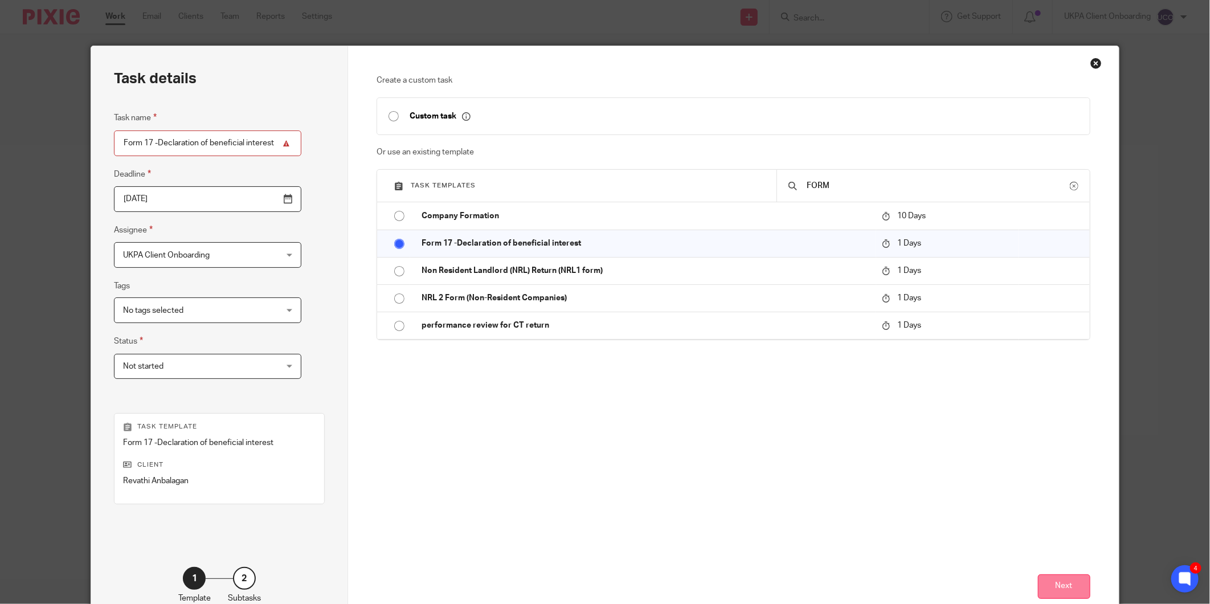
click at [1052, 584] on button "Next" at bounding box center [1064, 586] width 52 height 25
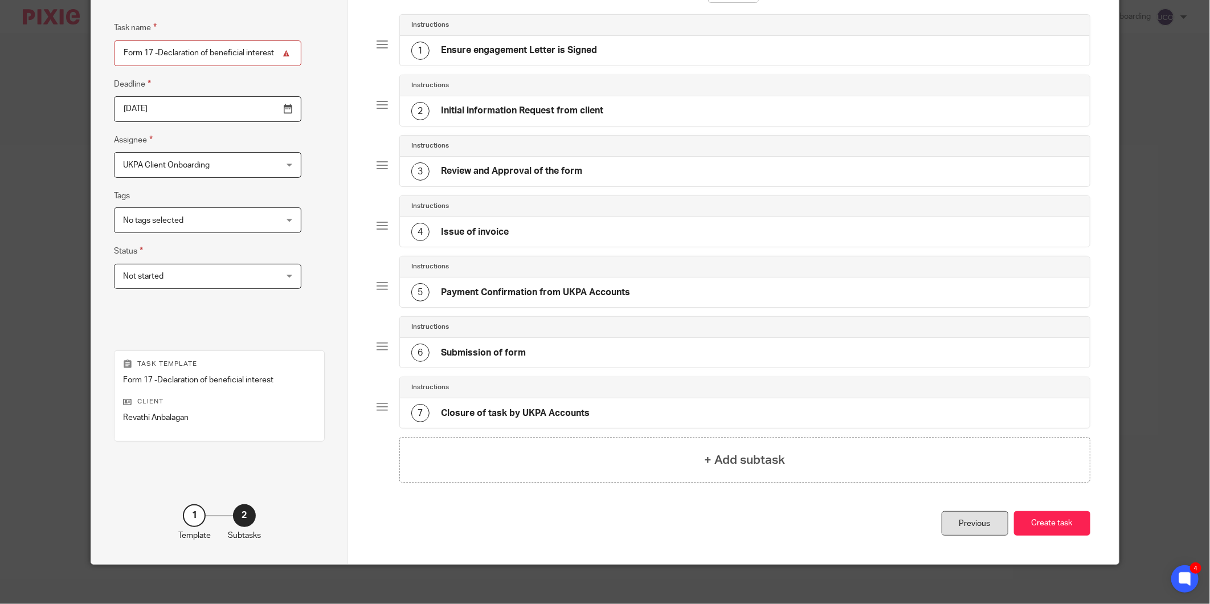
scroll to position [98, 0]
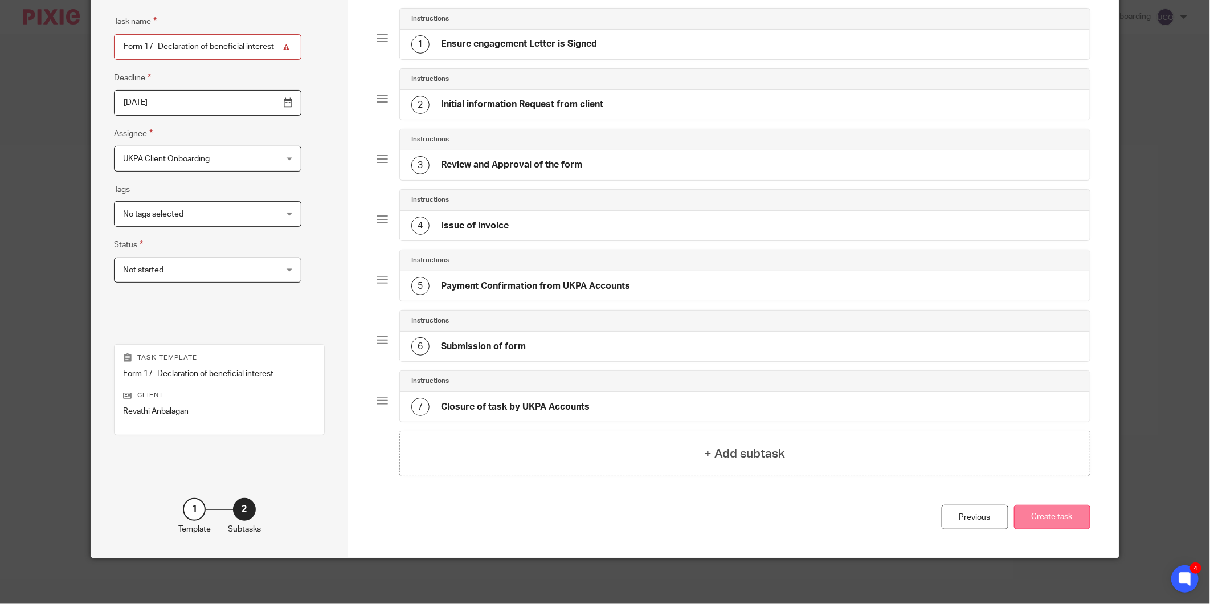
click at [1053, 505] on button "Create task" at bounding box center [1052, 517] width 76 height 25
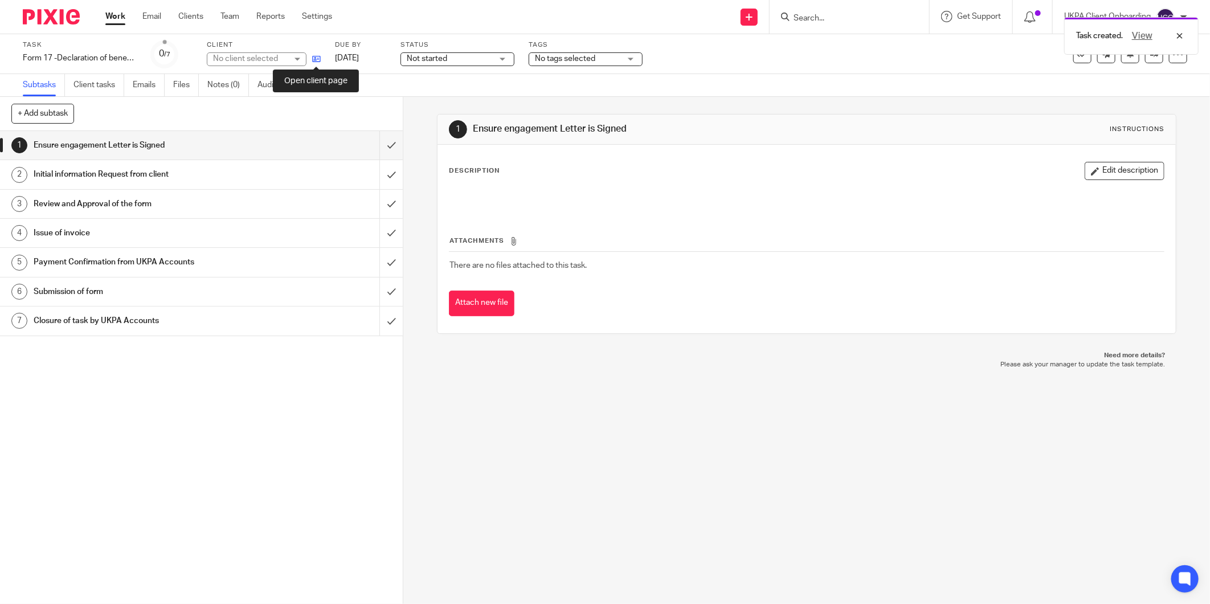
click at [318, 59] on icon at bounding box center [316, 59] width 9 height 9
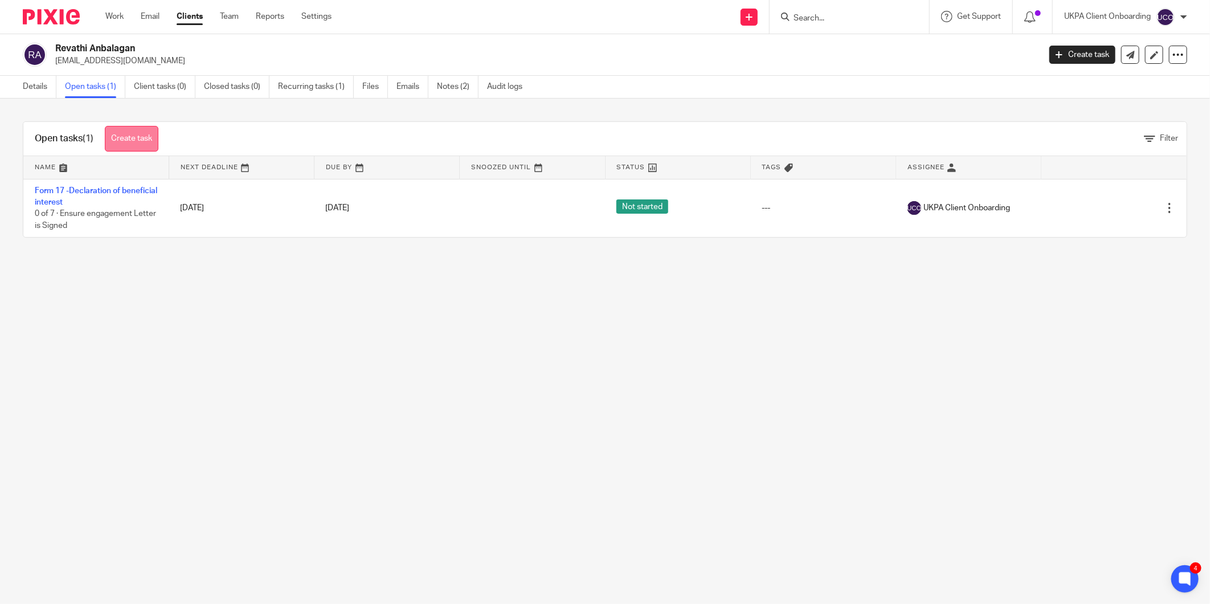
click at [130, 139] on link "Create task" at bounding box center [132, 139] width 54 height 26
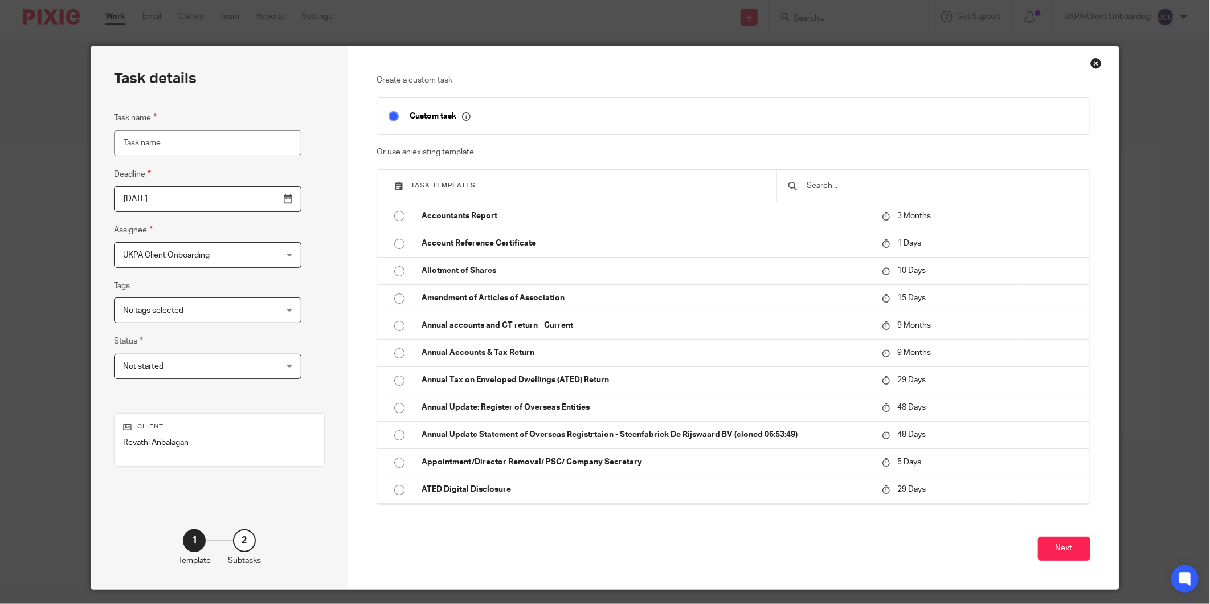
click at [835, 184] on input "text" at bounding box center [942, 186] width 272 height 13
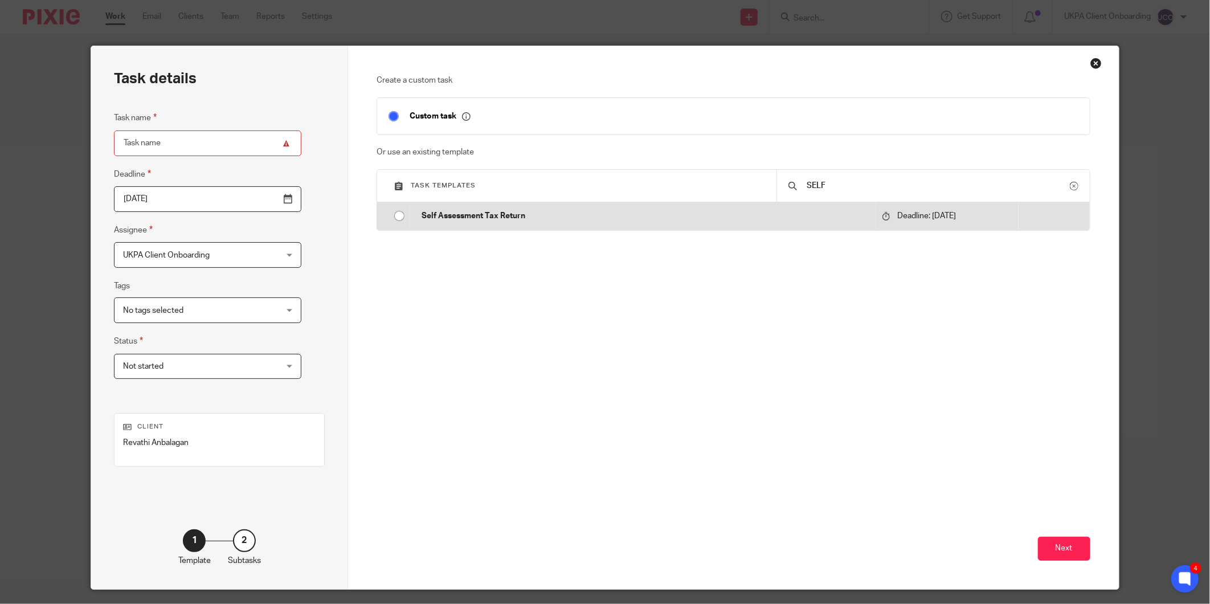
type input "SELF"
click at [625, 223] on td "Self Assessment Tax Return" at bounding box center [643, 215] width 466 height 27
type input "2026-01-31"
type input "Self Assessment Tax Return"
checkbox input "false"
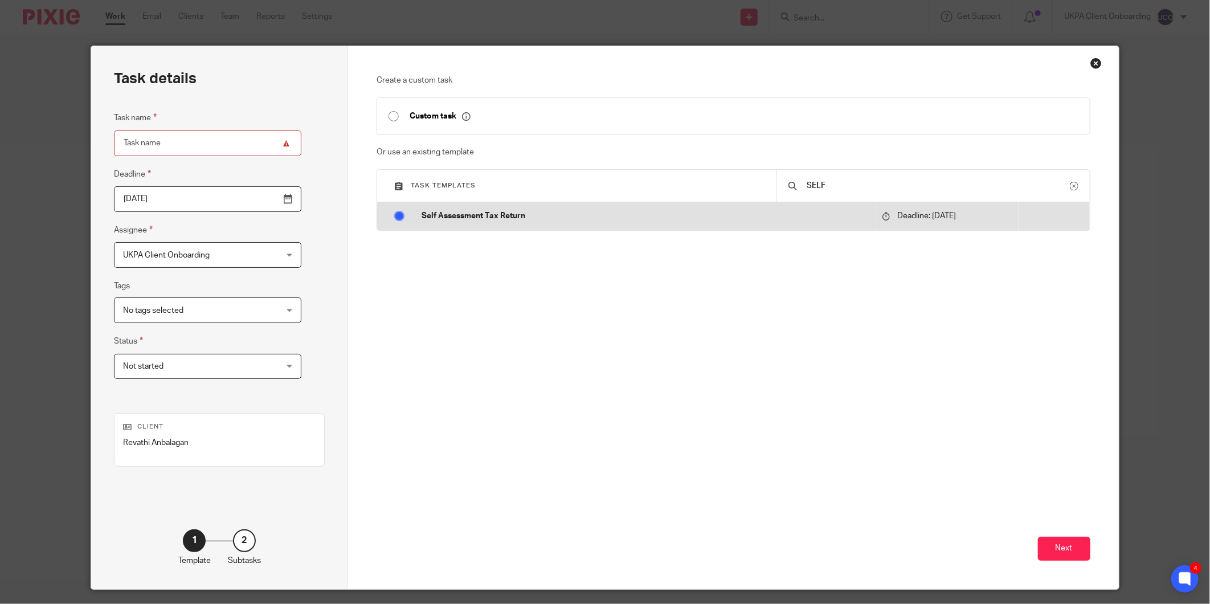
radio input "true"
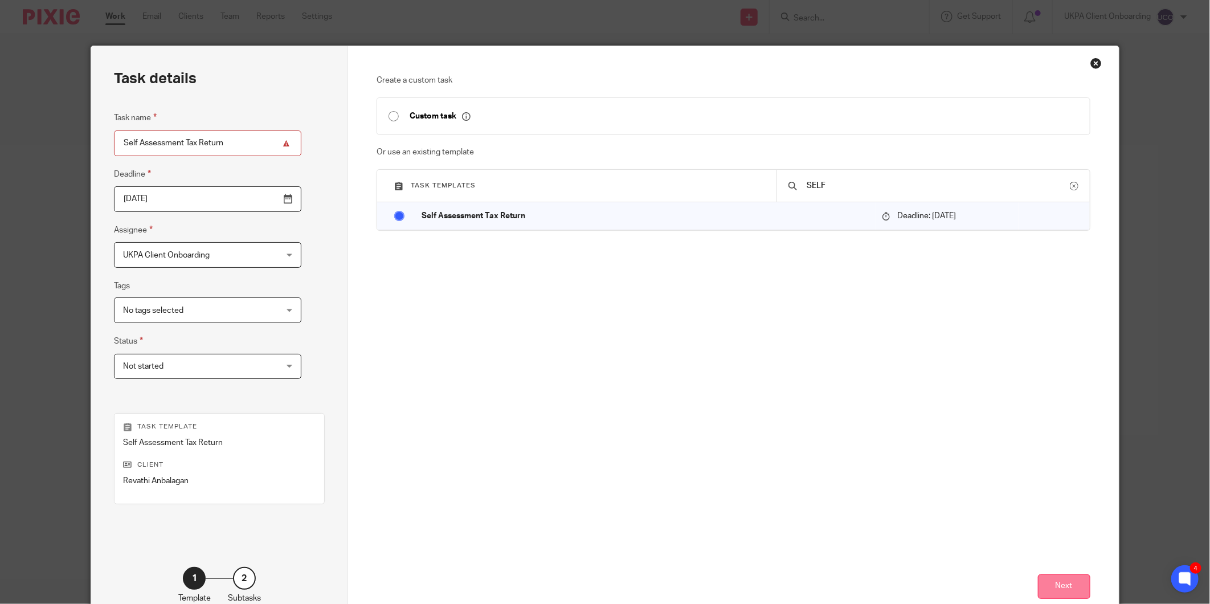
click at [1057, 590] on button "Next" at bounding box center [1064, 586] width 52 height 25
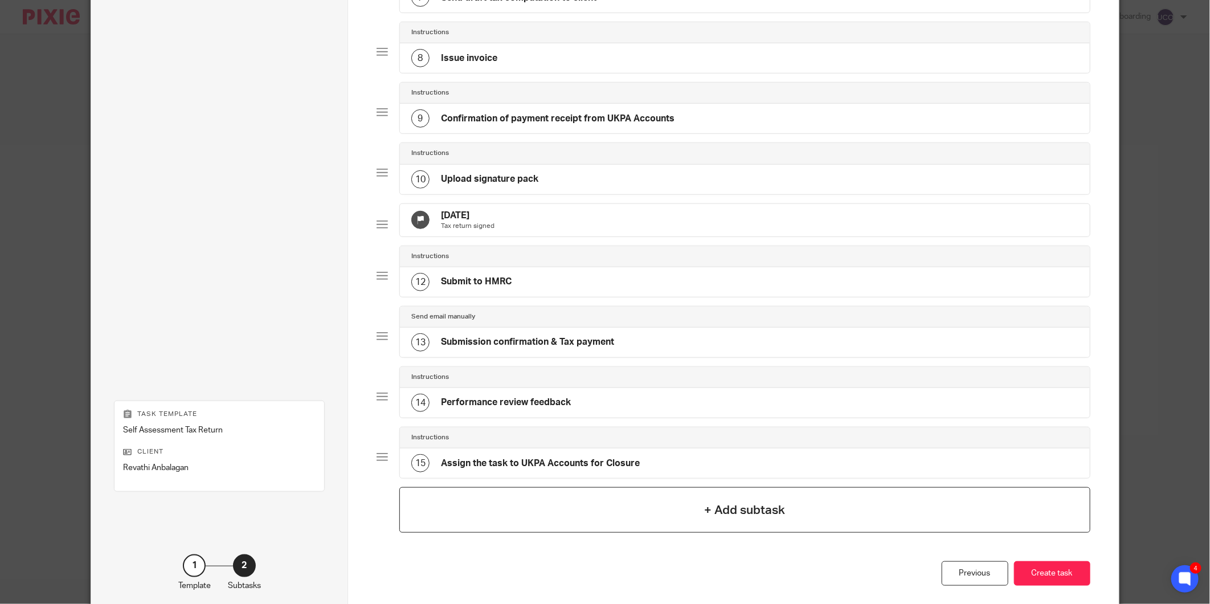
scroll to position [556, 0]
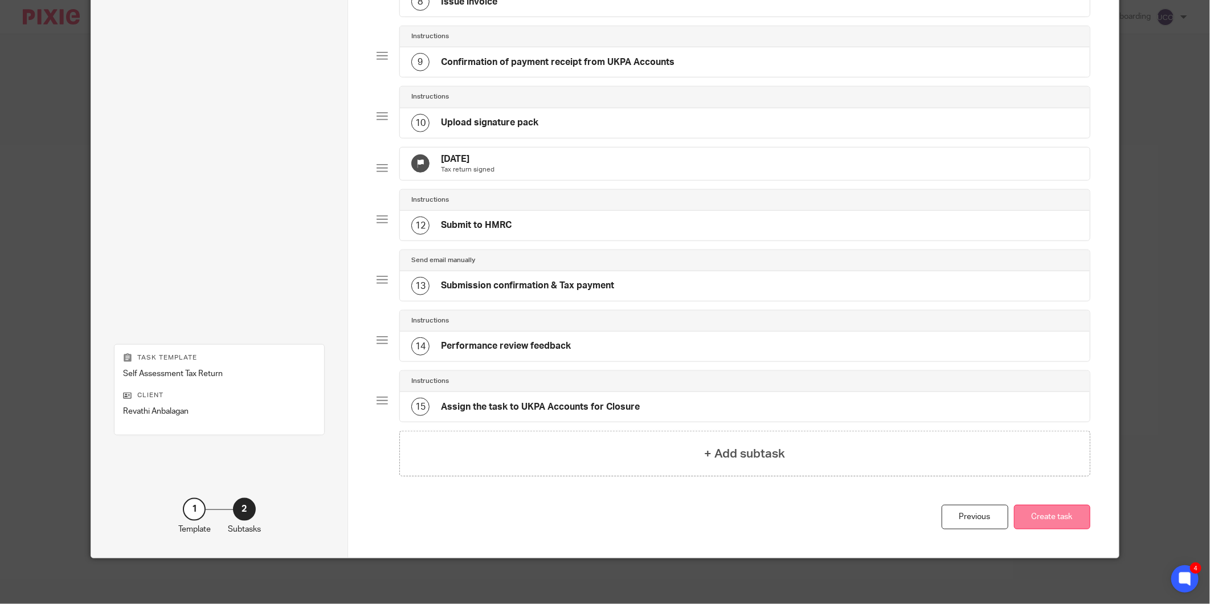
click at [1062, 515] on button "Create task" at bounding box center [1052, 517] width 76 height 25
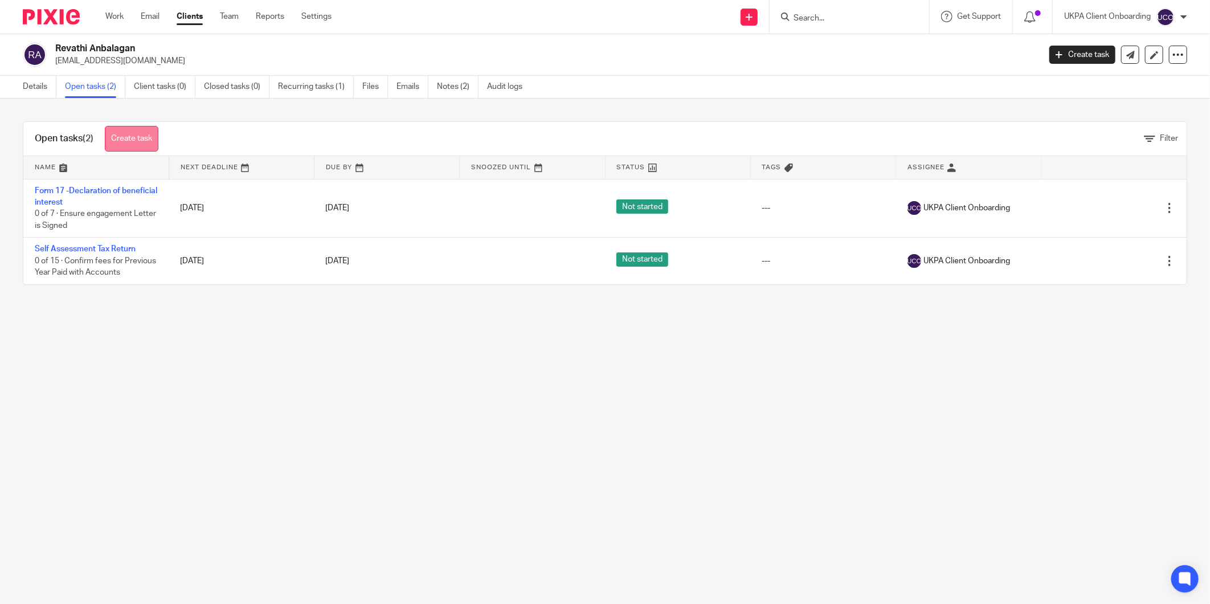
click at [146, 146] on link "Create task" at bounding box center [132, 139] width 54 height 26
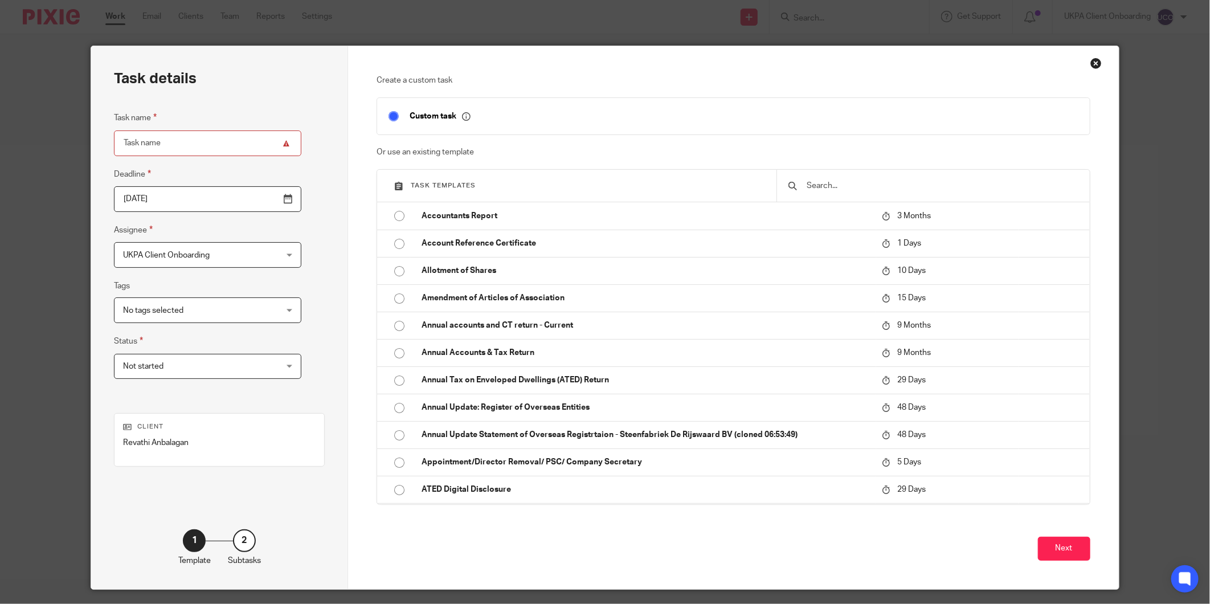
click at [845, 178] on div at bounding box center [933, 186] width 313 height 32
click at [835, 183] on input "text" at bounding box center [942, 186] width 272 height 13
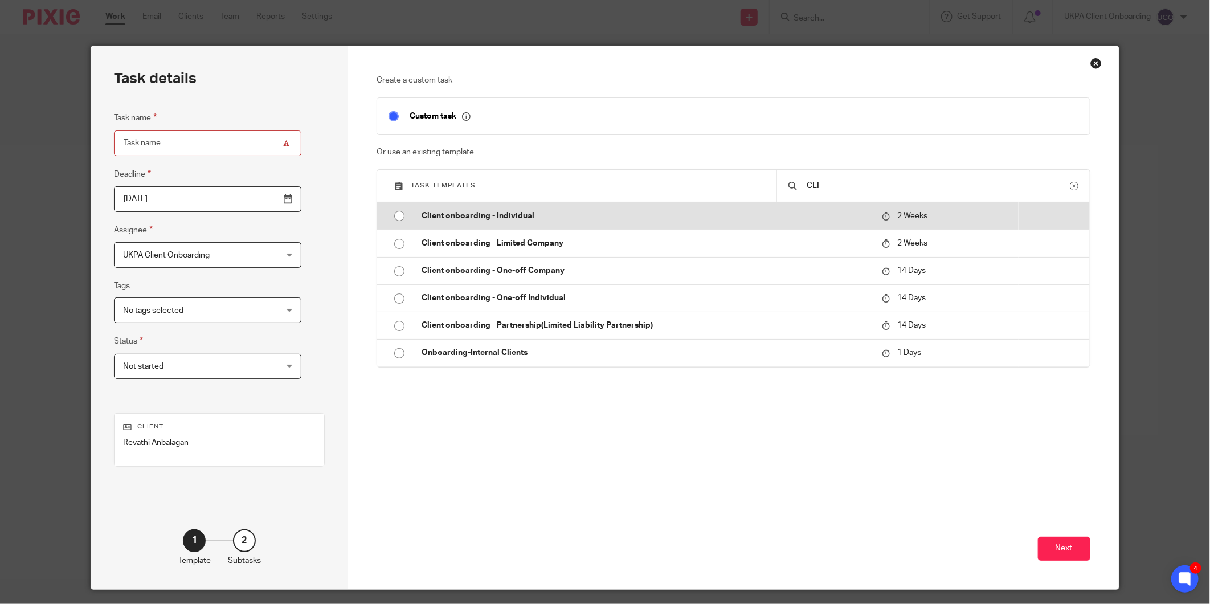
type input "CLI"
click at [531, 215] on p "Client onboarding - Individual" at bounding box center [646, 215] width 449 height 11
type input "2025-10-07"
type input "Client onboarding - Individual"
checkbox input "false"
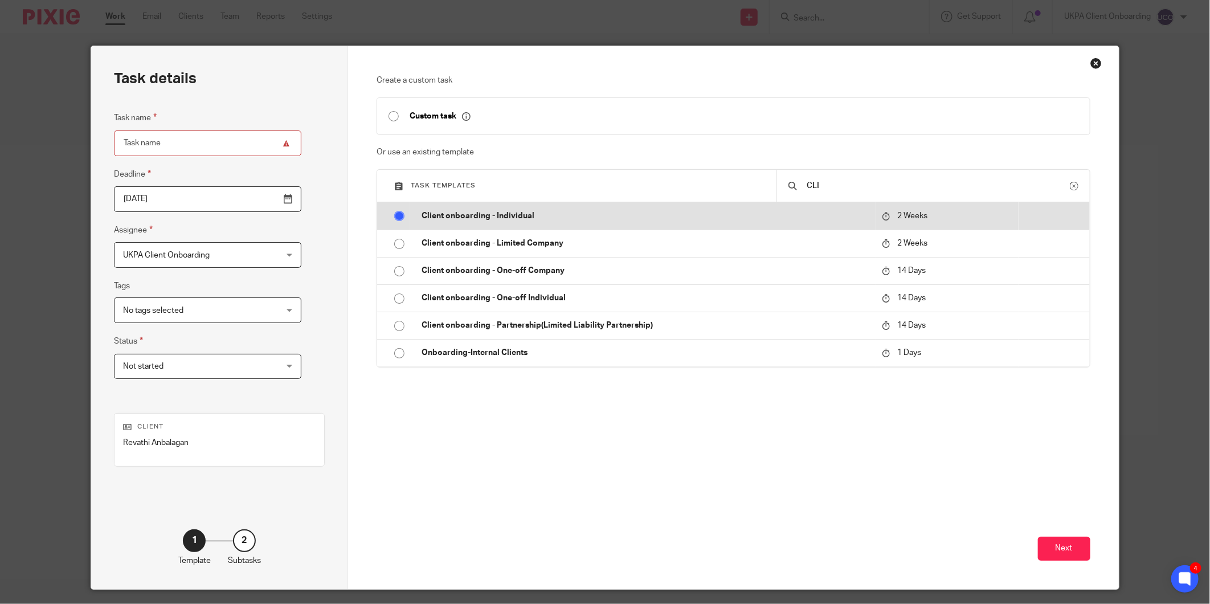
radio input "true"
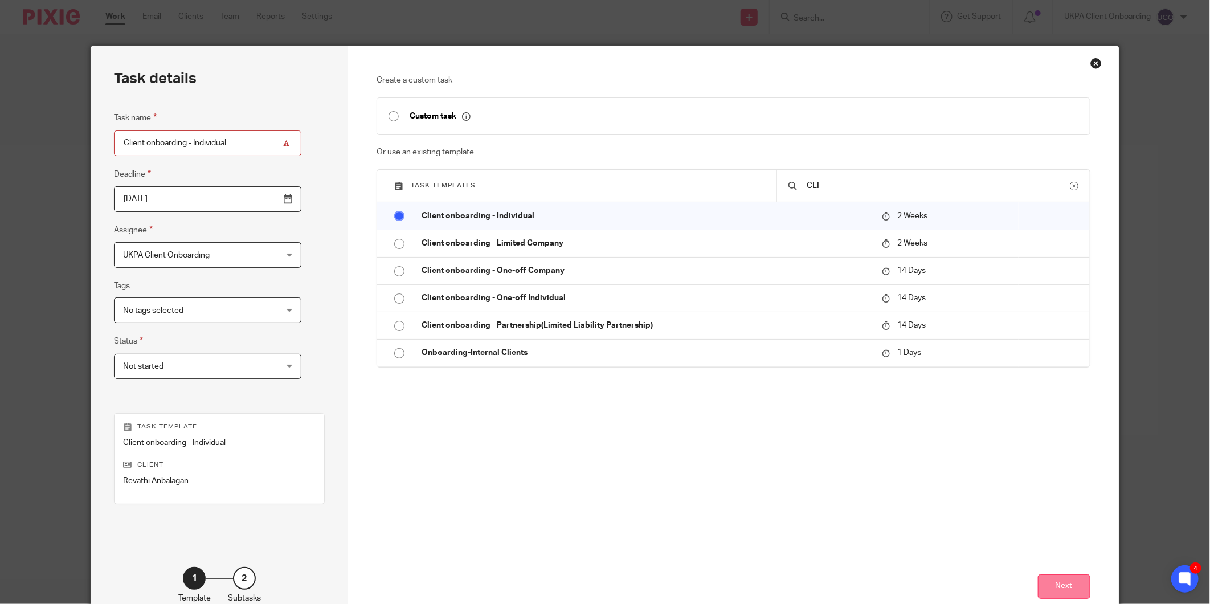
click at [1049, 580] on button "Next" at bounding box center [1064, 586] width 52 height 25
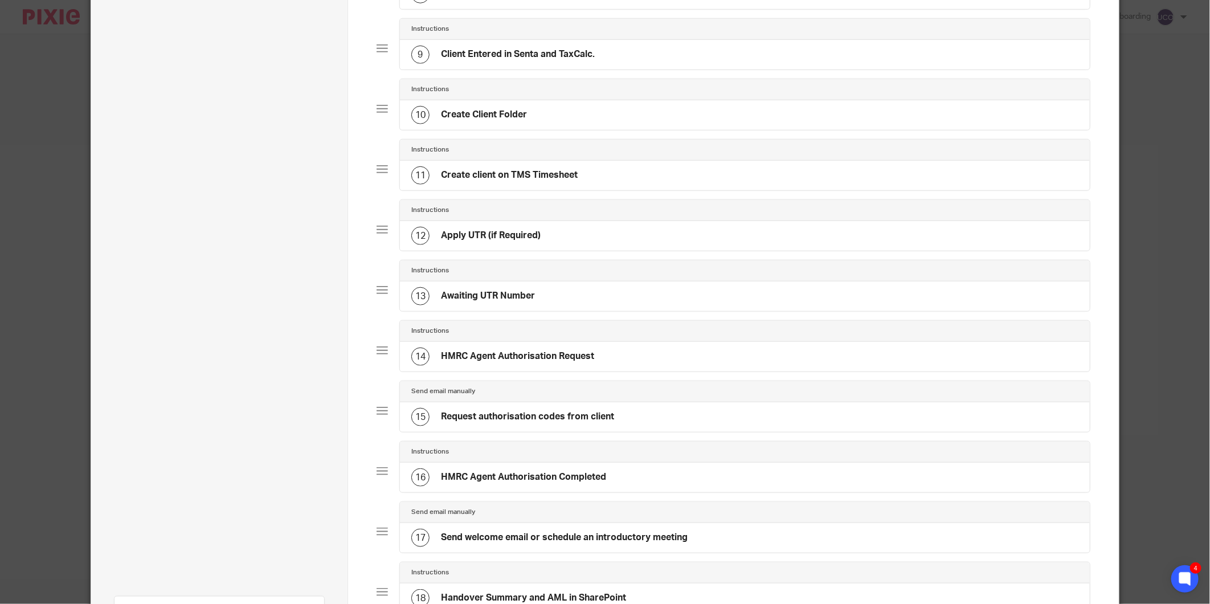
scroll to position [760, 0]
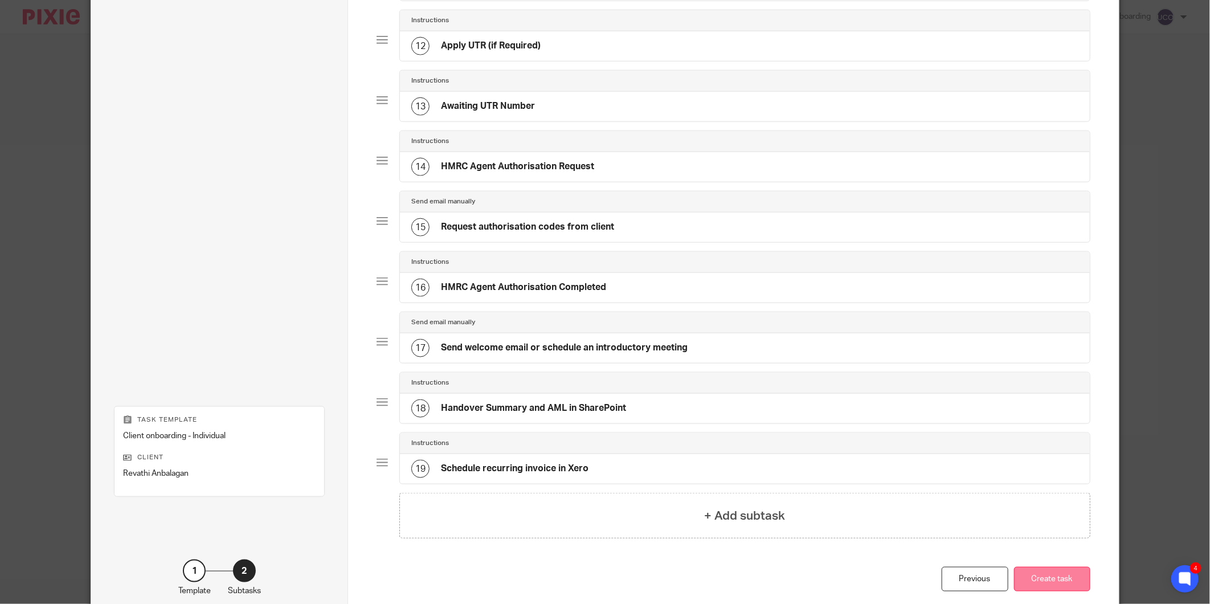
click at [1046, 577] on button "Create task" at bounding box center [1052, 579] width 76 height 25
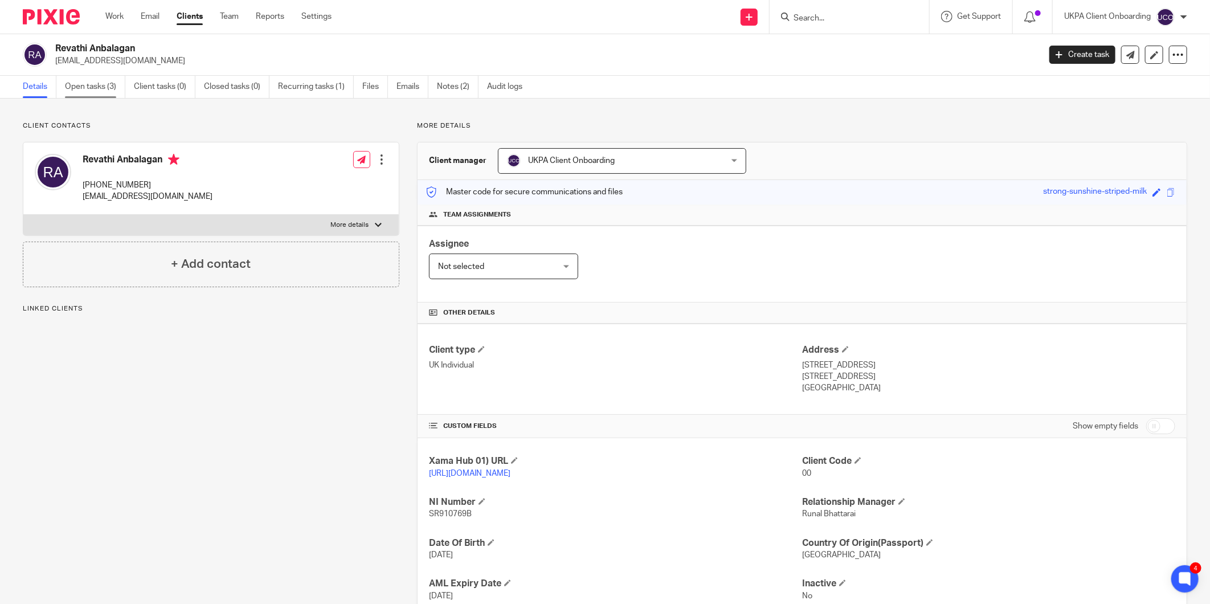
click at [97, 89] on link "Open tasks (3)" at bounding box center [95, 87] width 60 height 22
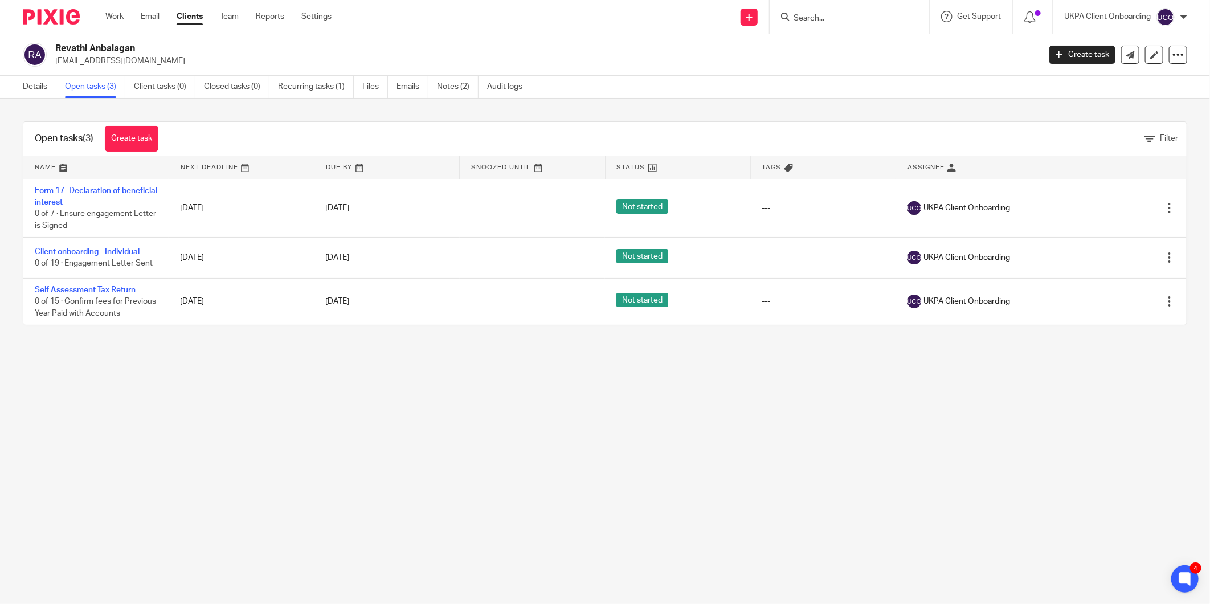
click at [107, 40] on div "[PERSON_NAME] [EMAIL_ADDRESS][DOMAIN_NAME] Create task Update from Companies Ho…" at bounding box center [605, 55] width 1210 height 42
click at [107, 40] on div "Revathi Anbalagan santho12345@yahoo.com Create task Update from Companies House…" at bounding box center [605, 55] width 1210 height 42
copy div "Revathi Anbalagan"
click at [47, 88] on link "Details" at bounding box center [40, 87] width 34 height 22
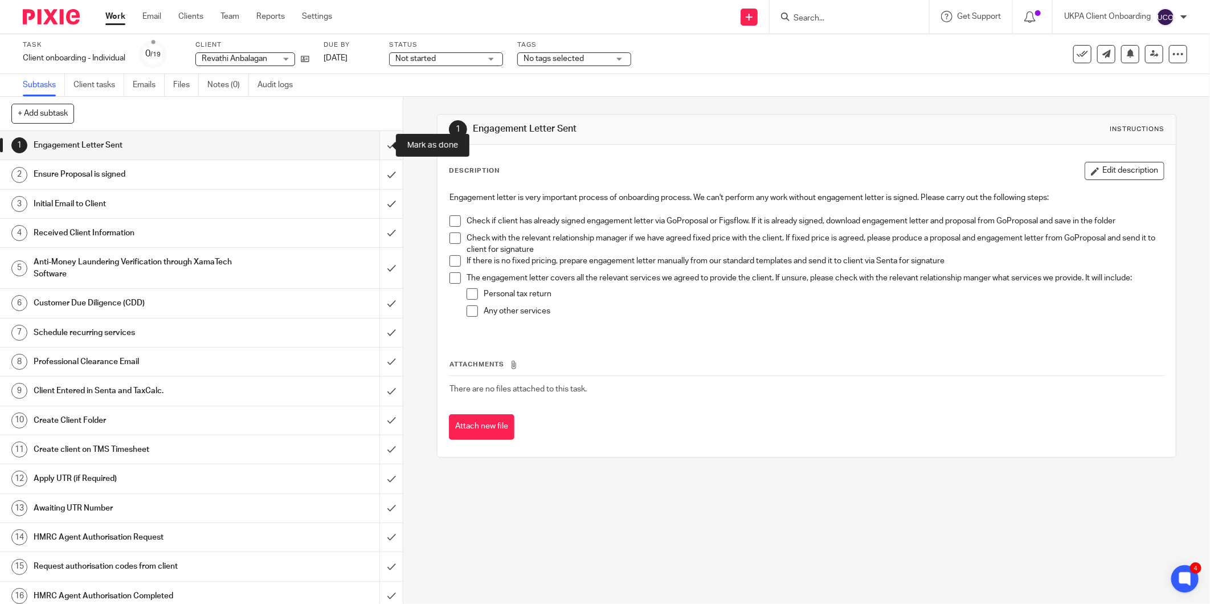
click at [380, 143] on input "submit" at bounding box center [201, 145] width 403 height 28
click at [383, 177] on input "submit" at bounding box center [201, 174] width 403 height 28
click at [382, 206] on input "submit" at bounding box center [201, 204] width 403 height 28
click at [378, 234] on input "submit" at bounding box center [201, 233] width 403 height 28
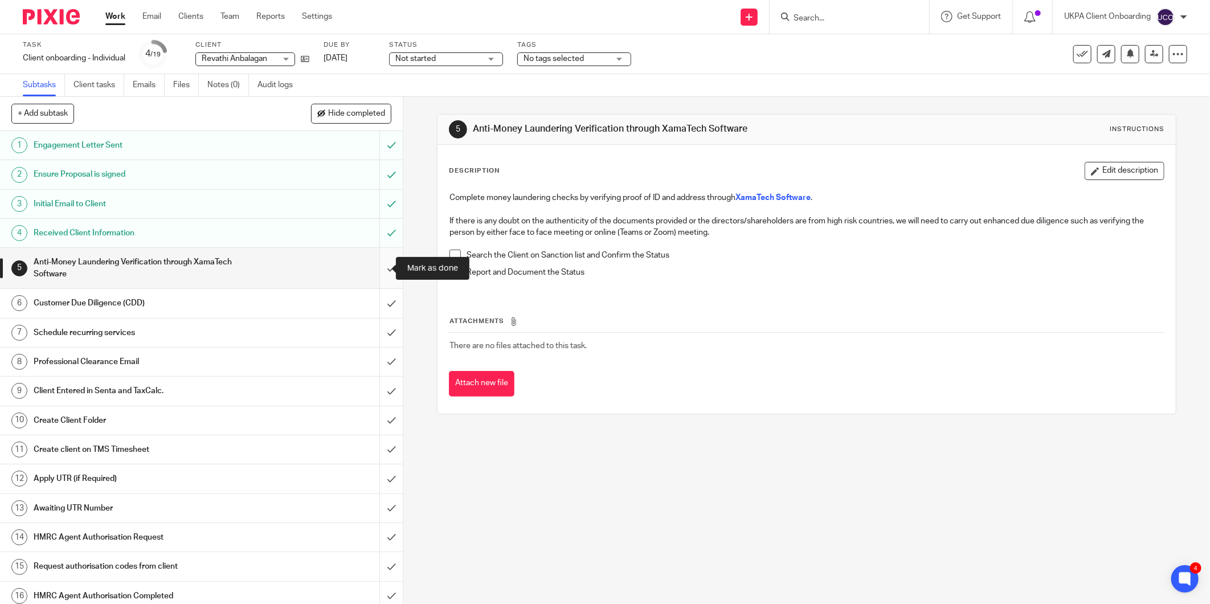
click at [371, 266] on input "submit" at bounding box center [201, 268] width 403 height 40
click at [378, 301] on input "submit" at bounding box center [201, 303] width 403 height 28
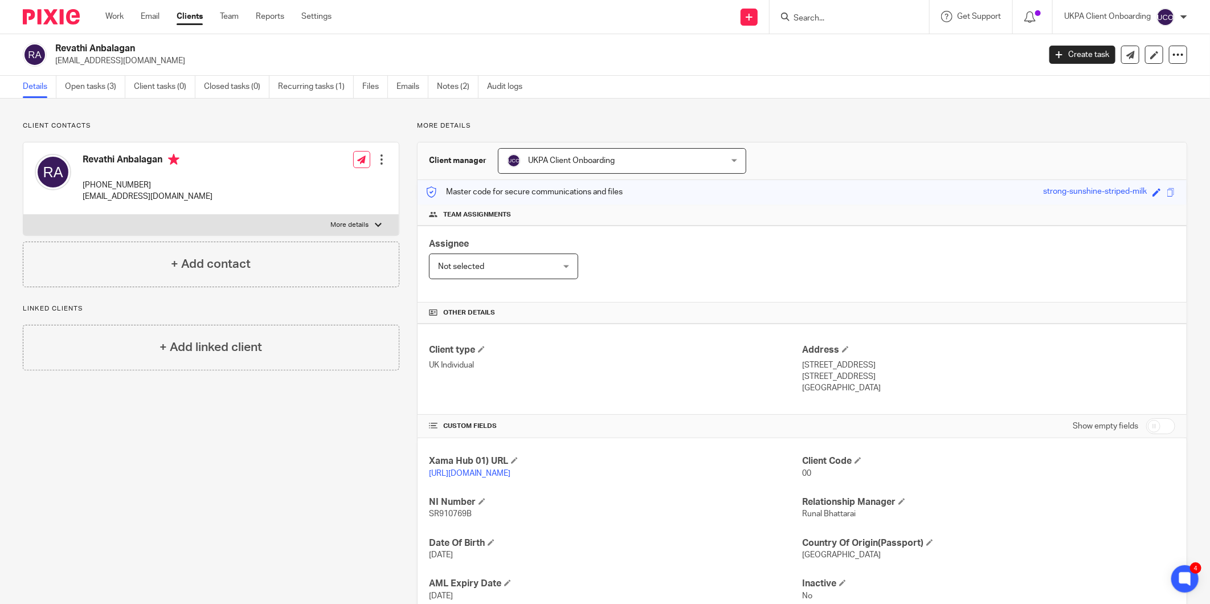
click at [830, 362] on p "[STREET_ADDRESS]" at bounding box center [988, 365] width 373 height 11
copy div "[STREET_ADDRESS]"
drag, startPoint x: 864, startPoint y: 377, endPoint x: 828, endPoint y: 378, distance: 35.9
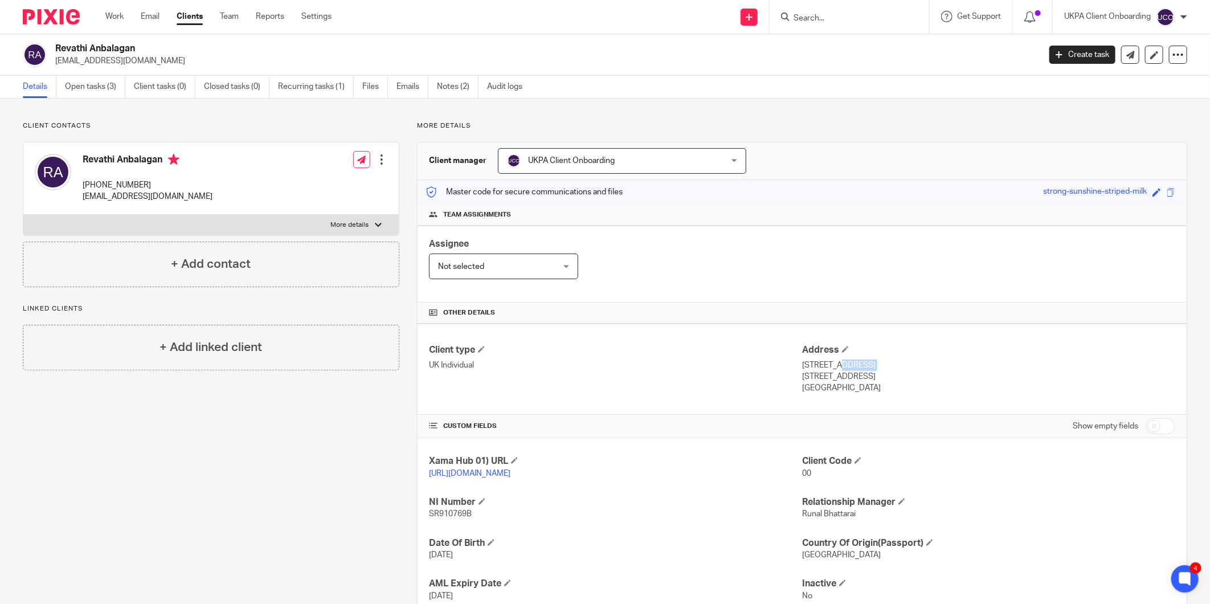
click at [828, 378] on p "Hockley, SS5 6EN" at bounding box center [988, 376] width 373 height 11
drag, startPoint x: 828, startPoint y: 378, endPoint x: 842, endPoint y: 373, distance: 14.6
copy p "SS5 6EN"
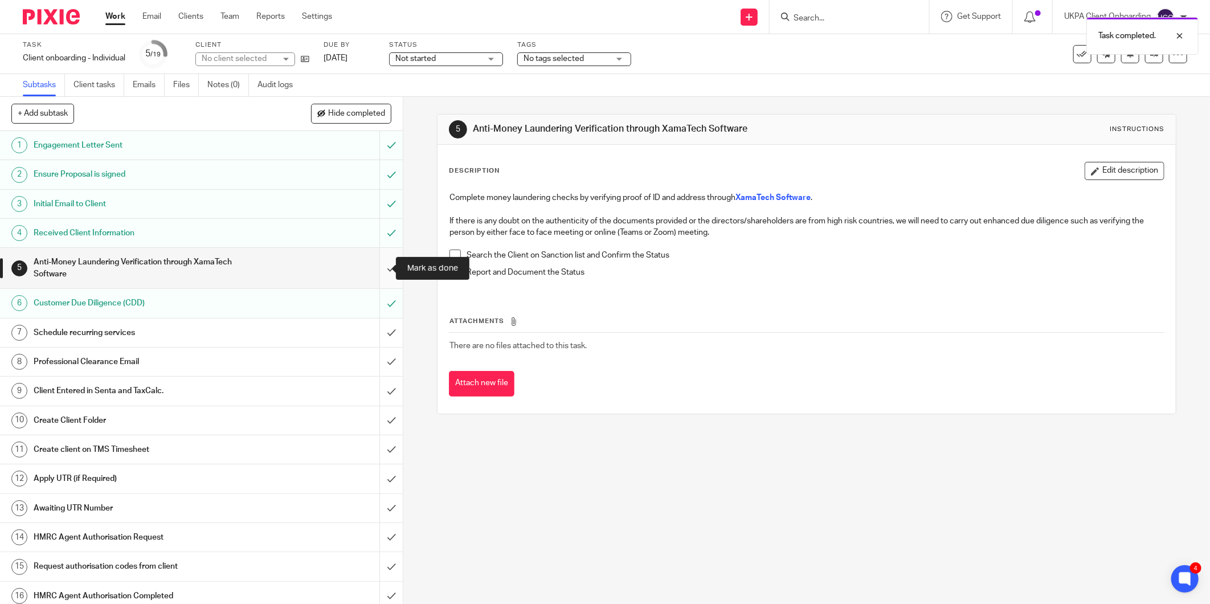
click at [381, 271] on input "submit" at bounding box center [201, 268] width 403 height 40
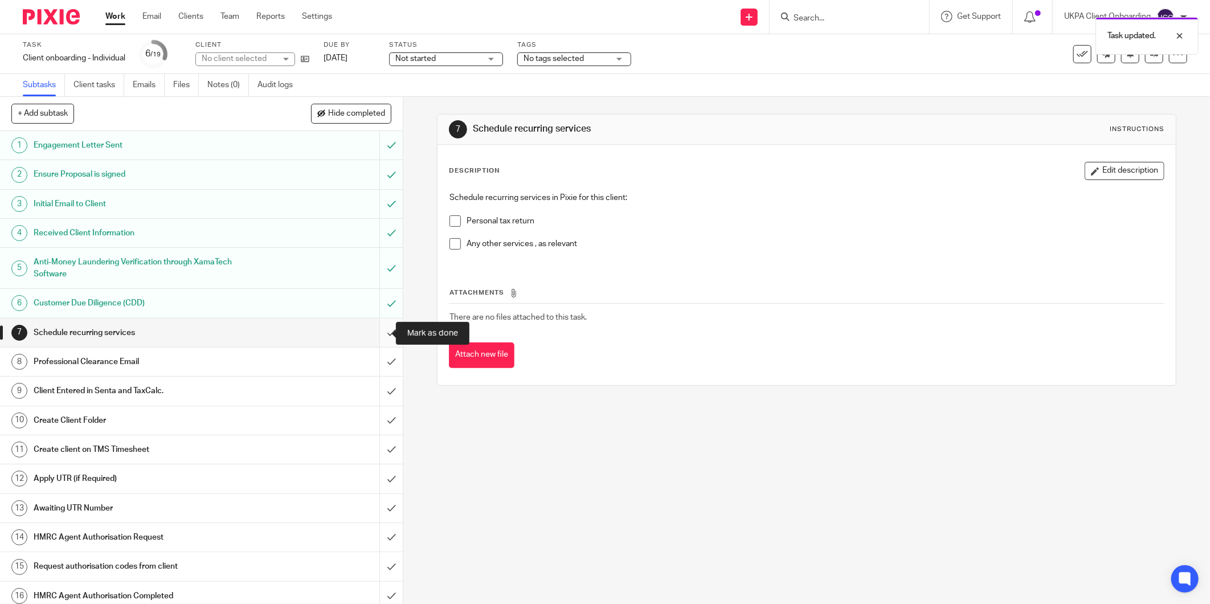
click at [378, 331] on input "submit" at bounding box center [201, 333] width 403 height 28
click at [383, 359] on input "submit" at bounding box center [201, 362] width 403 height 28
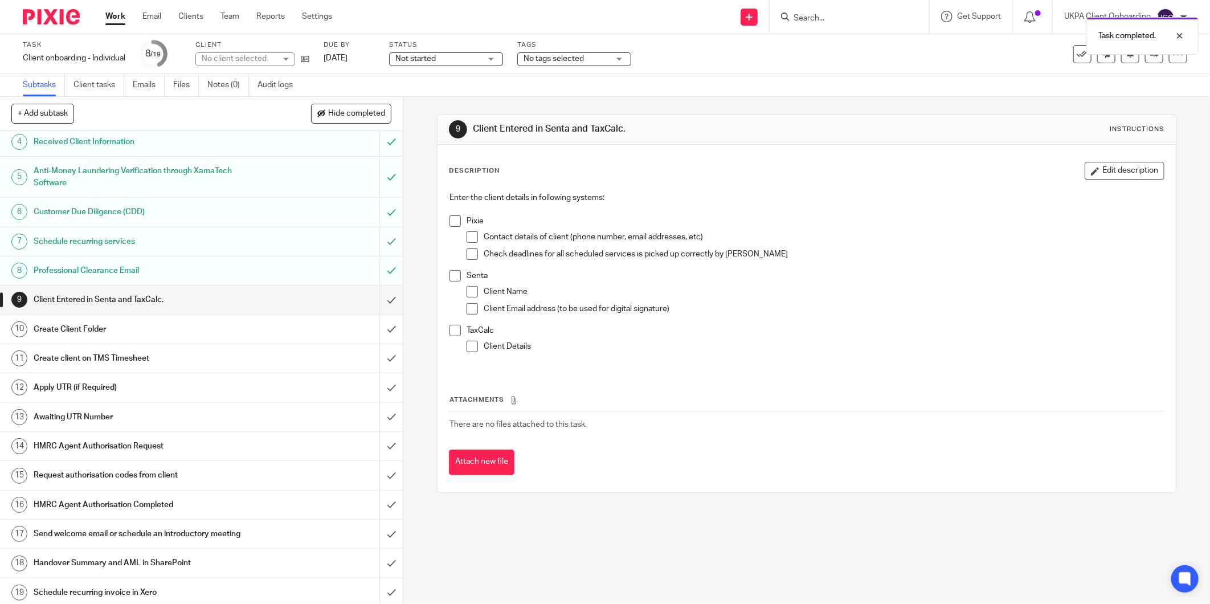
scroll to position [96, 0]
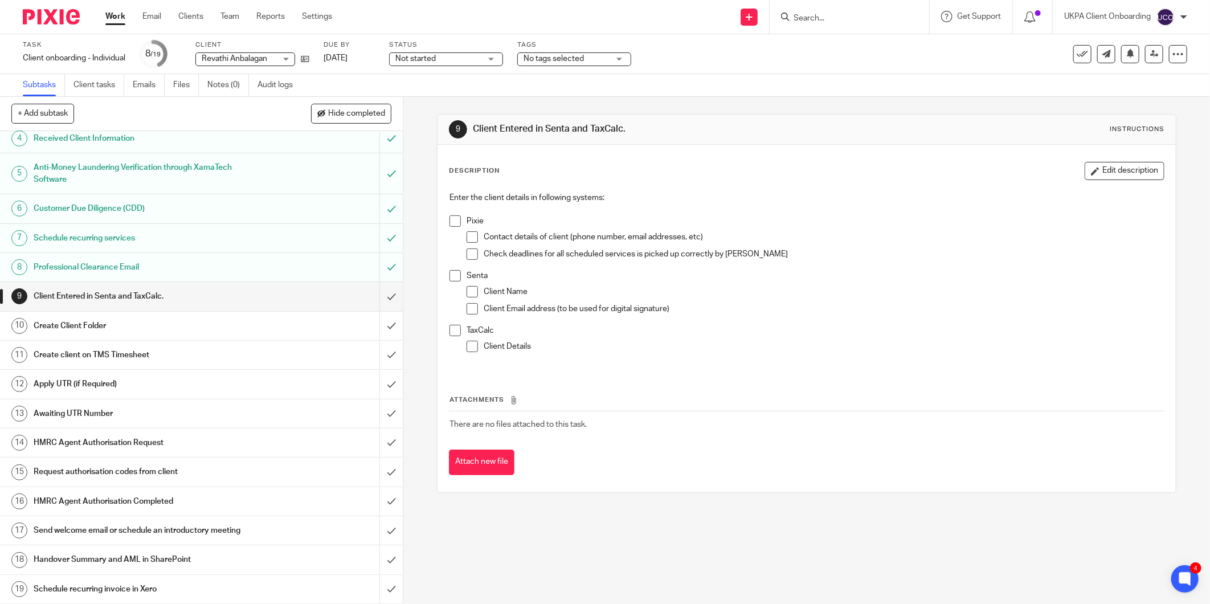
click at [821, 8] on div at bounding box center [850, 17] width 160 height 34
click at [805, 16] on input "Search" at bounding box center [844, 19] width 103 height 10
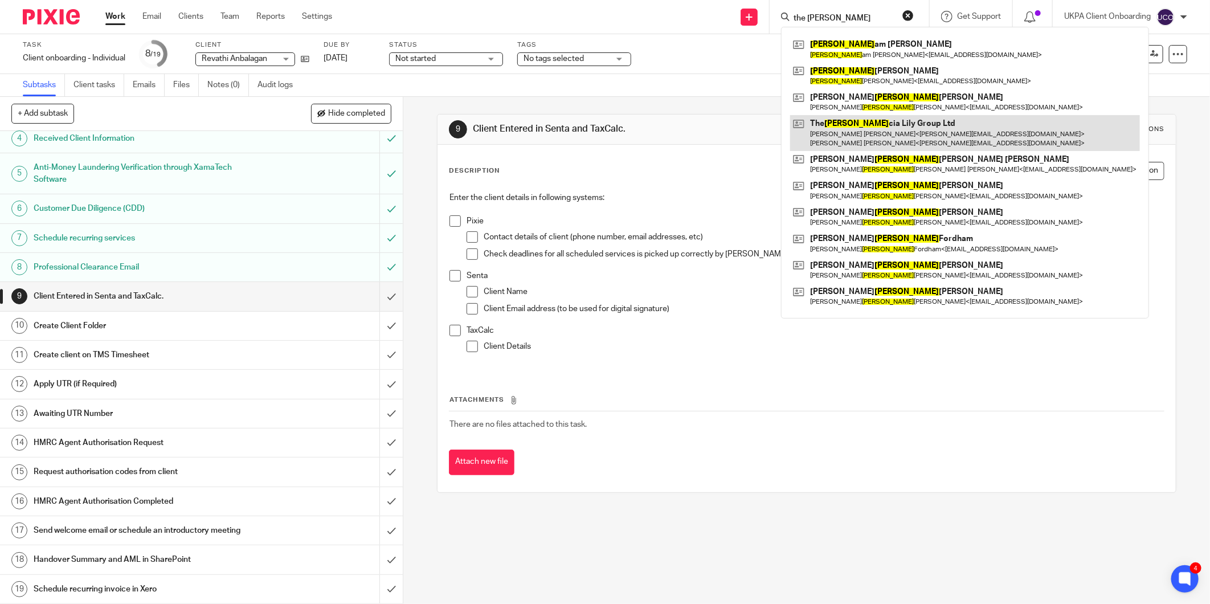
type input "the mary"
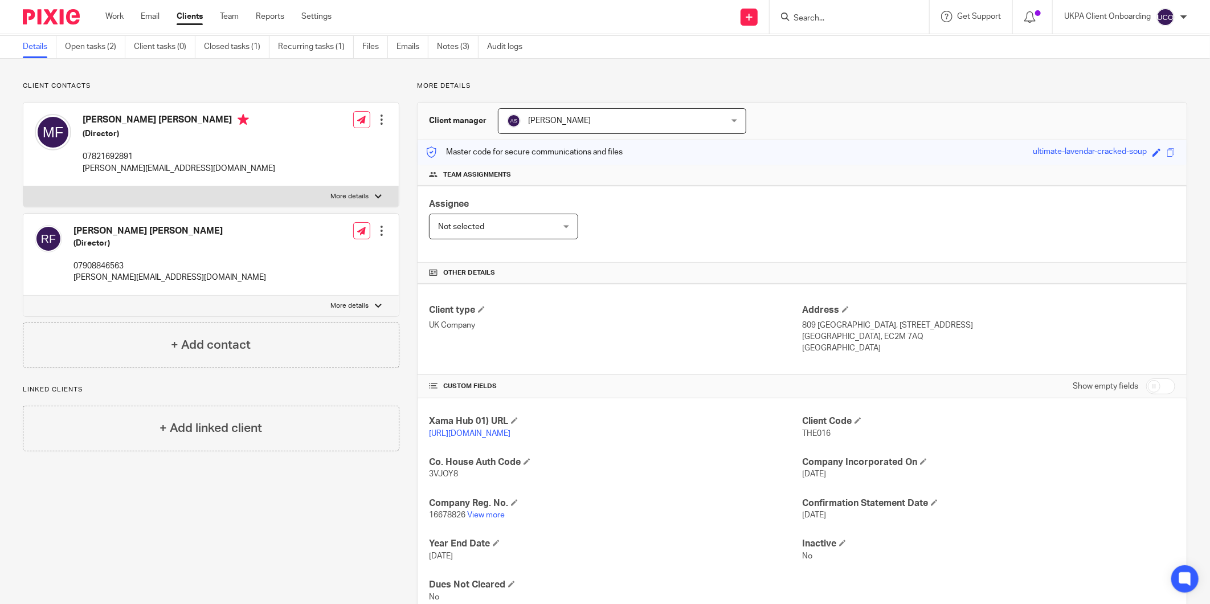
scroll to position [80, 0]
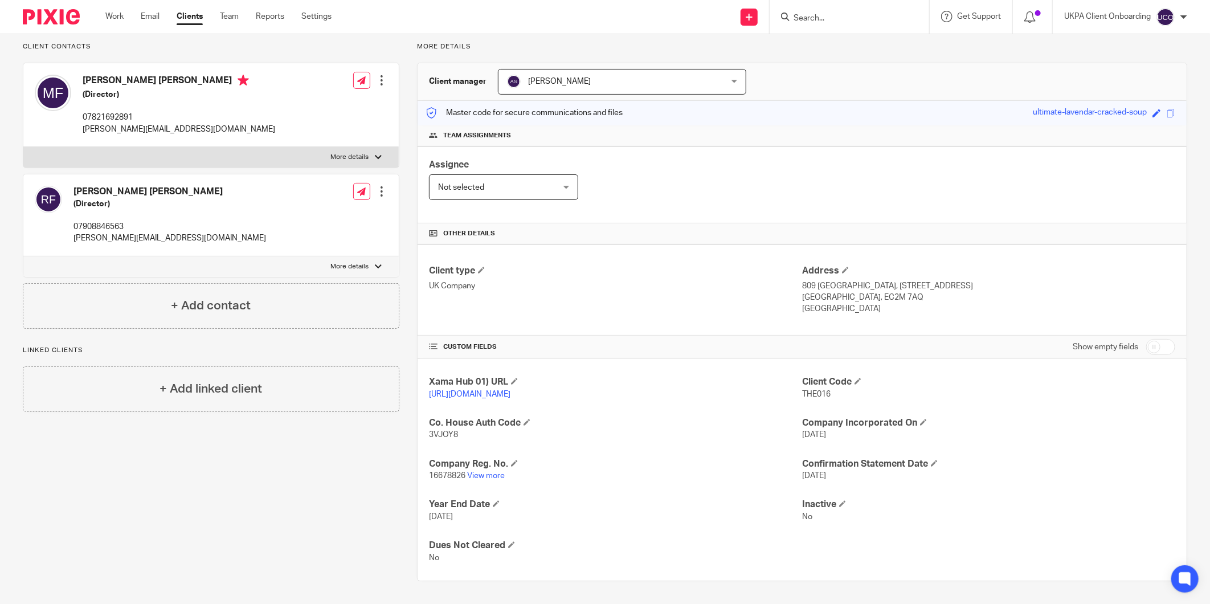
click at [1147, 345] on input "checkbox" at bounding box center [1161, 347] width 29 height 16
checkbox input "true"
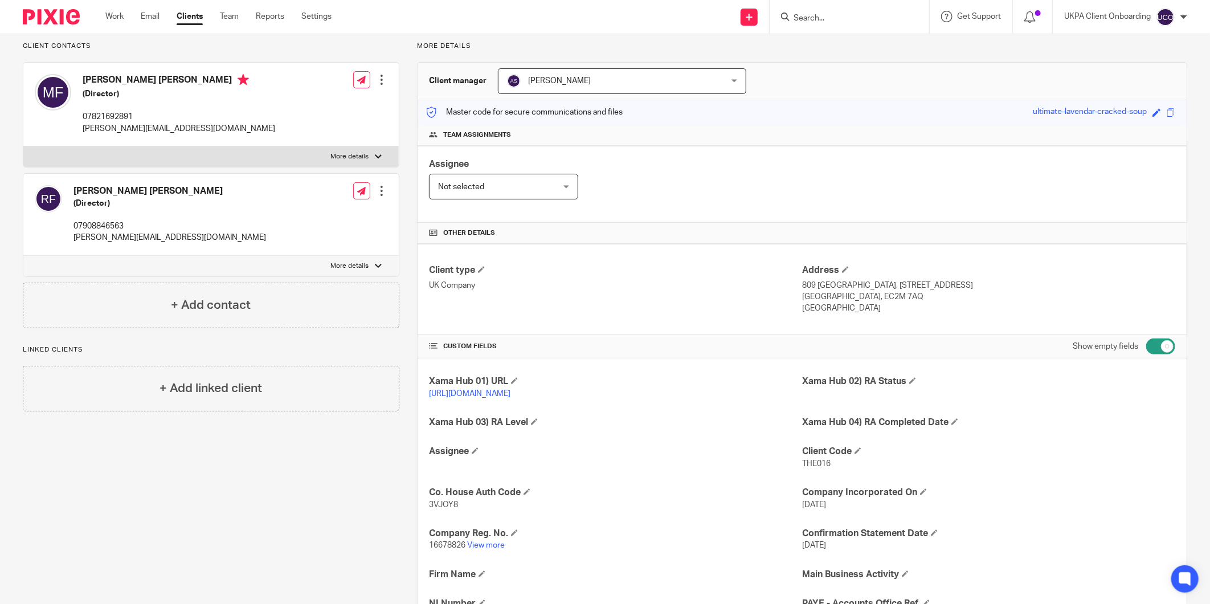
scroll to position [206, 0]
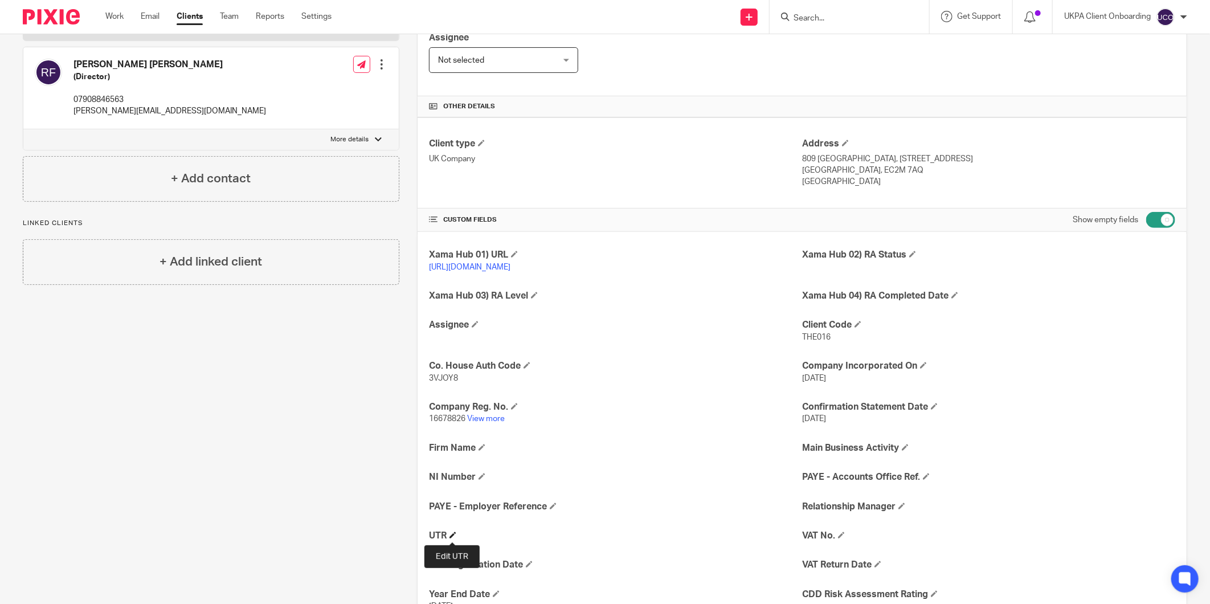
click at [456, 533] on h4 "UTR" at bounding box center [615, 536] width 373 height 12
click at [450, 534] on span at bounding box center [453, 535] width 7 height 7
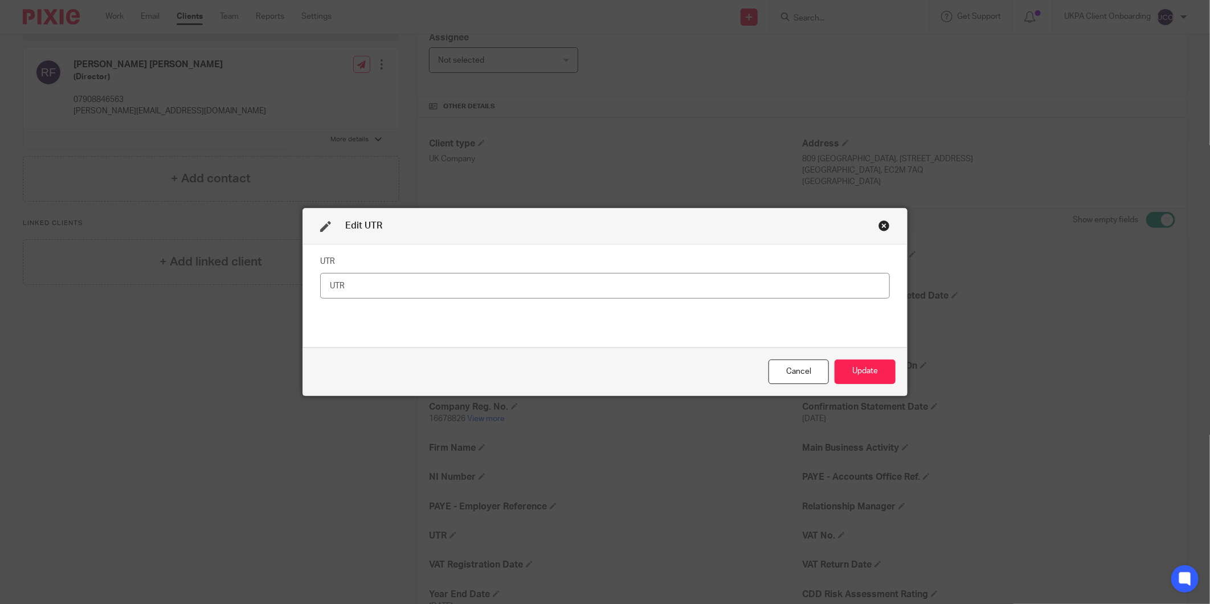
click at [442, 290] on input "text" at bounding box center [605, 286] width 570 height 26
type input "8954703046"
click at [864, 367] on button "Update" at bounding box center [865, 372] width 61 height 25
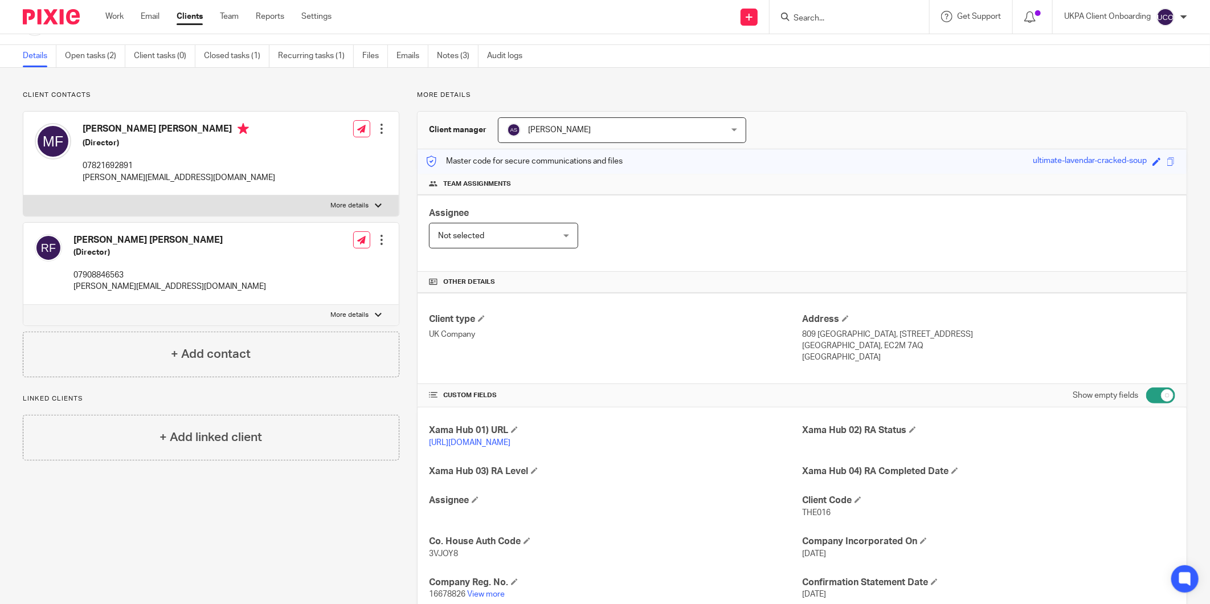
scroll to position [16, 0]
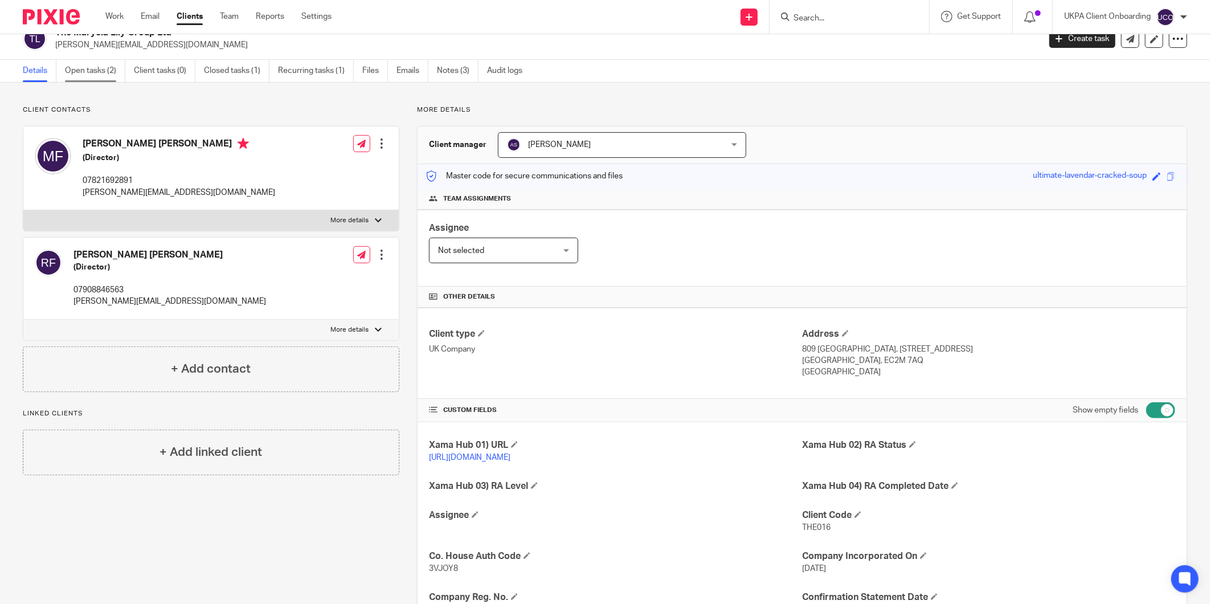
click at [92, 72] on link "Open tasks (2)" at bounding box center [95, 71] width 60 height 22
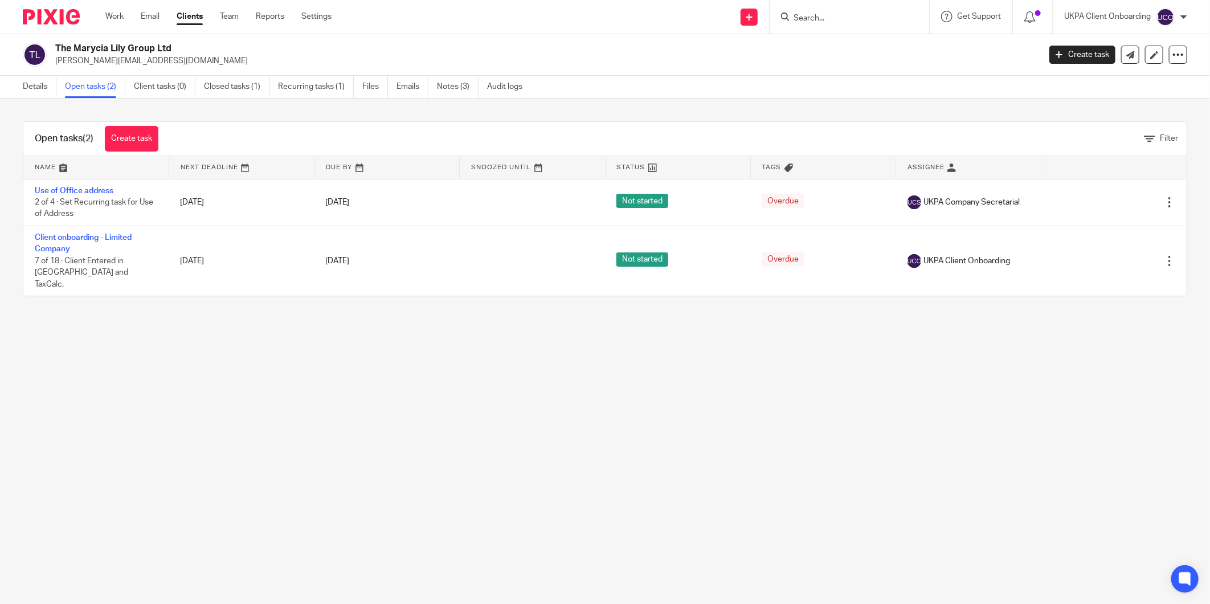
click at [116, 55] on p "[PERSON_NAME][EMAIL_ADDRESS][DOMAIN_NAME]" at bounding box center [543, 60] width 977 height 11
click at [106, 60] on p "[PERSON_NAME][EMAIL_ADDRESS][DOMAIN_NAME]" at bounding box center [543, 60] width 977 height 11
copy main "[PERSON_NAME][EMAIL_ADDRESS][DOMAIN_NAME] Create task Update from Companies Hou…"
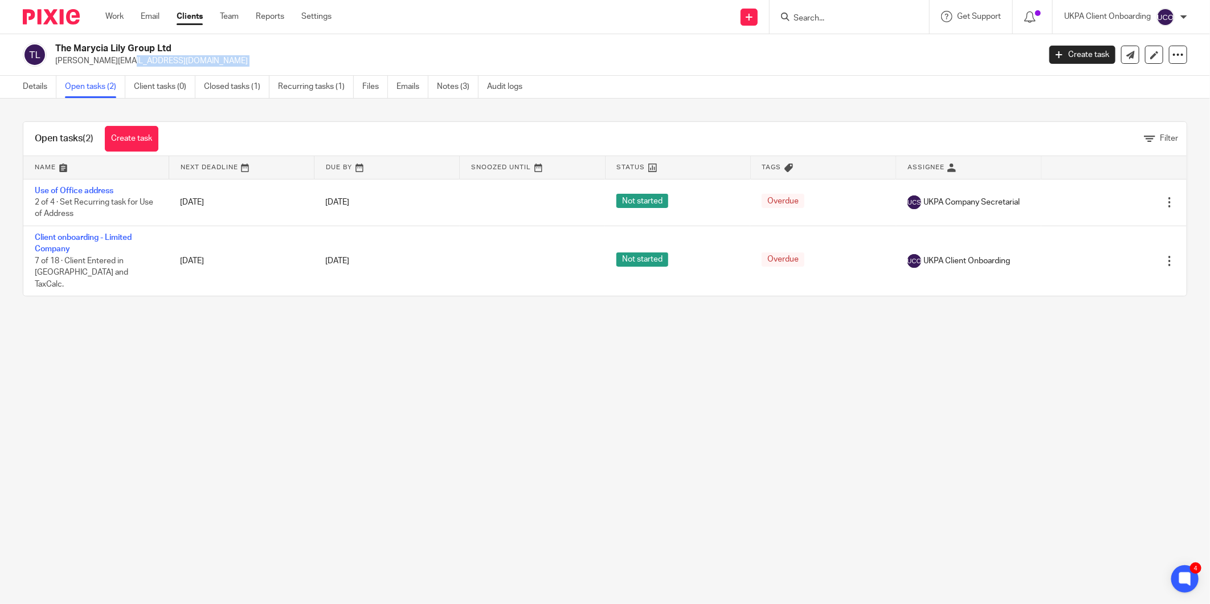
click at [802, 17] on input "Search" at bounding box center [844, 19] width 103 height 10
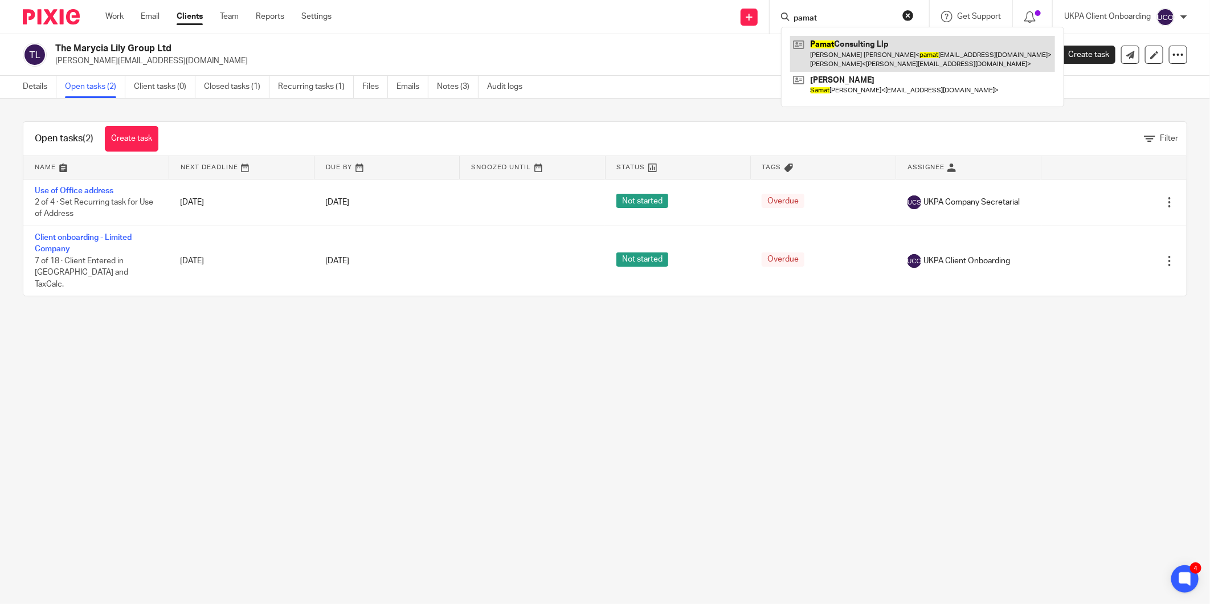
type input "pamat"
click at [416, 325] on main "The Marycia Lily Group Ltd [PERSON_NAME][EMAIL_ADDRESS][DOMAIN_NAME] Create tas…" at bounding box center [605, 302] width 1210 height 604
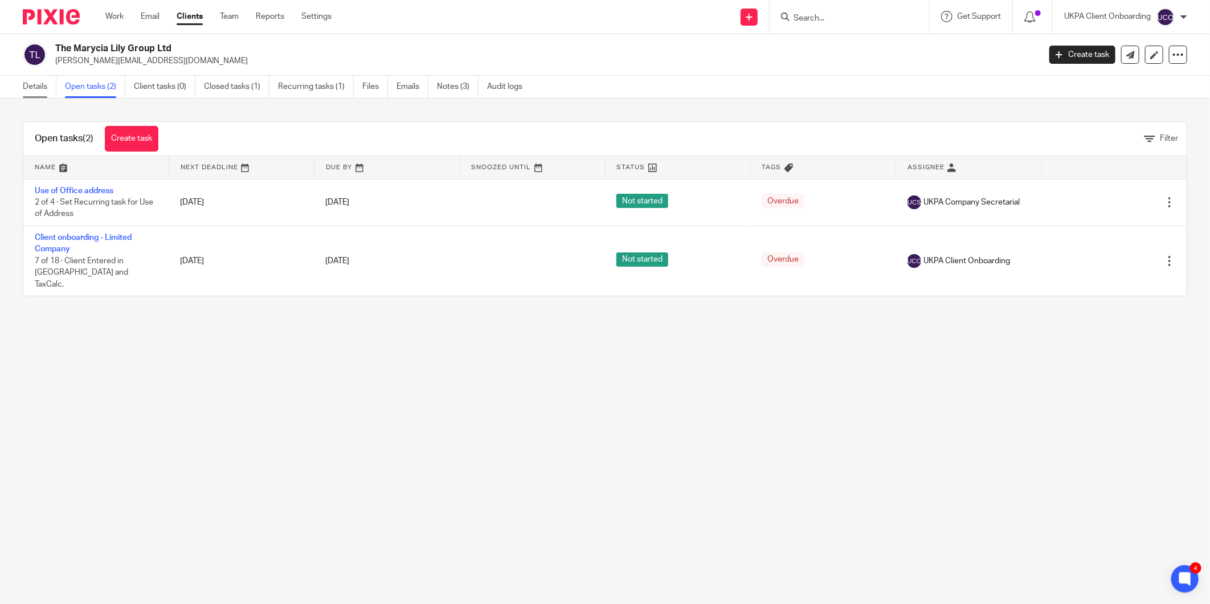
click at [38, 89] on link "Details" at bounding box center [40, 87] width 34 height 22
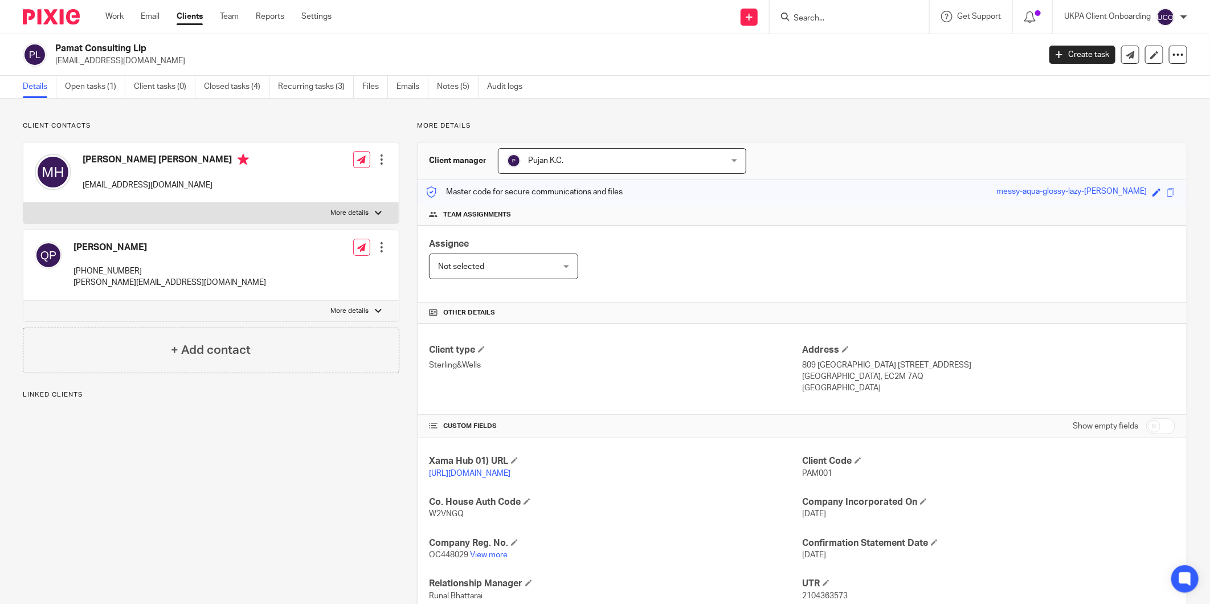
click at [807, 23] on input "Search" at bounding box center [844, 19] width 103 height 10
paste input "pamatconsulting@gmail.com"
type input "pamatconsulting@gmail.com"
click at [930, 247] on div "Assignee Not selected Not selected Not selected Aarshika Awale Aayush Niraula A…" at bounding box center [802, 264] width 769 height 77
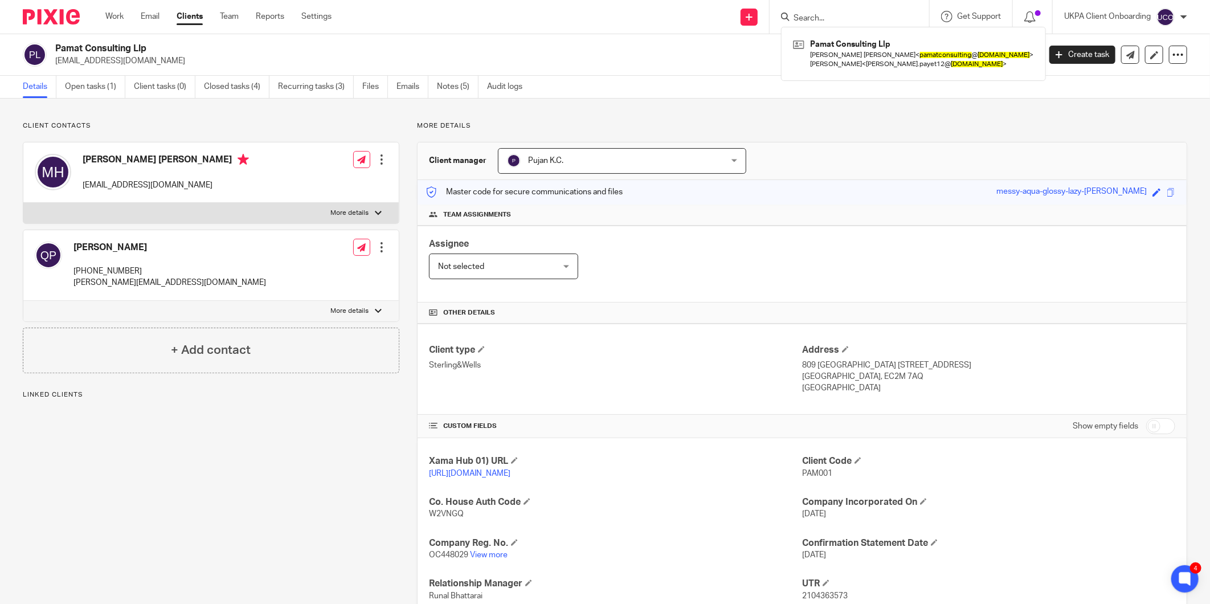
scroll to position [0, 0]
click at [848, 19] on input "Search" at bounding box center [844, 19] width 103 height 10
type input "huet"
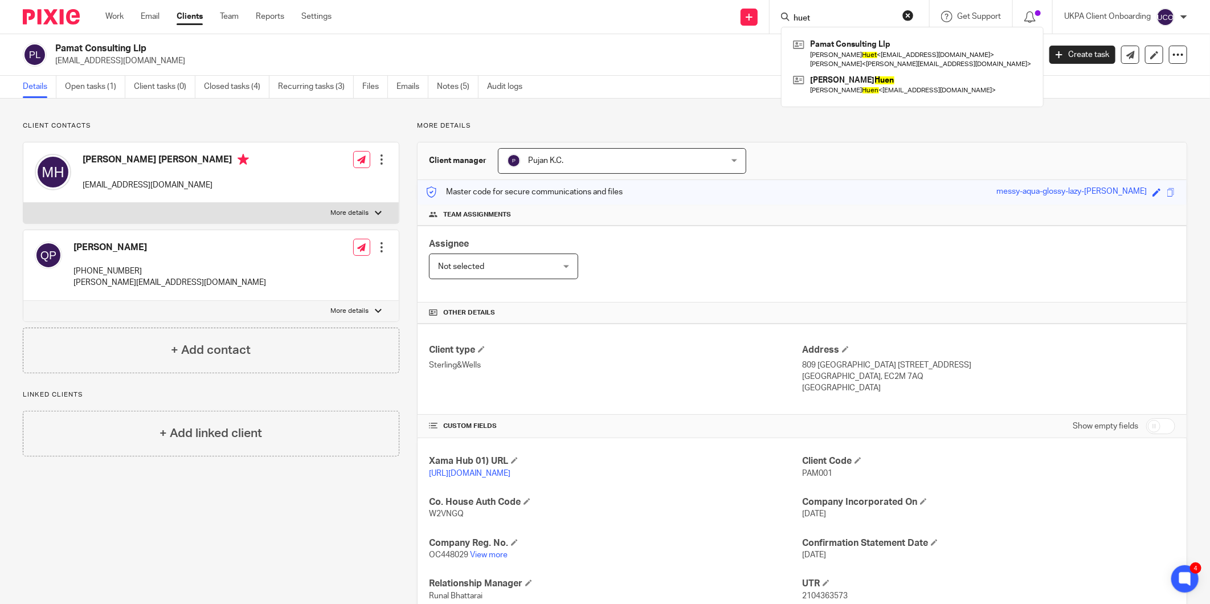
click at [163, 161] on h4 "Marie Therese Pierrette Huet" at bounding box center [166, 161] width 166 height 14
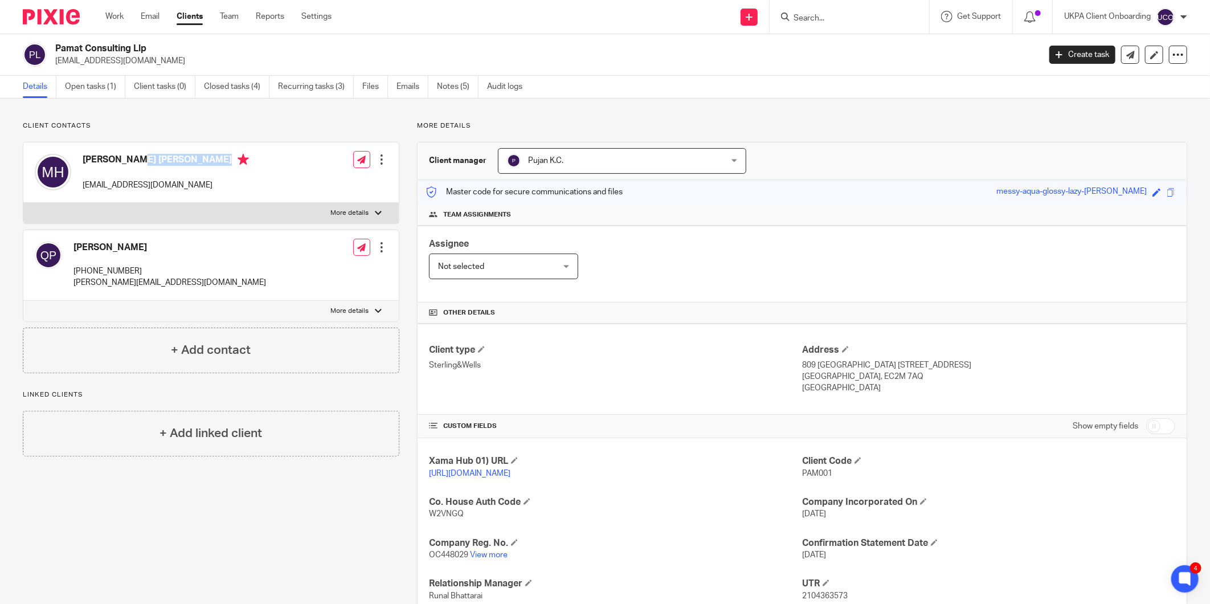
click at [163, 161] on h4 "Marie Therese Pierrette Huet" at bounding box center [166, 161] width 166 height 14
copy h4 "Marie Therese Pierrette Huet"
click at [815, 11] on form at bounding box center [853, 17] width 121 height 14
click at [810, 15] on input "Search" at bounding box center [844, 19] width 103 height 10
paste input "Marie Therese Pierrette Huet"
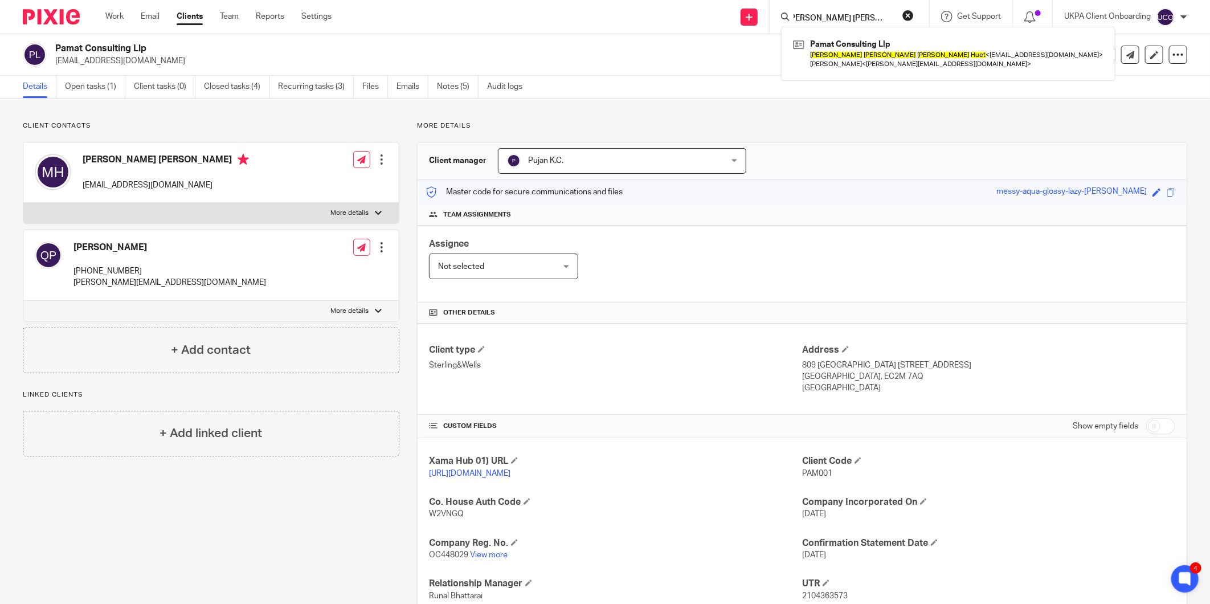
type input "Marie Therese Pierrette Huet"
click at [138, 190] on p "pamatconsulting@gmail.com" at bounding box center [166, 185] width 166 height 11
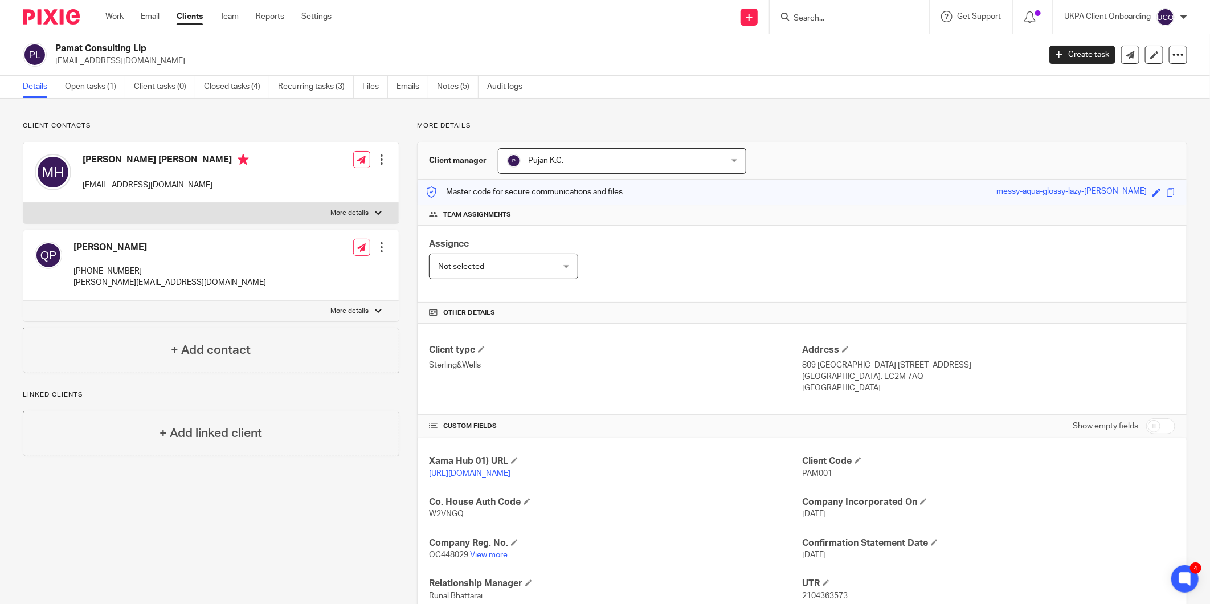
click at [810, 25] on div at bounding box center [850, 17] width 160 height 34
click at [816, 21] on input "Search" at bounding box center [844, 19] width 103 height 10
paste input "Marie Therese Pierrette Huet"
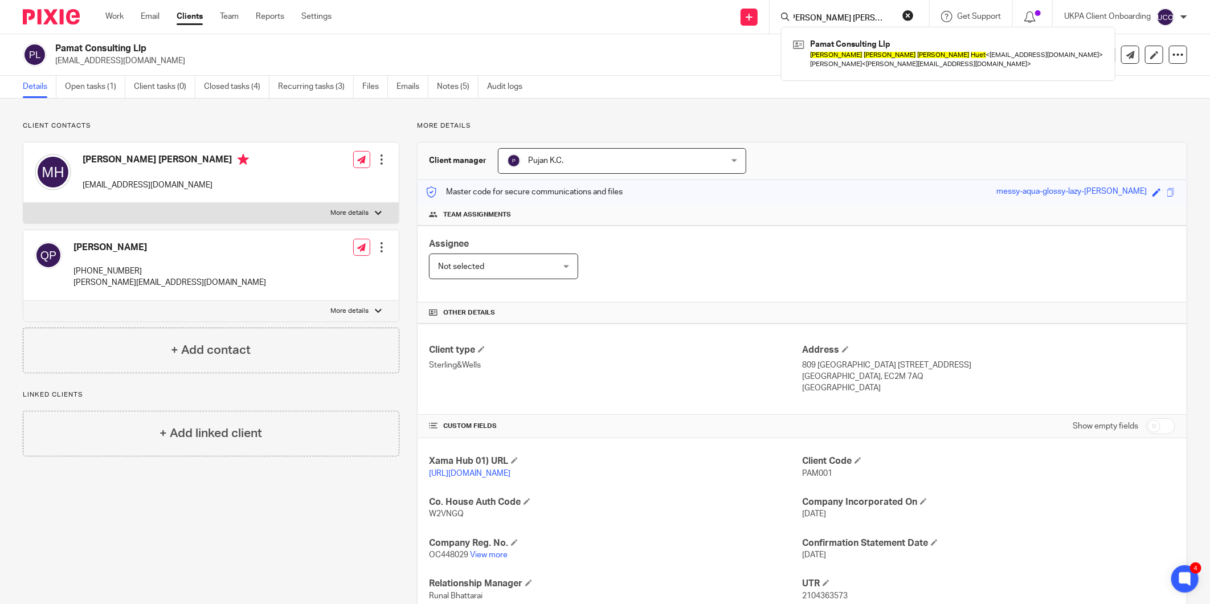
type input "Marie Therese Pierrette Huet"
drag, startPoint x: 418, startPoint y: 364, endPoint x: 482, endPoint y: 367, distance: 63.9
click at [482, 367] on div "Client type Sterling&Wells Address 809 Salisbury House 29 Finsbury Circus Londo…" at bounding box center [802, 369] width 769 height 91
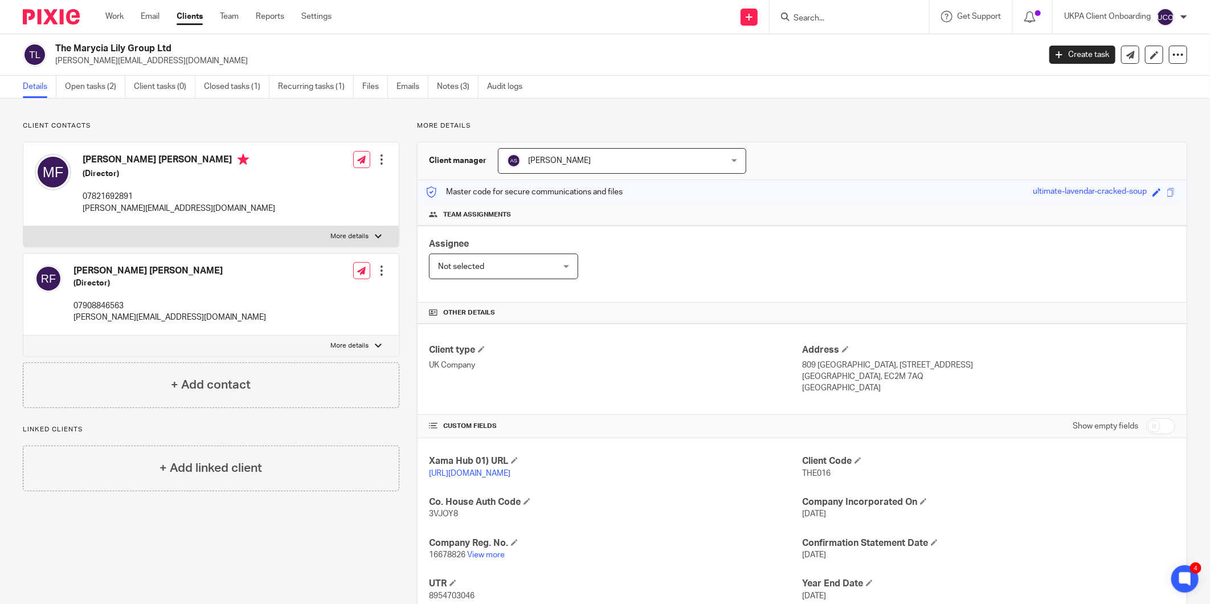
click at [813, 15] on input "Search" at bounding box center [844, 19] width 103 height 10
paste input "Truddy"
type input "Truddy"
click at [906, 14] on button "reset" at bounding box center [908, 15] width 11 height 11
click at [842, 25] on div at bounding box center [850, 17] width 160 height 34
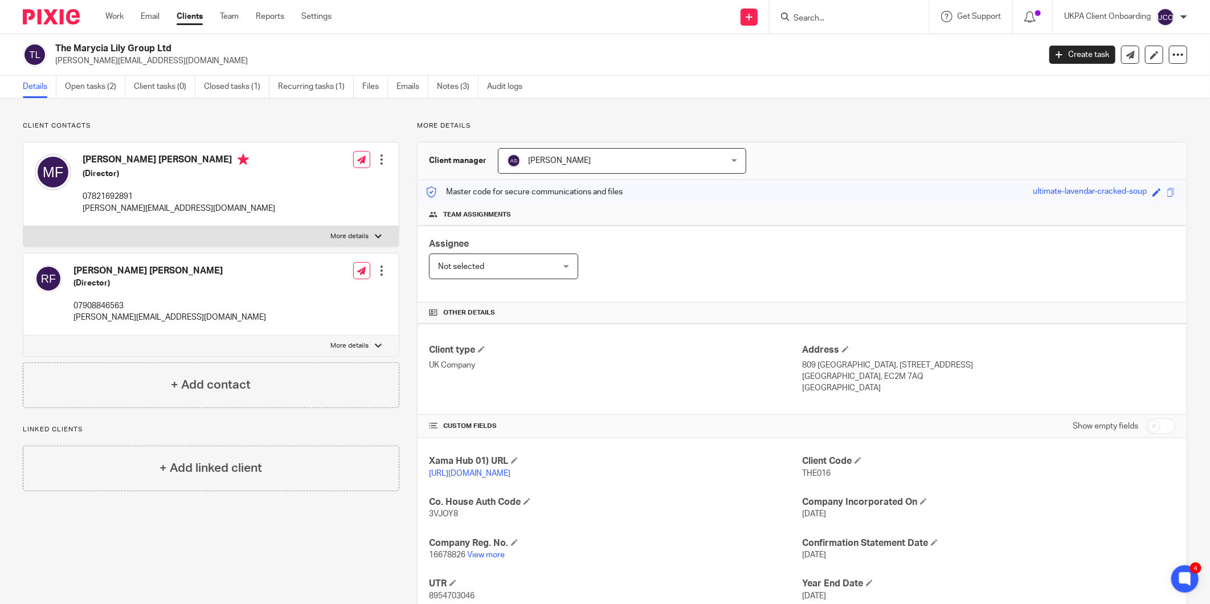
click at [785, 14] on icon at bounding box center [785, 17] width 9 height 9
click at [801, 18] on input "Search" at bounding box center [844, 19] width 103 height 10
paste input "[PERSON_NAME] Enterprises Ltd"
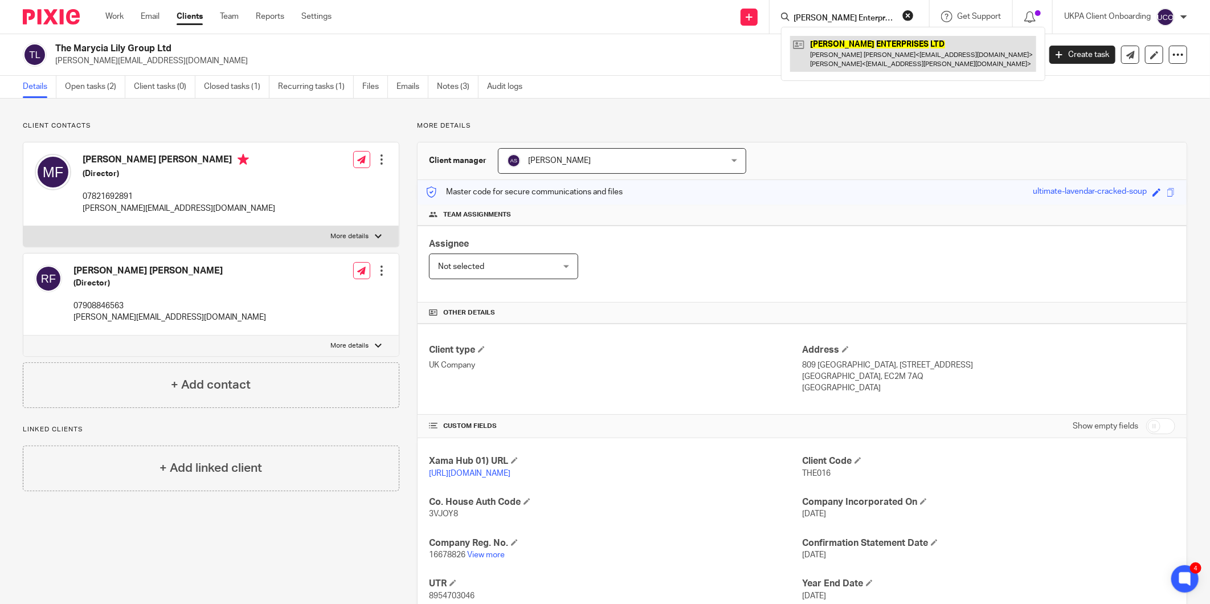
type input "[PERSON_NAME] Enterprises Ltd"
click at [874, 60] on link at bounding box center [913, 53] width 246 height 35
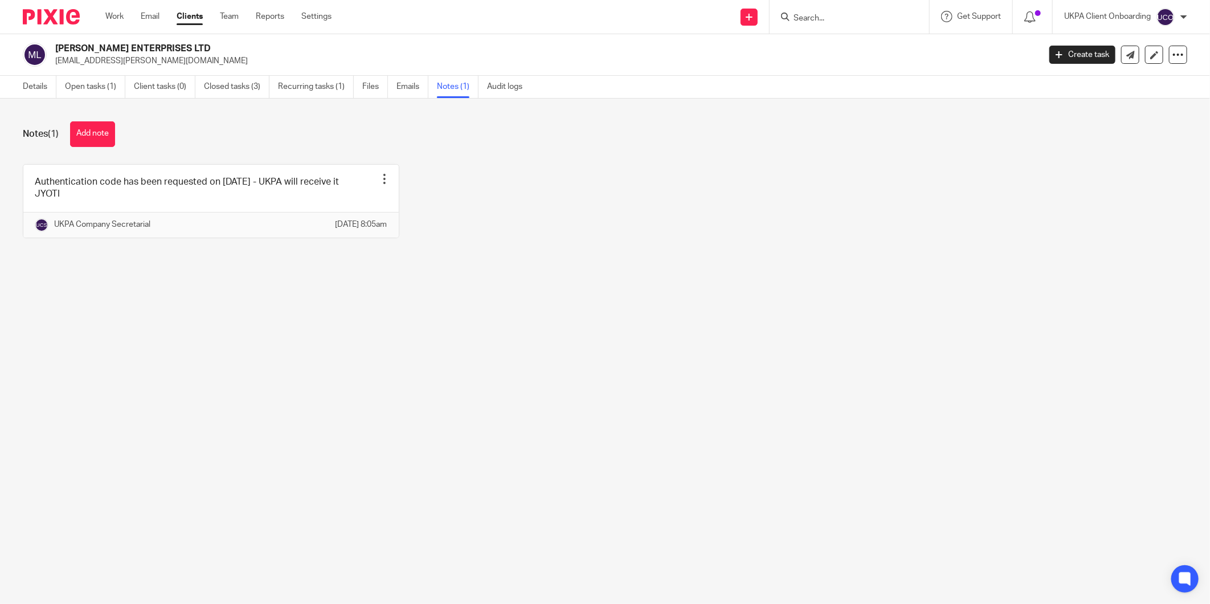
click at [100, 56] on p "[EMAIL_ADDRESS][PERSON_NAME][DOMAIN_NAME]" at bounding box center [543, 60] width 977 height 11
copy main "[EMAIL_ADDRESS][PERSON_NAME][DOMAIN_NAME] Create task Update from Companies Hou…"
click at [92, 123] on button "Add note" at bounding box center [92, 134] width 45 height 26
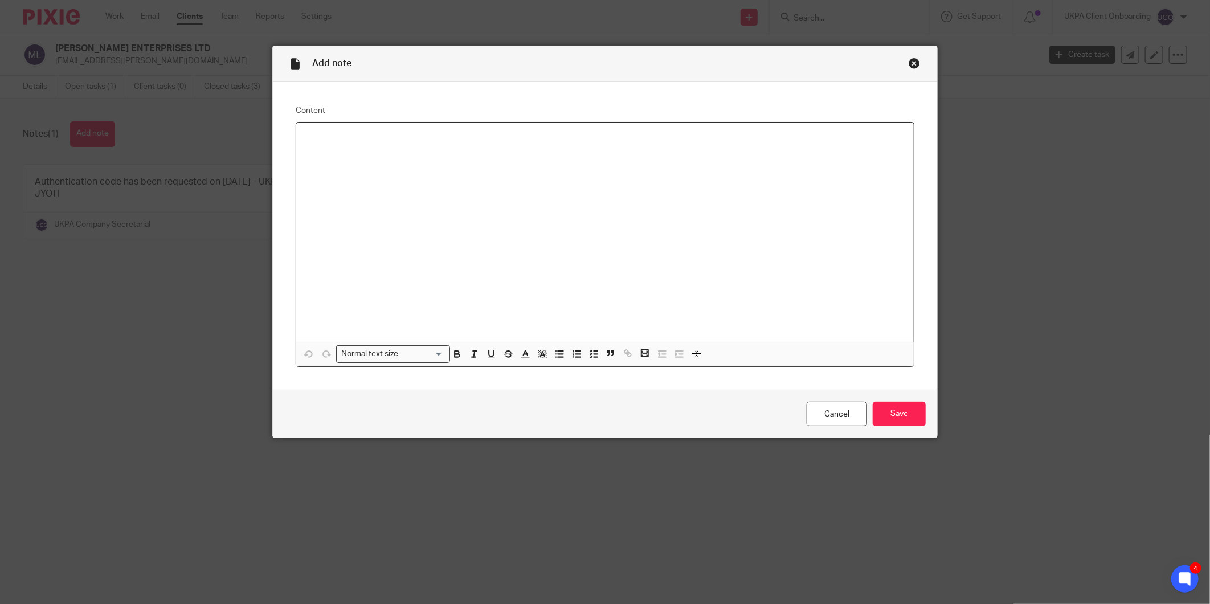
paste div "To enrich screen reader interactions, please activate Accessibility in Grammarl…"
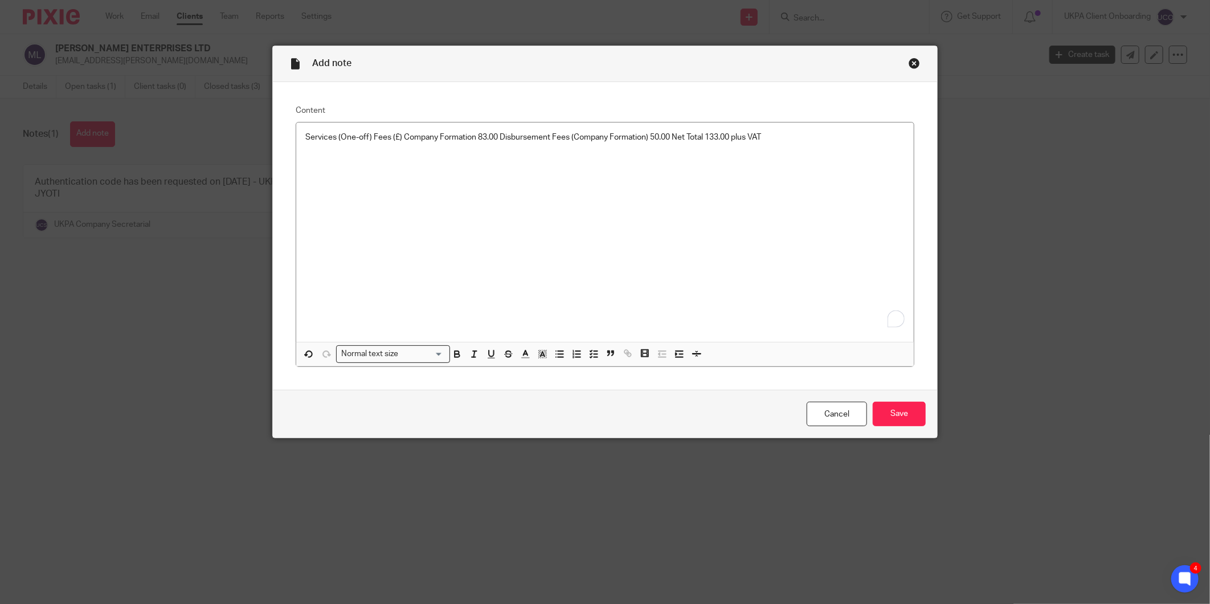
click at [888, 434] on div "Cancel Save" at bounding box center [605, 414] width 665 height 48
click at [893, 416] on input "Save" at bounding box center [899, 414] width 53 height 25
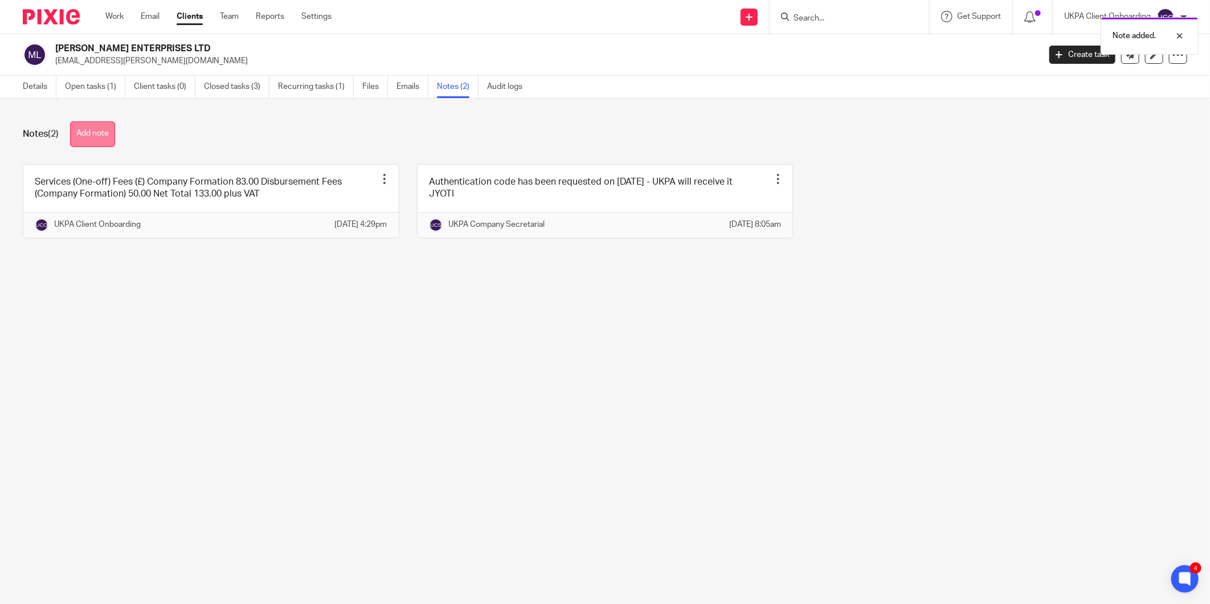
click at [103, 129] on button "Add note" at bounding box center [92, 134] width 45 height 26
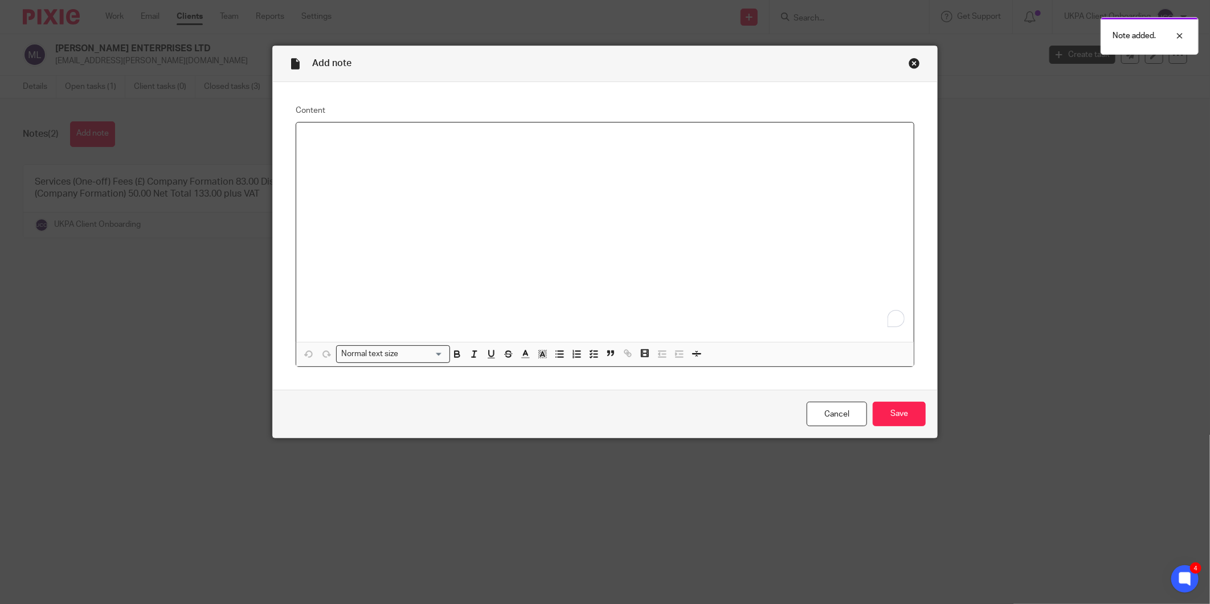
paste div "To enrich screen reader interactions, please activate Accessibility in Grammarl…"
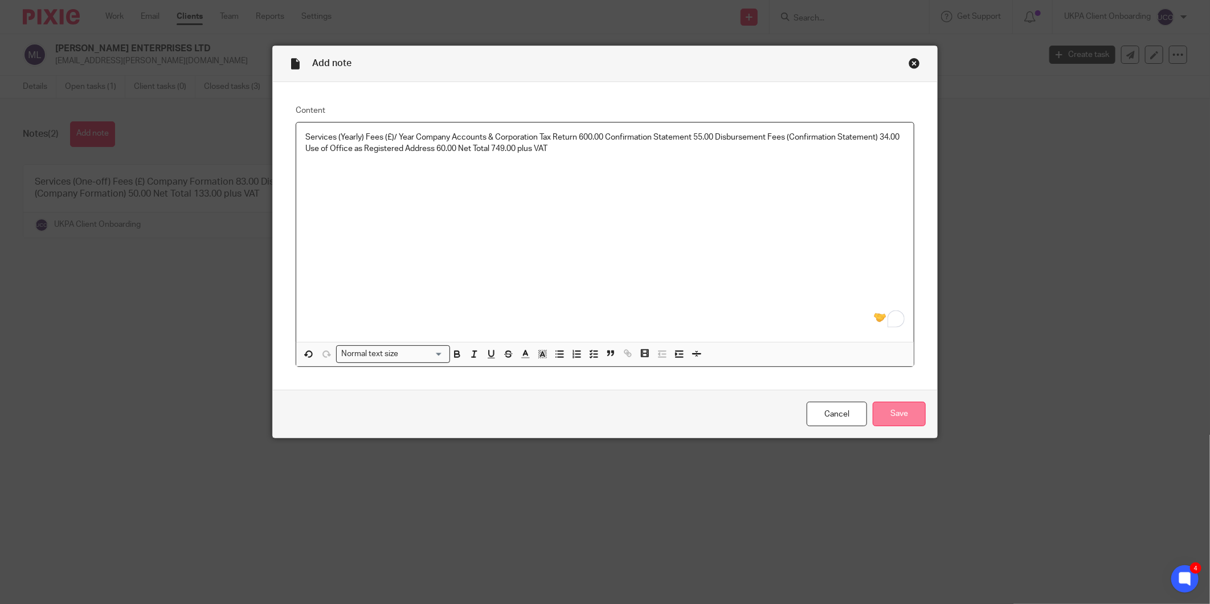
click at [890, 417] on input "Save" at bounding box center [899, 414] width 53 height 25
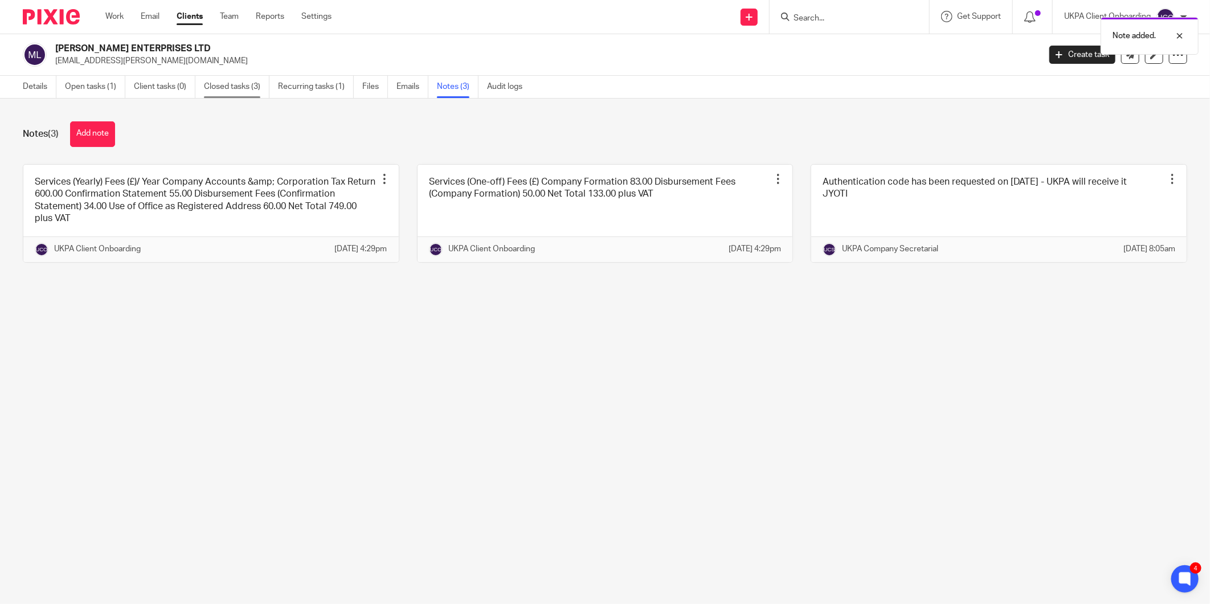
click at [255, 87] on link "Closed tasks (3)" at bounding box center [237, 87] width 66 height 22
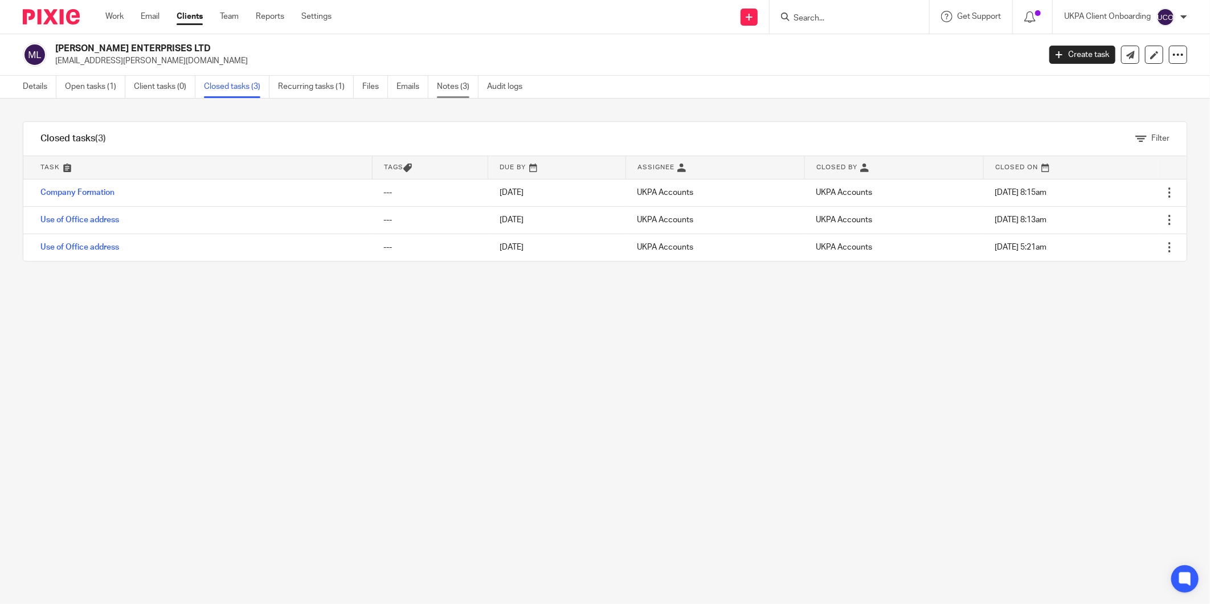
click at [452, 80] on link "Notes (3)" at bounding box center [458, 87] width 42 height 22
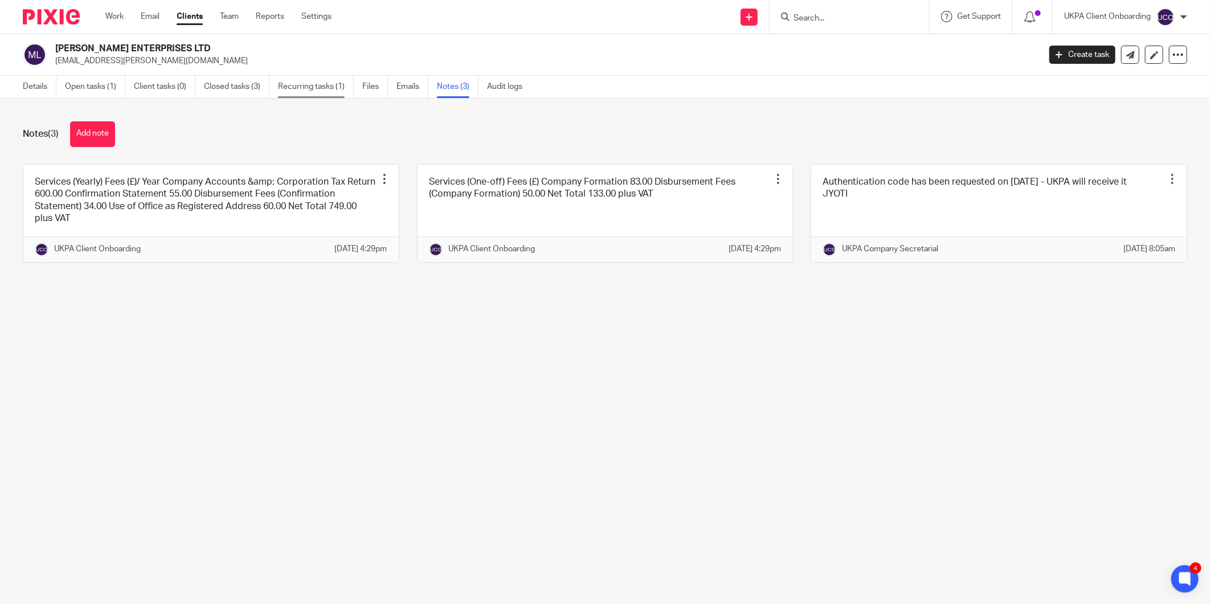
click at [314, 79] on link "Recurring tasks (1)" at bounding box center [316, 87] width 76 height 22
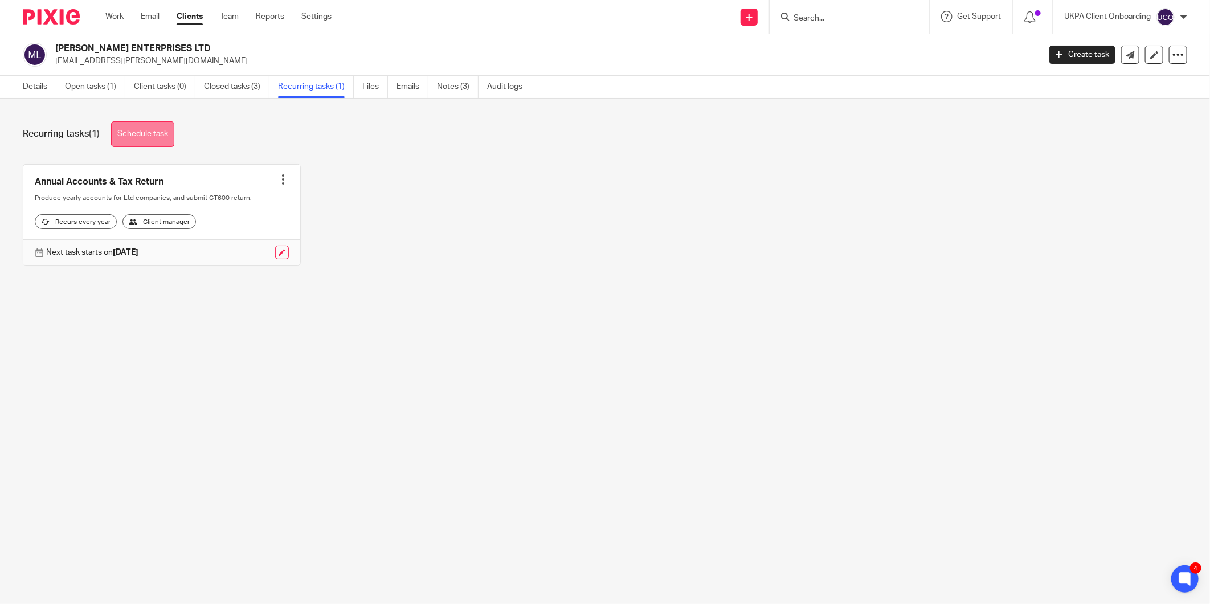
click at [164, 134] on link "Schedule task" at bounding box center [142, 134] width 63 height 26
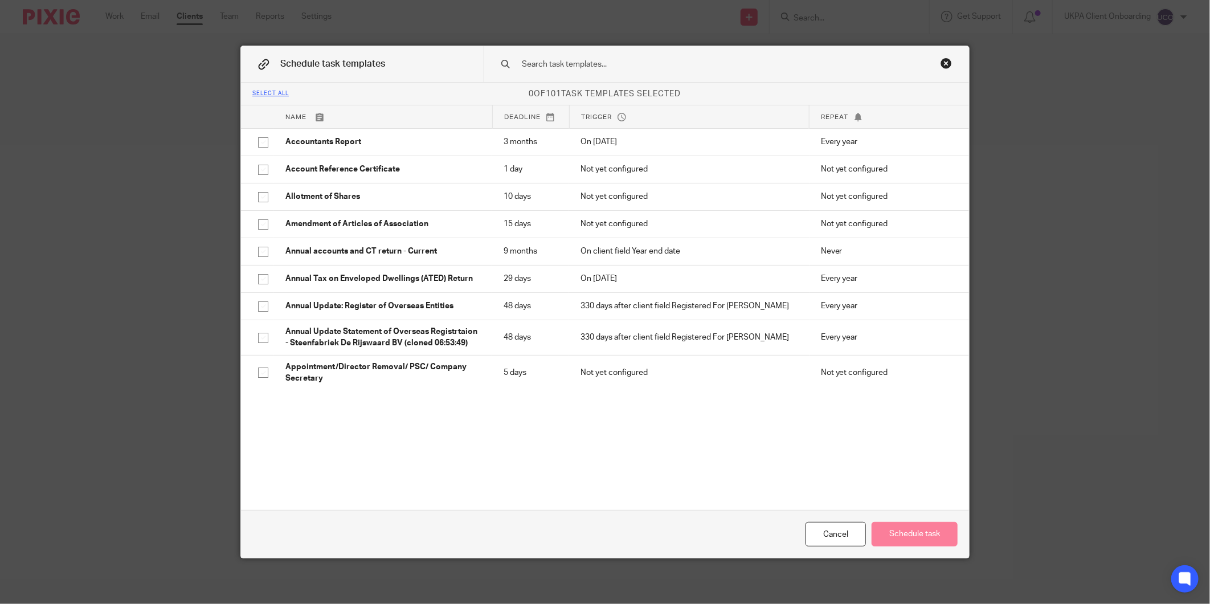
click at [590, 59] on input "text" at bounding box center [709, 64] width 376 height 13
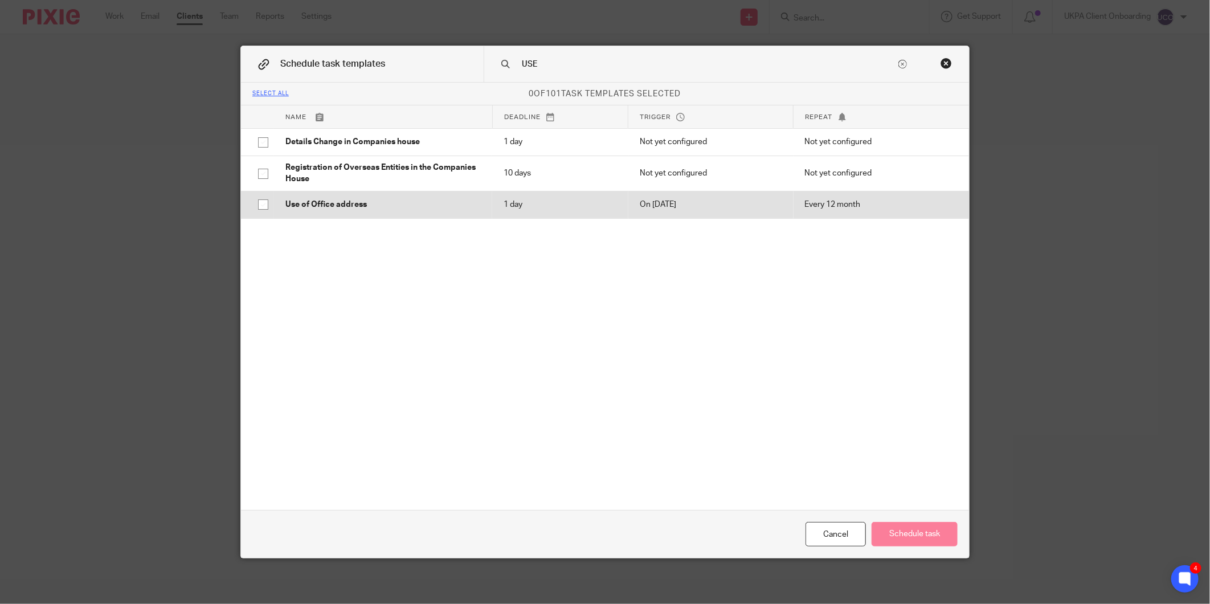
type input "USE"
click at [336, 198] on td "Use of Office address" at bounding box center [383, 204] width 218 height 27
checkbox input "true"
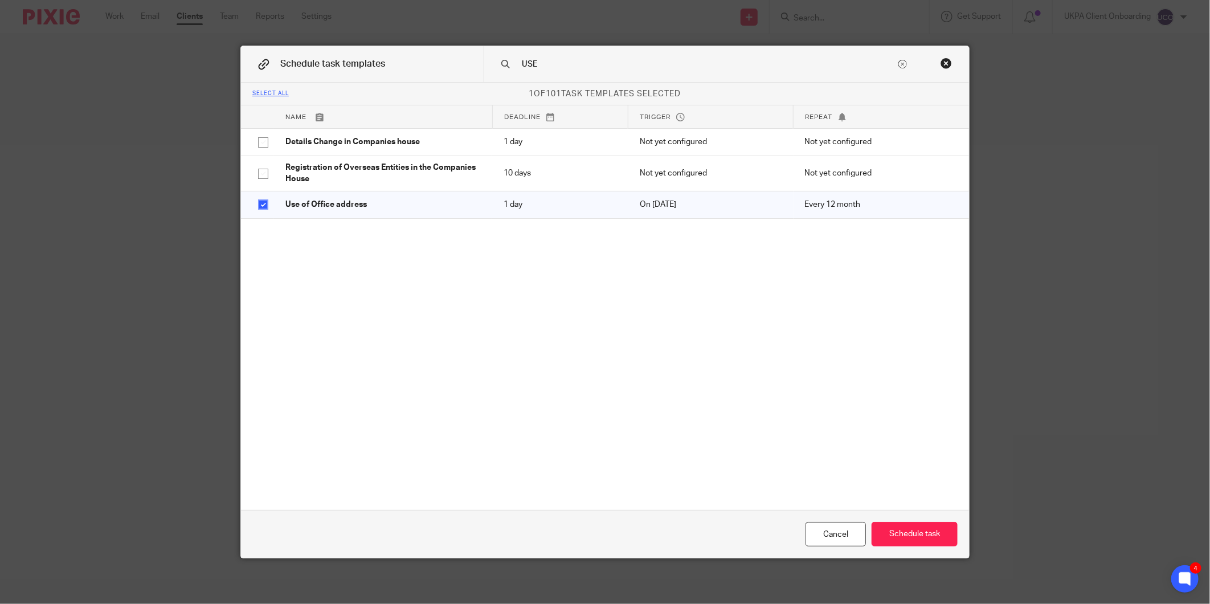
click at [544, 64] on input "USE" at bounding box center [709, 64] width 376 height 13
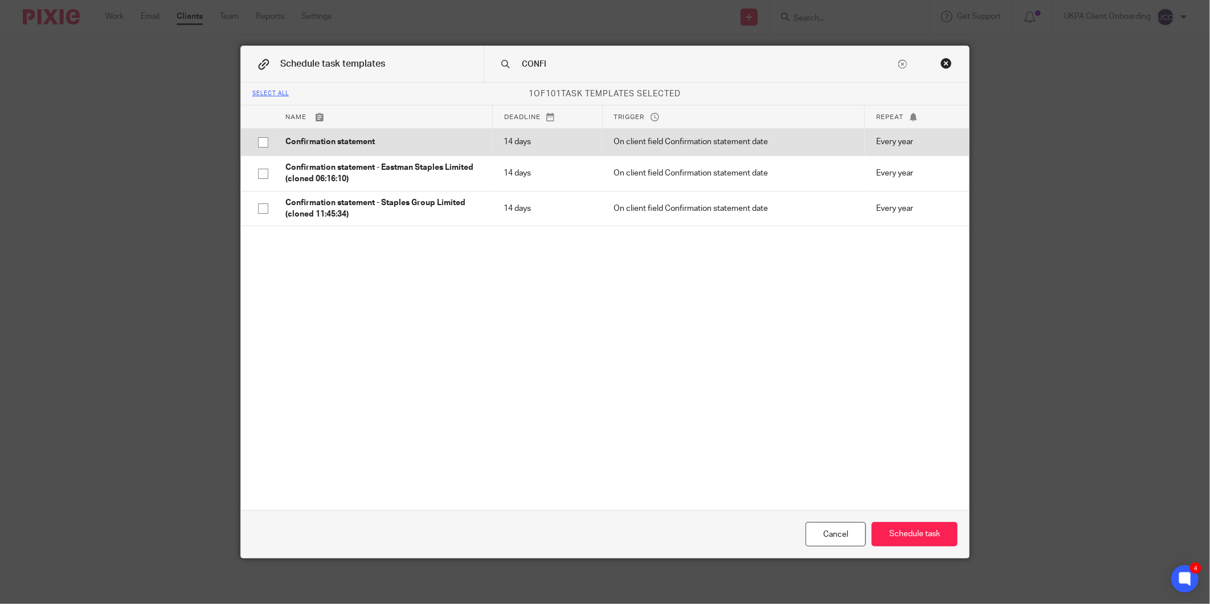
type input "CONFI"
click at [317, 131] on td "Confirmation statement" at bounding box center [383, 141] width 218 height 27
checkbox input "true"
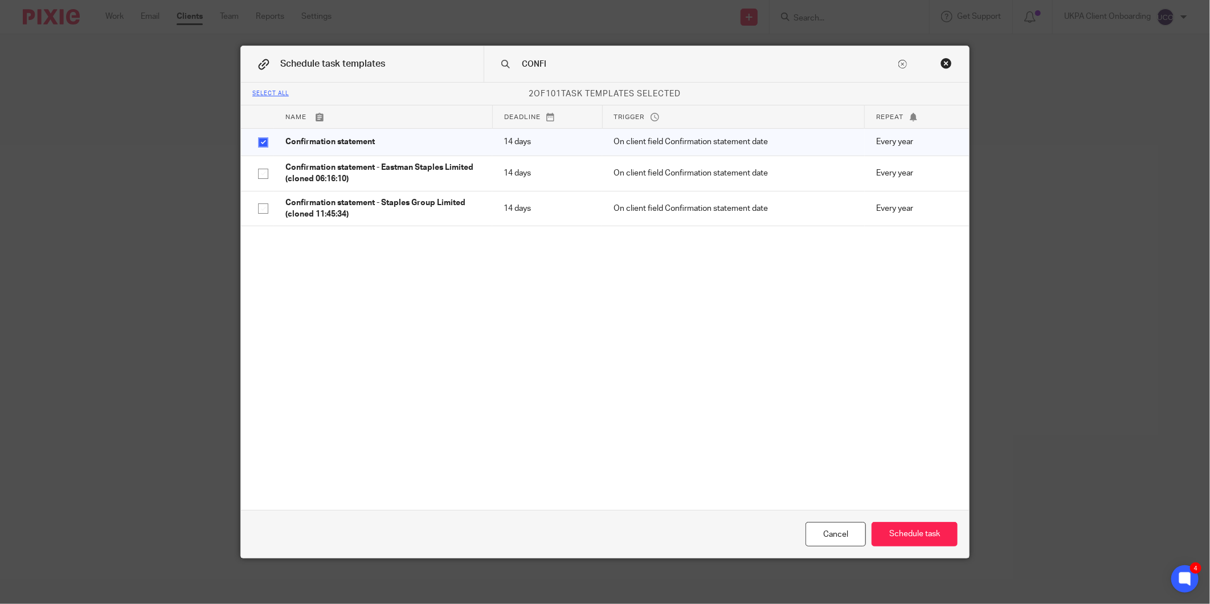
click at [870, 519] on div "Cancel Schedule task" at bounding box center [605, 534] width 728 height 48
click at [882, 528] on button "Schedule task" at bounding box center [915, 534] width 86 height 25
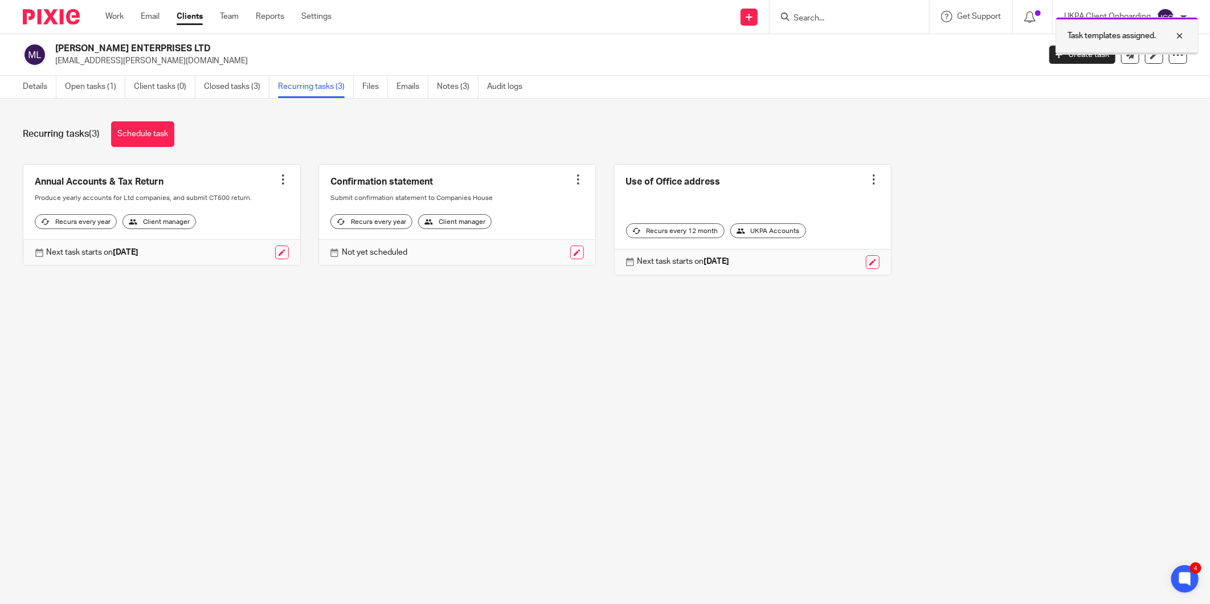
click at [1180, 31] on div at bounding box center [1171, 36] width 31 height 14
click at [1173, 55] on icon at bounding box center [1178, 54] width 11 height 11
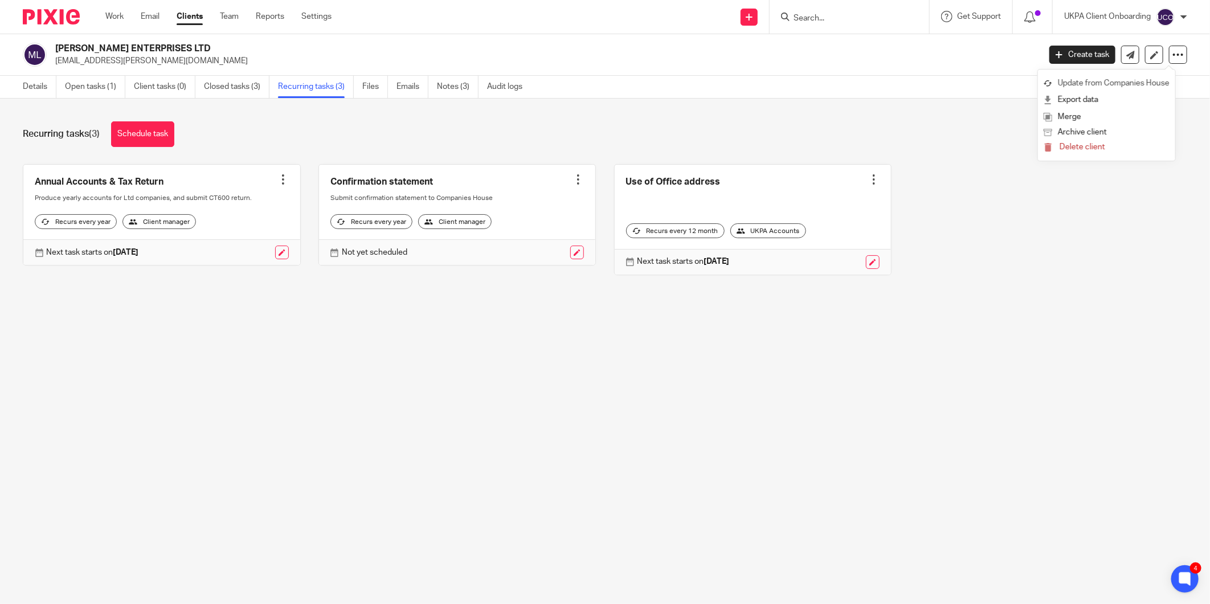
click at [1102, 87] on link "Update from Companies House" at bounding box center [1107, 83] width 126 height 17
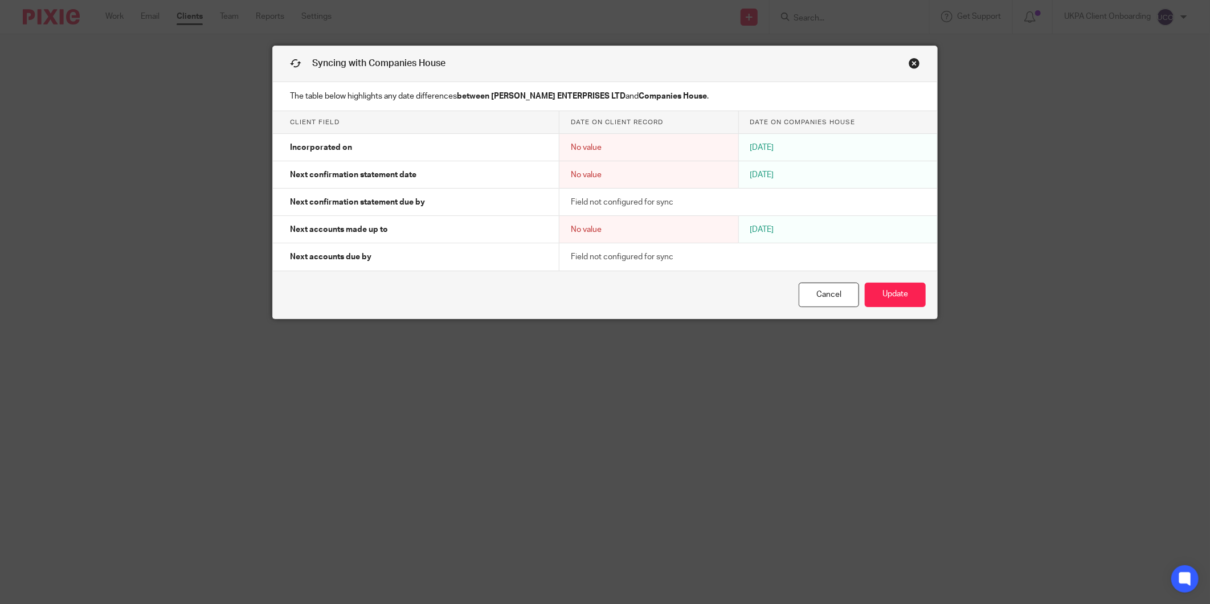
click at [895, 309] on div "Cancel Update" at bounding box center [605, 295] width 665 height 48
click at [897, 300] on button "Update" at bounding box center [895, 295] width 61 height 25
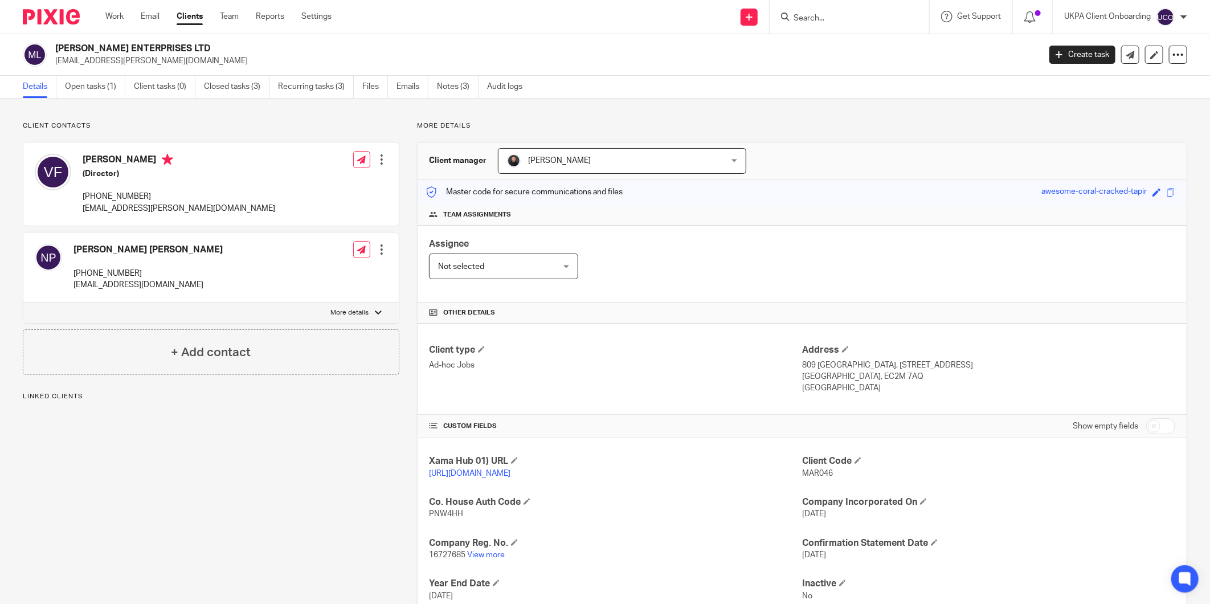
click at [299, 74] on div "[PERSON_NAME] ENTERPRISES LTD [EMAIL_ADDRESS][PERSON_NAME][DOMAIN_NAME] Create …" at bounding box center [605, 55] width 1210 height 42
click at [296, 82] on link "Recurring tasks (3)" at bounding box center [316, 87] width 76 height 22
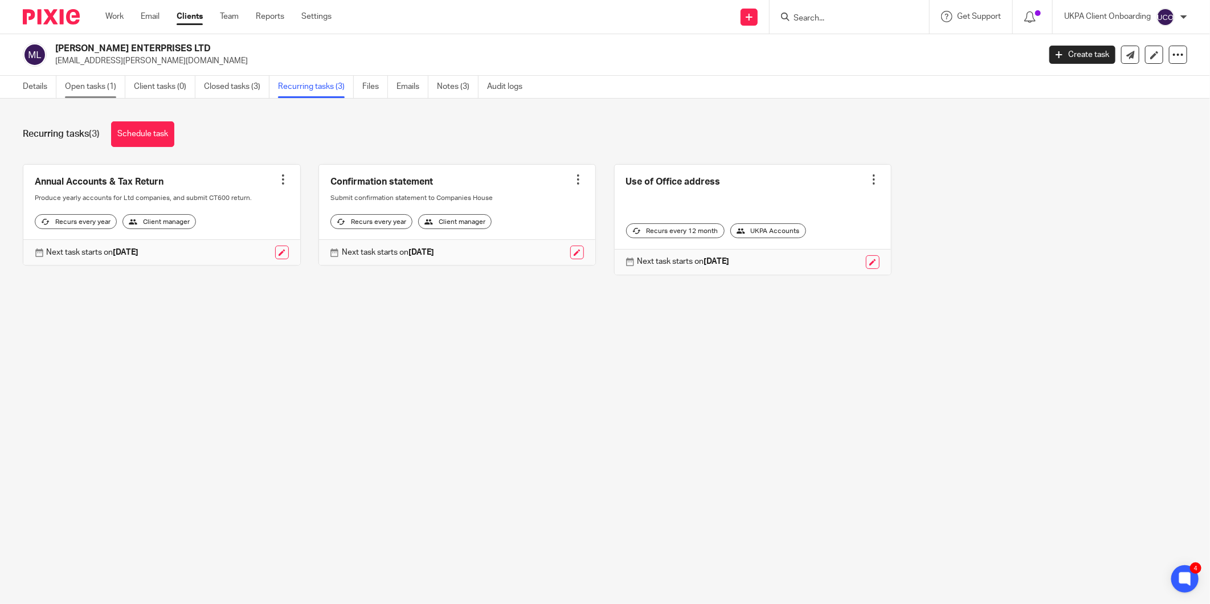
click at [78, 97] on link "Open tasks (1)" at bounding box center [95, 87] width 60 height 22
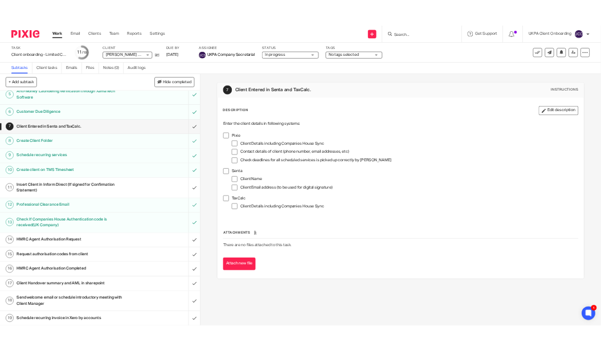
scroll to position [189, 0]
